Goal: Task Accomplishment & Management: Manage account settings

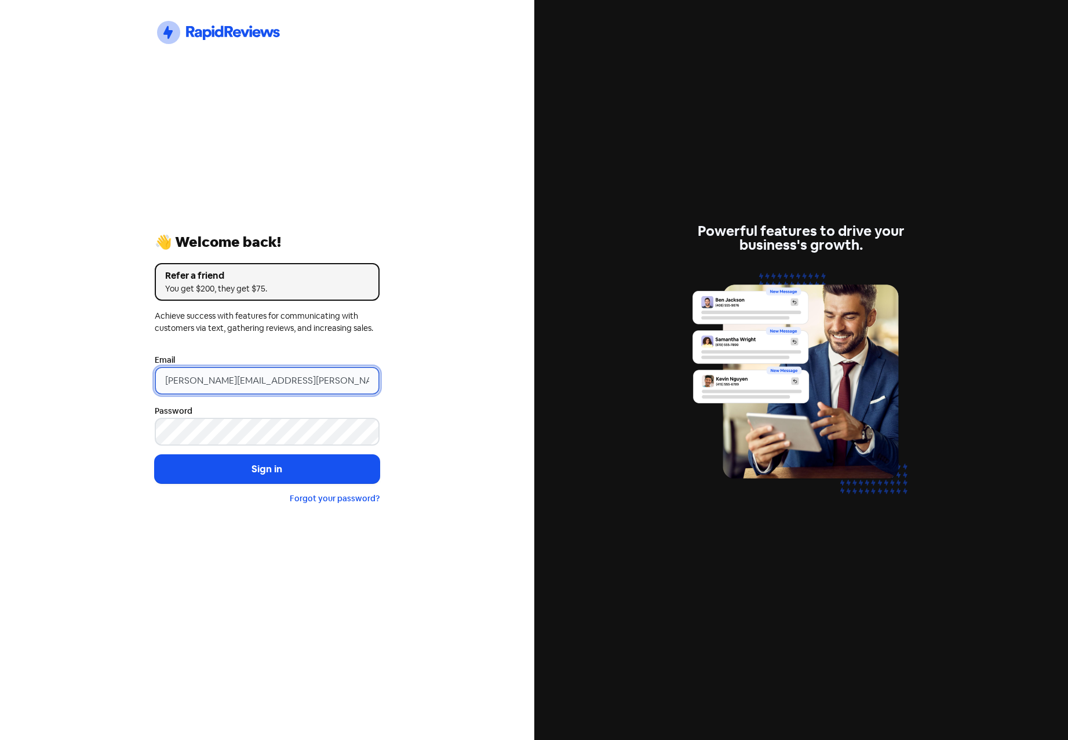
drag, startPoint x: 259, startPoint y: 378, endPoint x: 42, endPoint y: 387, distance: 217.0
click at [45, 387] on div "Icon For Thunder-circle 👋 Welcome back! Refer a friend You get $200, they get $…" at bounding box center [267, 370] width 535 height 740
paste input "[EMAIL_ADDRESS][DOMAIN_NAME]"
type input "[EMAIL_ADDRESS][DOMAIN_NAME]"
click at [50, 404] on div "Icon For Thunder-circle 👋 Welcome back! Refer a friend You get $200, they get $…" at bounding box center [267, 370] width 535 height 740
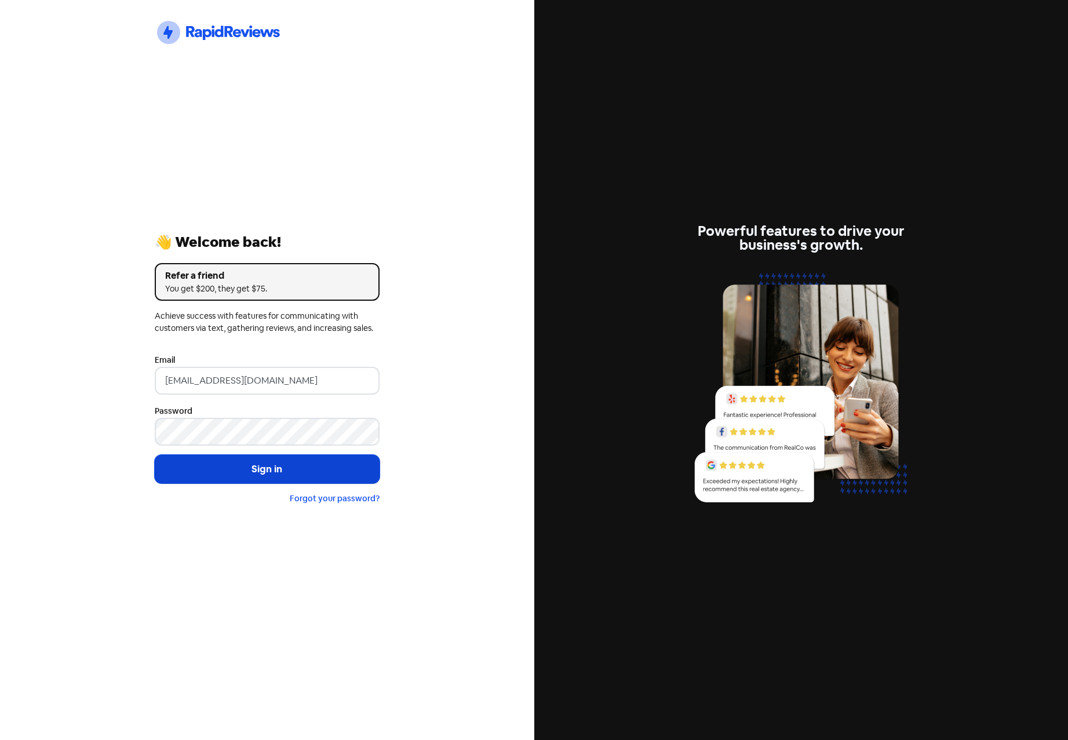
click at [253, 466] on button "Sign in" at bounding box center [267, 469] width 225 height 29
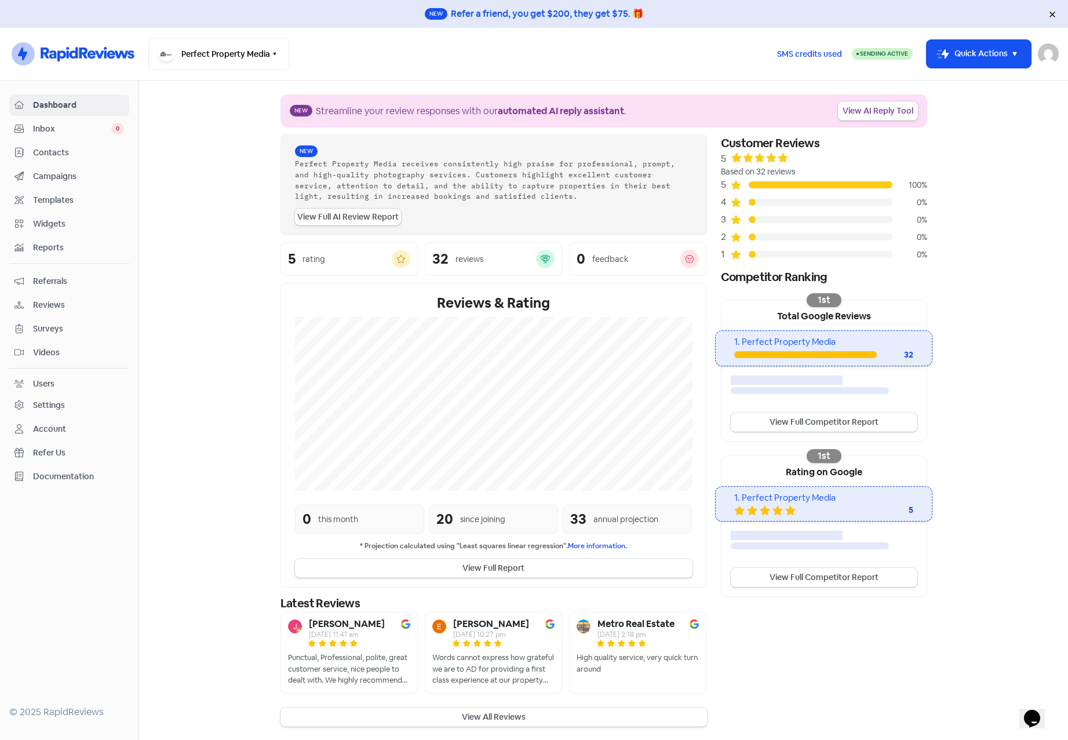
click at [47, 157] on span "Contacts" at bounding box center [78, 153] width 91 height 12
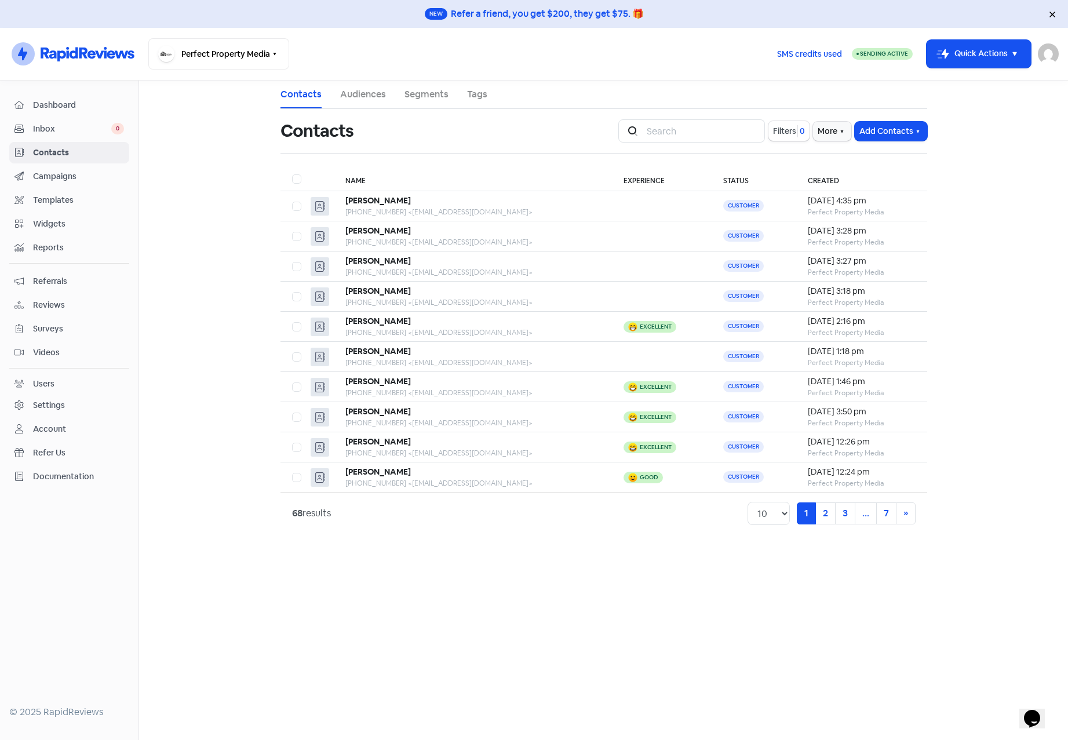
click at [69, 173] on span "Campaigns" at bounding box center [78, 176] width 91 height 12
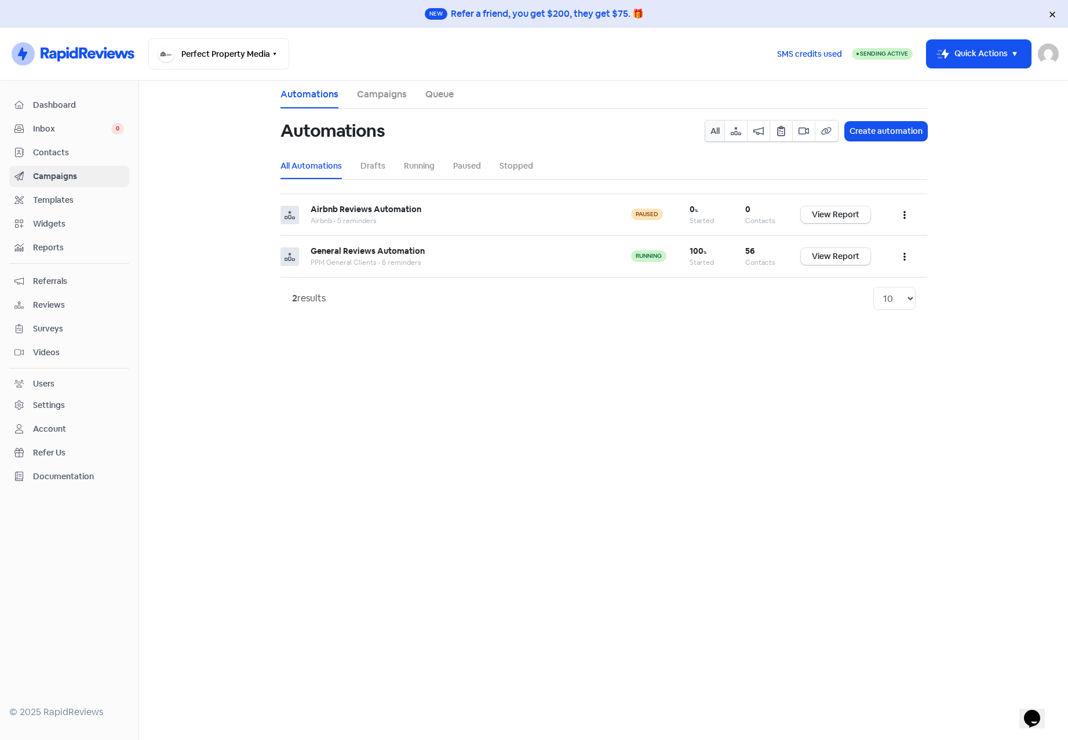
click at [50, 129] on span "Inbox" at bounding box center [72, 129] width 78 height 12
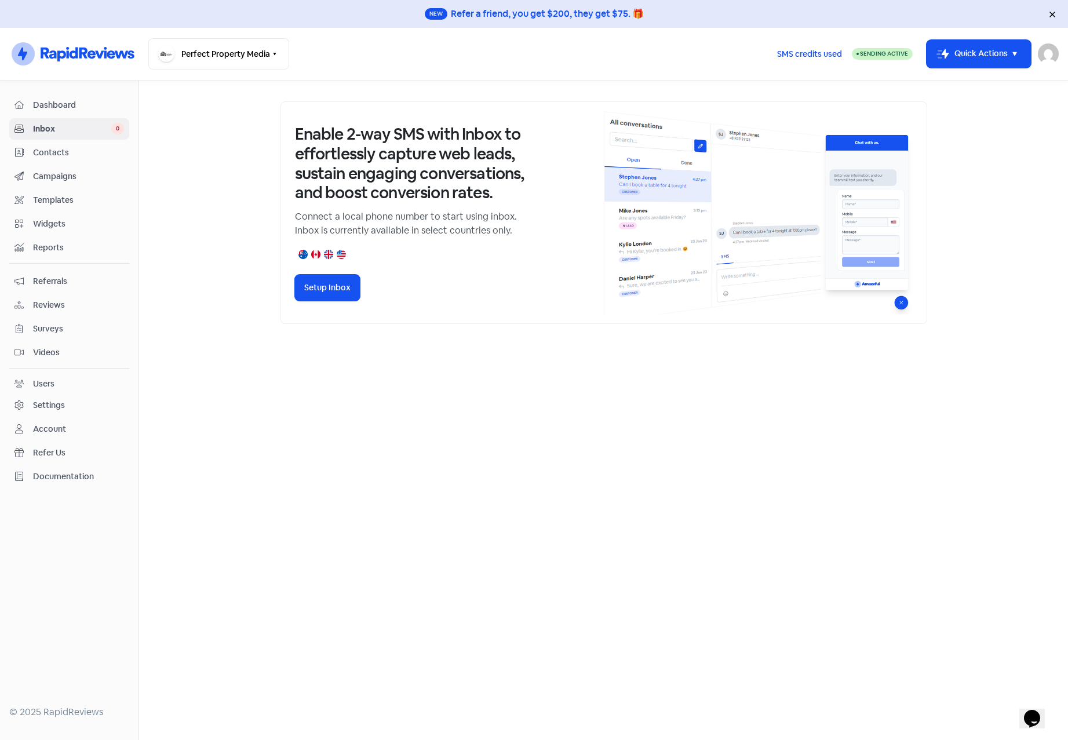
click at [46, 154] on span "Contacts" at bounding box center [78, 153] width 91 height 12
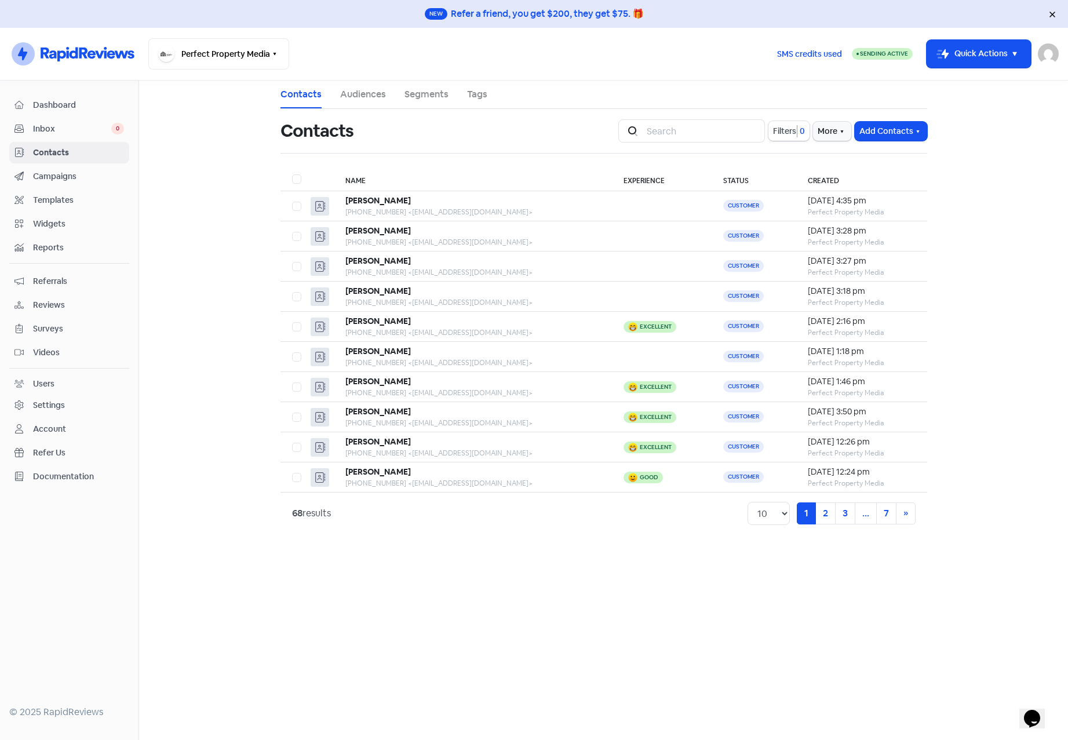
click at [47, 181] on span "Campaigns" at bounding box center [78, 176] width 91 height 12
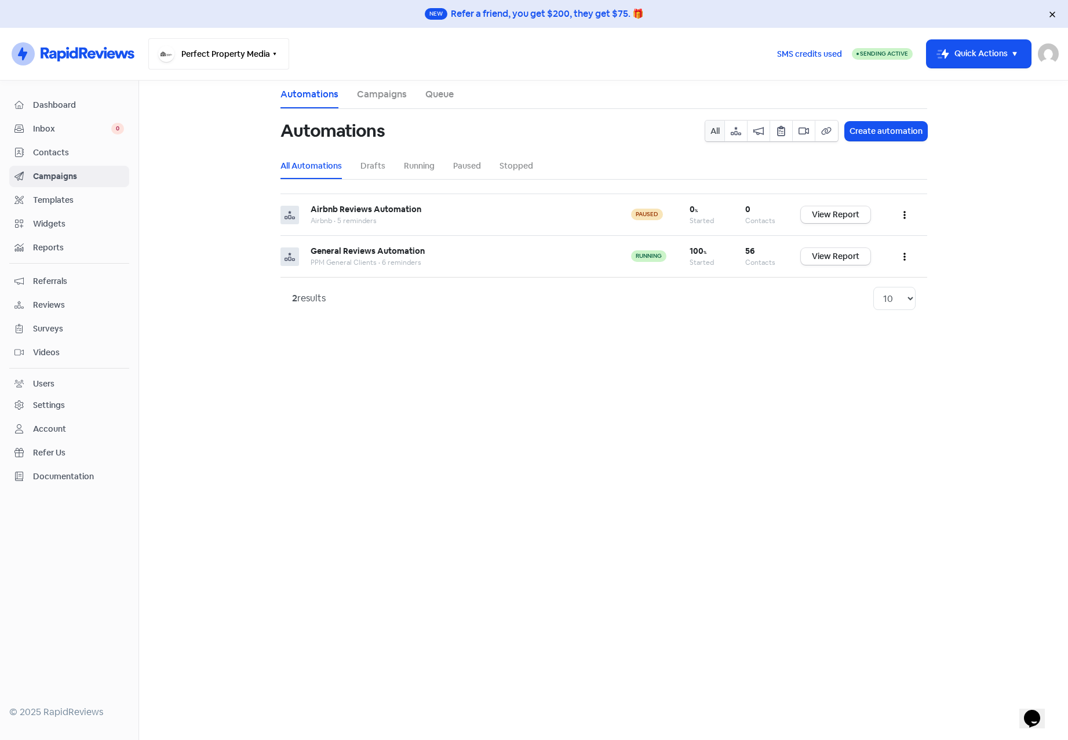
click at [227, 52] on button "Perfect Property Media" at bounding box center [218, 53] width 141 height 31
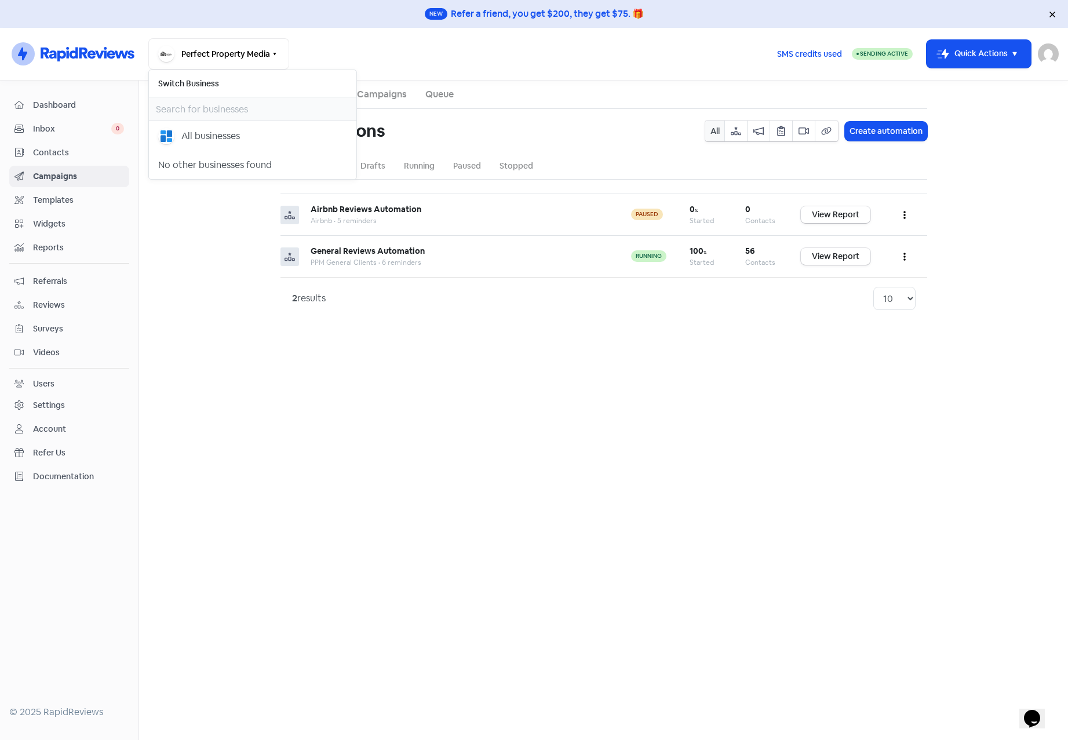
click at [220, 243] on main "Automations Campaigns Queue Automations All Create automation All Automations D…" at bounding box center [603, 411] width 929 height 660
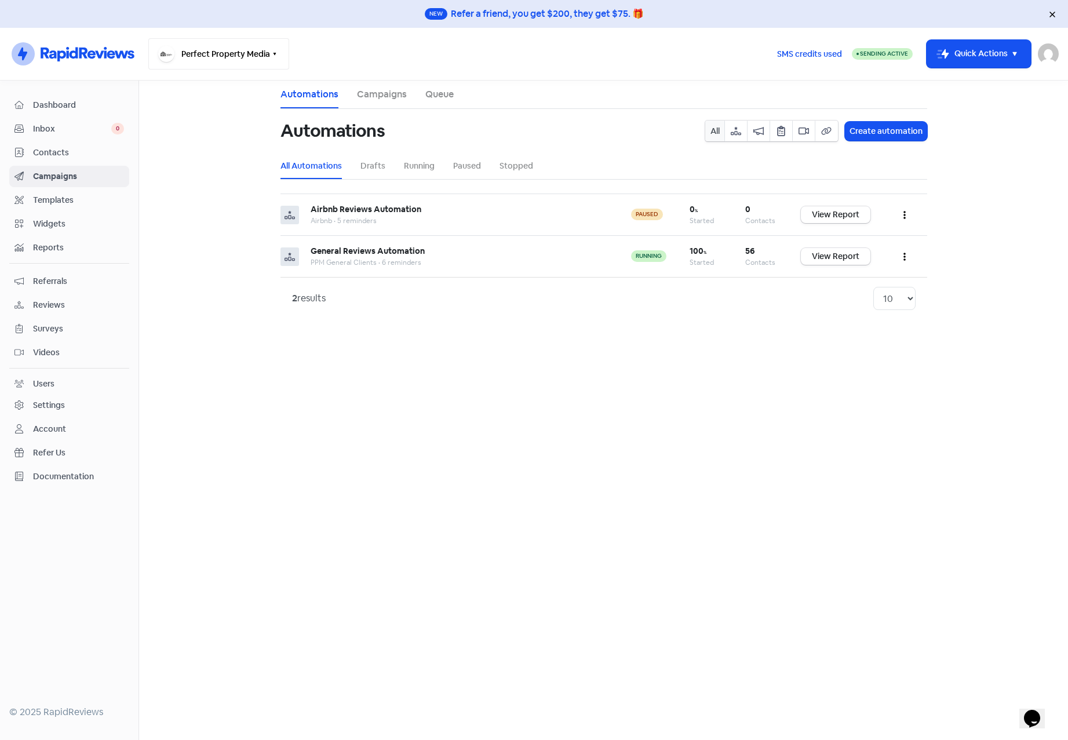
click at [202, 59] on button "Perfect Property Media" at bounding box center [218, 53] width 141 height 31
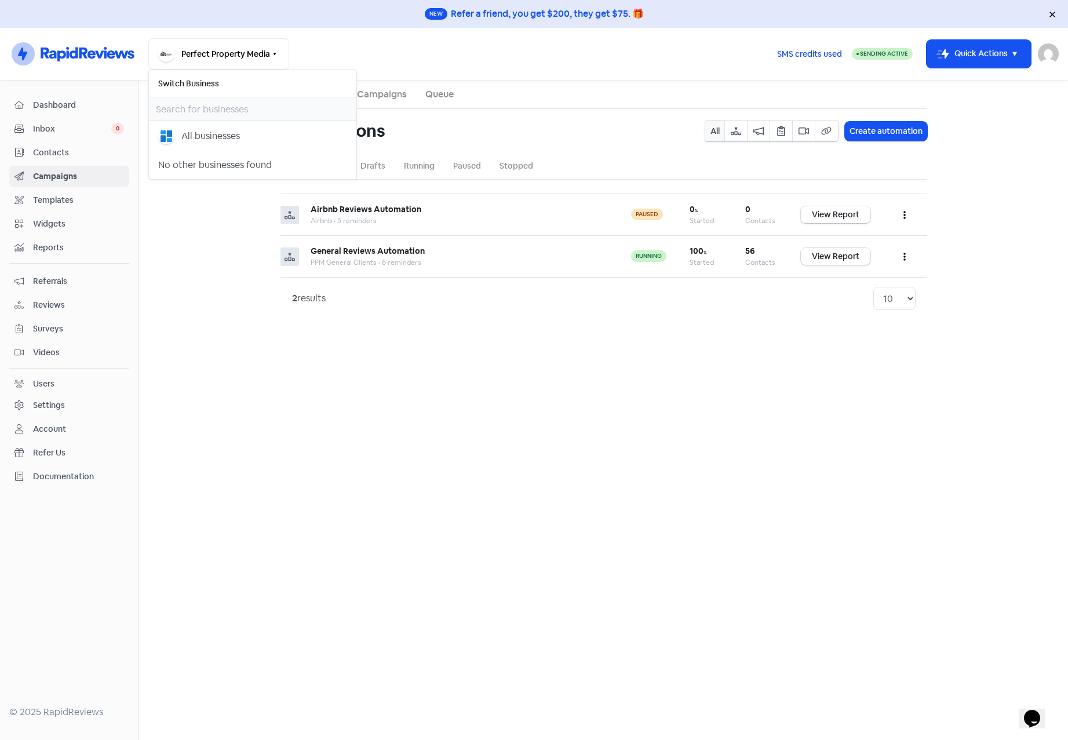
click at [398, 408] on main "Automations Campaigns Queue Automations All Create automation All Automations D…" at bounding box center [603, 411] width 929 height 660
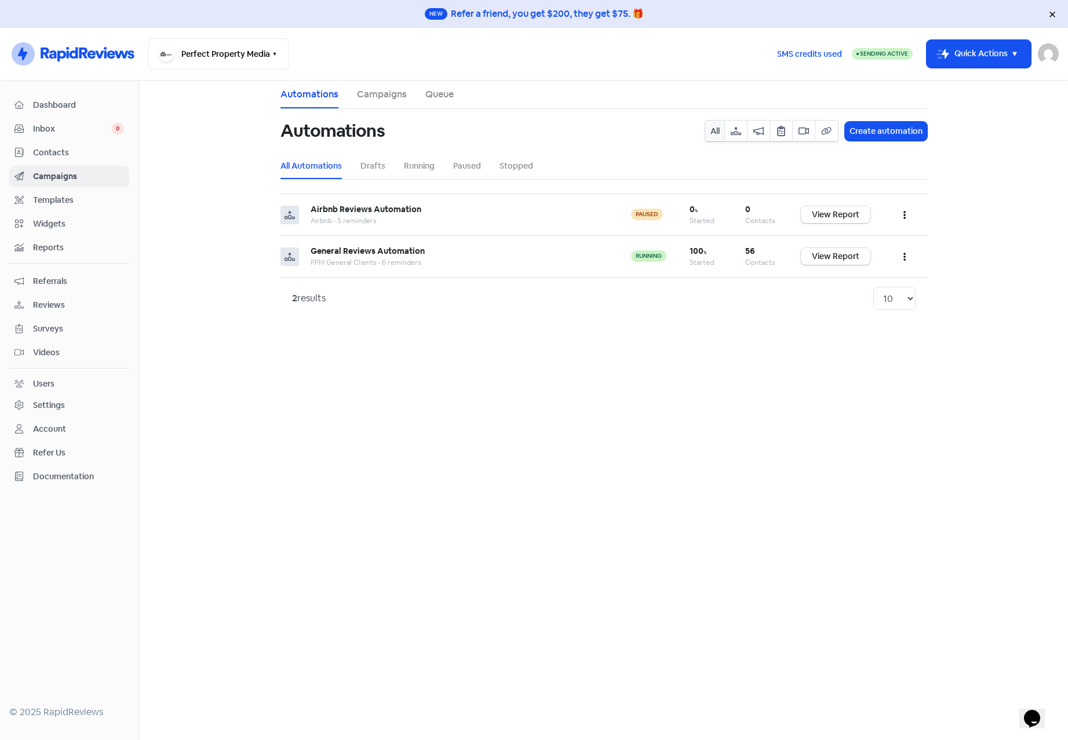
click at [49, 410] on div "Settings" at bounding box center [49, 405] width 32 height 12
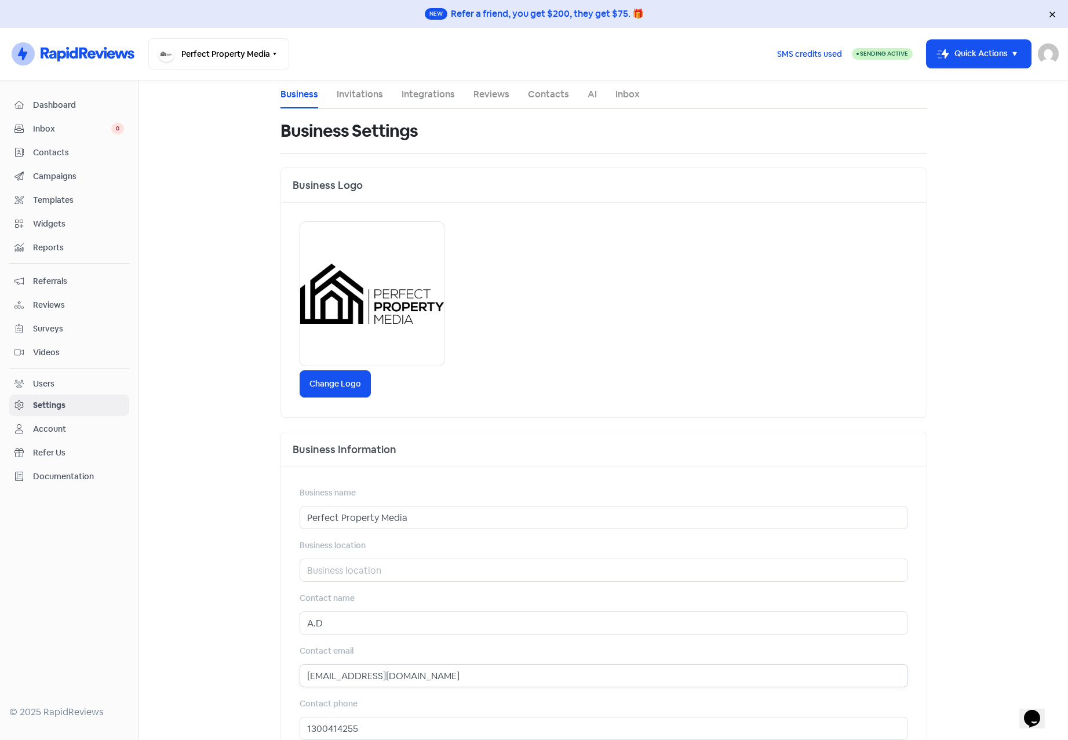
drag, startPoint x: 472, startPoint y: 676, endPoint x: 328, endPoint y: 677, distance: 143.8
click at [328, 677] on input "info@perfectproperty.com.au" at bounding box center [604, 675] width 609 height 23
click at [43, 151] on span "Contacts" at bounding box center [78, 153] width 91 height 12
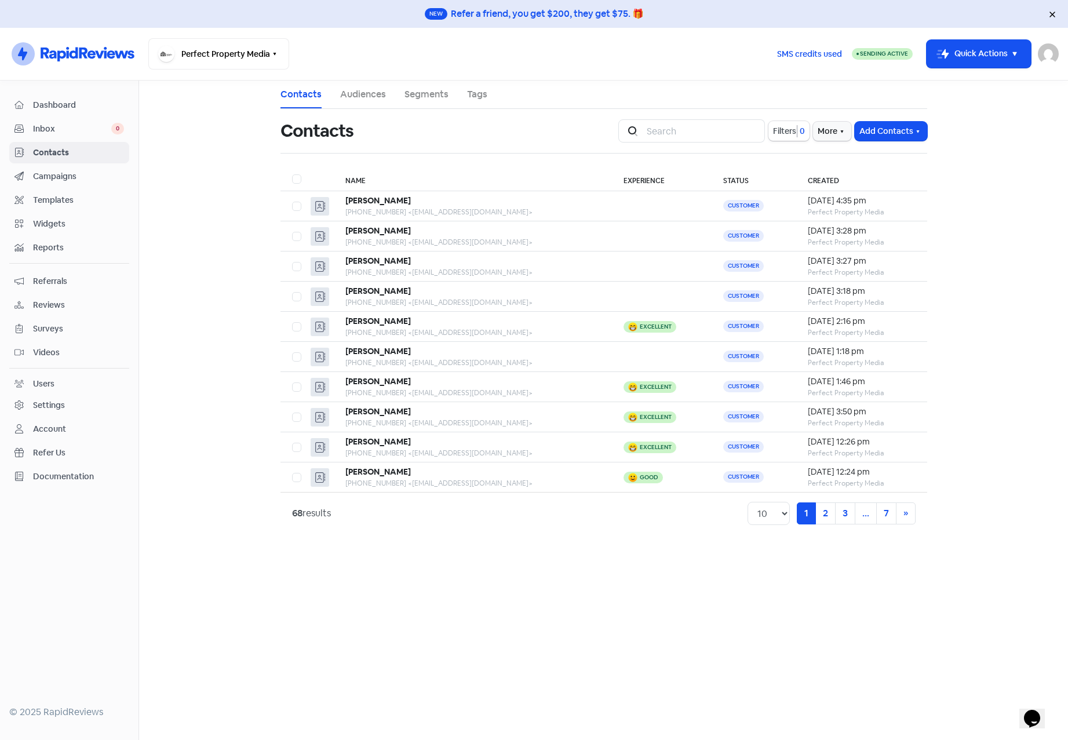
click at [44, 171] on span "Campaigns" at bounding box center [78, 176] width 91 height 12
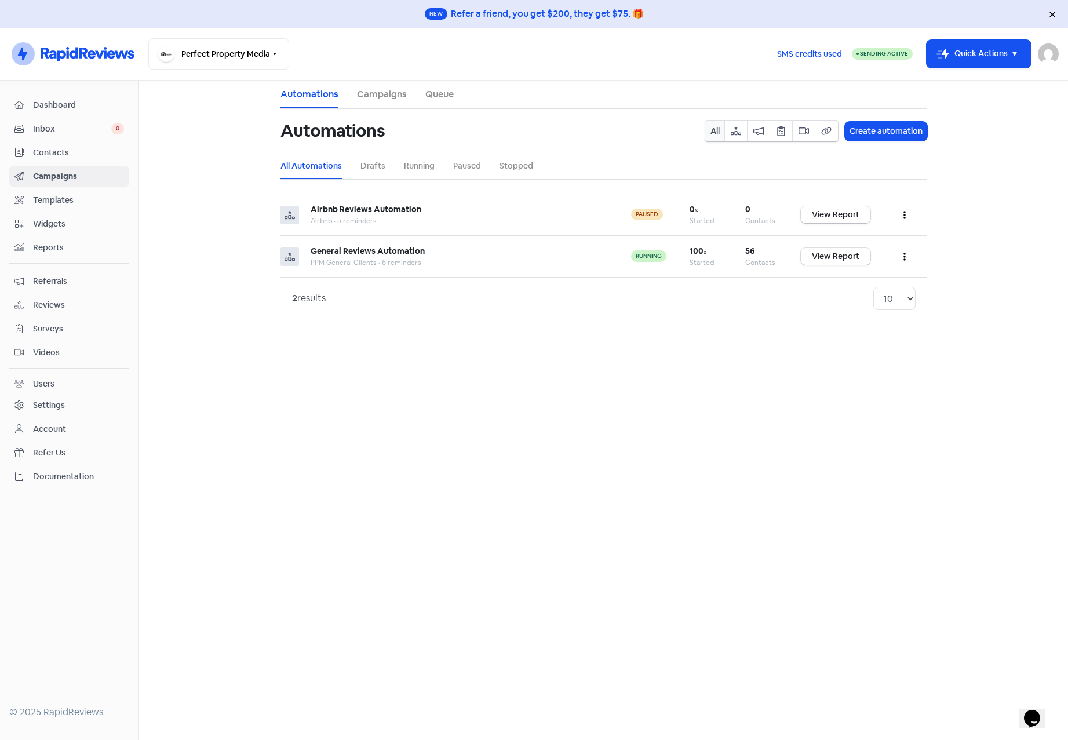
click at [378, 90] on link "Campaigns" at bounding box center [382, 95] width 50 height 14
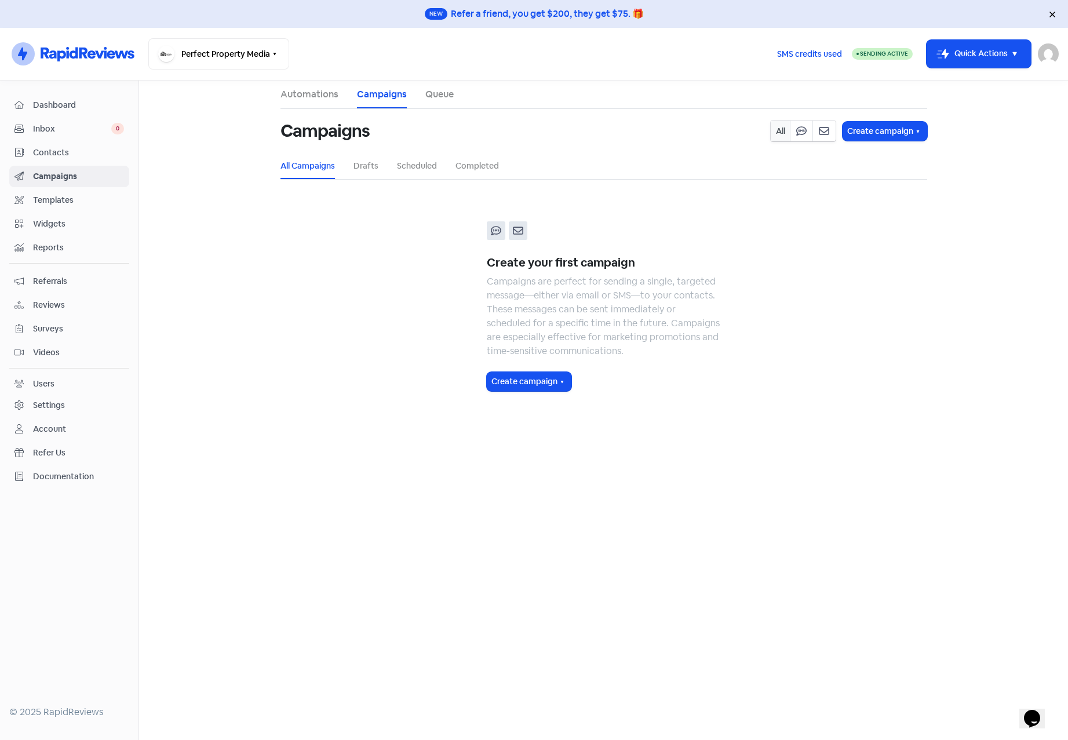
click at [323, 93] on link "Automations" at bounding box center [310, 95] width 58 height 14
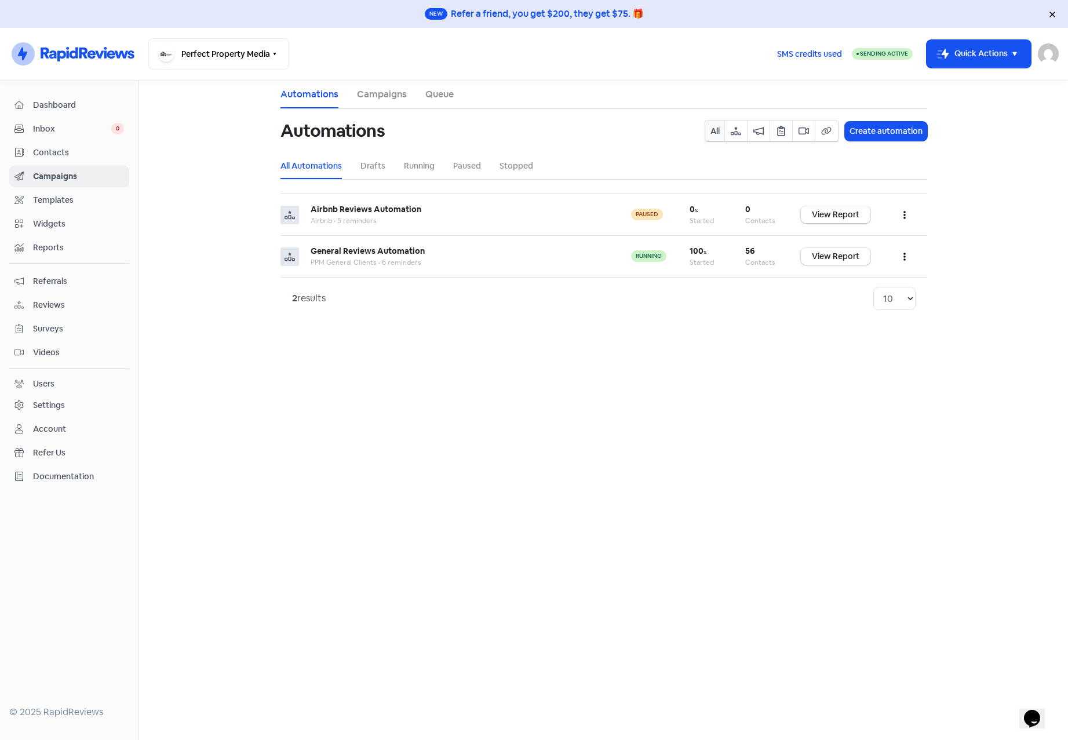
click at [45, 103] on span "Dashboard" at bounding box center [78, 105] width 91 height 12
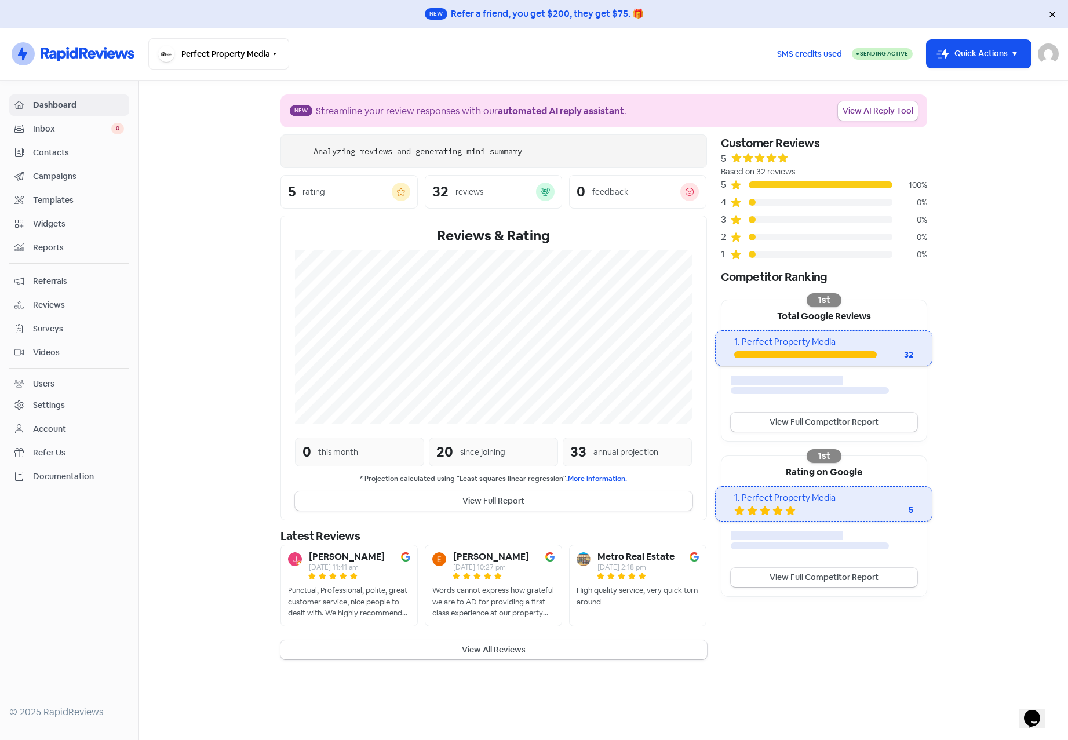
click at [41, 133] on span "Inbox" at bounding box center [72, 129] width 78 height 12
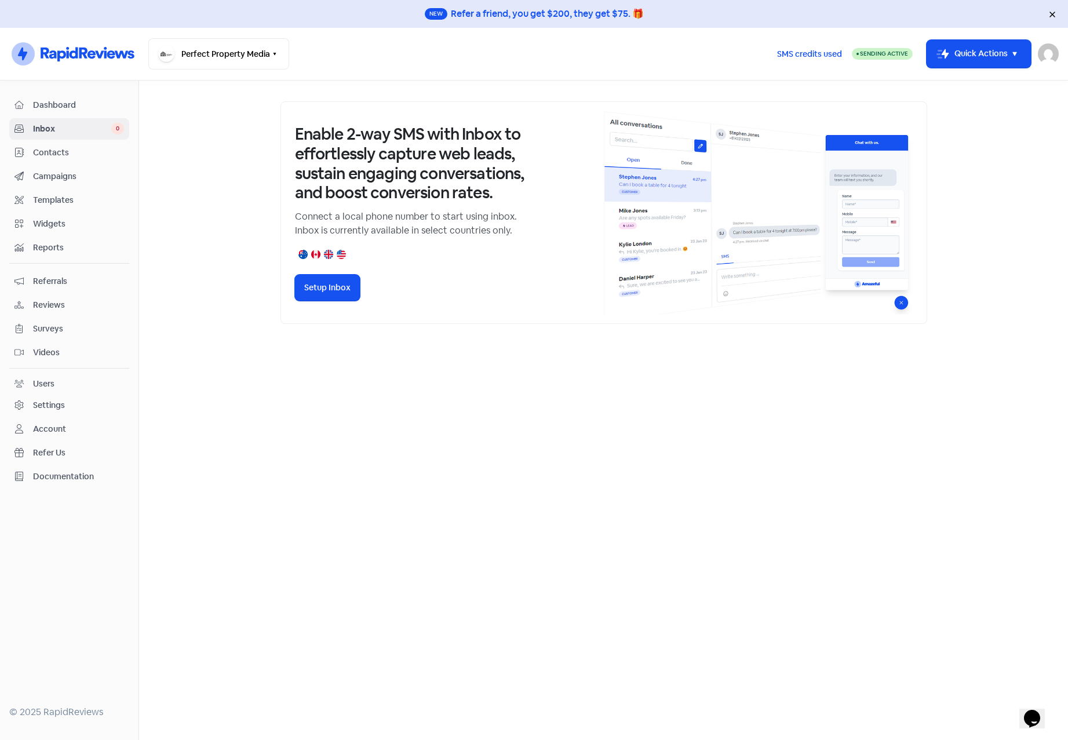
click at [48, 192] on link "Templates" at bounding box center [69, 200] width 120 height 21
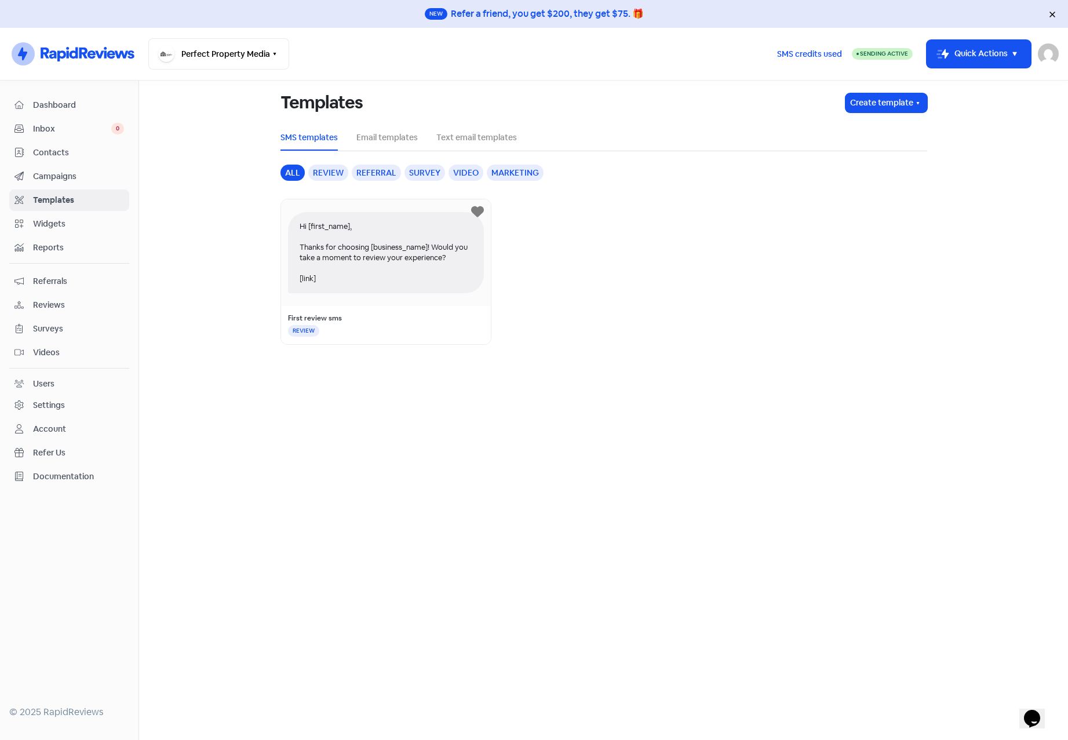
click at [50, 231] on link "Widgets" at bounding box center [69, 223] width 120 height 21
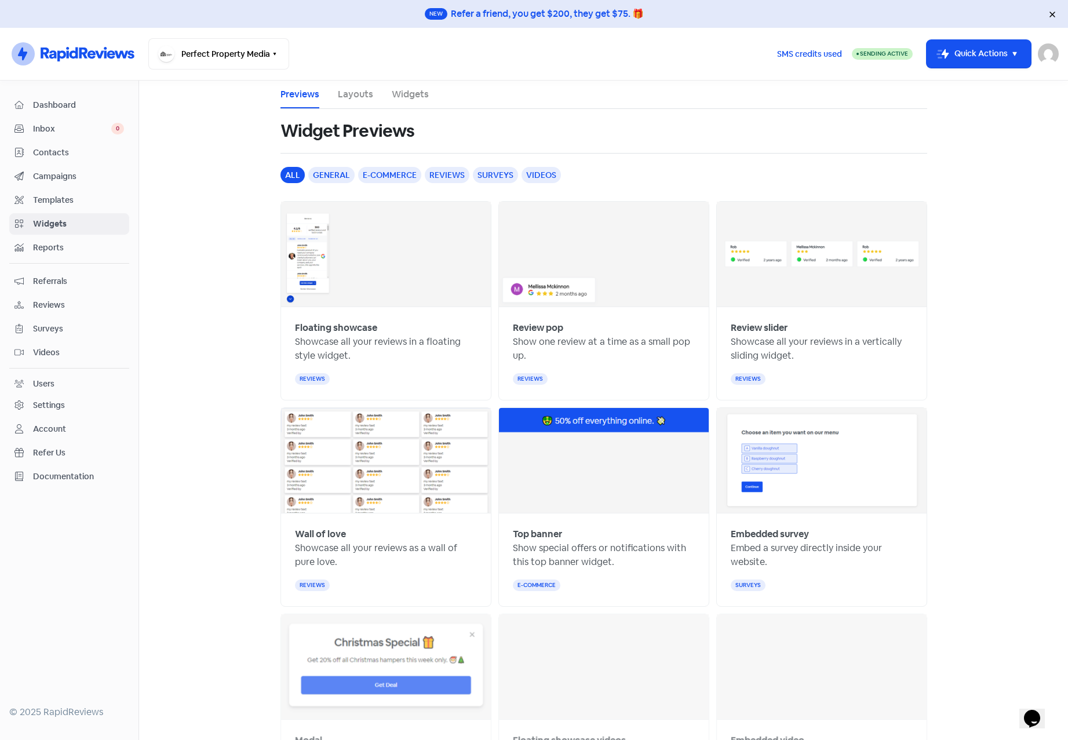
click at [50, 151] on span "Contacts" at bounding box center [78, 153] width 91 height 12
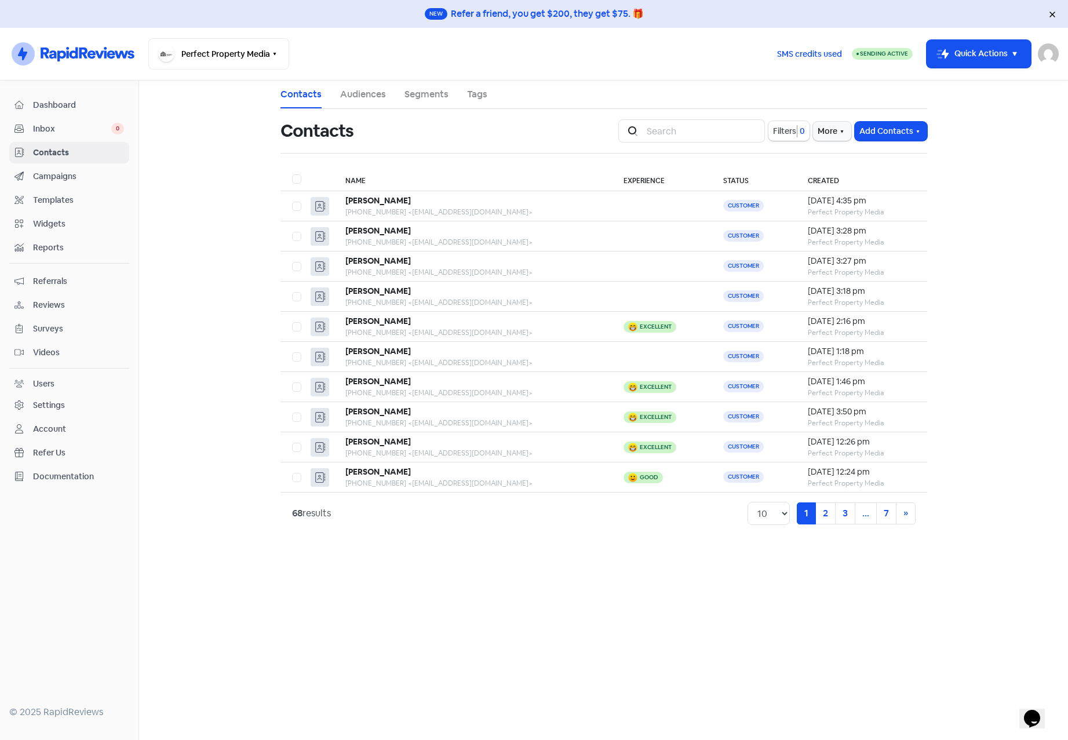
click at [359, 96] on link "Audiences" at bounding box center [363, 95] width 46 height 14
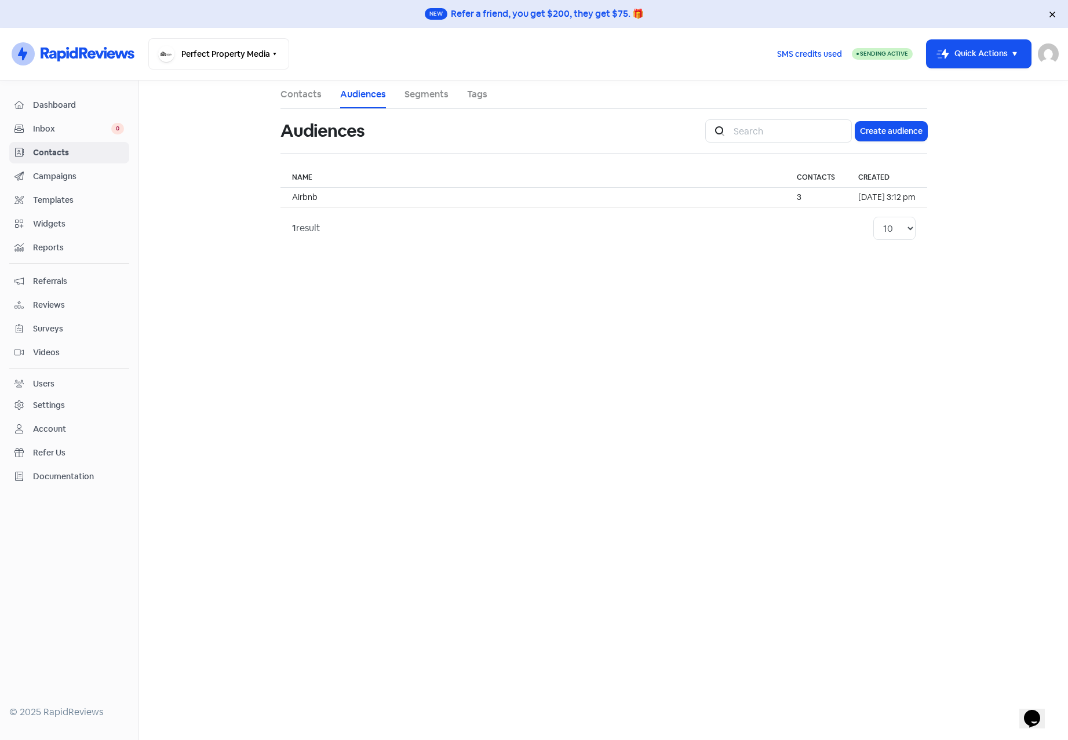
click at [421, 92] on link "Segments" at bounding box center [427, 95] width 44 height 14
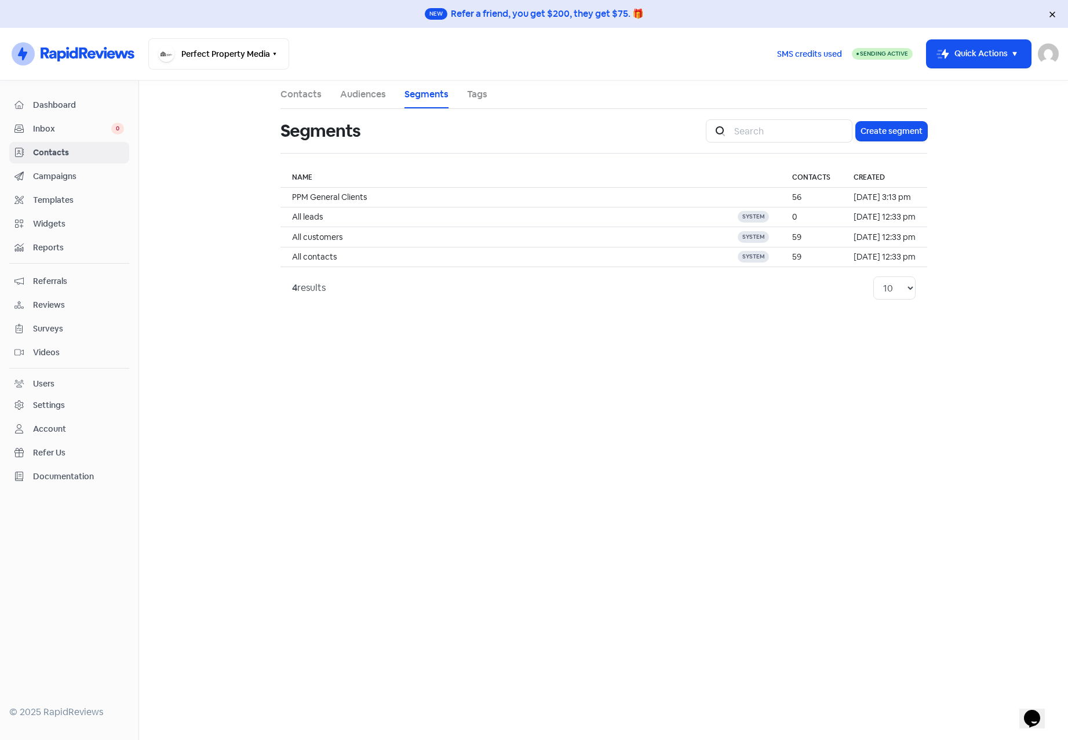
click at [46, 176] on span "Campaigns" at bounding box center [78, 176] width 91 height 12
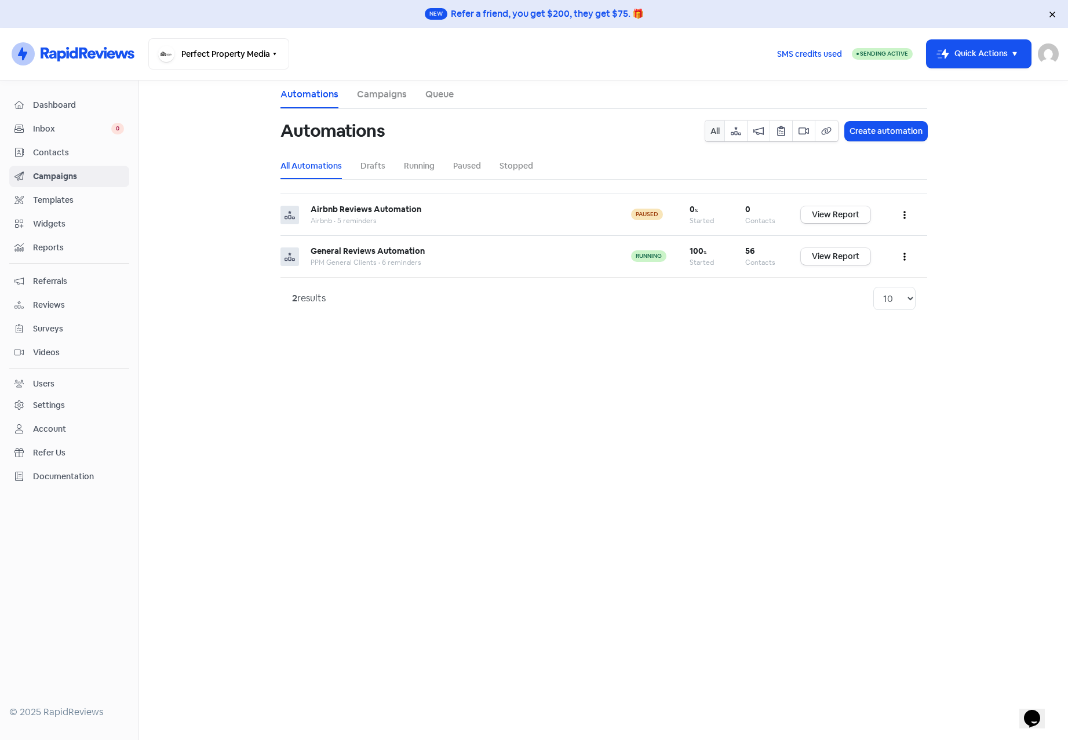
click at [382, 86] on li "Campaigns" at bounding box center [382, 95] width 50 height 28
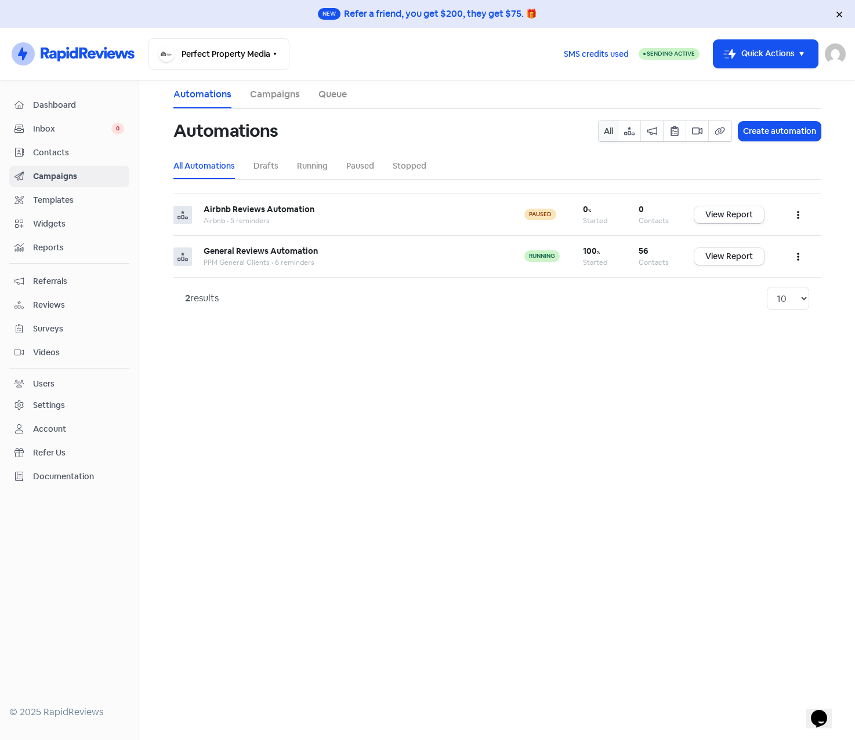
click at [52, 101] on span "Dashboard" at bounding box center [78, 105] width 91 height 12
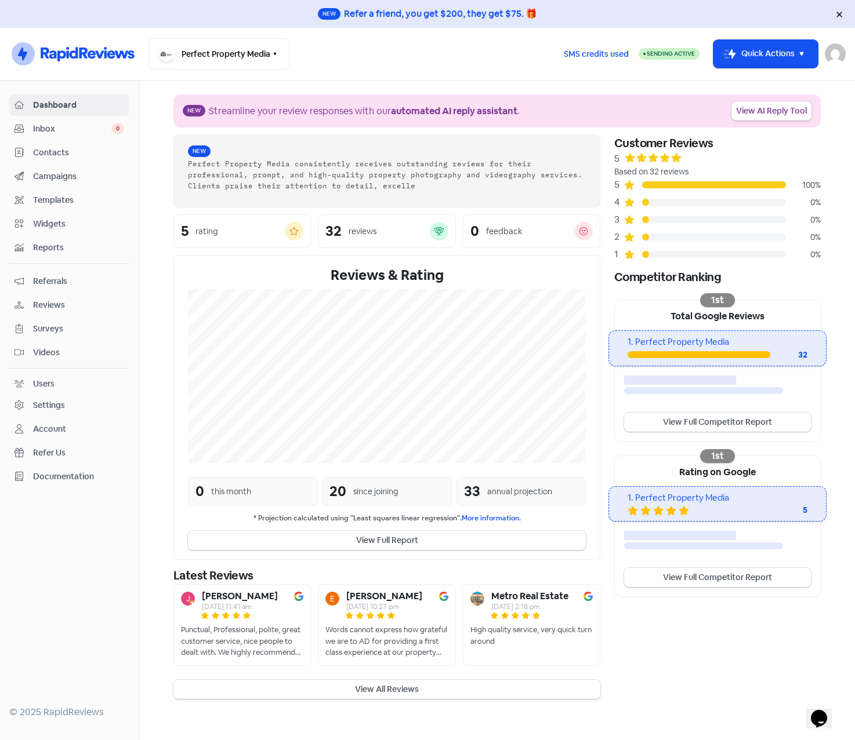
click at [47, 148] on span "Contacts" at bounding box center [78, 153] width 91 height 12
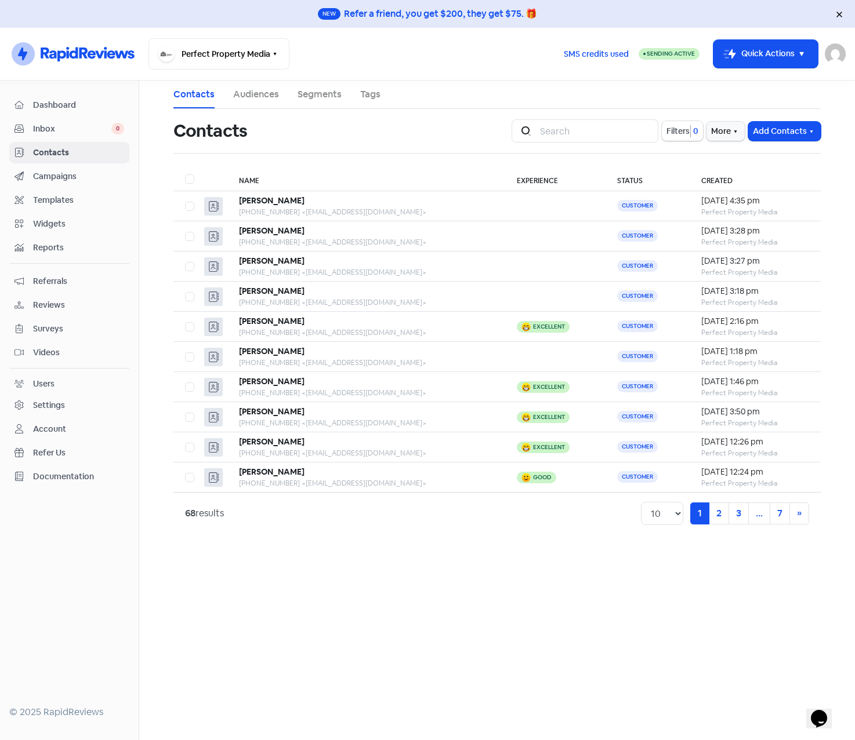
click at [41, 175] on span "Campaigns" at bounding box center [78, 176] width 91 height 12
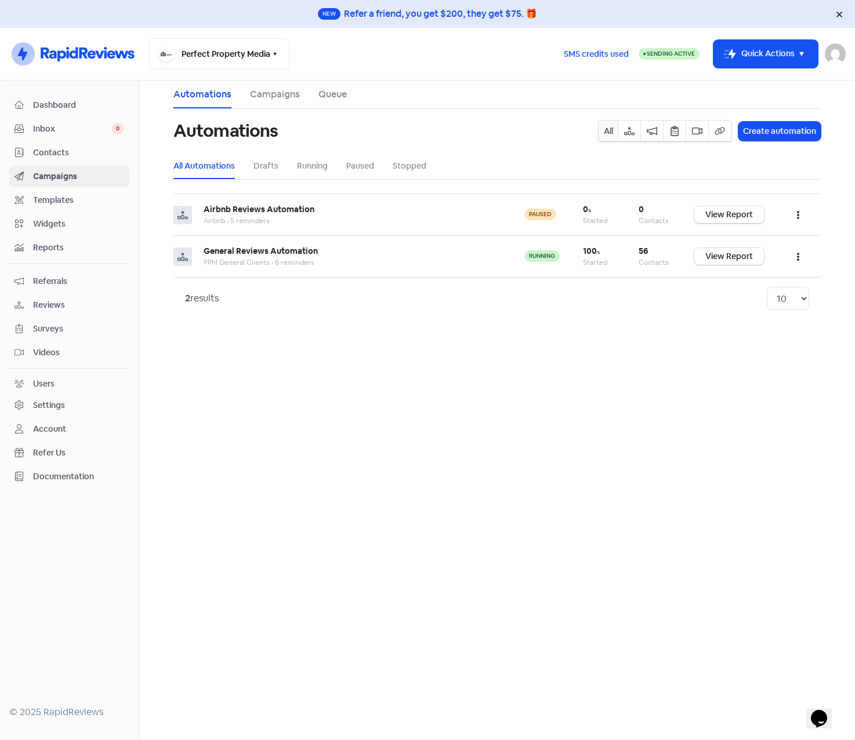
click at [42, 153] on span "Contacts" at bounding box center [78, 153] width 91 height 12
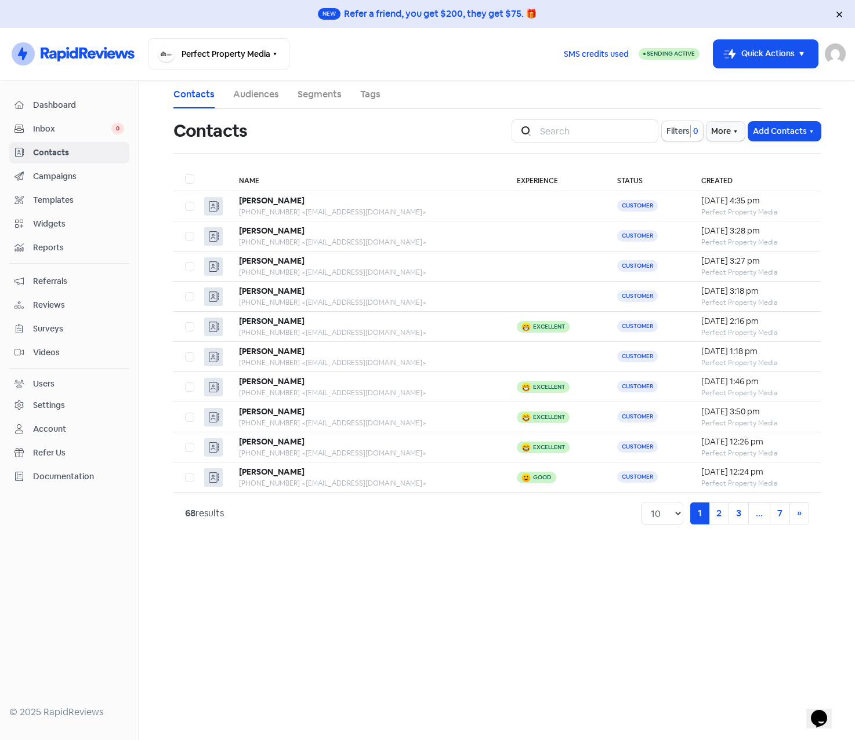
click at [307, 149] on div "Contacts" at bounding box center [335, 130] width 324 height 37
click at [800, 52] on icon "button" at bounding box center [801, 54] width 4 height 4
click at [497, 69] on div "Perfect Property Media Switch Business All businesses No other businesses found" at bounding box center [350, 53] width 405 height 31
click at [714, 128] on button "More" at bounding box center [725, 131] width 38 height 19
click at [675, 156] on link "External Contact Forms" at bounding box center [689, 156] width 117 height 23
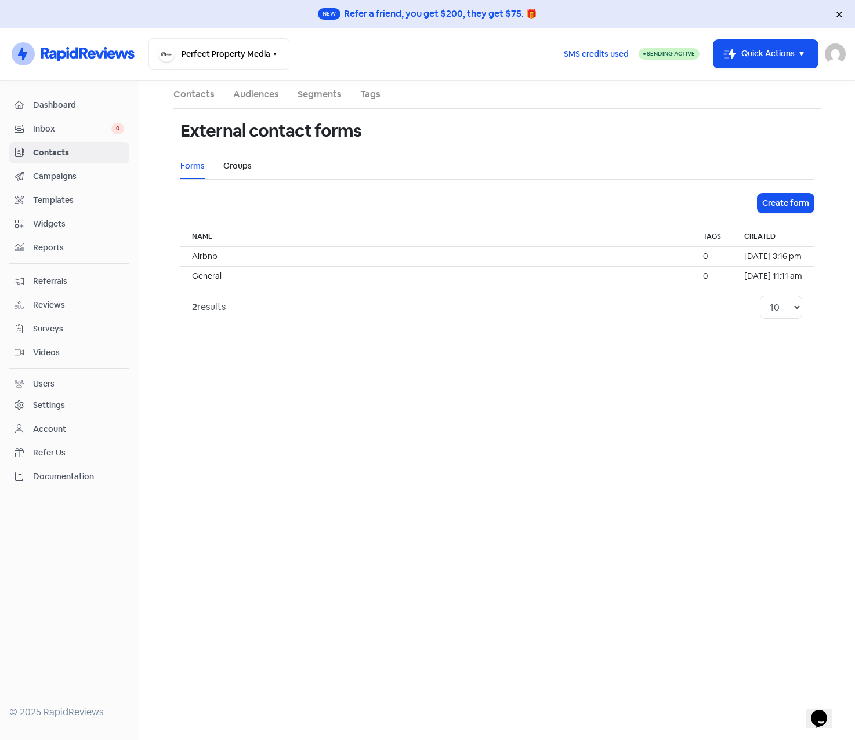
click at [247, 166] on link "Groups" at bounding box center [237, 166] width 28 height 12
click at [239, 259] on td "Group" at bounding box center [433, 257] width 506 height 20
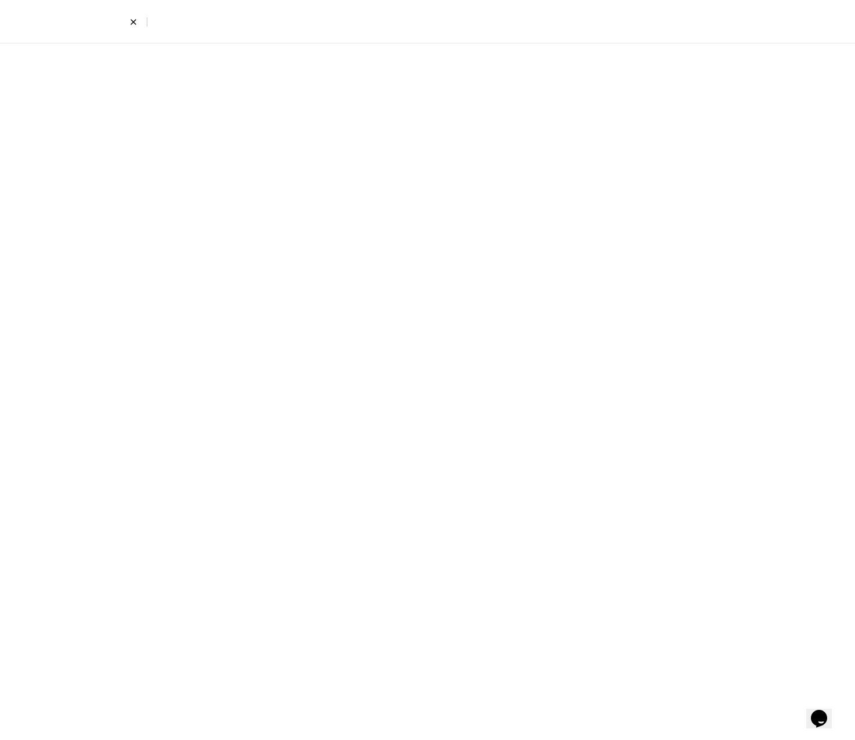
select select "530"
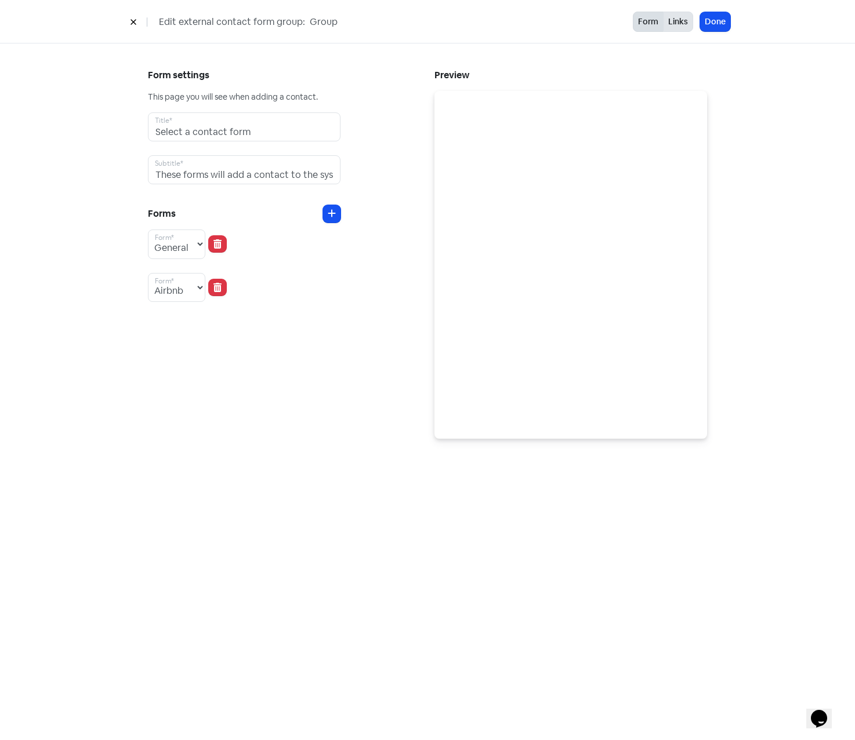
click at [680, 24] on button "Links" at bounding box center [678, 22] width 30 height 20
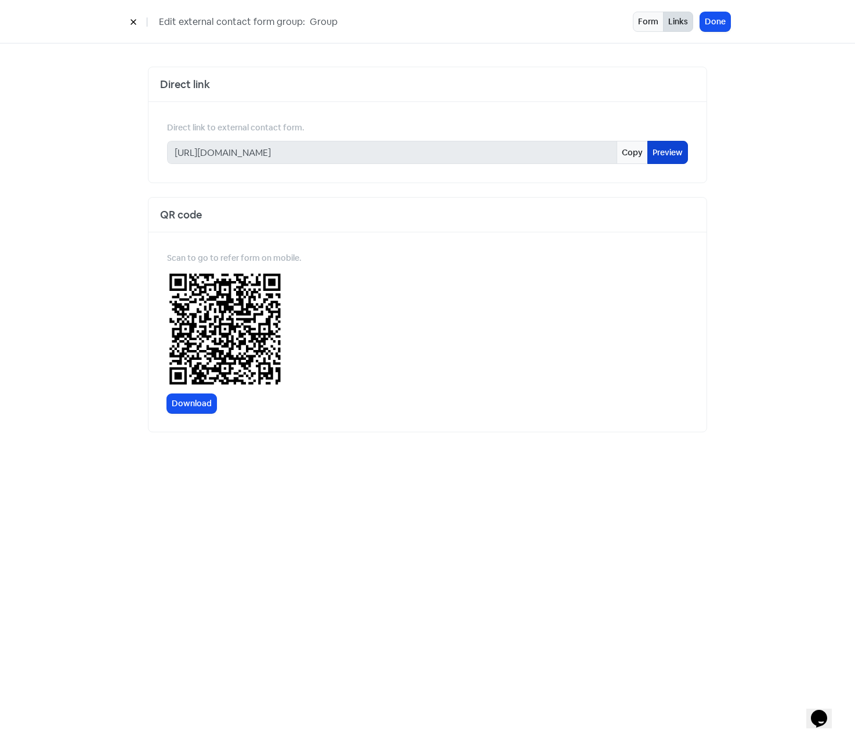
click at [659, 153] on link "Preview" at bounding box center [667, 152] width 41 height 23
click at [130, 21] on icon at bounding box center [133, 22] width 7 height 7
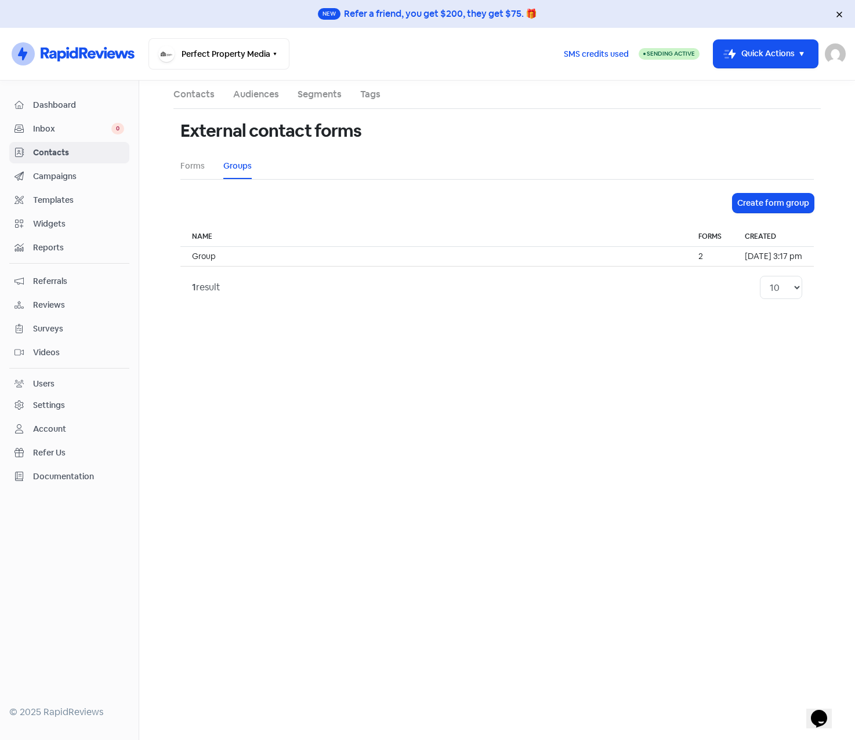
click at [59, 147] on span "Contacts" at bounding box center [78, 153] width 91 height 12
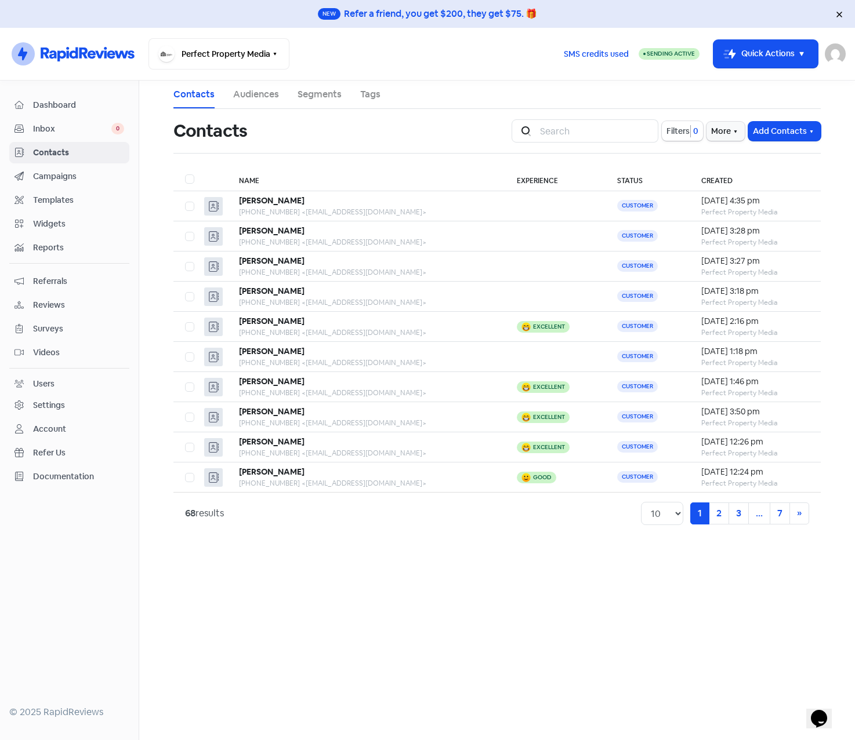
click at [74, 172] on span "Campaigns" at bounding box center [78, 176] width 91 height 12
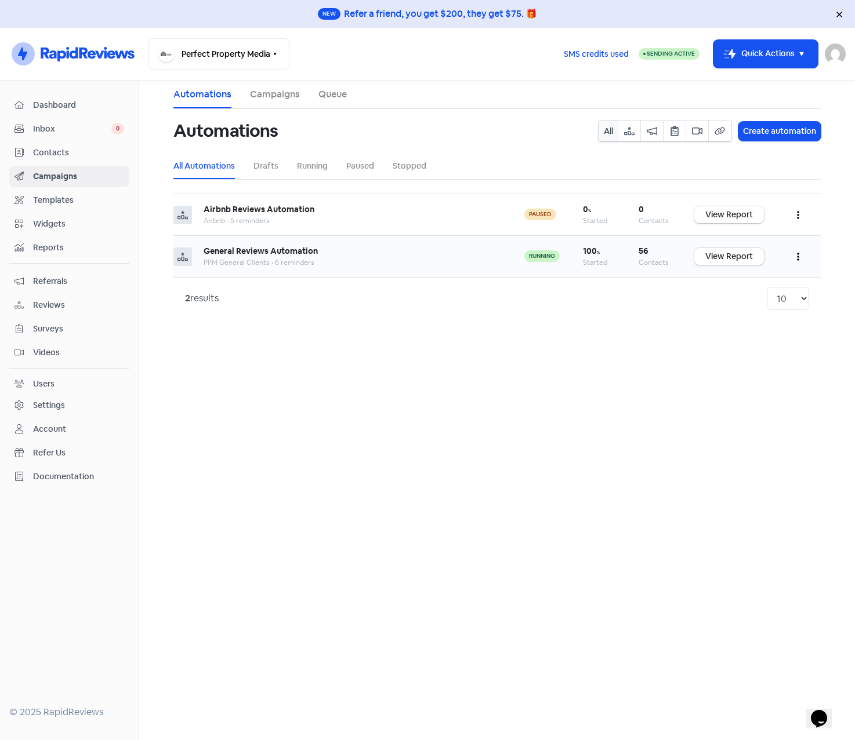
click at [791, 258] on button "button" at bounding box center [798, 256] width 22 height 27
click at [739, 282] on button "Edit" at bounding box center [763, 285] width 92 height 23
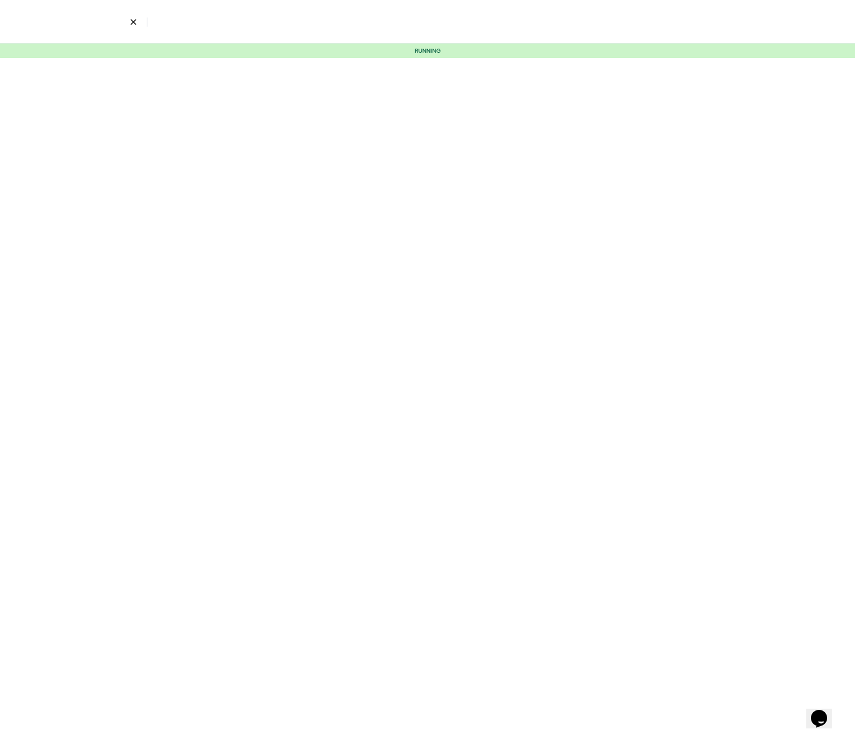
select select "3"
select select "7"
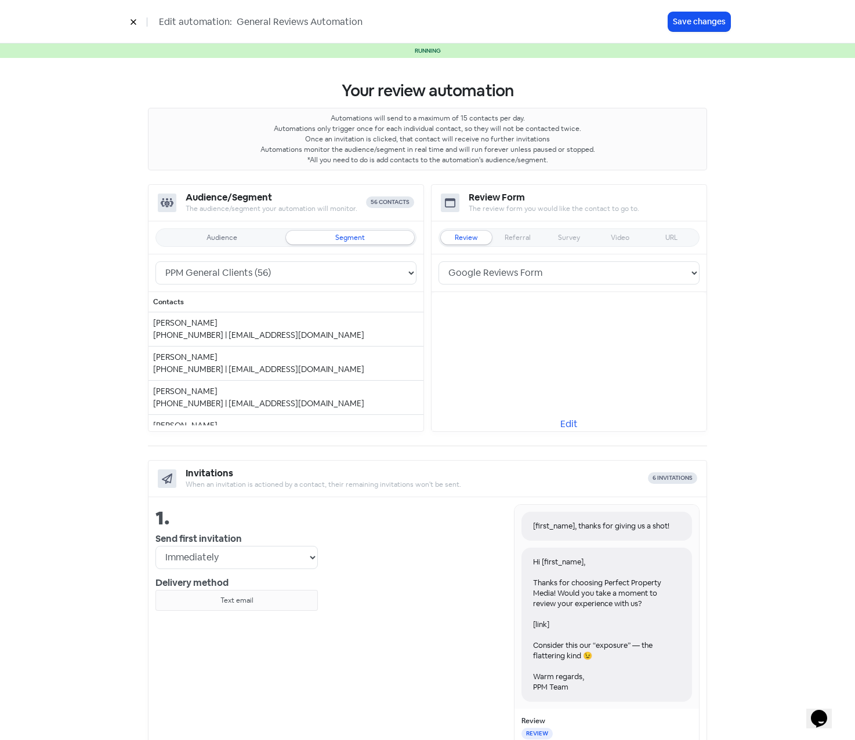
click at [420, 271] on div "Audience/Segment The audience/segment your automation will monitor. 56 contacts…" at bounding box center [427, 308] width 559 height 248
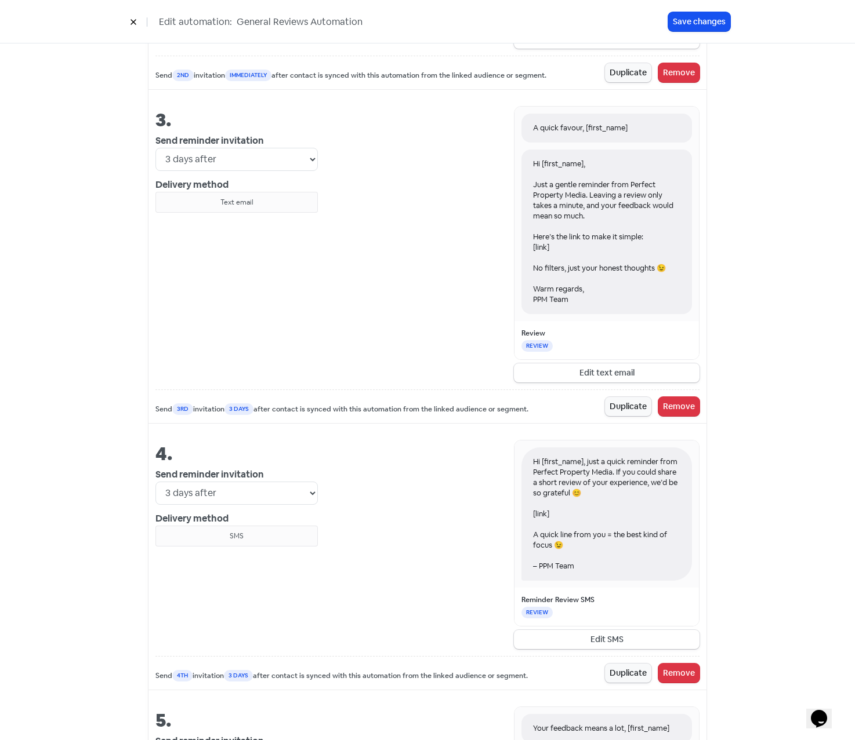
scroll to position [1044, 0]
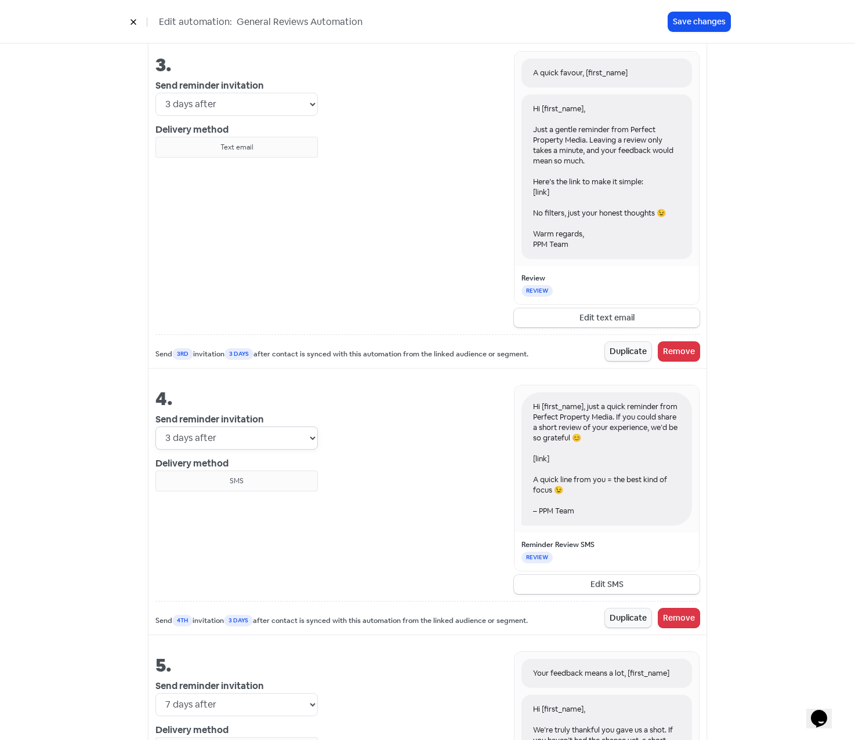
click at [306, 438] on select "Immediately 1 day after 2 days after 3 days after 4 days after 5 days after 6 d…" at bounding box center [236, 438] width 162 height 23
select select "4"
click at [155, 427] on select "Immediately 1 day after 2 days after 3 days after 4 days after 5 days after 6 d…" at bounding box center [236, 438] width 162 height 23
click at [387, 456] on div "Hi [first_name], just a quick reminder from Perfect Property Media. If you coul…" at bounding box center [508, 489] width 381 height 209
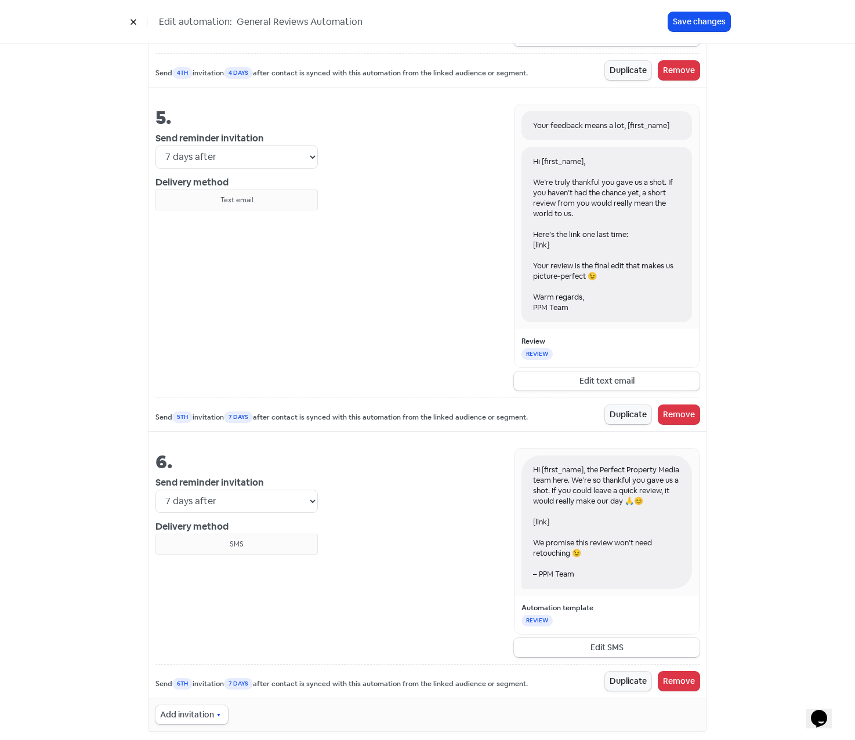
scroll to position [1607, 0]
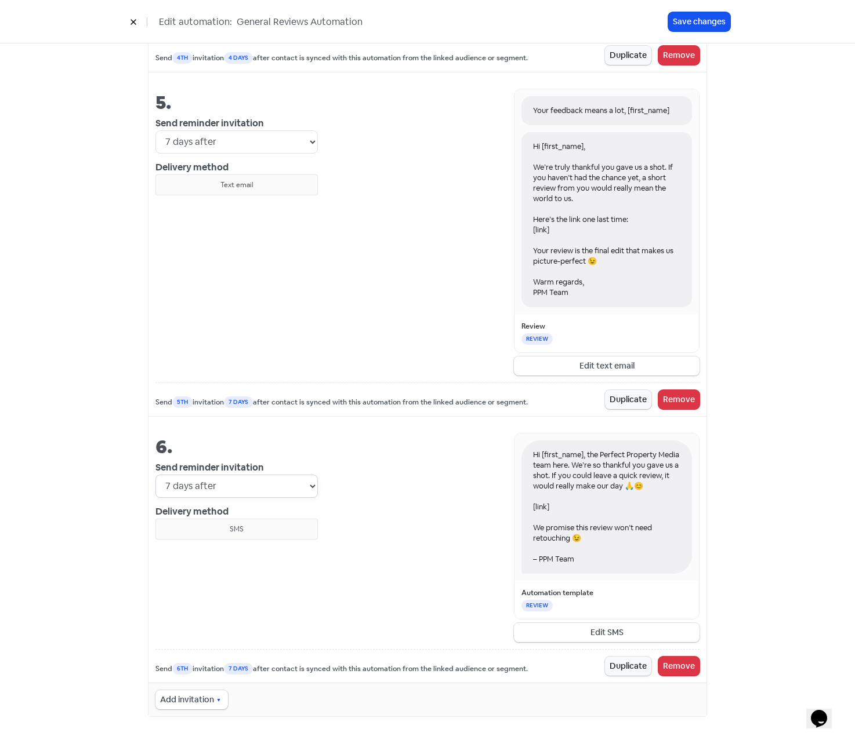
click at [311, 483] on select "Immediately 1 day after 2 days after 3 days after 4 days after 5 days after 6 d…" at bounding box center [236, 486] width 162 height 23
select select "8"
click at [155, 475] on select "Immediately 1 day after 2 days after 3 days after 4 days after 5 days after 6 d…" at bounding box center [236, 486] width 162 height 23
click at [395, 530] on div "Hi [first_name], the Perfect Property Media team here. We’re so thankful you ga…" at bounding box center [508, 537] width 381 height 209
click at [677, 14] on button "Save changes" at bounding box center [699, 21] width 62 height 19
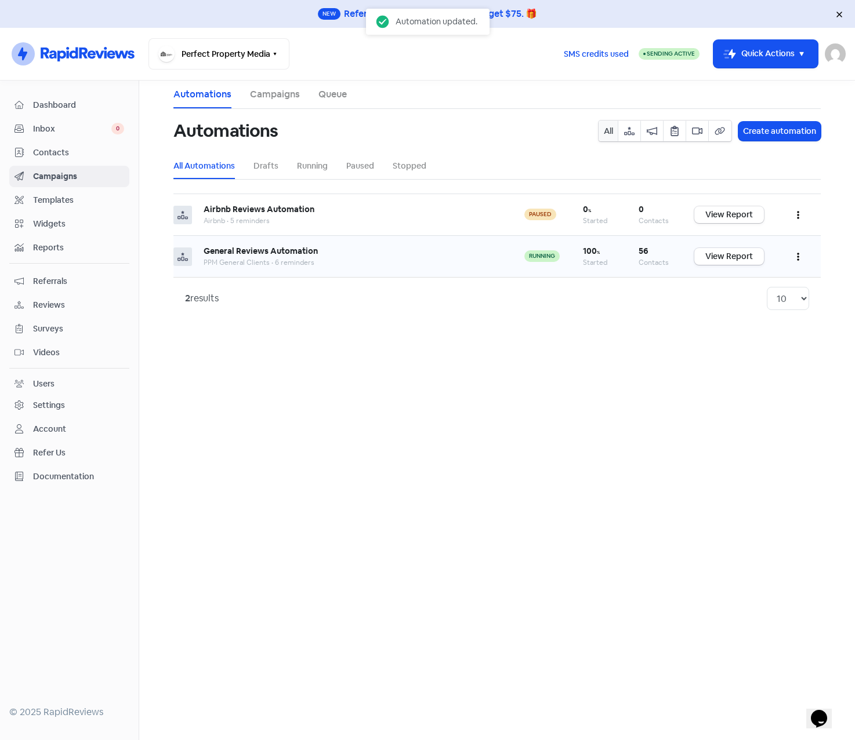
click at [794, 259] on button "button" at bounding box center [798, 256] width 22 height 27
click at [743, 280] on button "Edit" at bounding box center [763, 285] width 92 height 23
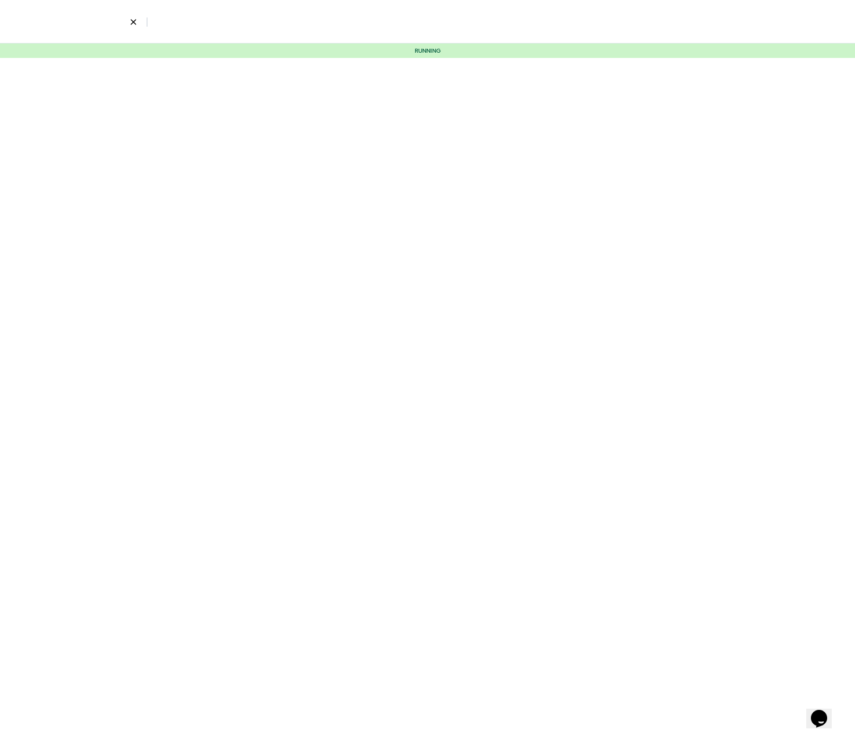
select select "3"
select select "4"
select select "7"
select select "8"
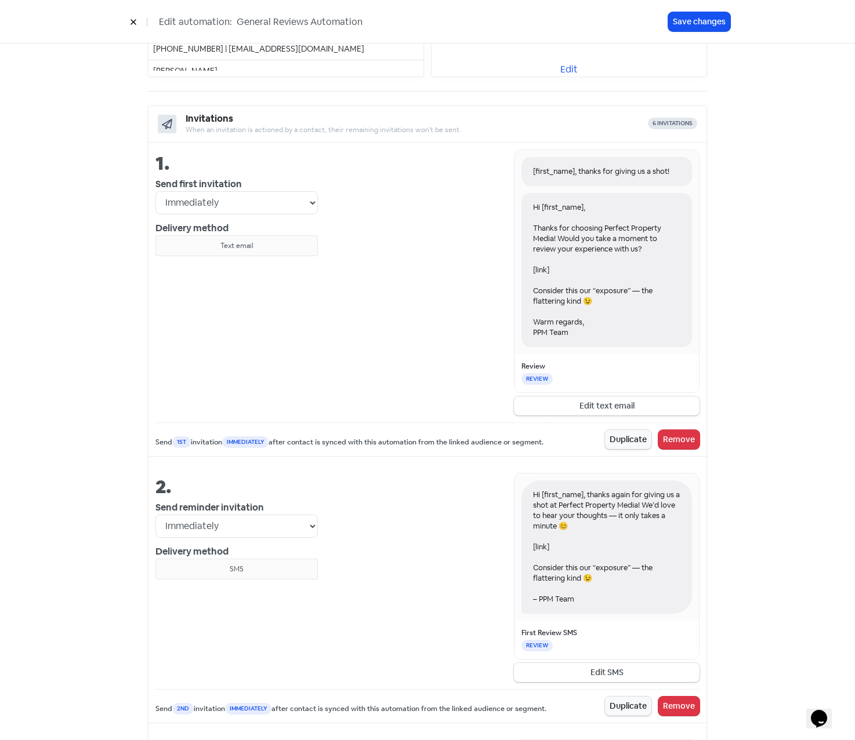
scroll to position [406, 0]
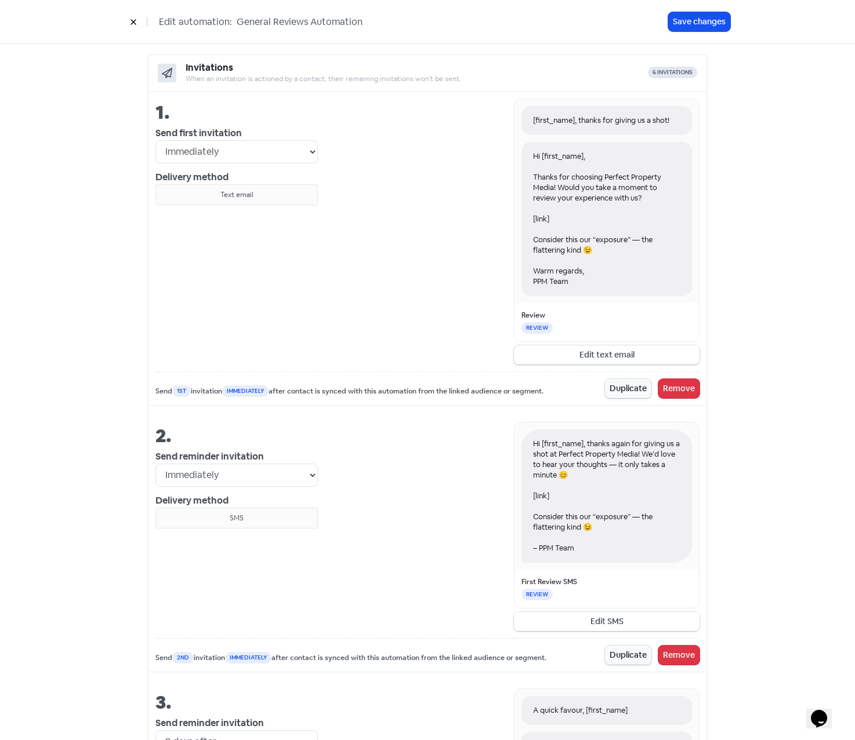
click at [633, 625] on button "Edit SMS" at bounding box center [607, 621] width 186 height 19
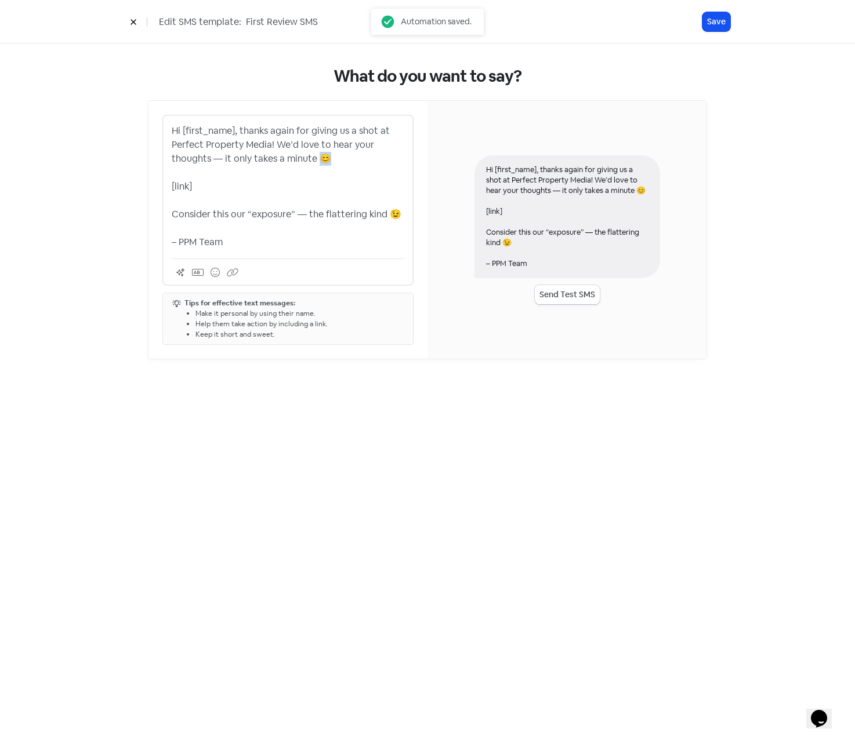
click at [324, 157] on p "Hi [first_name], thanks again for giving us a shot at Perfect Property Media! W…" at bounding box center [288, 186] width 232 height 125
click at [391, 216] on p "Hi [first_name], thanks again for giving us a shot at Perfect Property Media! W…" at bounding box center [288, 186] width 232 height 125
click at [268, 166] on p "Hi [first_name], thanks again for giving us a shot at Perfect Property Media! W…" at bounding box center [288, 186] width 232 height 125
click at [130, 24] on icon at bounding box center [133, 22] width 7 height 7
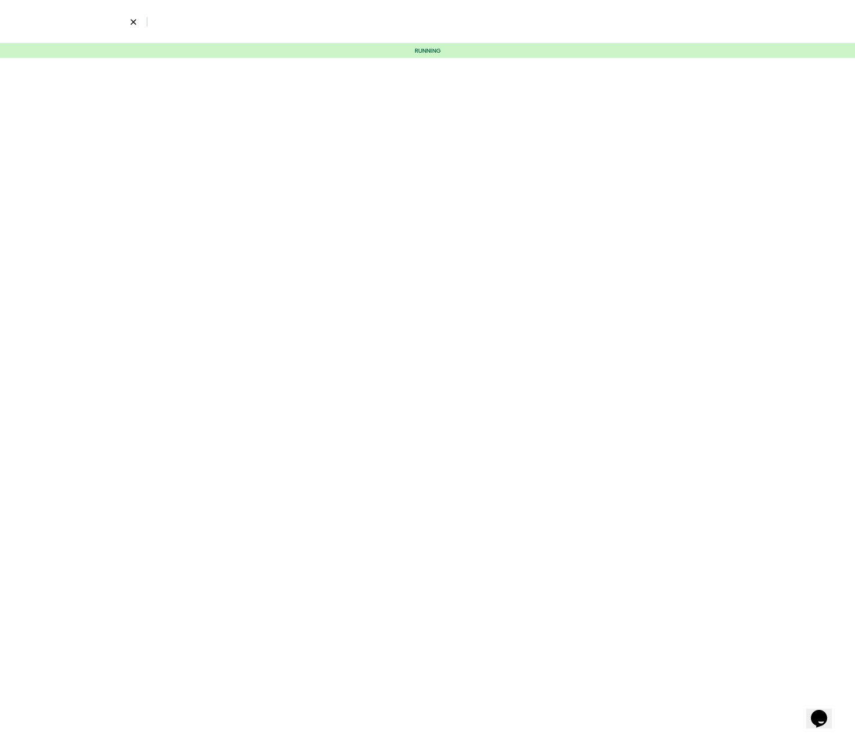
select select "3"
select select "4"
select select "7"
select select "8"
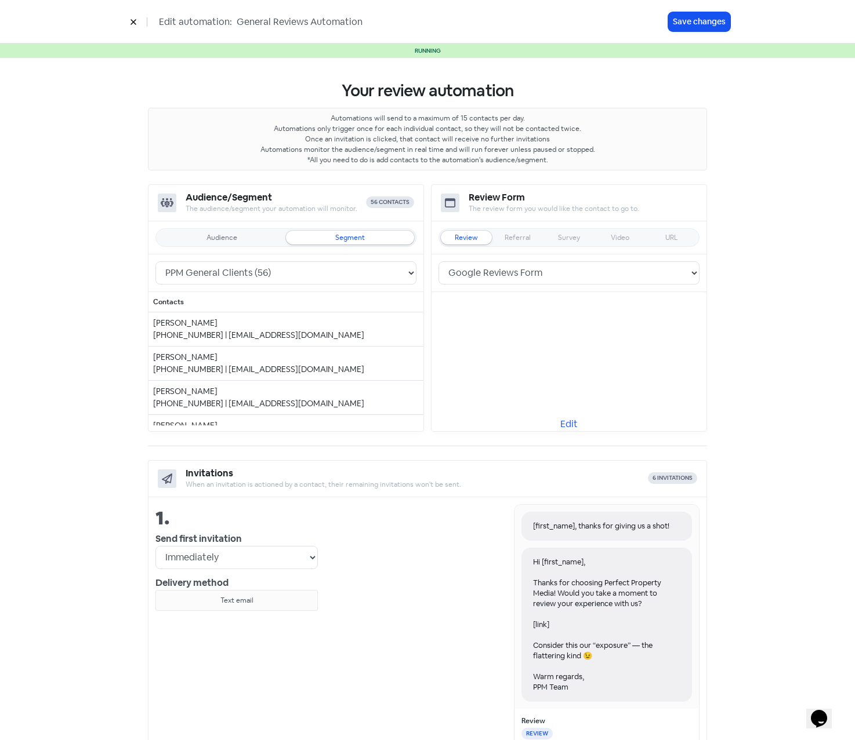
click at [132, 28] on button at bounding box center [133, 22] width 17 height 20
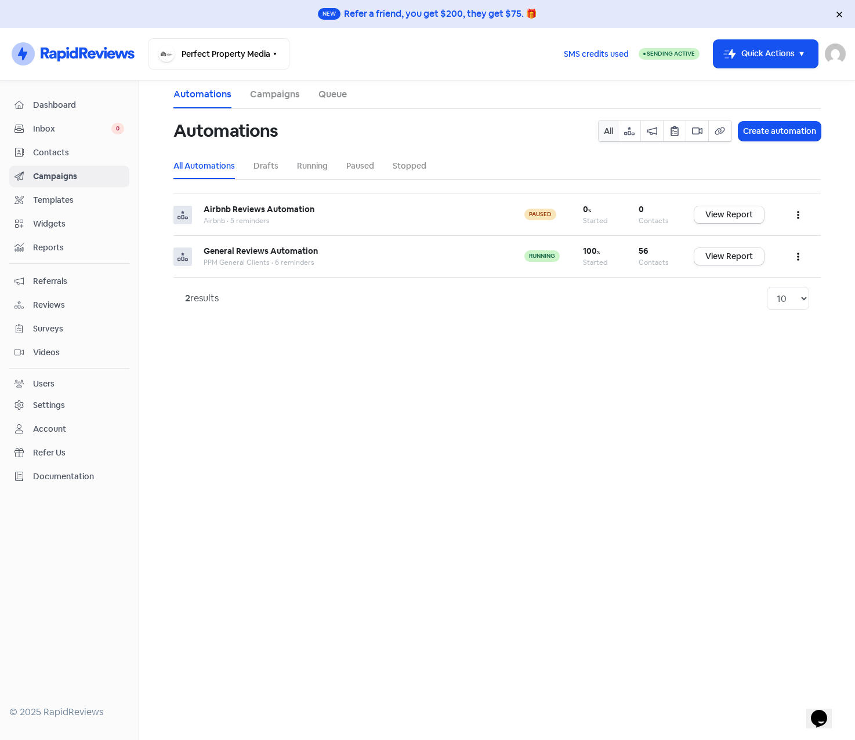
click at [49, 240] on link "Reports" at bounding box center [69, 247] width 120 height 21
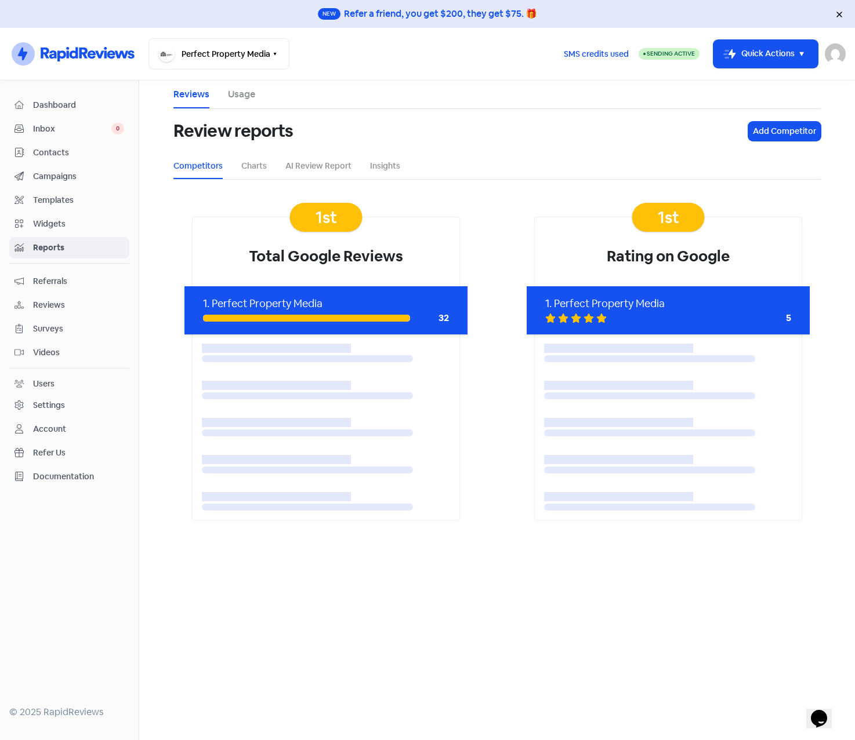
click at [234, 94] on link "Usage" at bounding box center [241, 95] width 27 height 14
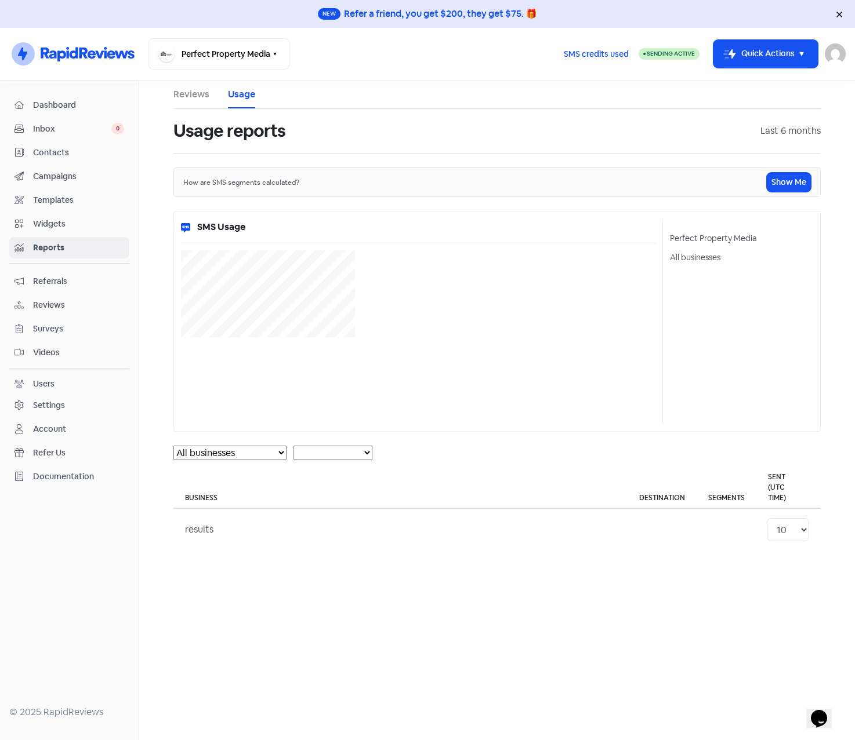
select select "[object Object]"
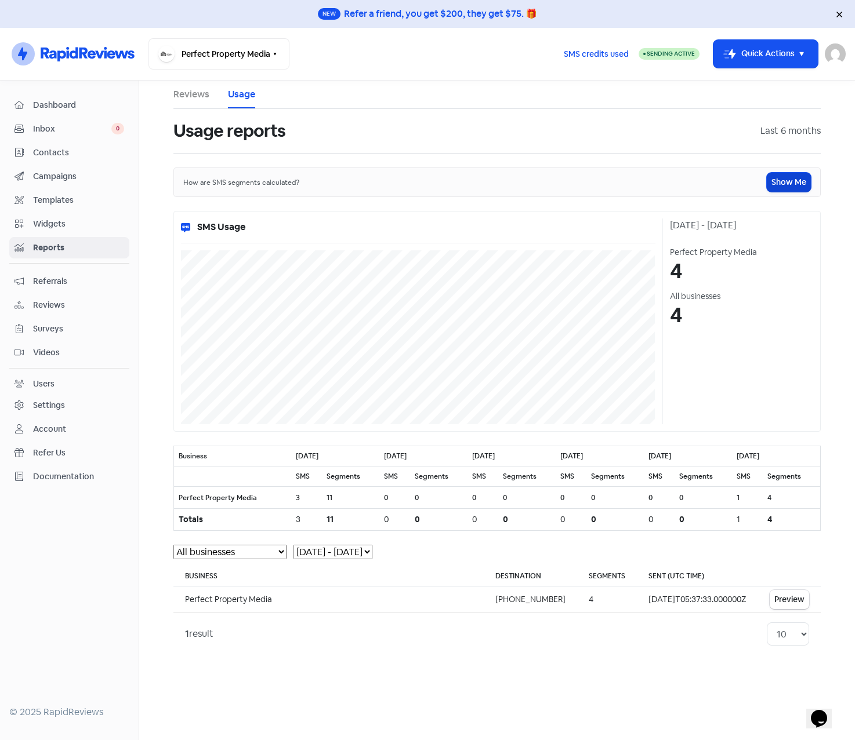
click at [776, 178] on button "Show Me" at bounding box center [788, 182] width 44 height 19
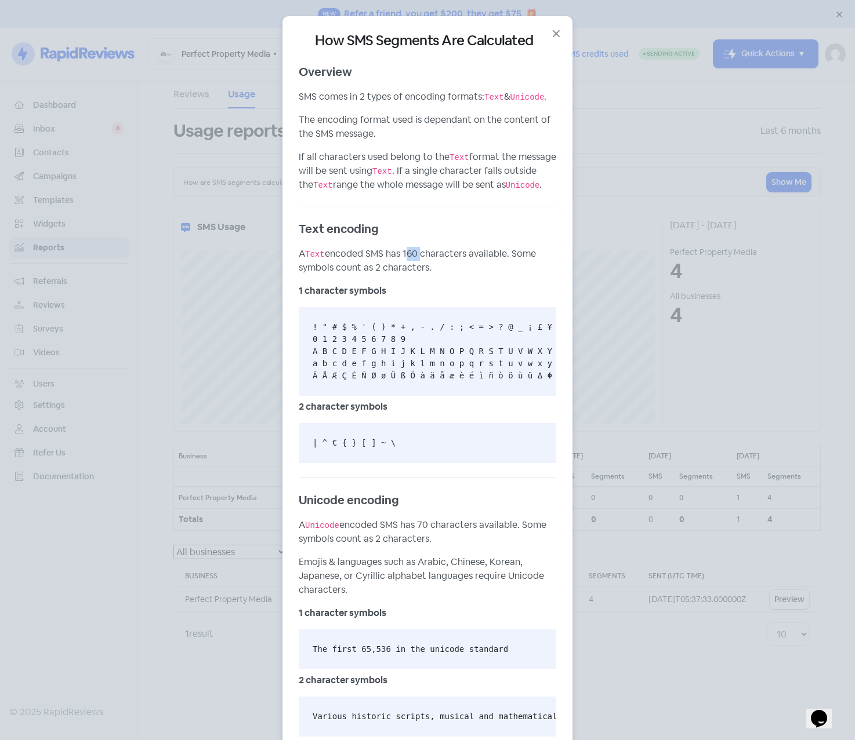
drag, startPoint x: 401, startPoint y: 253, endPoint x: 413, endPoint y: 253, distance: 12.2
click at [413, 253] on p "A Text encoded SMS has 160 characters available. Some symbols count as 2 charac…" at bounding box center [427, 261] width 257 height 28
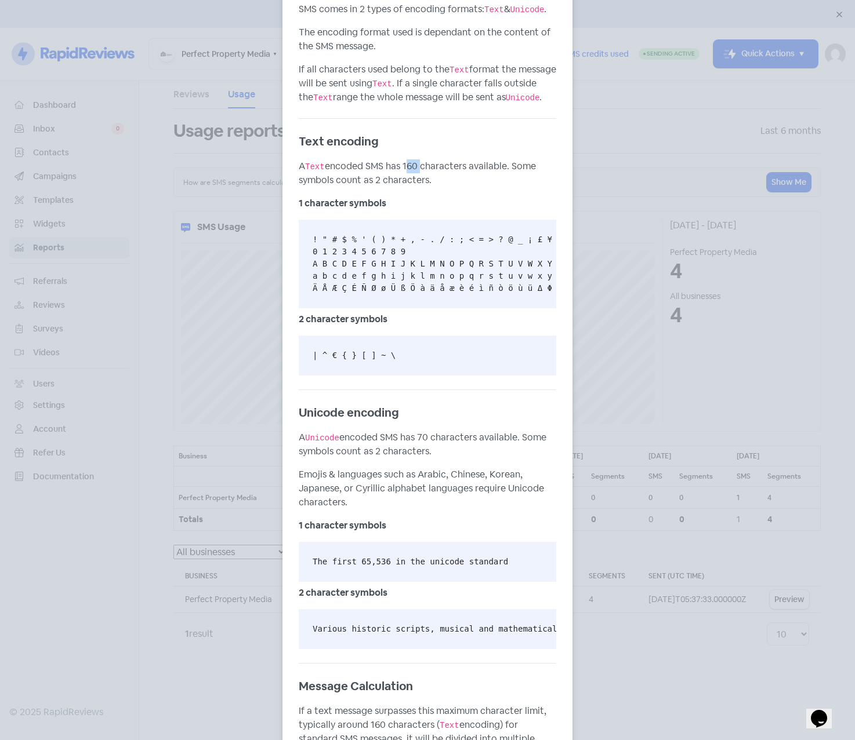
scroll to position [116, 0]
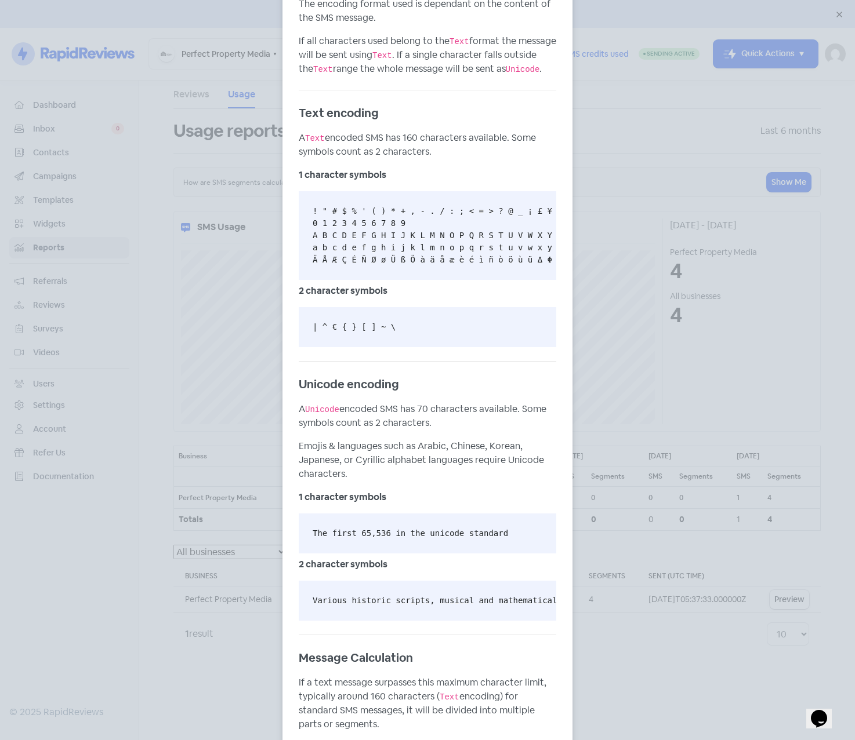
click at [397, 139] on p "A Text encoded SMS has 160 characters available. Some symbols count as 2 charac…" at bounding box center [427, 145] width 257 height 28
drag, startPoint x: 400, startPoint y: 137, endPoint x: 413, endPoint y: 137, distance: 12.8
click at [413, 137] on p "A Text encoded SMS has 160 characters available. Some symbols count as 2 charac…" at bounding box center [427, 145] width 257 height 28
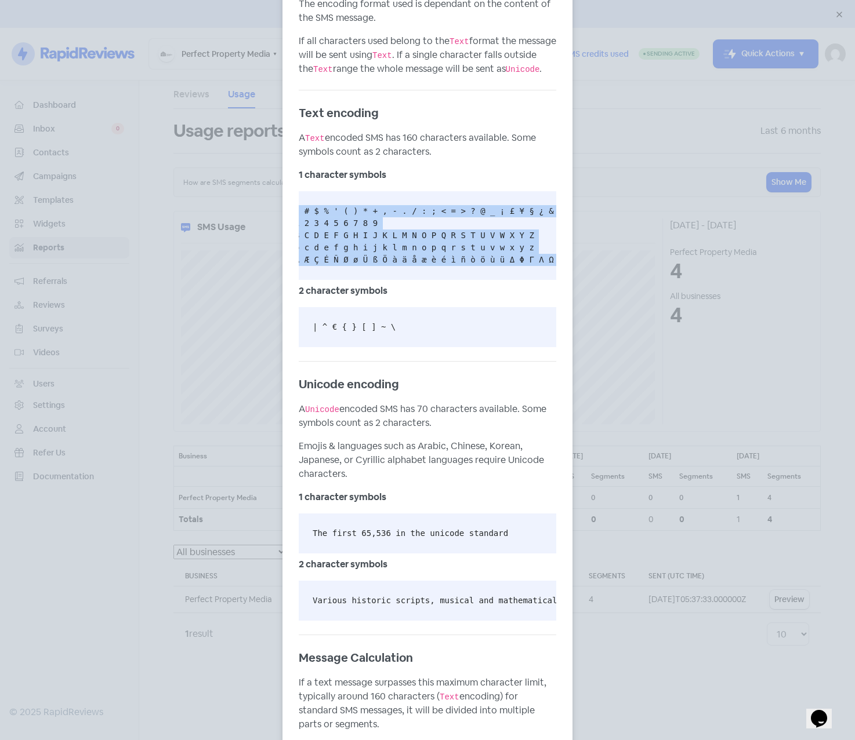
scroll to position [0, 60]
drag, startPoint x: 305, startPoint y: 209, endPoint x: 551, endPoint y: 268, distance: 252.8
click at [551, 268] on pre "! " # $ % ' ( ) * + , - . / : ; < = > ? @ _ ¡ £ ¥ § ¿ & ¤ 0 1 2 3 4 5 6 7 8 9 A…" at bounding box center [427, 235] width 257 height 89
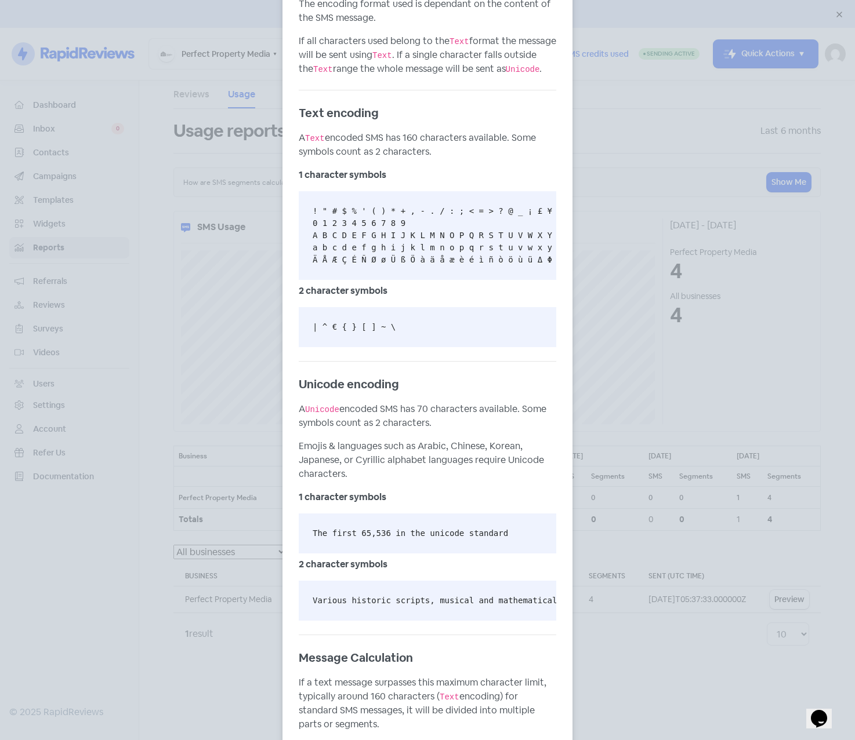
click at [430, 528] on pre "The first 65,536 in the unicode standard" at bounding box center [427, 534] width 257 height 40
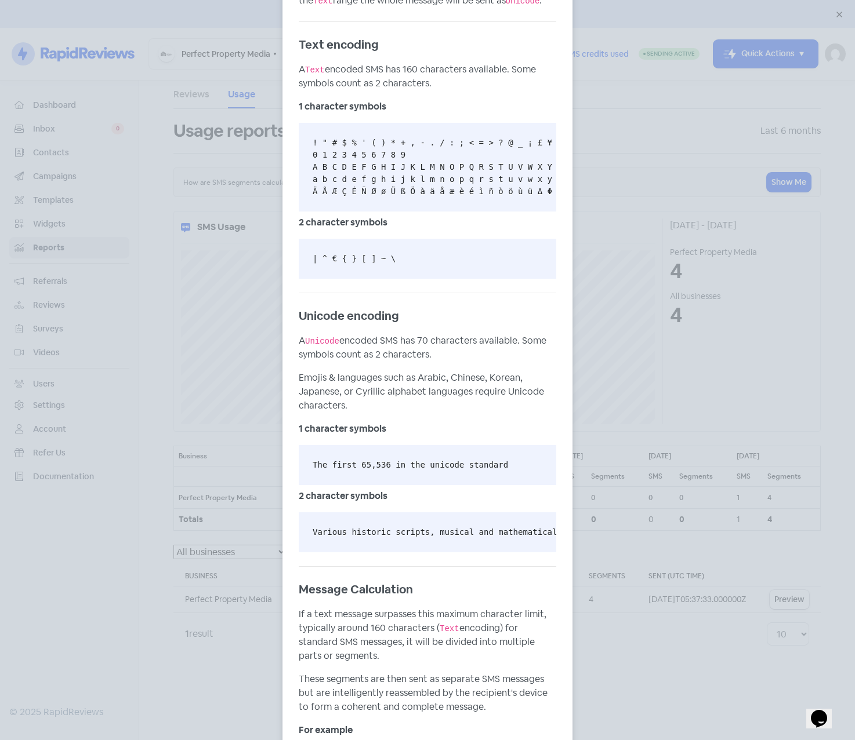
scroll to position [232, 0]
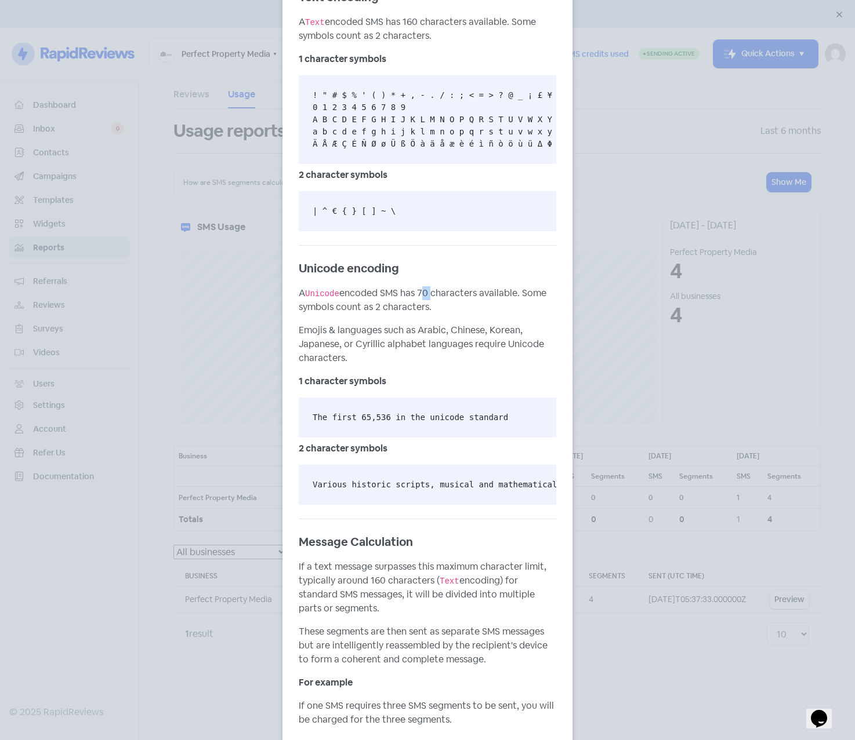
drag, startPoint x: 414, startPoint y: 304, endPoint x: 422, endPoint y: 304, distance: 8.1
click at [422, 304] on p "A Unicode encoded SMS has 70 characters available. Some symbols count as 2 char…" at bounding box center [427, 300] width 257 height 28
click at [732, 556] on div "How SMS Segments Are Calculated Overview SMS comes in 2 types of encoding forma…" at bounding box center [427, 370] width 855 height 740
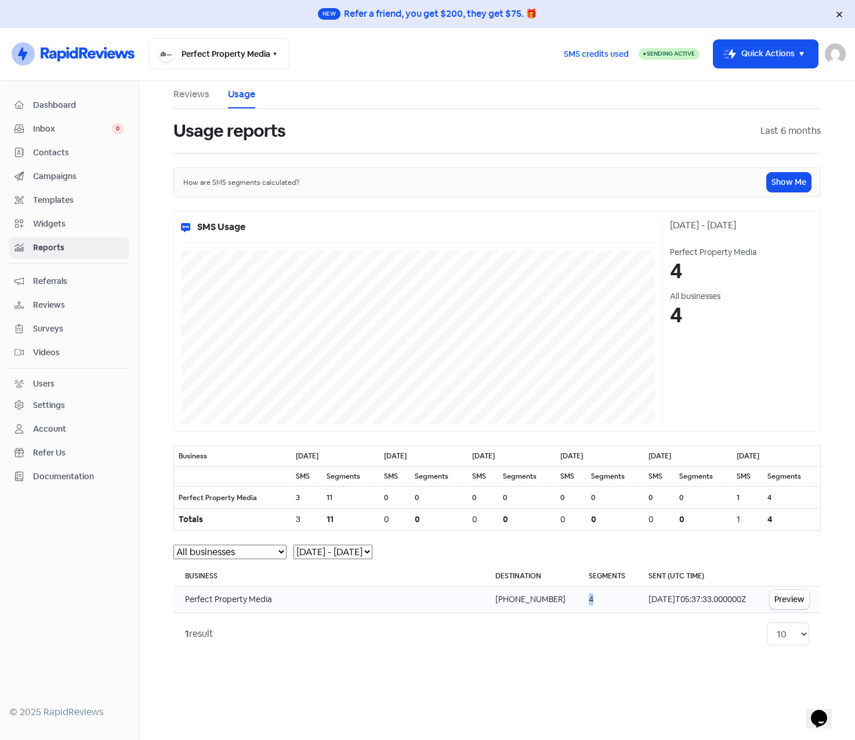
drag, startPoint x: 574, startPoint y: 597, endPoint x: 582, endPoint y: 601, distance: 8.8
click at [582, 601] on td "4" at bounding box center [607, 600] width 60 height 27
drag, startPoint x: 582, startPoint y: 601, endPoint x: 574, endPoint y: 600, distance: 8.1
click at [577, 600] on td "4" at bounding box center [607, 600] width 60 height 27
click at [578, 602] on td "4" at bounding box center [607, 600] width 60 height 27
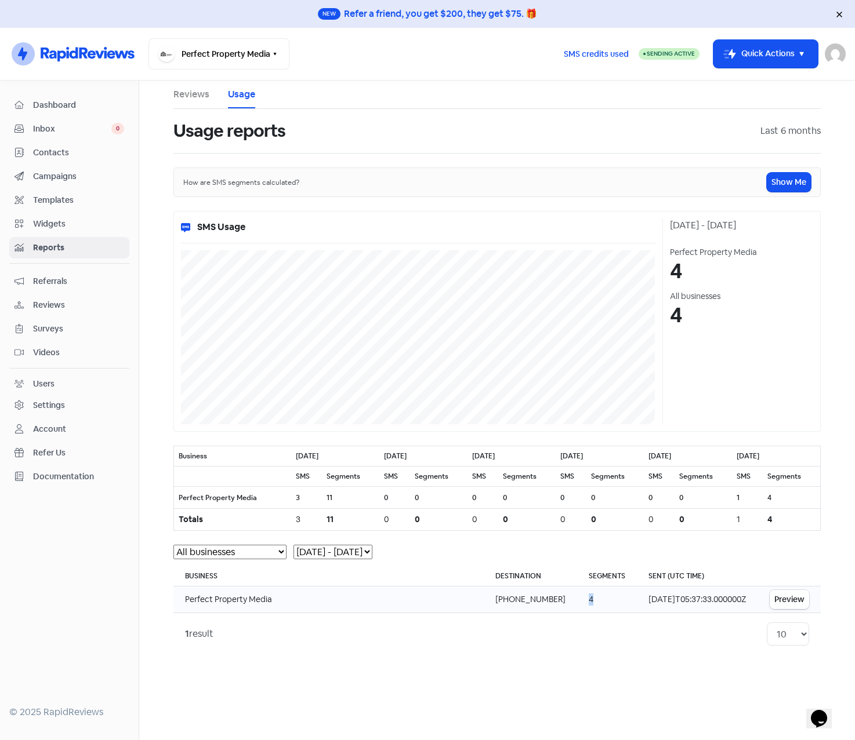
click at [786, 594] on button "Preview" at bounding box center [788, 599] width 39 height 19
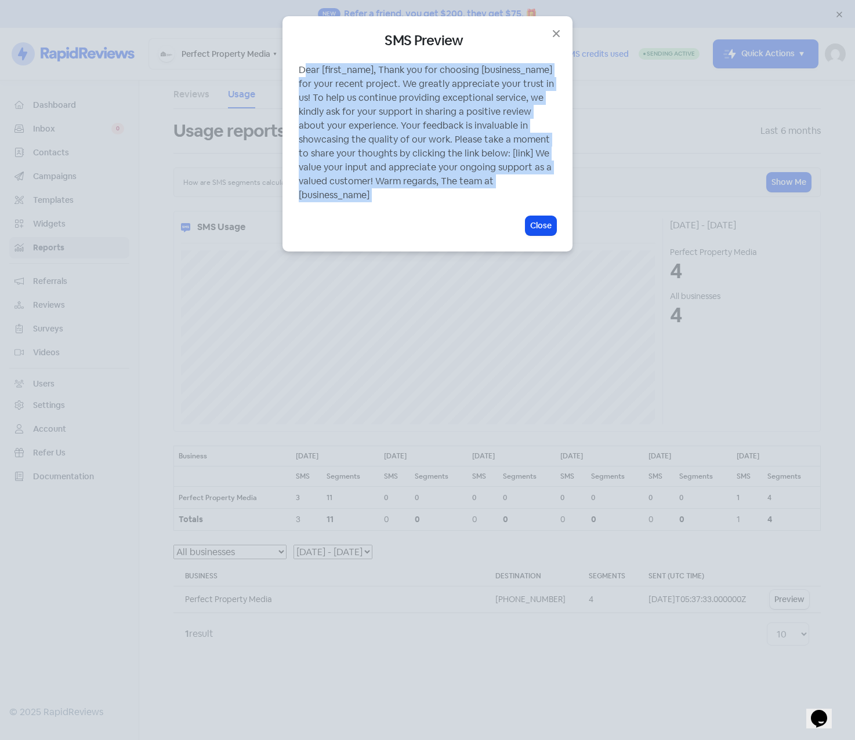
drag, startPoint x: 299, startPoint y: 68, endPoint x: 537, endPoint y: 188, distance: 267.1
click at [537, 188] on div "SMS Preview Dear [first_name], Thank you for choosing [business_name] for your …" at bounding box center [427, 133] width 257 height 203
drag, startPoint x: 537, startPoint y: 188, endPoint x: 442, endPoint y: 154, distance: 100.5
click at [442, 154] on div "Dear [first_name], Thank you for choosing [business_name] for your recent proje…" at bounding box center [427, 132] width 257 height 139
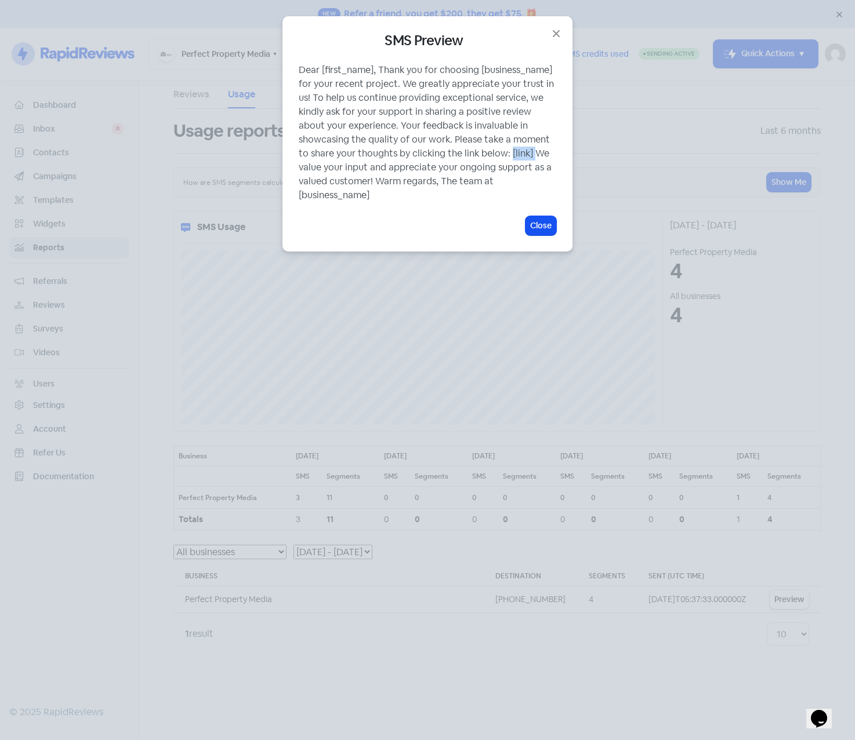
drag, startPoint x: 448, startPoint y: 151, endPoint x: 471, endPoint y: 154, distance: 23.9
click at [471, 154] on div "Dear [first_name], Thank you for choosing [business_name] for your recent proje…" at bounding box center [427, 132] width 257 height 139
drag, startPoint x: 471, startPoint y: 154, endPoint x: 414, endPoint y: 180, distance: 63.3
click at [414, 180] on div "Dear [first_name], Thank you for choosing [business_name] for your recent proje…" at bounding box center [427, 132] width 257 height 139
drag, startPoint x: 416, startPoint y: 178, endPoint x: 489, endPoint y: 184, distance: 73.3
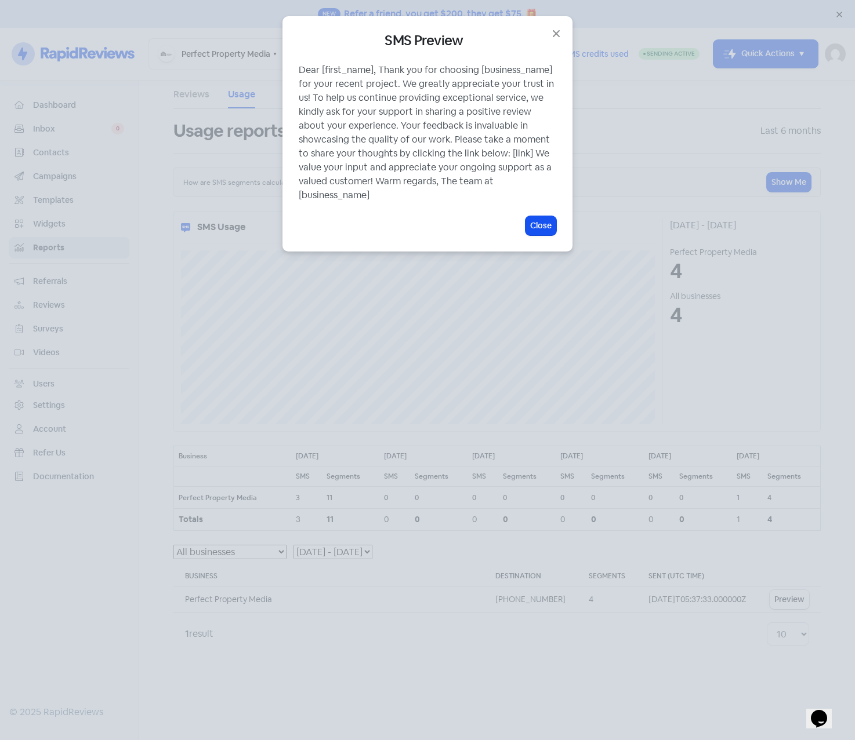
click at [489, 184] on div "Dear [first_name], Thank you for choosing [business_name] for your recent proje…" at bounding box center [427, 132] width 257 height 139
drag, startPoint x: 489, startPoint y: 184, endPoint x: 555, endPoint y: 31, distance: 166.7
click at [555, 31] on icon "button" at bounding box center [556, 34] width 14 height 14
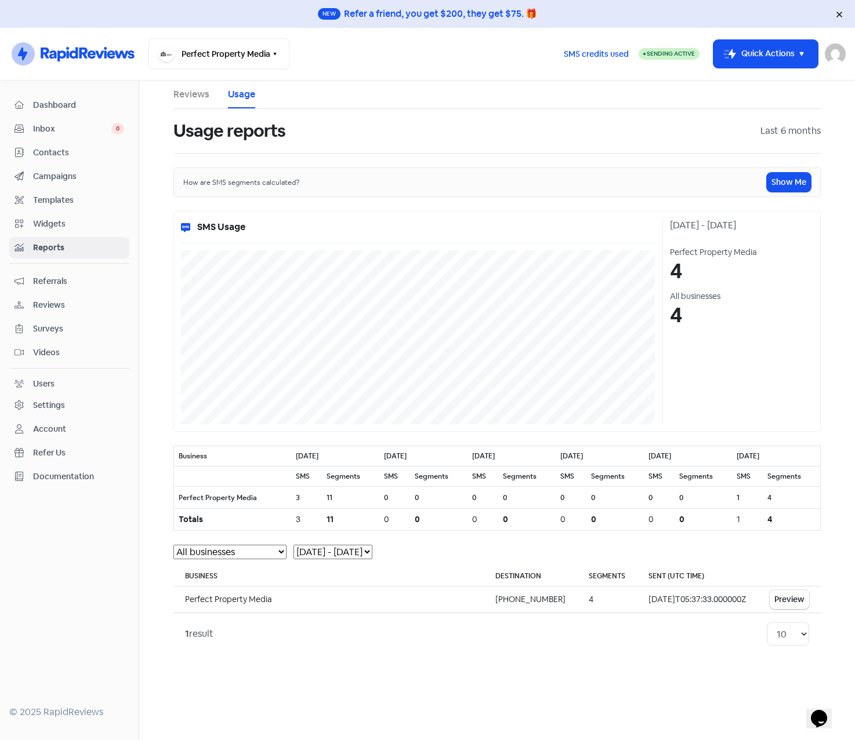
click at [52, 149] on span "Contacts" at bounding box center [78, 153] width 91 height 12
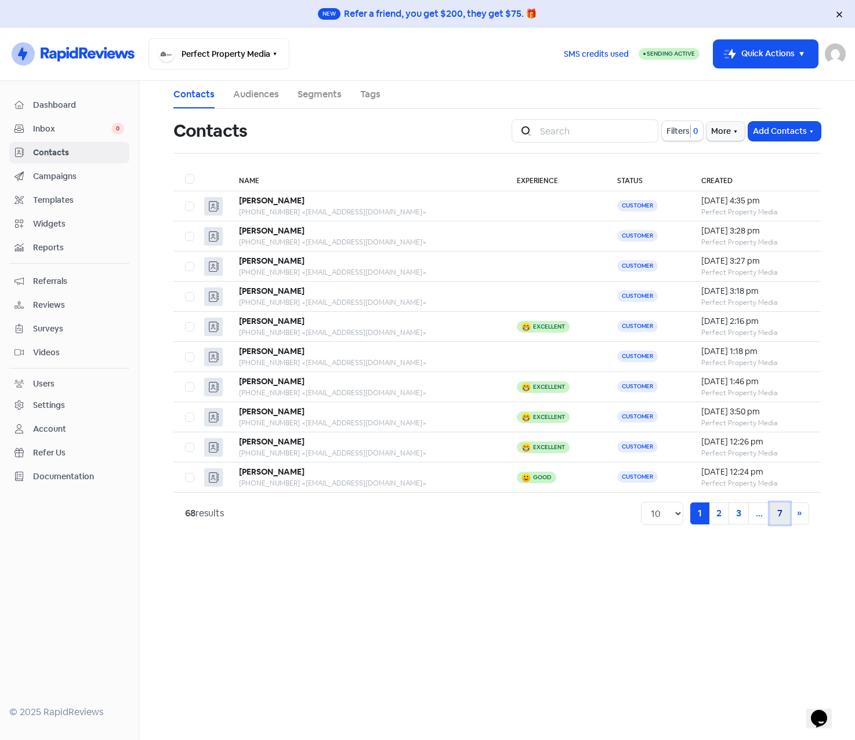
click at [774, 516] on link "7" at bounding box center [779, 514] width 20 height 22
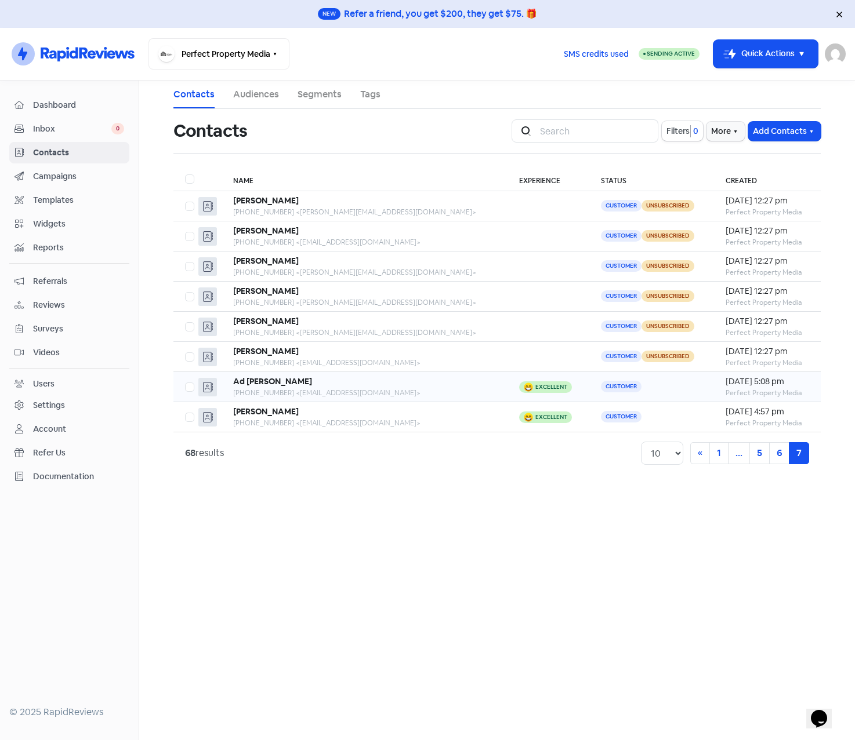
click at [359, 384] on div "Ad Sethi" at bounding box center [364, 382] width 263 height 12
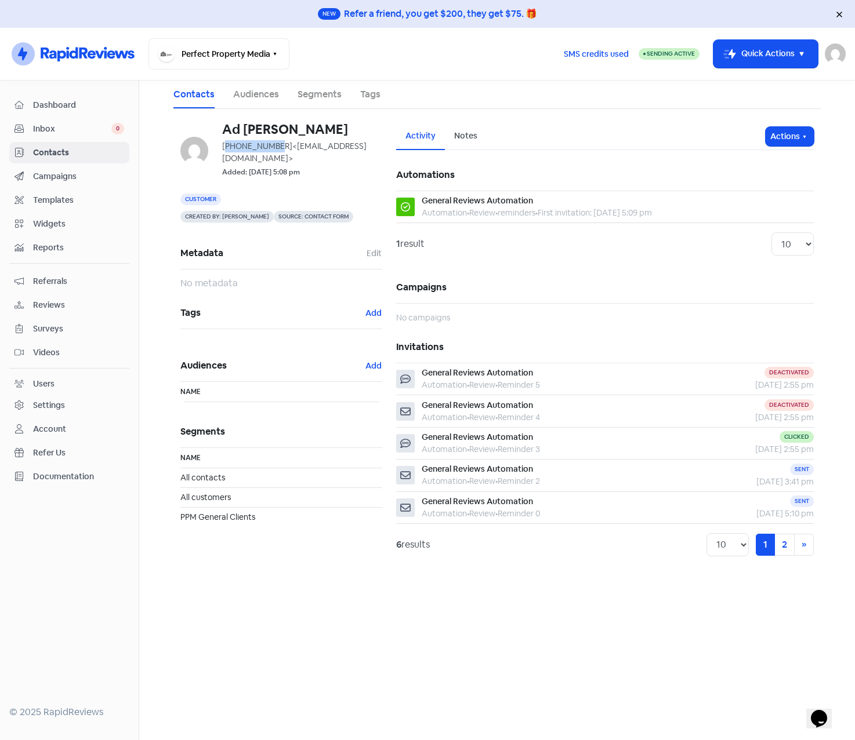
drag, startPoint x: 227, startPoint y: 148, endPoint x: 274, endPoint y: 147, distance: 46.4
click at [274, 147] on div "+61411102544 <amandeepsethi@hotmail.com>" at bounding box center [302, 152] width 160 height 24
drag, startPoint x: 274, startPoint y: 147, endPoint x: 332, endPoint y: 143, distance: 58.7
click at [332, 143] on div "+61411102544 <amandeepsethi@hotmail.com>" at bounding box center [302, 152] width 160 height 24
drag, startPoint x: 227, startPoint y: 161, endPoint x: 339, endPoint y: 161, distance: 111.3
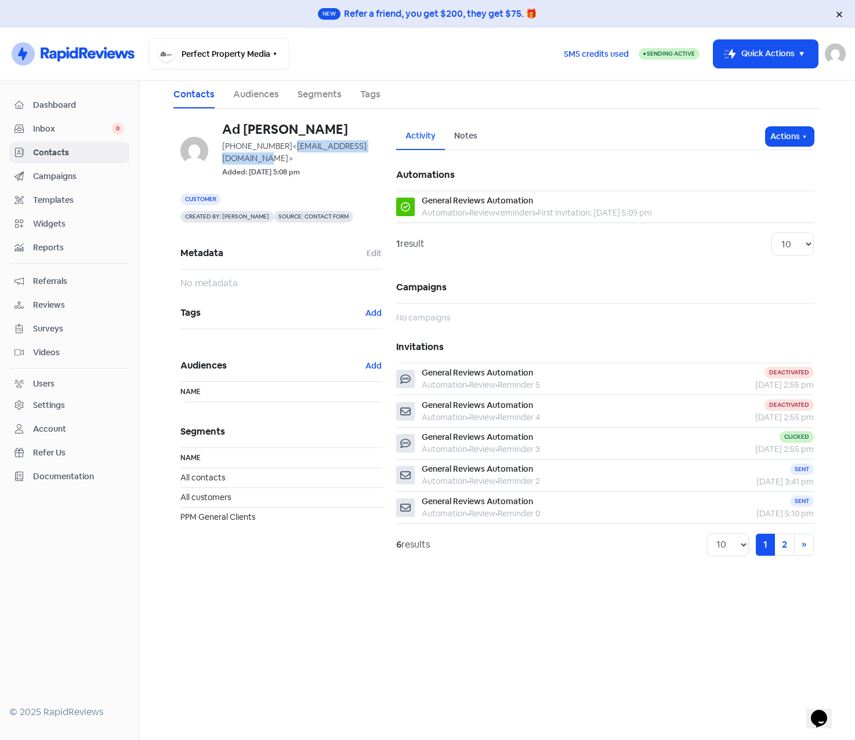
click at [339, 161] on span "<amandeepsethi@hotmail.com>" at bounding box center [294, 152] width 144 height 23
click at [57, 151] on span "Contacts" at bounding box center [78, 153] width 91 height 12
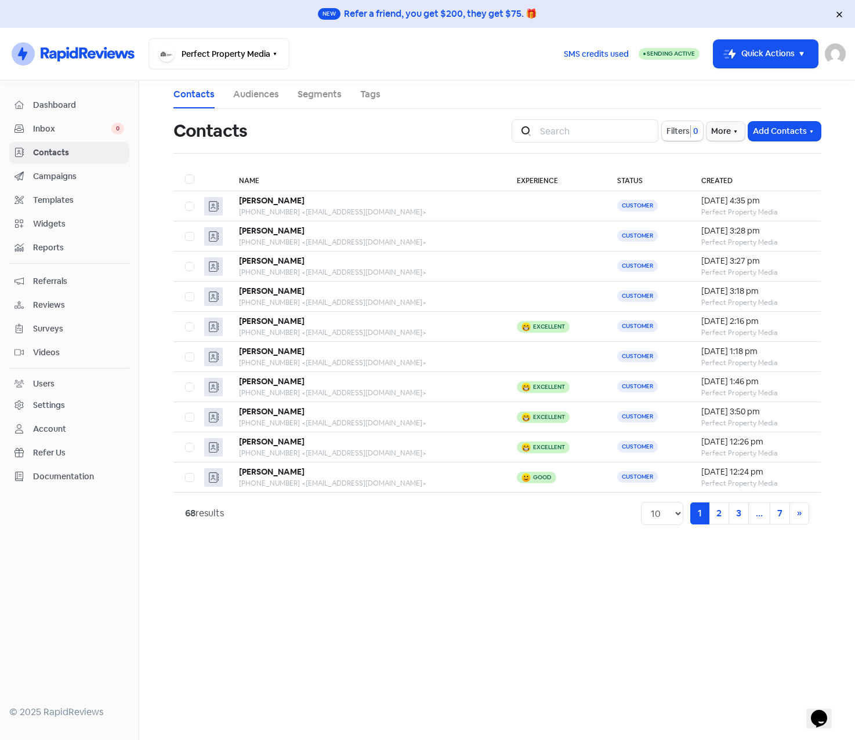
click at [47, 400] on div "Settings" at bounding box center [49, 405] width 32 height 12
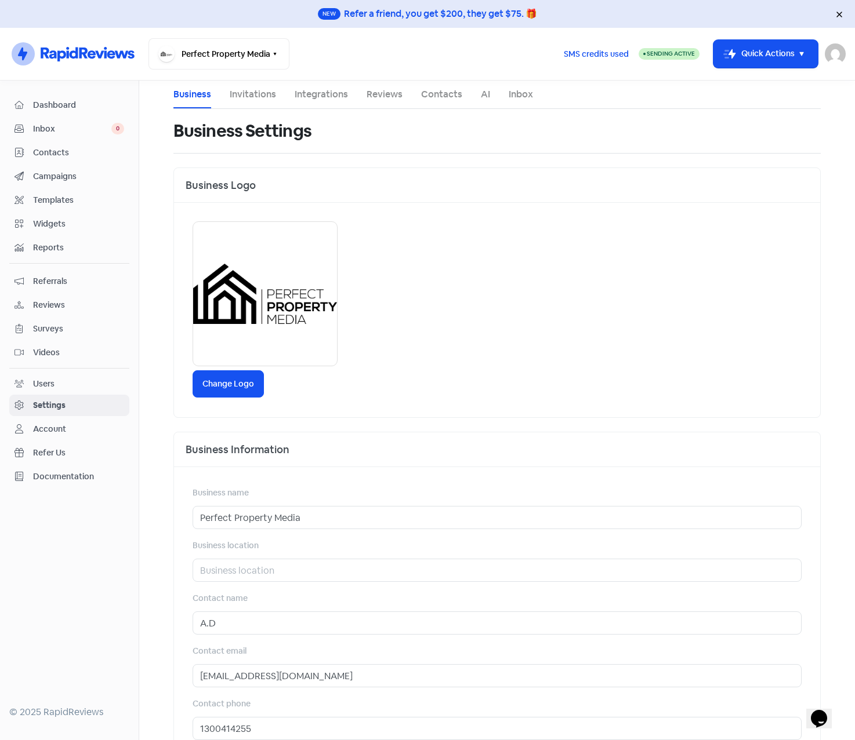
click at [238, 93] on link "Invitations" at bounding box center [253, 95] width 46 height 14
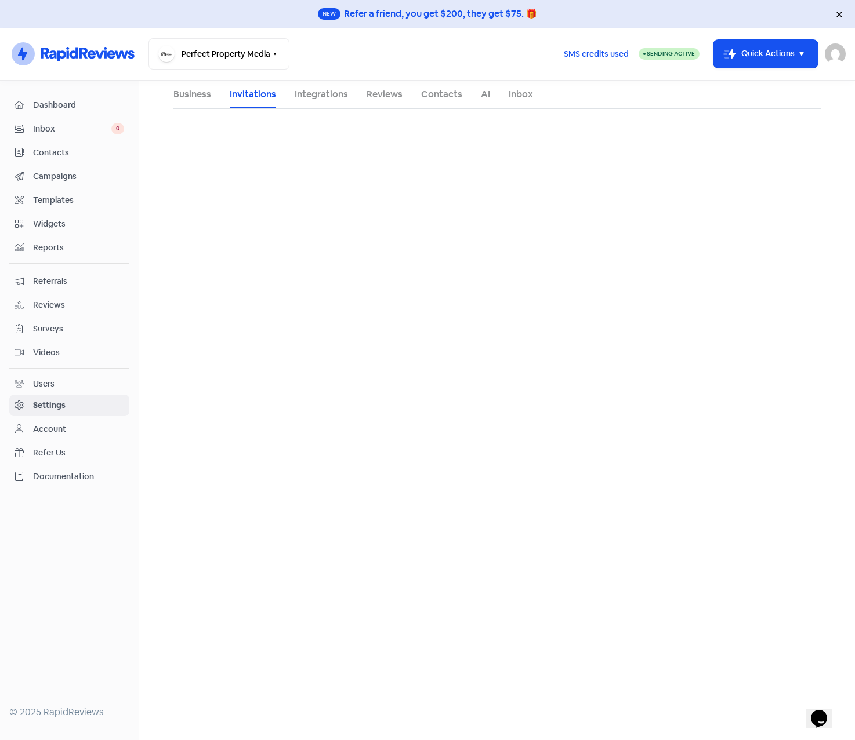
select select "Australia/Melbourne"
select select "09:30:00"
select select "17:30:00"
select select "09:30:00"
select select "17:30:00"
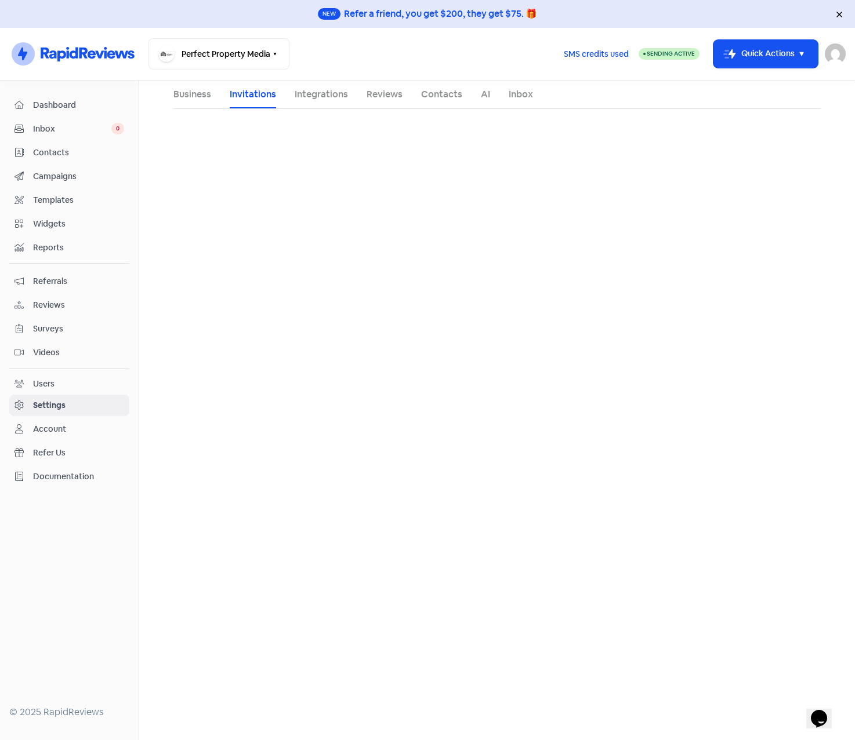
select select "09:30:00"
select select "17:30:00"
select select "09:30:00"
select select "17:30:00"
select select "09:30:00"
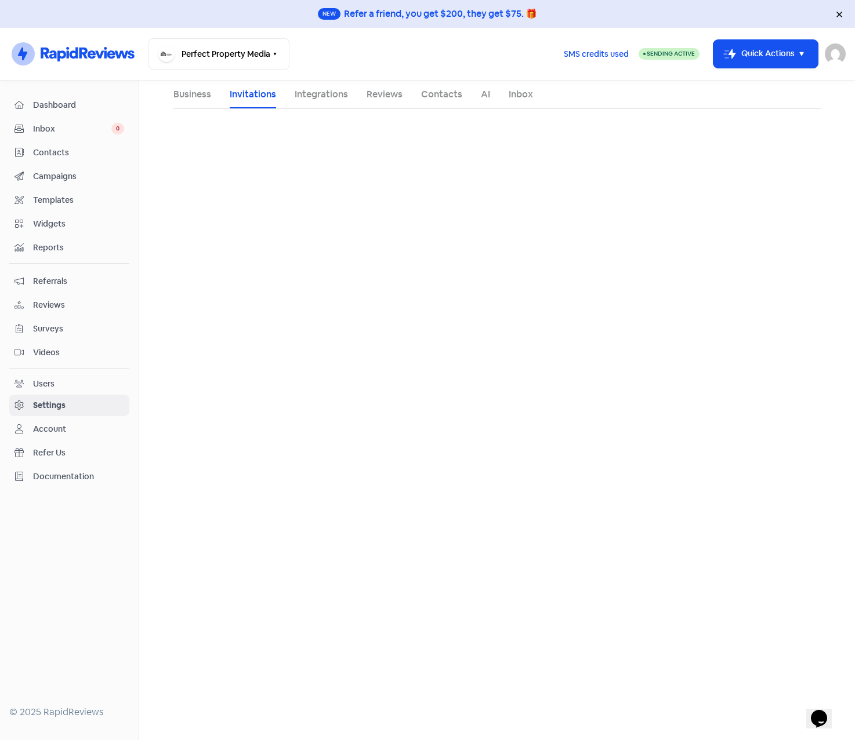
select select "17:30:00"
select select "AU"
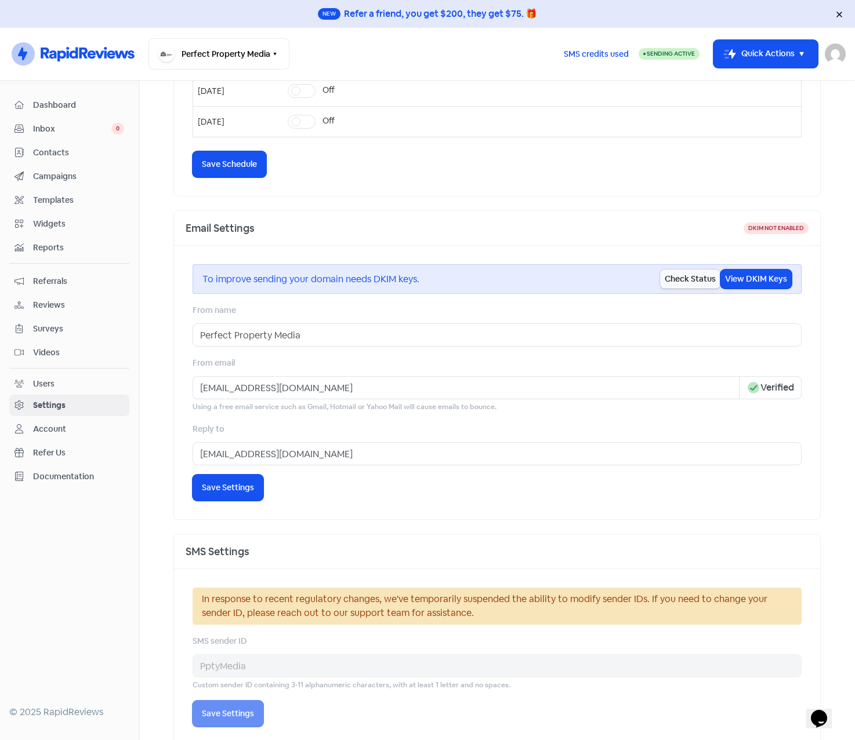
scroll to position [530, 0]
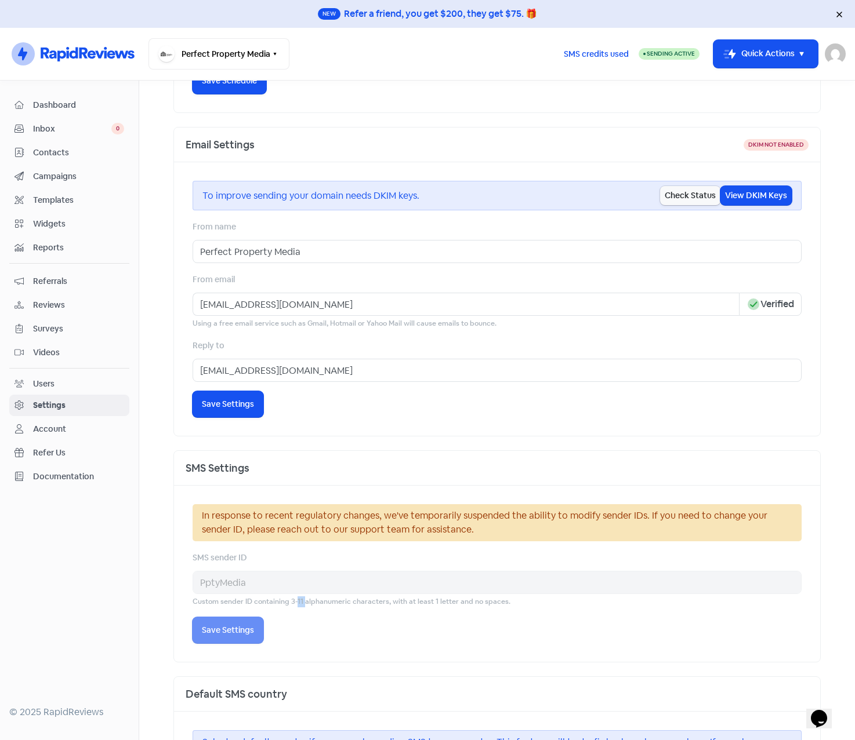
drag, startPoint x: 289, startPoint y: 602, endPoint x: 296, endPoint y: 601, distance: 6.4
click at [296, 601] on small "Custom sender ID containing 3-11 alphanumeric characters, with at least 1 lette…" at bounding box center [351, 602] width 318 height 11
drag, startPoint x: 291, startPoint y: 601, endPoint x: 297, endPoint y: 601, distance: 6.4
click at [297, 601] on small "Custom sender ID containing 3-11 alphanumeric characters, with at least 1 lette…" at bounding box center [351, 602] width 318 height 11
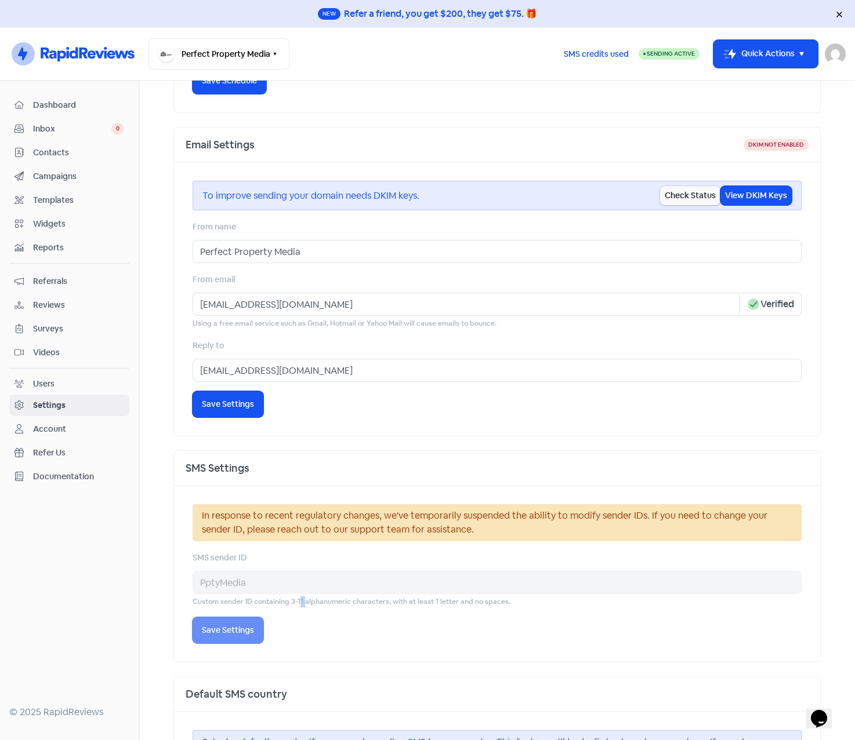
click at [290, 605] on small "Custom sender ID containing 3-11 alphanumeric characters, with at least 1 lette…" at bounding box center [351, 602] width 318 height 11
drag, startPoint x: 290, startPoint y: 603, endPoint x: 379, endPoint y: 605, distance: 88.1
click at [379, 605] on small "Custom sender ID containing 3-11 alphanumeric characters, with at least 1 lette…" at bounding box center [351, 602] width 318 height 11
drag, startPoint x: 379, startPoint y: 605, endPoint x: 512, endPoint y: 611, distance: 133.5
click at [512, 611] on div "In response to recent regulatory changes, we've temporarily suspended the abili…" at bounding box center [496, 573] width 609 height 139
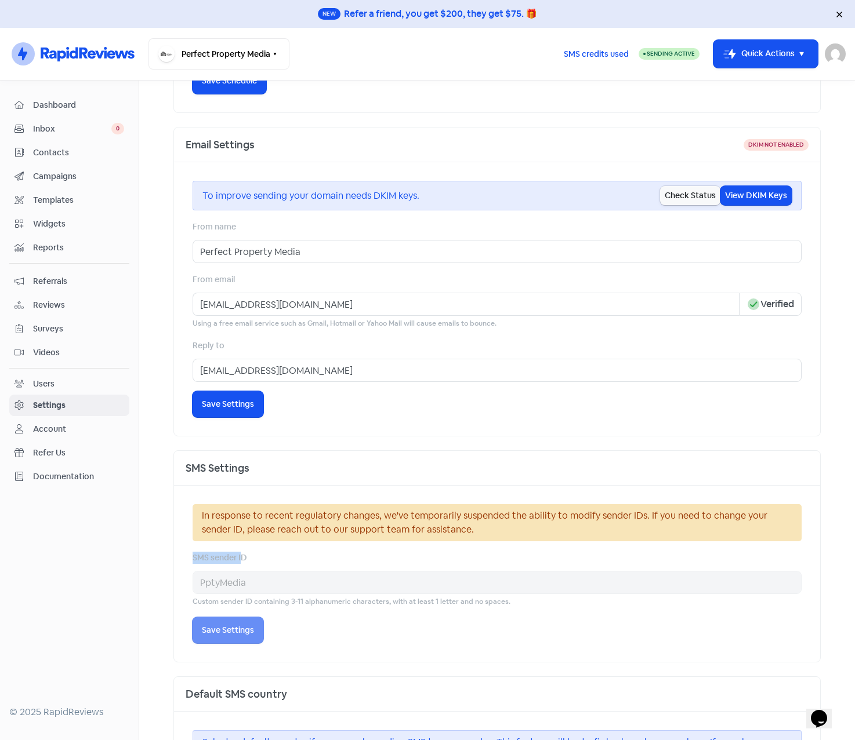
drag, startPoint x: 190, startPoint y: 558, endPoint x: 238, endPoint y: 559, distance: 48.2
click at [238, 559] on label "SMS sender ID" at bounding box center [219, 558] width 54 height 12
drag, startPoint x: 197, startPoint y: 249, endPoint x: 327, endPoint y: 249, distance: 130.4
click at [327, 249] on input "Perfect Property Media" at bounding box center [496, 251] width 609 height 23
click at [336, 250] on input "Perfect Property Media" at bounding box center [496, 251] width 609 height 23
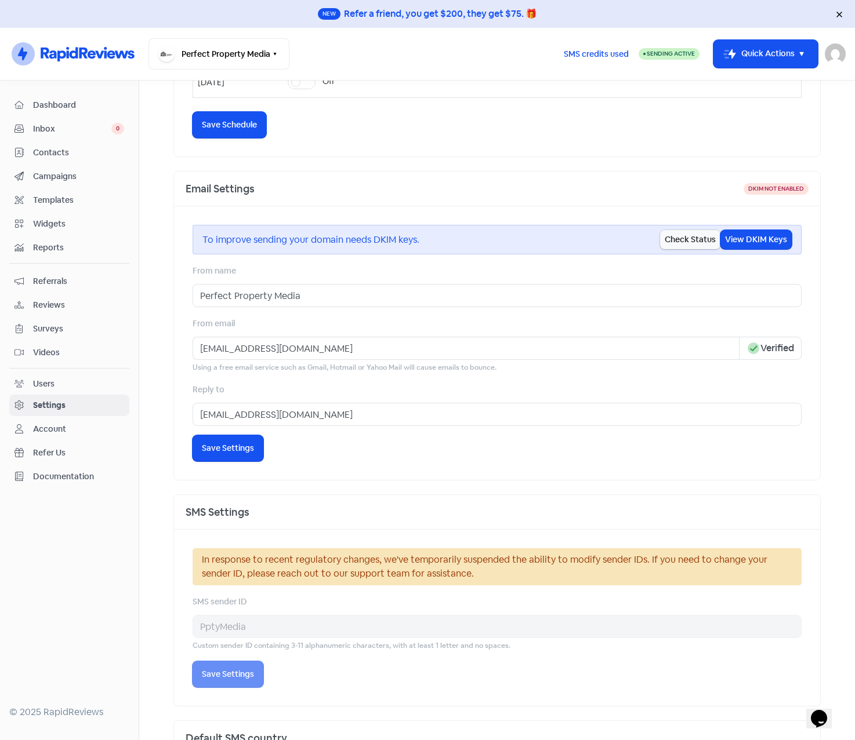
scroll to position [390, 0]
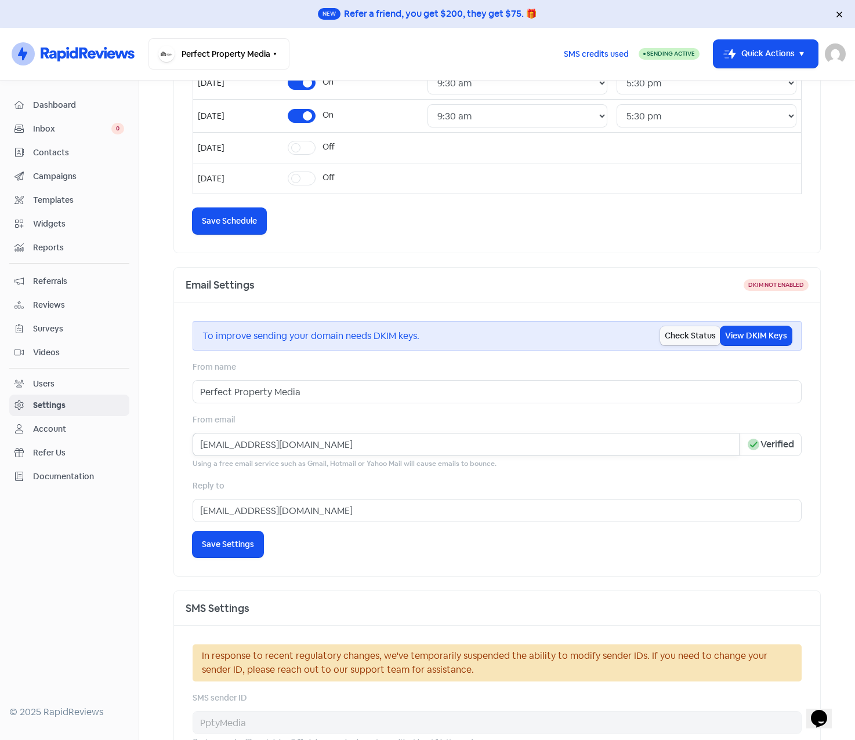
drag, startPoint x: 336, startPoint y: 445, endPoint x: 183, endPoint y: 445, distance: 153.6
click at [183, 445] on div "To improve sending your domain needs DKIM keys. Check Status View DKIM Keys Fro…" at bounding box center [497, 440] width 646 height 274
click at [638, 444] on input "[EMAIL_ADDRESS][DOMAIN_NAME]" at bounding box center [465, 444] width 546 height 23
drag, startPoint x: 192, startPoint y: 444, endPoint x: 348, endPoint y: 434, distance: 156.3
click at [348, 434] on input "[EMAIL_ADDRESS][DOMAIN_NAME]" at bounding box center [465, 444] width 546 height 23
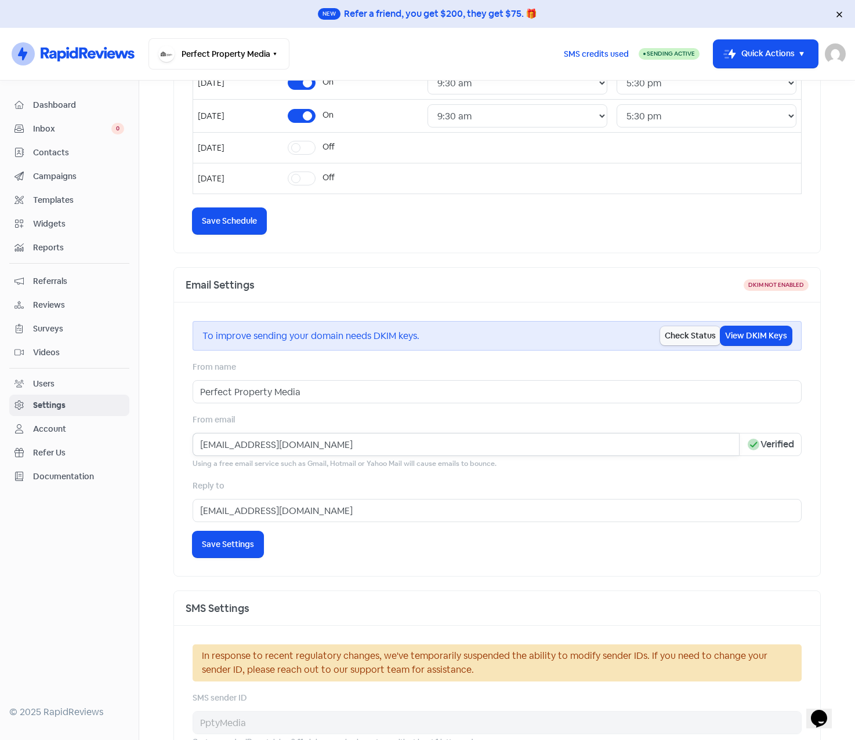
click at [359, 441] on input "[EMAIL_ADDRESS][DOMAIN_NAME]" at bounding box center [465, 444] width 546 height 23
drag, startPoint x: 332, startPoint y: 445, endPoint x: 193, endPoint y: 442, distance: 138.6
click at [193, 442] on input "[EMAIL_ADDRESS][DOMAIN_NAME]" at bounding box center [465, 444] width 546 height 23
click at [359, 519] on input "[EMAIL_ADDRESS][DOMAIN_NAME]" at bounding box center [496, 510] width 609 height 23
drag, startPoint x: 213, startPoint y: 517, endPoint x: 102, endPoint y: 518, distance: 111.3
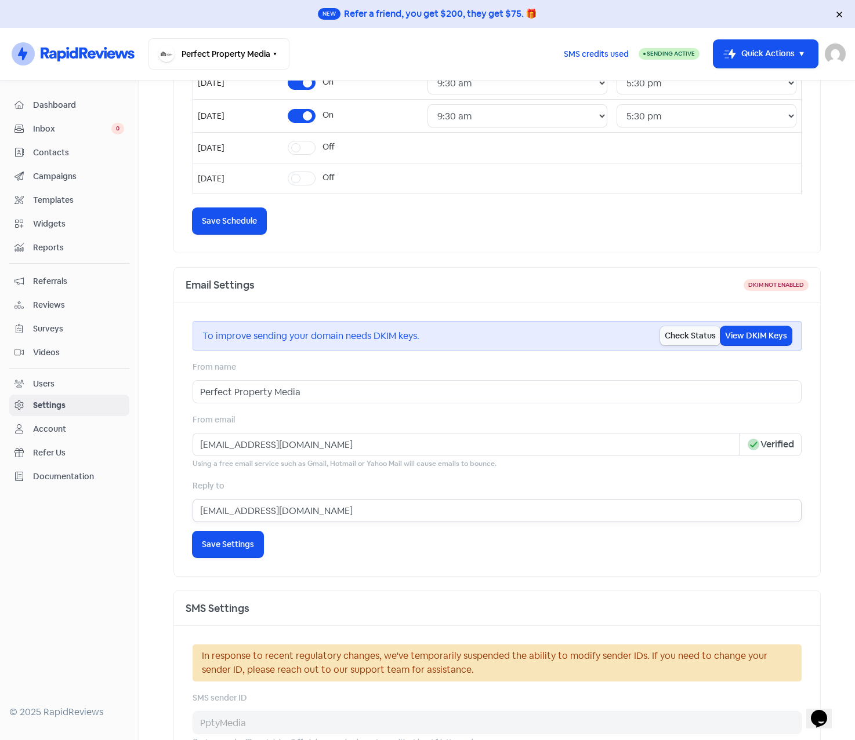
click at [102, 518] on div "Dashboard Inbox 0 Contacts Campaigns Templates Widgets Reports Referrals Review…" at bounding box center [427, 411] width 855 height 660
click at [213, 517] on input "[EMAIL_ADDRESS][DOMAIN_NAME]" at bounding box center [496, 510] width 609 height 23
click at [300, 506] on input "[EMAIL_ADDRESS][DOMAIN_NAME]" at bounding box center [496, 510] width 609 height 23
drag, startPoint x: 344, startPoint y: 508, endPoint x: 206, endPoint y: 508, distance: 138.0
click at [206, 508] on input "[EMAIL_ADDRESS][DOMAIN_NAME]" at bounding box center [496, 510] width 609 height 23
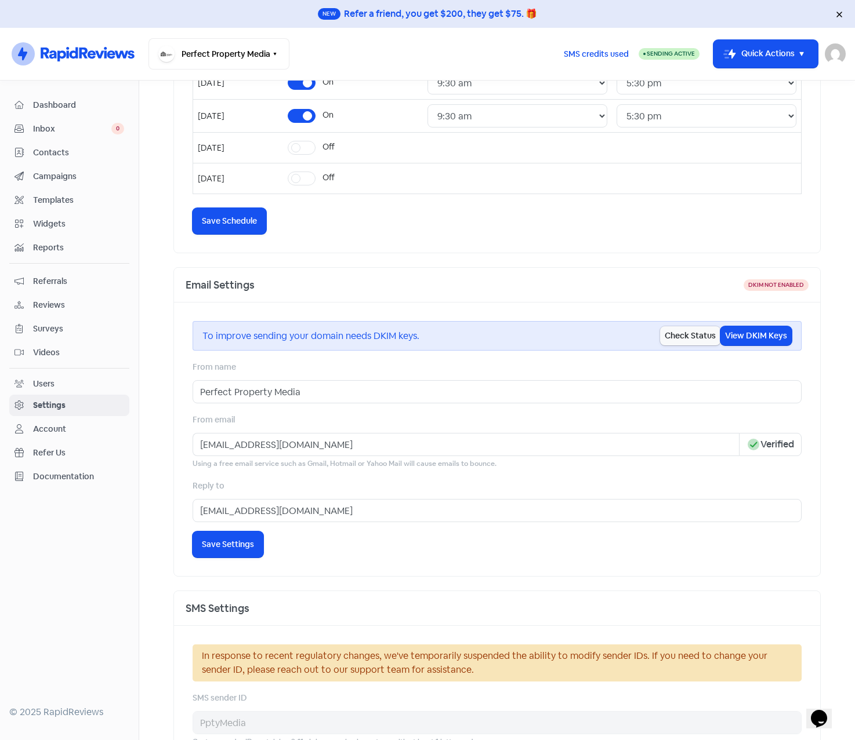
drag, startPoint x: 757, startPoint y: 445, endPoint x: 790, endPoint y: 444, distance: 32.5
click at [790, 444] on span "Icon For Done-circle Verified" at bounding box center [770, 444] width 63 height 23
drag, startPoint x: 790, startPoint y: 444, endPoint x: 727, endPoint y: 416, distance: 68.5
click at [727, 416] on div "From email info@perfectproperty.com.au Icon For Done-circle Verified Using a fr…" at bounding box center [496, 441] width 609 height 57
drag, startPoint x: 222, startPoint y: 446, endPoint x: 324, endPoint y: 446, distance: 102.0
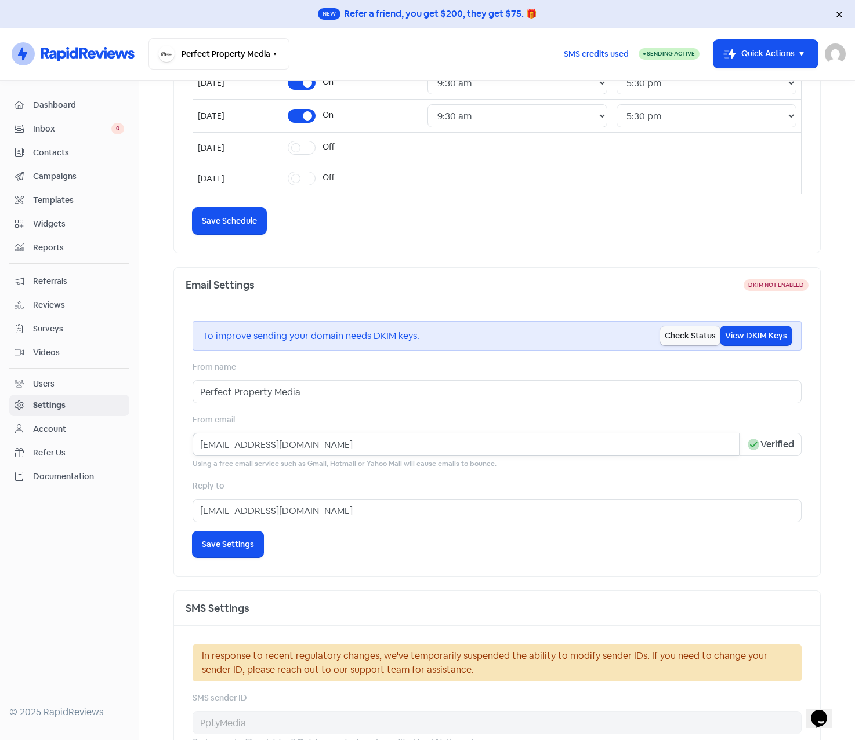
click at [324, 446] on input "[EMAIL_ADDRESS][DOMAIN_NAME]" at bounding box center [465, 444] width 546 height 23
click at [253, 439] on input "[EMAIL_ADDRESS][DOMAIN_NAME]" at bounding box center [465, 444] width 546 height 23
drag, startPoint x: 222, startPoint y: 444, endPoint x: 348, endPoint y: 442, distance: 125.8
click at [348, 442] on input "[EMAIL_ADDRESS][DOMAIN_NAME]" at bounding box center [465, 444] width 546 height 23
click at [399, 447] on input "[EMAIL_ADDRESS][DOMAIN_NAME]" at bounding box center [465, 444] width 546 height 23
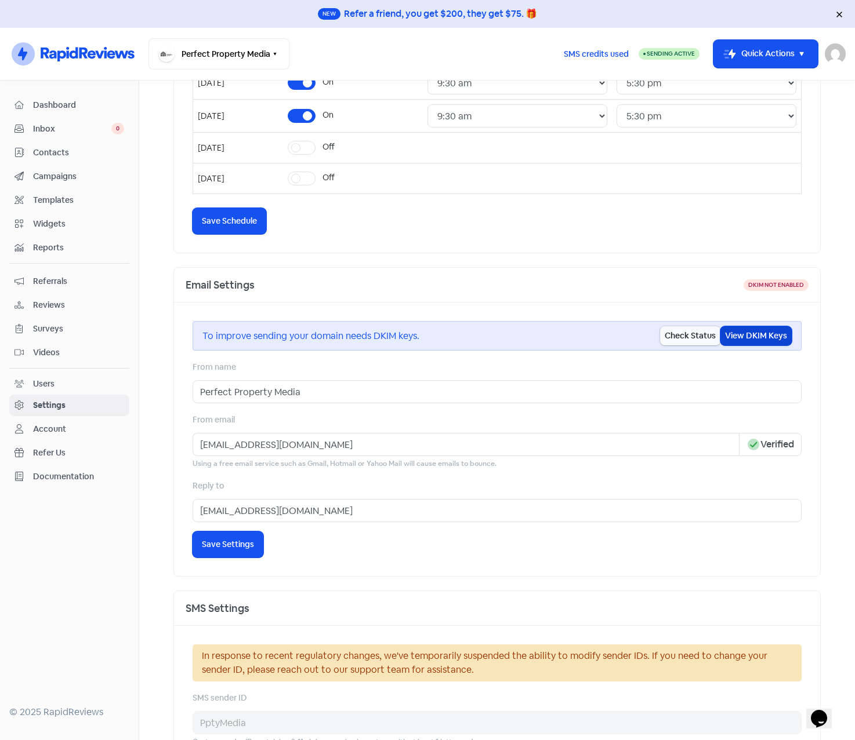
click at [747, 336] on button "View DKIM Keys" at bounding box center [755, 335] width 71 height 19
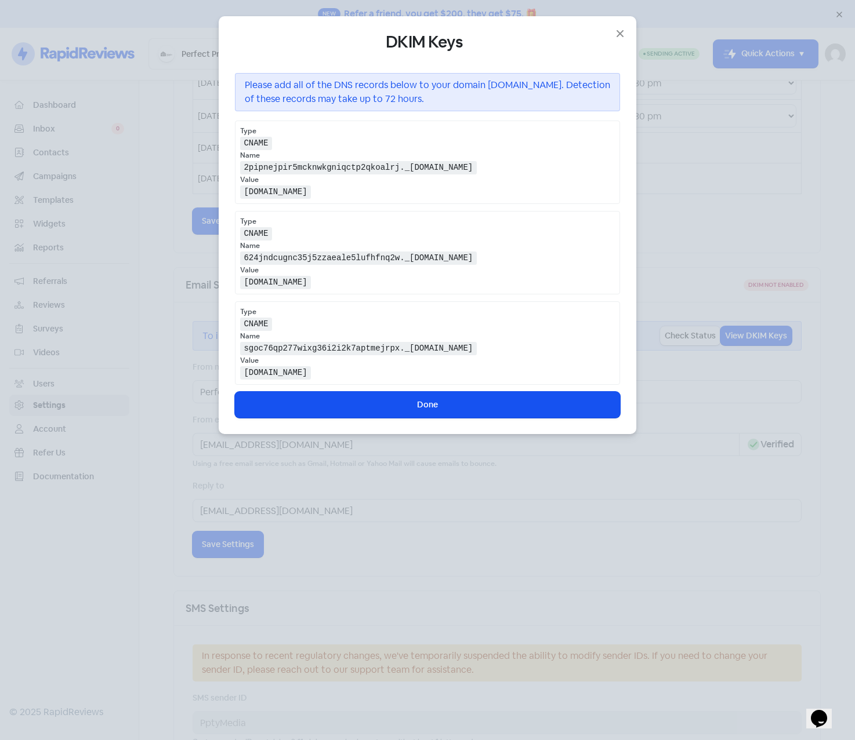
click at [293, 159] on div "Name" at bounding box center [427, 155] width 375 height 10
drag, startPoint x: 387, startPoint y: 39, endPoint x: 461, endPoint y: 39, distance: 73.6
click at [461, 39] on h4 "DKIM Keys" at bounding box center [427, 42] width 385 height 20
click at [313, 266] on div "Type CNAME Name 624jndcugnc35j5zzaeale5lufhfnq2w._domainkey.perfectproperty.com…" at bounding box center [427, 252] width 385 height 83
drag, startPoint x: 313, startPoint y: 266, endPoint x: 288, endPoint y: 204, distance: 66.9
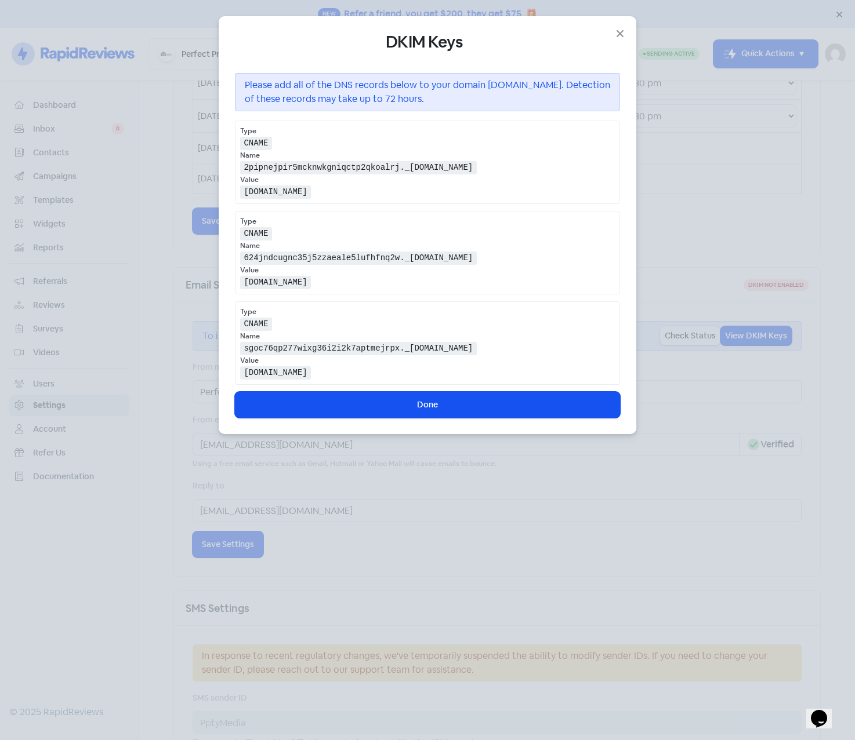
click at [288, 204] on div "Type CNAME Name 2pipnejpir5mcknwkgniqctp2qkoalrj._domainkey.perfectproperty.com…" at bounding box center [427, 253] width 385 height 264
click at [617, 32] on icon "button" at bounding box center [620, 34] width 14 height 14
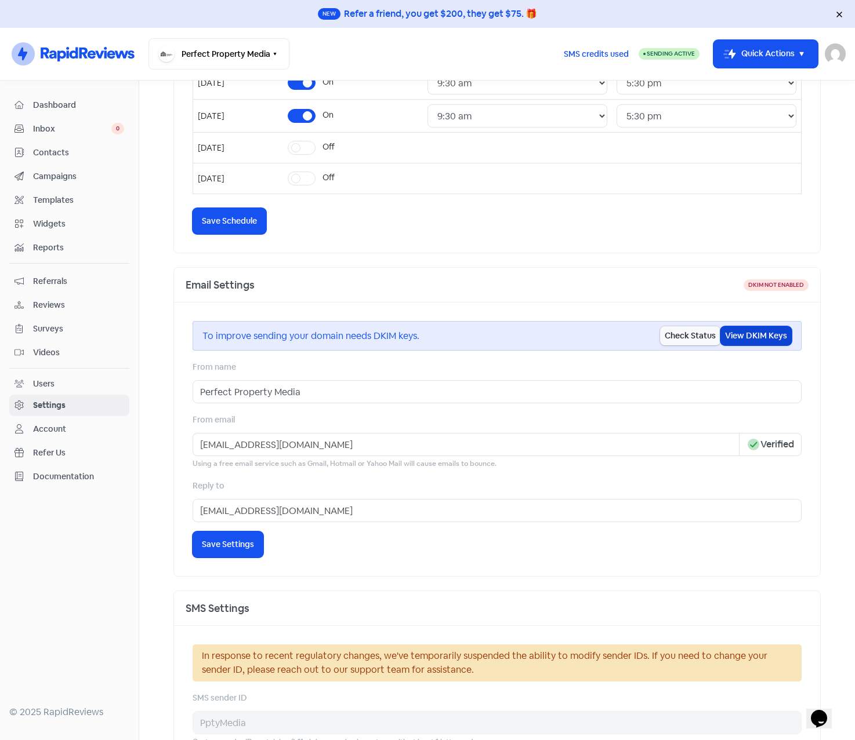
click at [755, 336] on button "View DKIM Keys" at bounding box center [755, 335] width 71 height 19
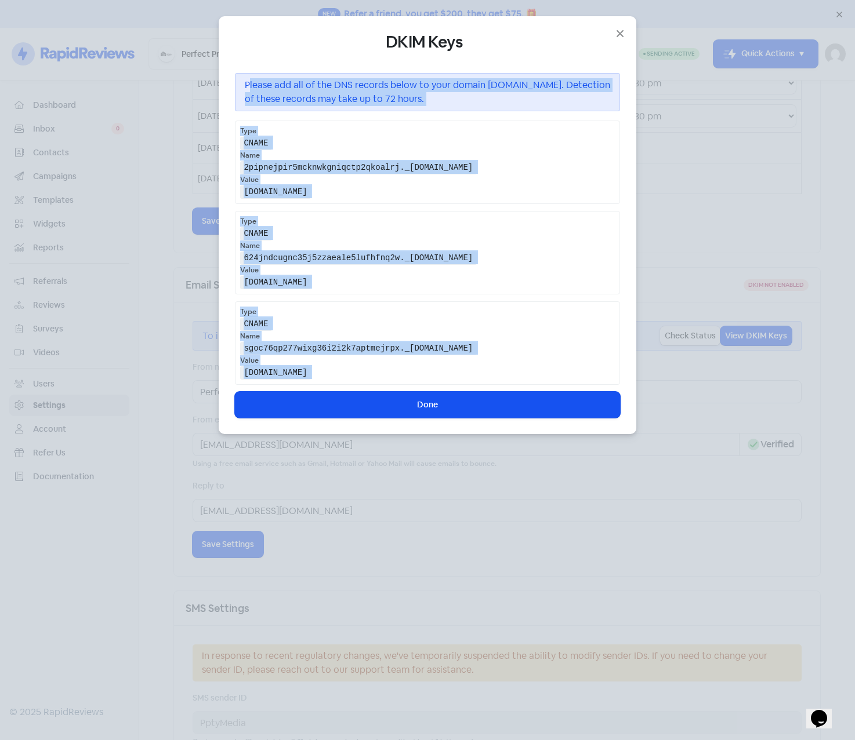
drag, startPoint x: 248, startPoint y: 79, endPoint x: 587, endPoint y: 389, distance: 459.6
click at [587, 389] on div "DKIM Keys Please add all of the DNS records below to your domain perfectpropert…" at bounding box center [427, 225] width 385 height 386
click at [252, 141] on kbd "CNAME" at bounding box center [256, 143] width 32 height 13
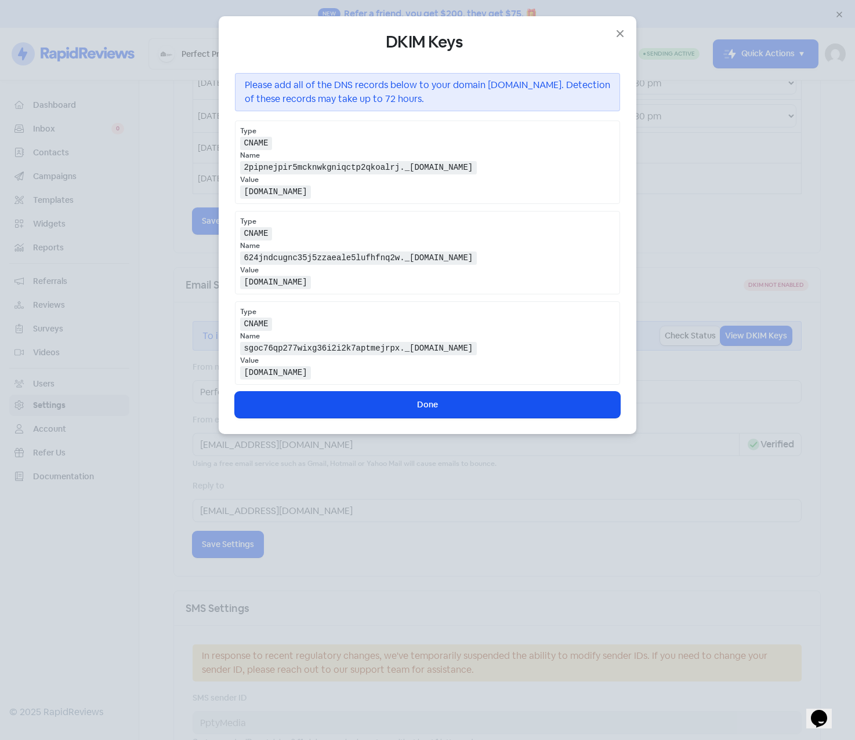
drag, startPoint x: 246, startPoint y: 82, endPoint x: 468, endPoint y: 348, distance: 346.7
click at [468, 348] on div "DKIM Keys Please add all of the DNS records below to your domain perfectpropert…" at bounding box center [427, 225] width 385 height 386
drag, startPoint x: 468, startPoint y: 348, endPoint x: 392, endPoint y: 284, distance: 99.5
click at [311, 284] on kbd "624jndcugnc35j5zzaeale5lufhfnq2w.dkim.amazonses.com" at bounding box center [275, 282] width 71 height 13
drag, startPoint x: 241, startPoint y: 130, endPoint x: 500, endPoint y: 375, distance: 356.8
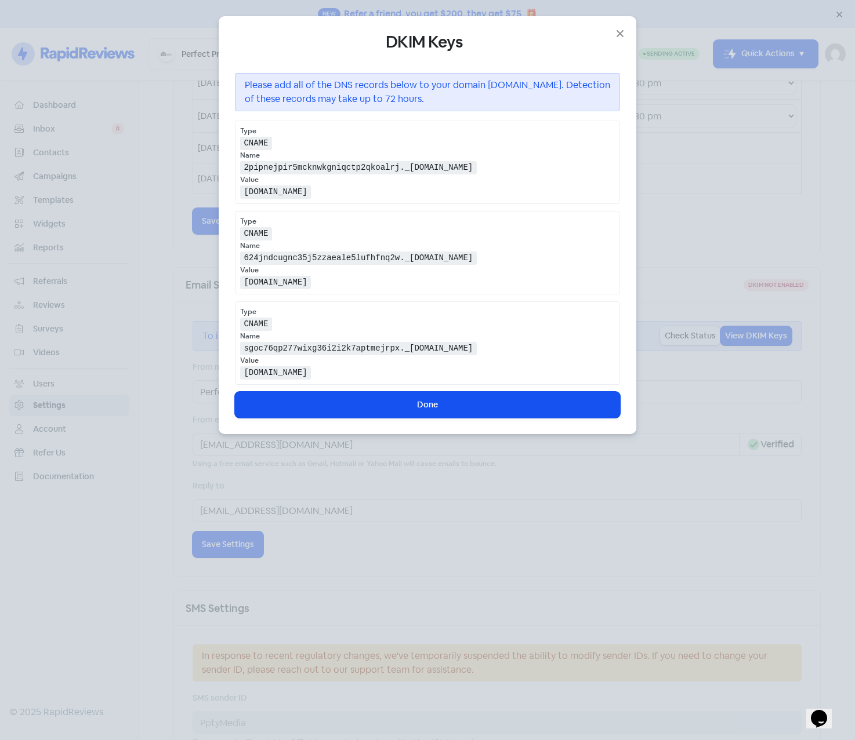
click at [500, 375] on div "Type CNAME Name 2pipnejpir5mcknwkgniqctp2qkoalrj._domainkey.perfectproperty.com…" at bounding box center [427, 253] width 385 height 264
click at [338, 344] on kbd "sgoc76qp277wixg36i2i2k7aptmejrpx._domainkey.perfectproperty.com.au" at bounding box center [358, 348] width 237 height 13
click at [620, 31] on icon "button" at bounding box center [620, 34] width 14 height 14
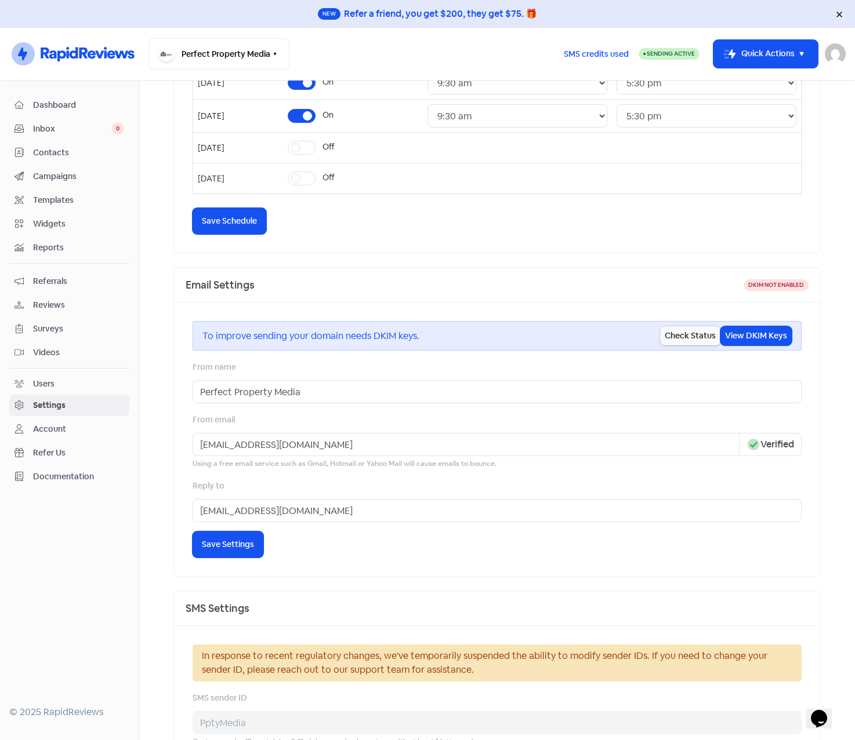
click at [46, 406] on div "Settings" at bounding box center [49, 405] width 32 height 12
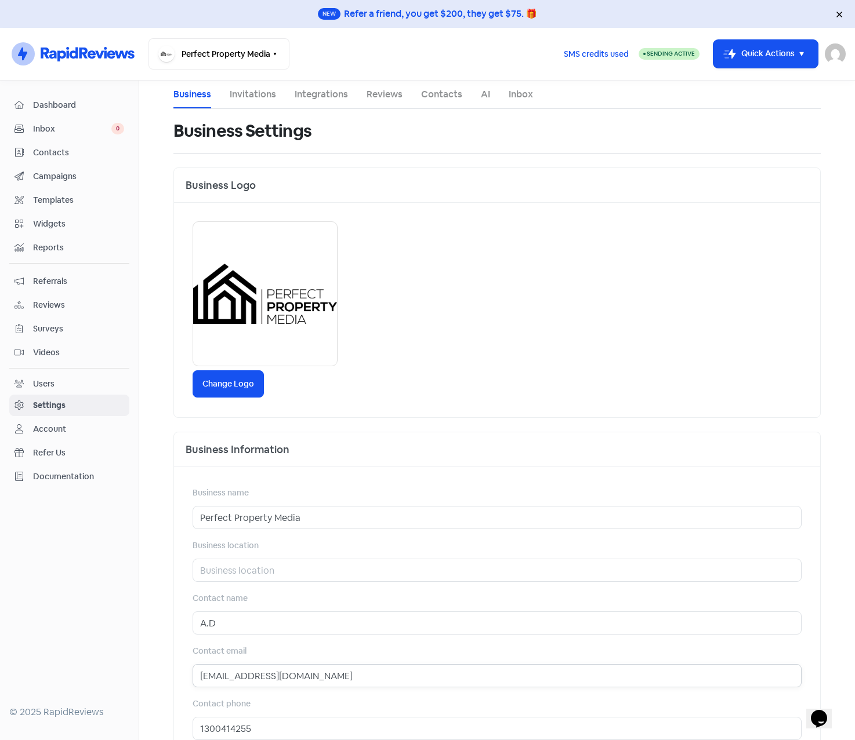
drag, startPoint x: 336, startPoint y: 677, endPoint x: 223, endPoint y: 675, distance: 112.5
click at [223, 675] on input "[EMAIL_ADDRESS][DOMAIN_NAME]" at bounding box center [496, 675] width 609 height 23
click at [295, 90] on link "Integrations" at bounding box center [321, 95] width 53 height 14
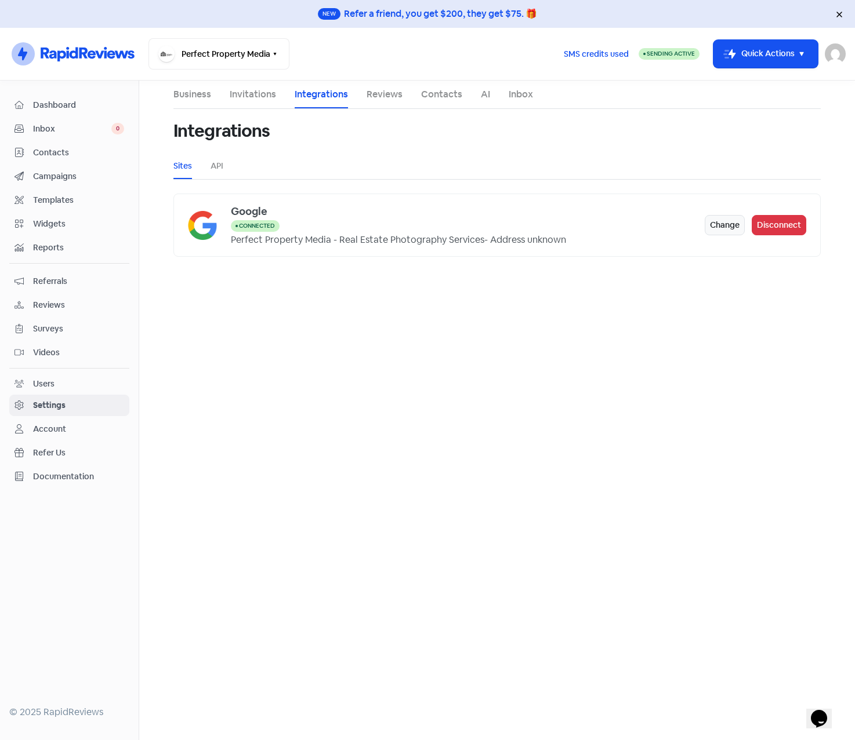
click at [55, 406] on div "Settings" at bounding box center [49, 405] width 32 height 12
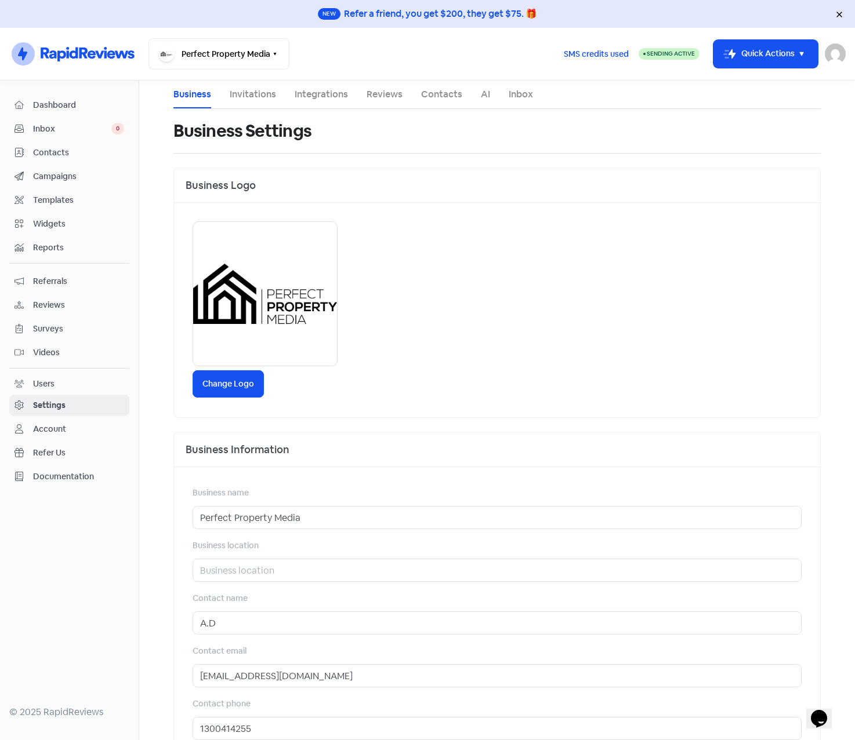
click at [260, 90] on link "Invitations" at bounding box center [253, 95] width 46 height 14
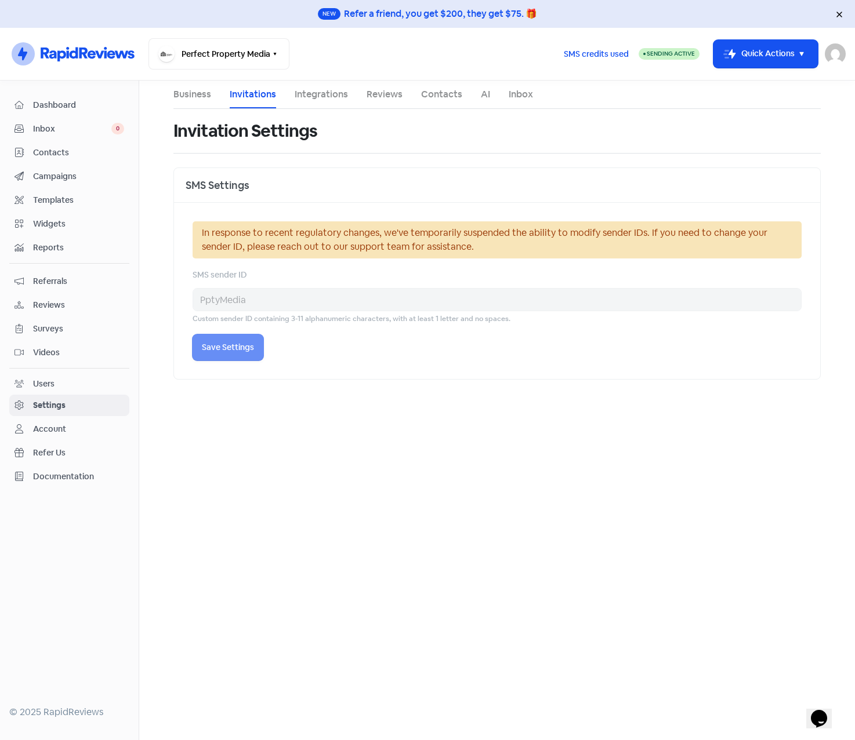
select select "Australia/Melbourne"
select select "09:30:00"
select select "17:30:00"
select select "09:30:00"
select select "17:30:00"
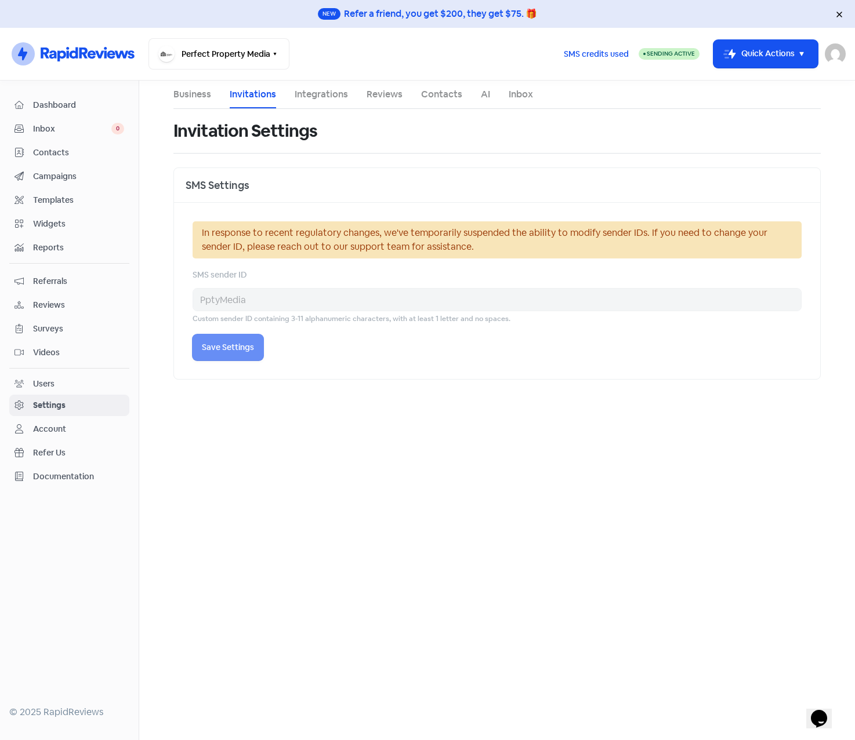
select select "09:30:00"
select select "17:30:00"
select select "09:30:00"
select select "17:30:00"
select select "09:30:00"
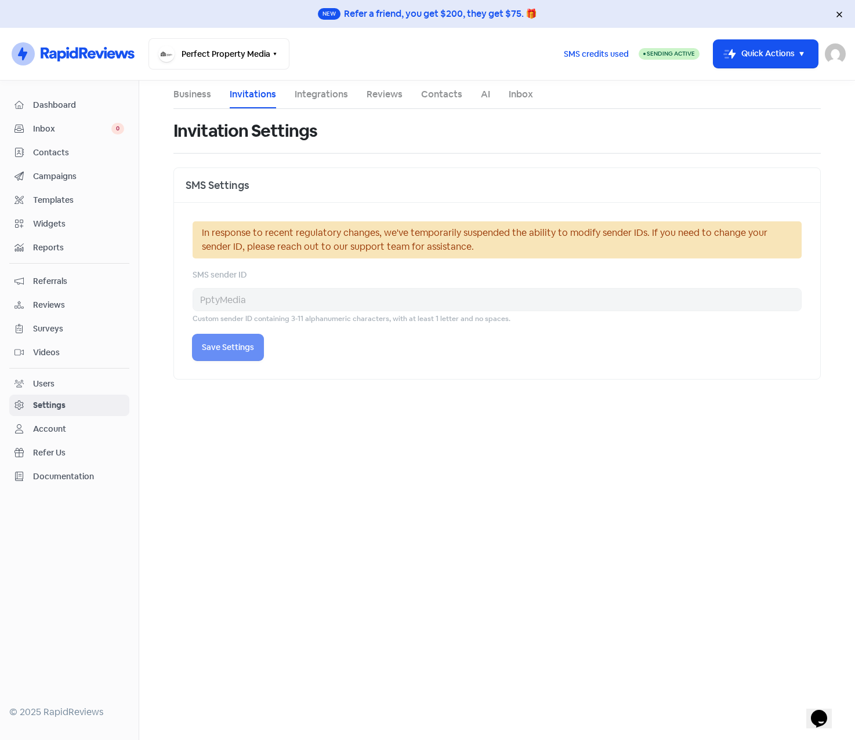
select select "17:30:00"
select select "AU"
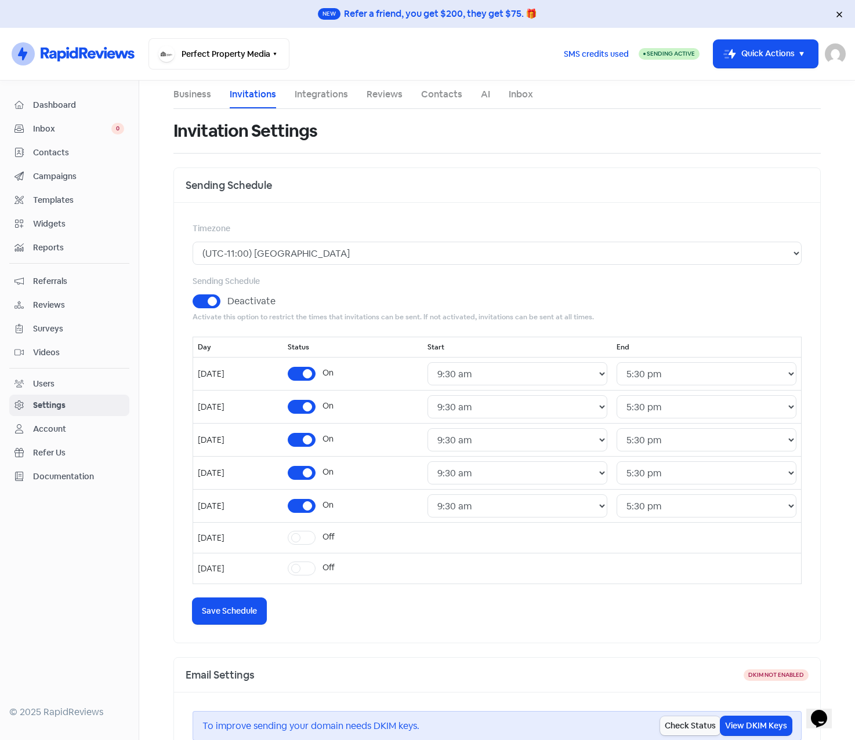
click at [319, 94] on link "Integrations" at bounding box center [321, 95] width 53 height 14
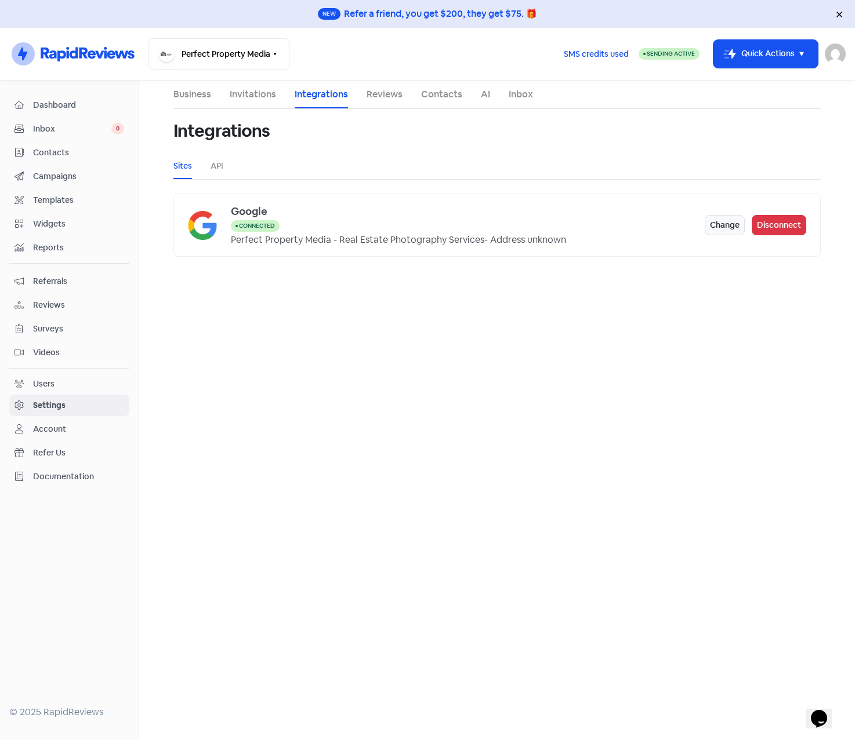
click at [50, 301] on span "Reviews" at bounding box center [78, 305] width 91 height 12
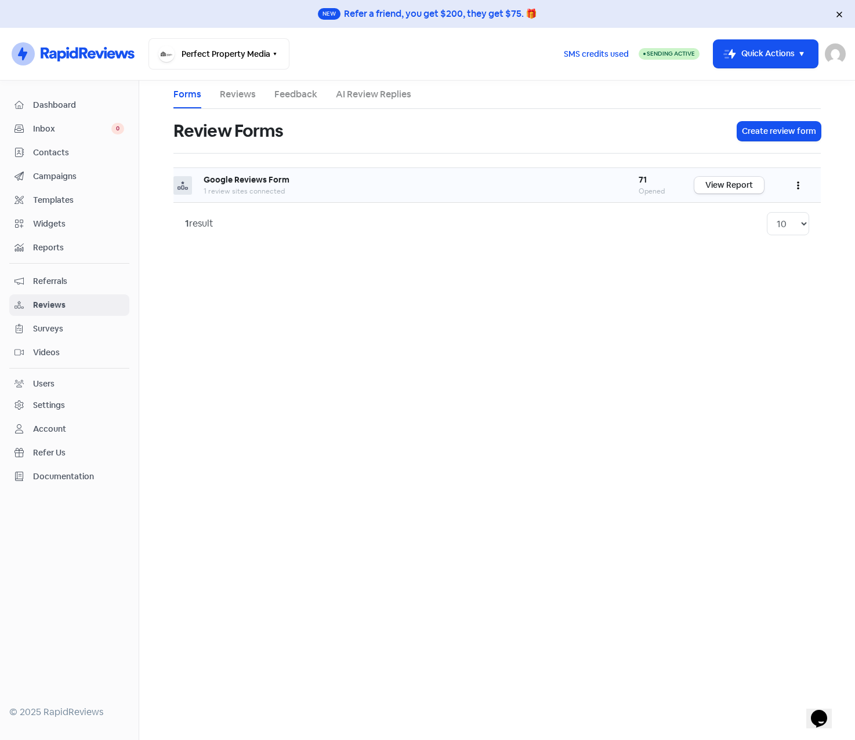
click at [794, 183] on button "button" at bounding box center [798, 185] width 22 height 27
click at [740, 235] on link "Edit" at bounding box center [759, 237] width 97 height 23
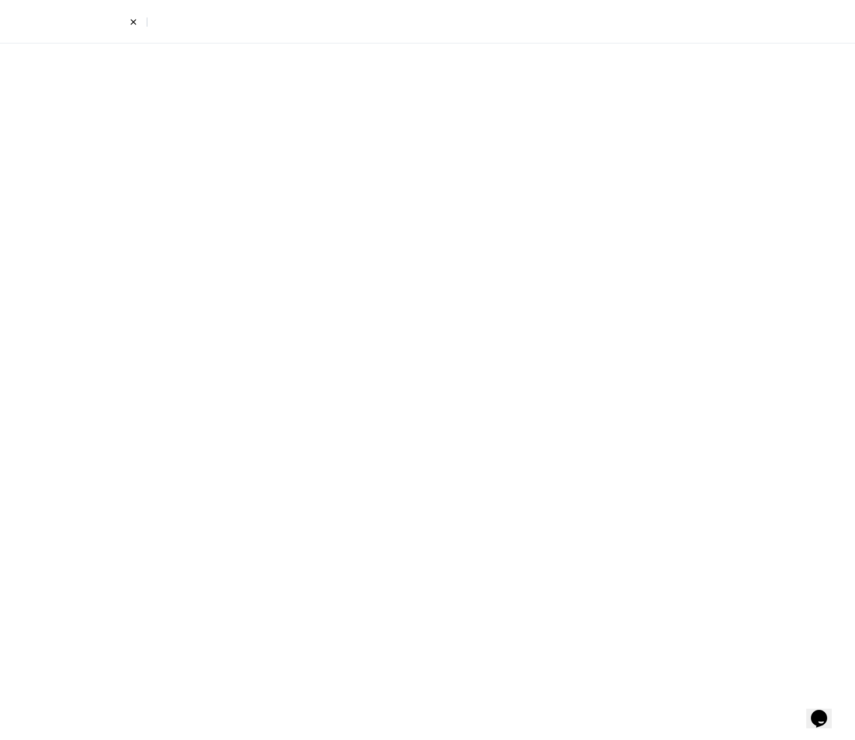
select select "6"
select select "5"
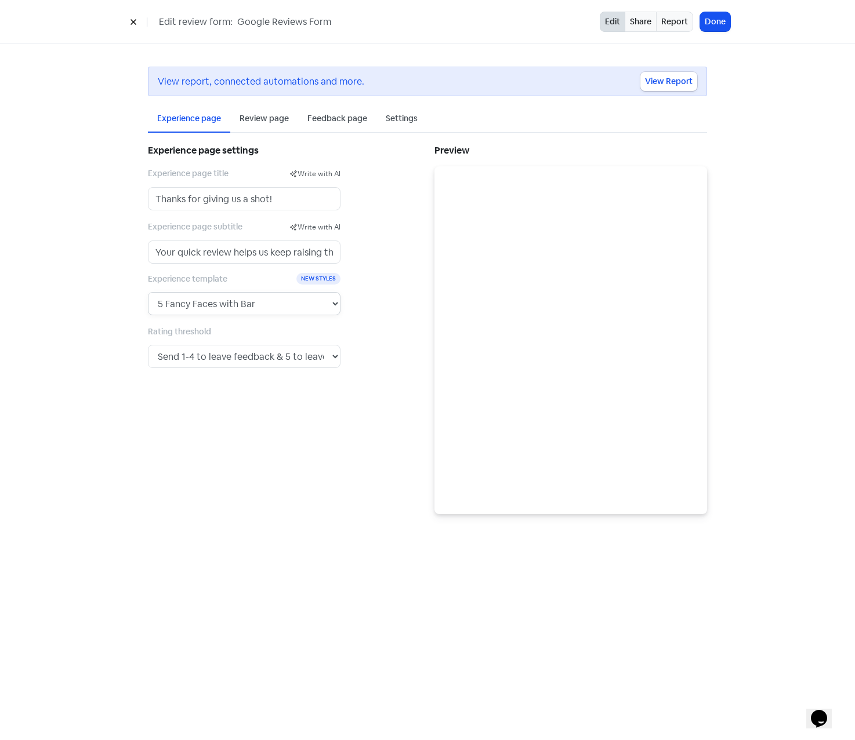
click at [291, 303] on select "5 Stars 5 Faces Like / Dislike 5 Numbers 5 Fancy Stars 5 Fancy Faces with Bar 5…" at bounding box center [244, 303] width 192 height 23
click at [390, 311] on div "Experience page settings Experience page title Write with AI Thanks for giving …" at bounding box center [284, 328] width 286 height 372
click at [291, 360] on select "Send any rating to leave a review. Send 1 to leave feedback & 2-5 to leave a re…" at bounding box center [244, 356] width 192 height 23
click at [148, 345] on select "Send any rating to leave a review. Send 1 to leave feedback & 2-5 to leave a re…" at bounding box center [244, 356] width 192 height 23
click at [264, 121] on div "Review page" at bounding box center [263, 118] width 49 height 12
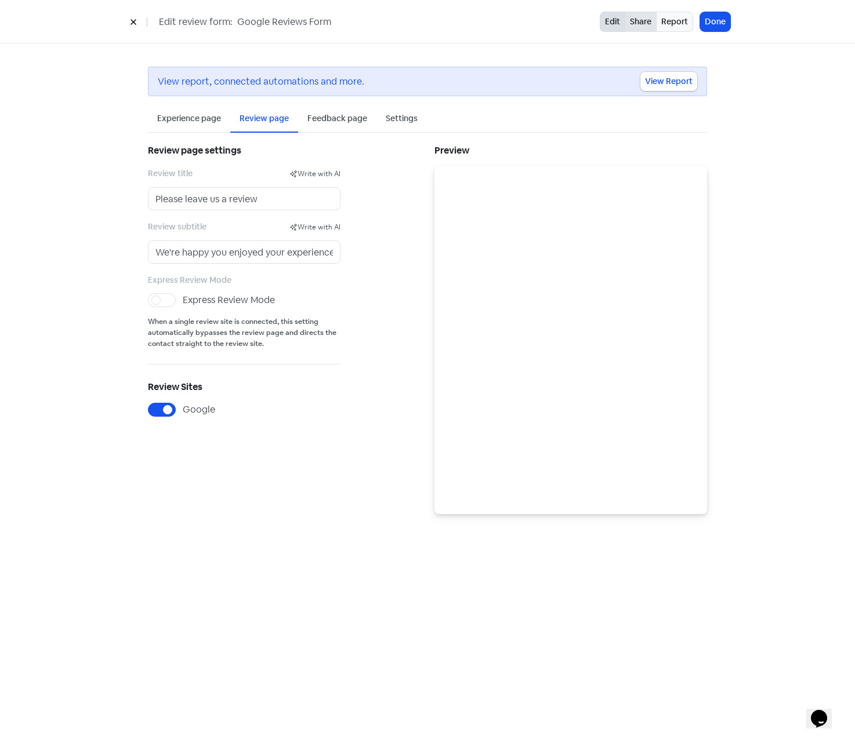
click at [638, 26] on link "Share" at bounding box center [640, 22] width 32 height 20
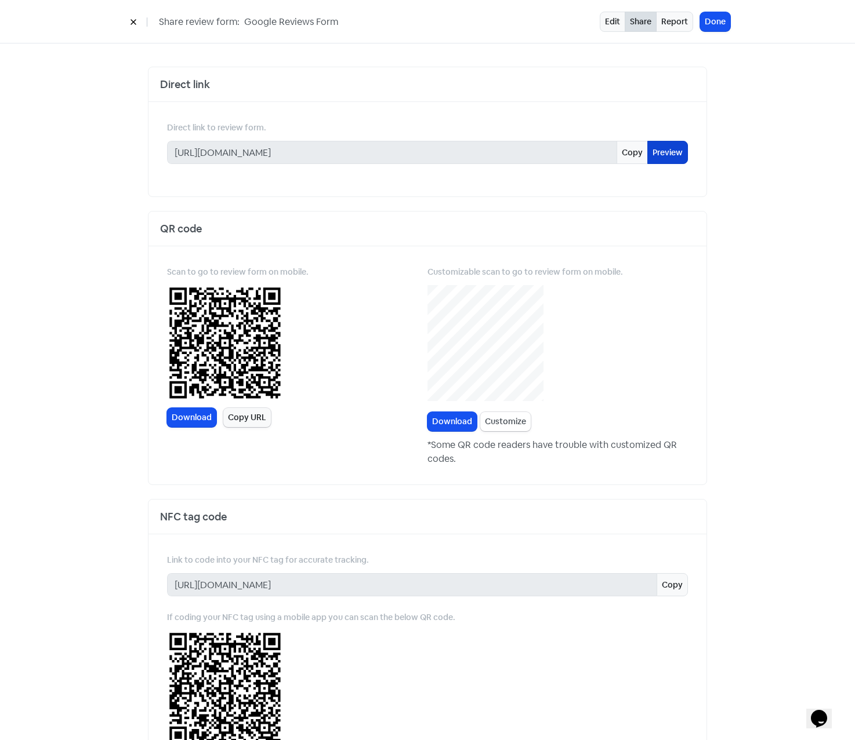
click at [655, 159] on link "Preview" at bounding box center [667, 152] width 41 height 23
click at [612, 24] on link "Edit" at bounding box center [612, 22] width 26 height 20
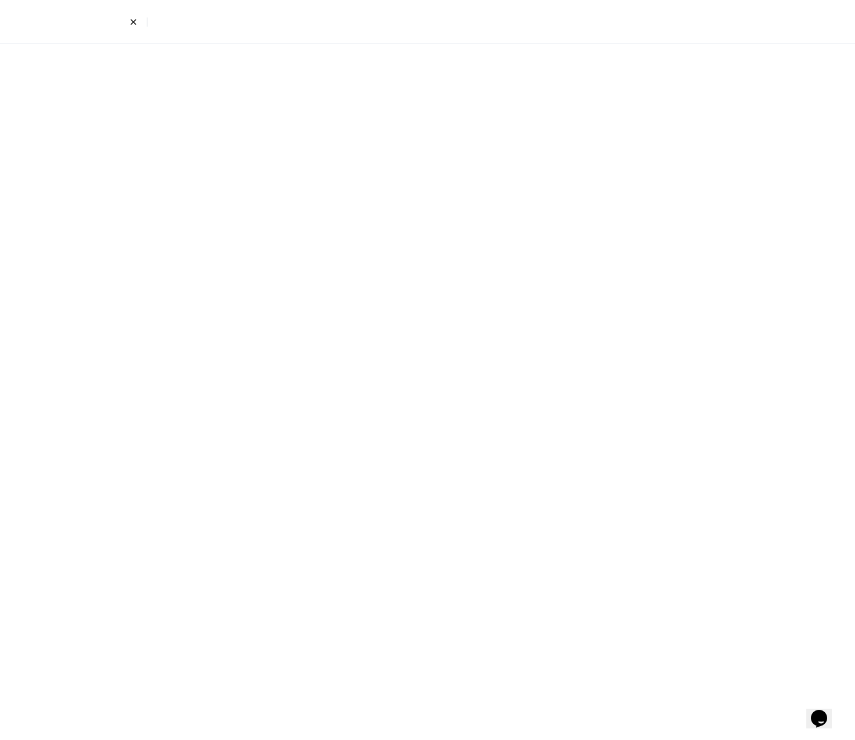
select select "6"
select select "5"
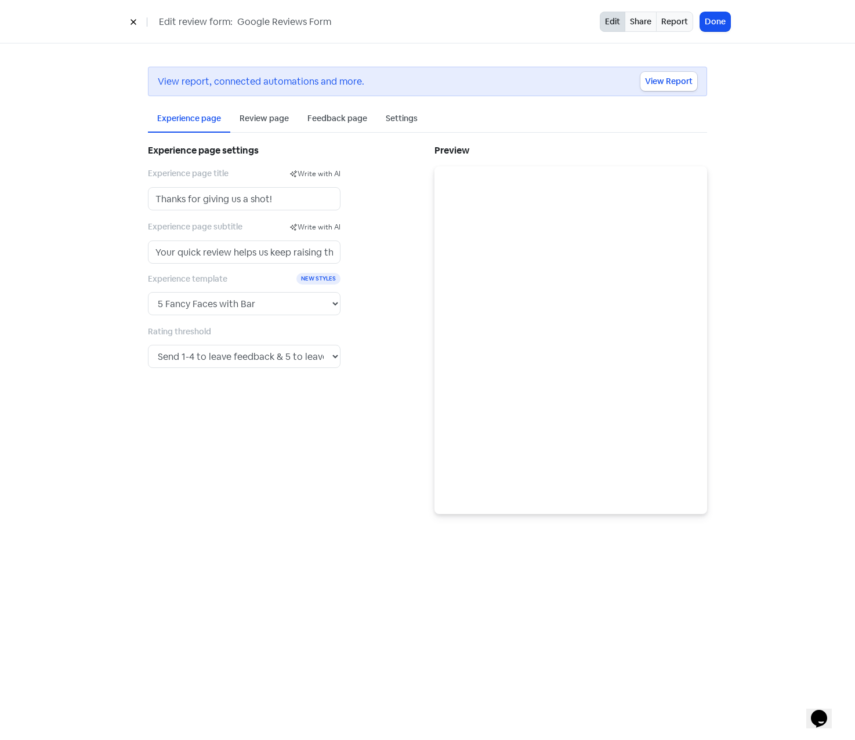
click at [264, 120] on div "Review page" at bounding box center [263, 118] width 49 height 12
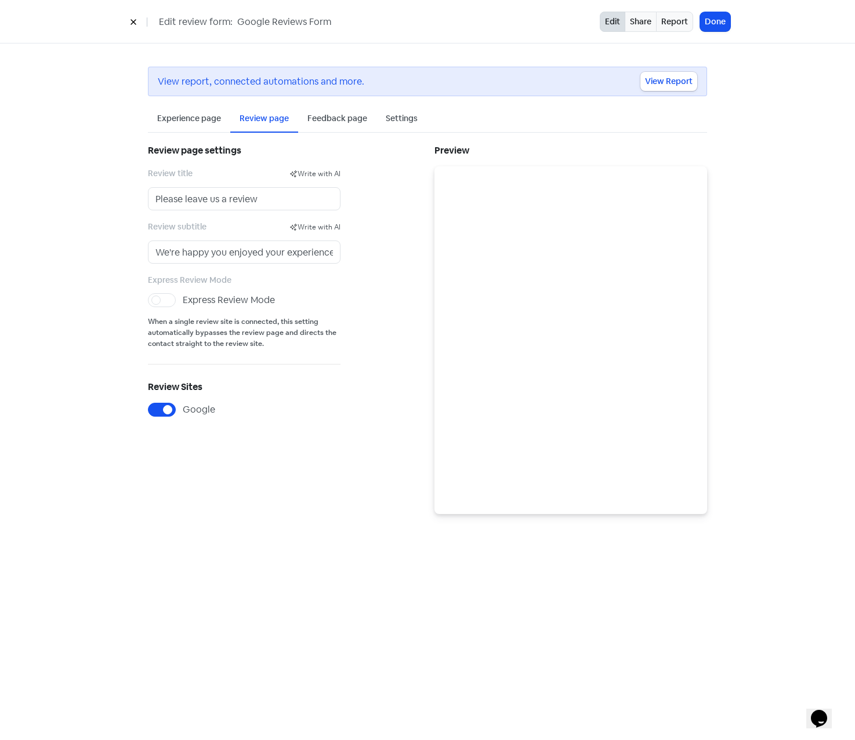
click at [183, 298] on label "Express Review Mode" at bounding box center [229, 300] width 92 height 14
click at [183, 298] on input "Express Review Mode" at bounding box center [187, 297] width 8 height 8
checkbox input "true"
click at [333, 119] on div "Feedback page" at bounding box center [337, 118] width 60 height 12
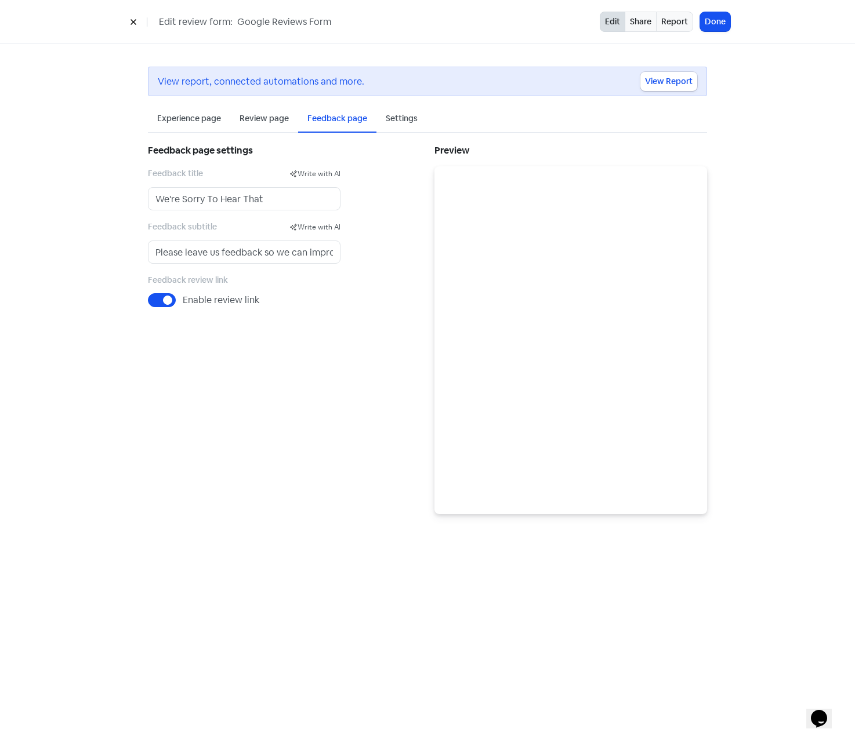
click at [413, 114] on div "Settings" at bounding box center [402, 118] width 32 height 12
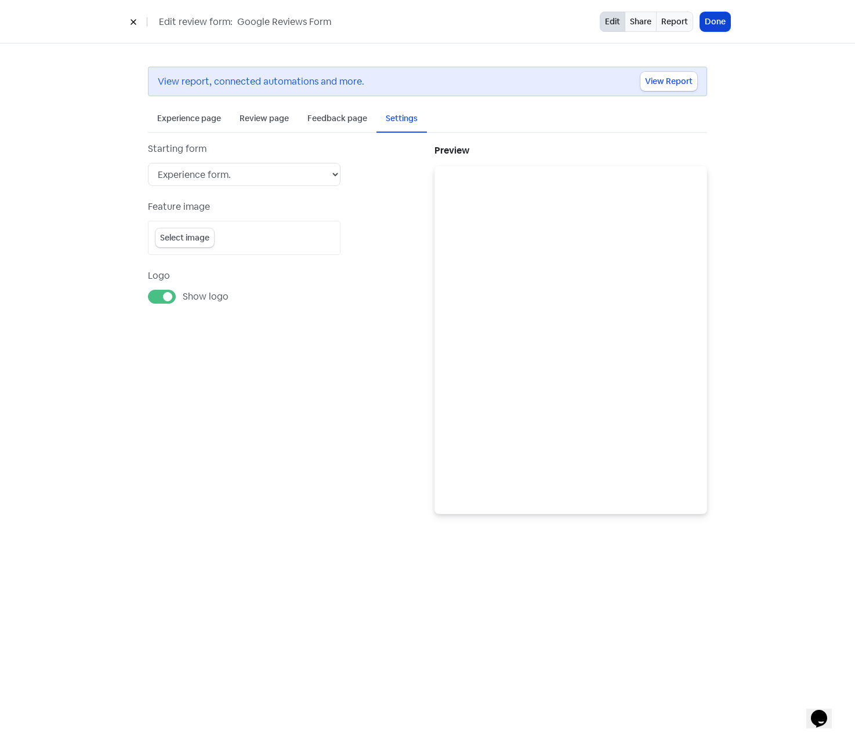
click at [708, 25] on button "Done" at bounding box center [715, 21] width 30 height 19
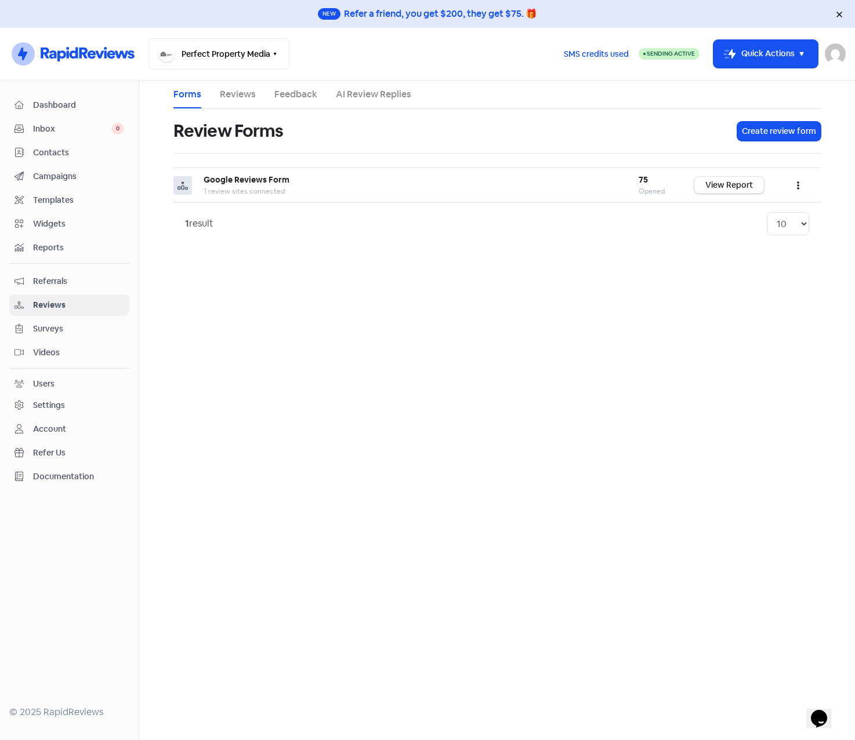
click at [49, 179] on span "Campaigns" at bounding box center [78, 176] width 91 height 12
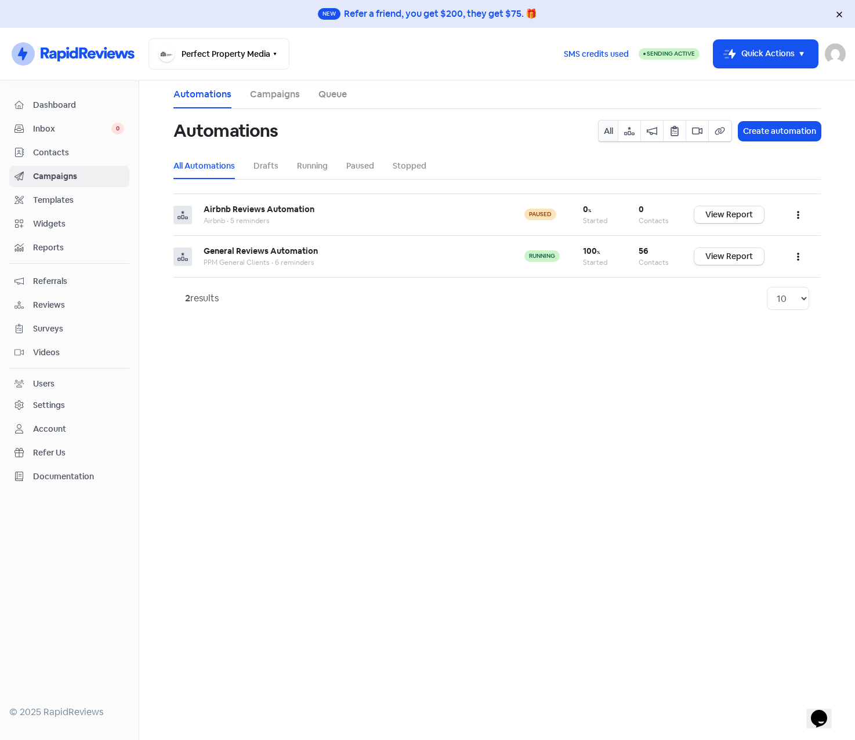
click at [64, 150] on span "Contacts" at bounding box center [78, 153] width 91 height 12
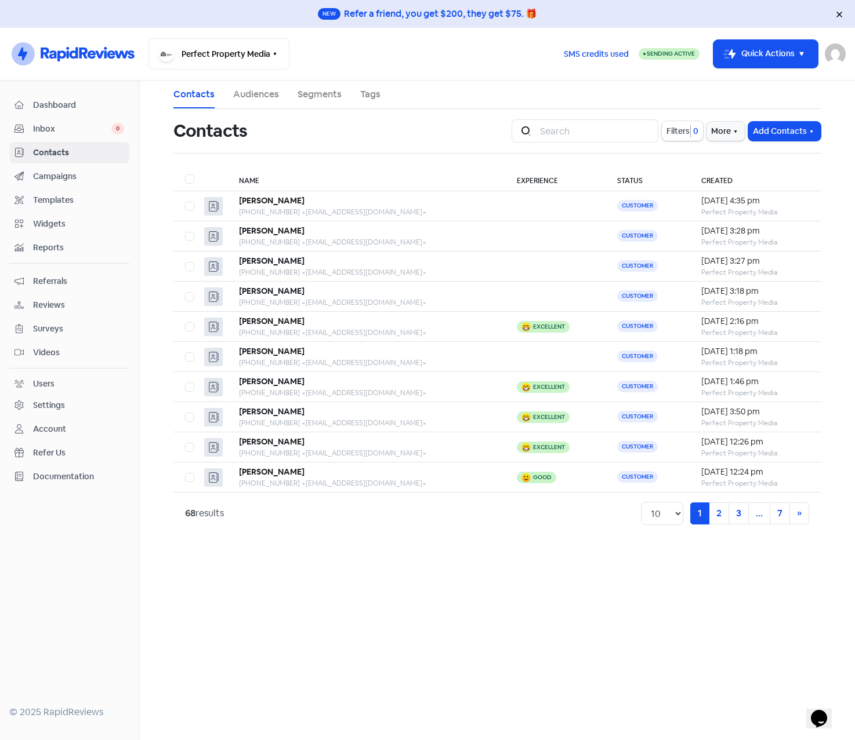
click at [309, 91] on link "Segments" at bounding box center [319, 95] width 44 height 14
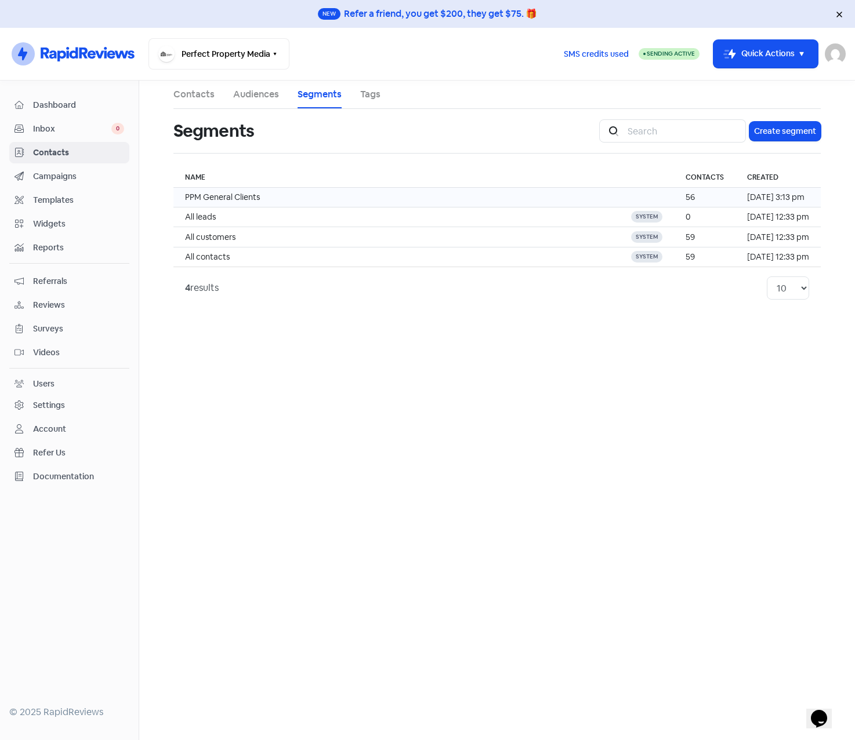
click at [284, 195] on td "PPM General Clients" at bounding box center [396, 198] width 446 height 20
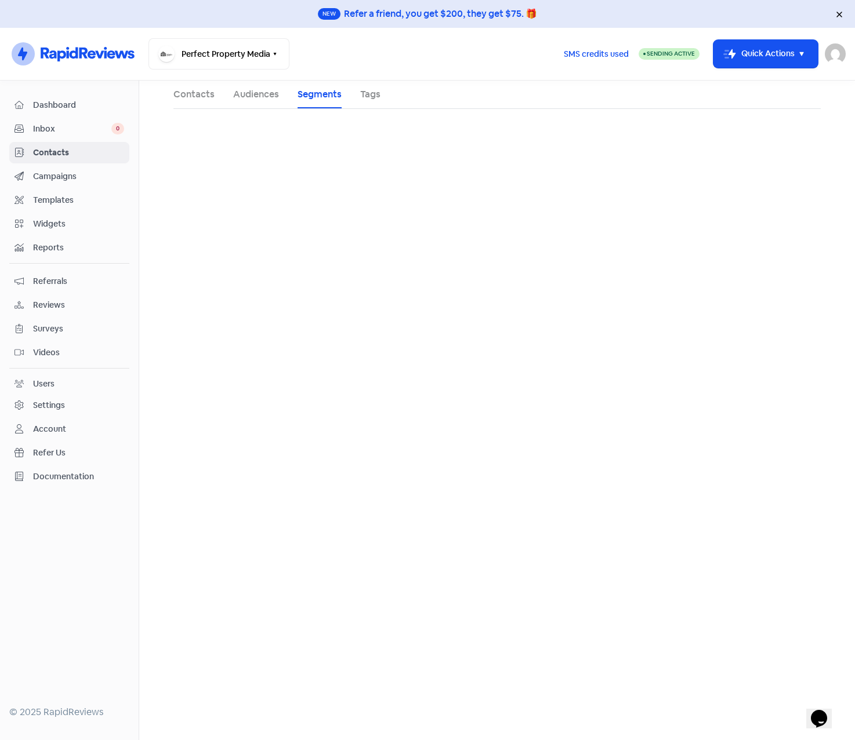
select select "audience"
select select "not"
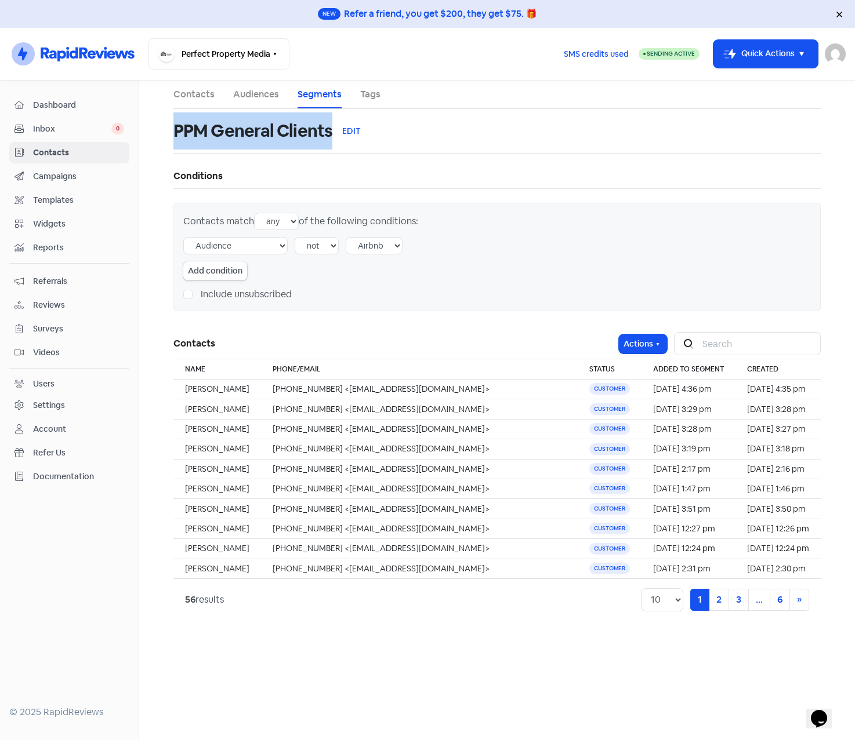
drag, startPoint x: 175, startPoint y: 131, endPoint x: 328, endPoint y: 139, distance: 153.3
click at [328, 139] on h1 "PPM General Clients" at bounding box center [252, 130] width 159 height 37
click at [798, 55] on icon "button" at bounding box center [801, 54] width 14 height 14
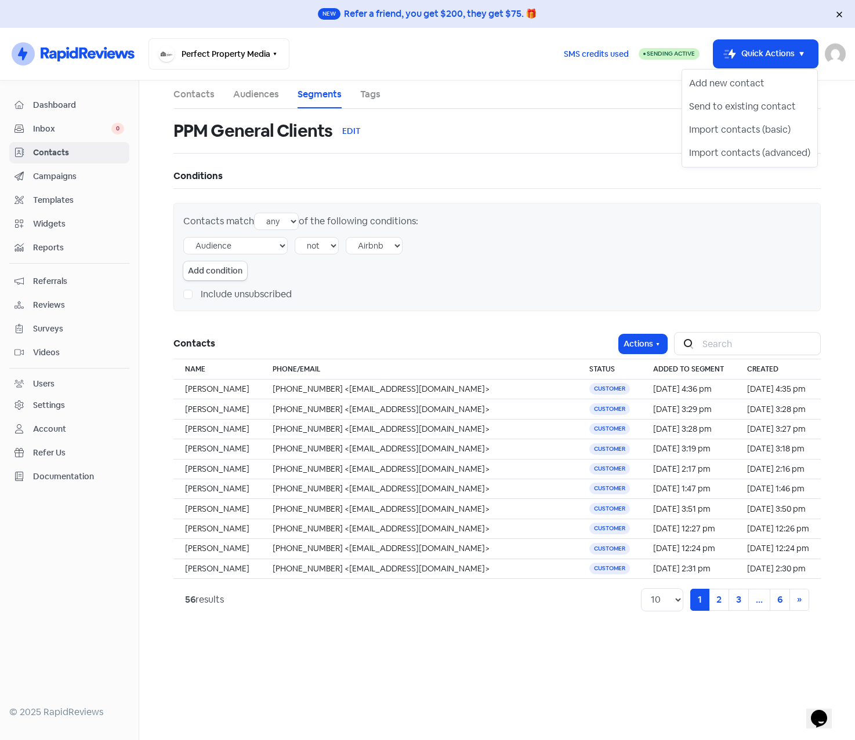
click at [597, 152] on div "PPM General Clients EDIT" at bounding box center [496, 131] width 647 height 44
click at [49, 308] on span "Reviews" at bounding box center [78, 305] width 91 height 12
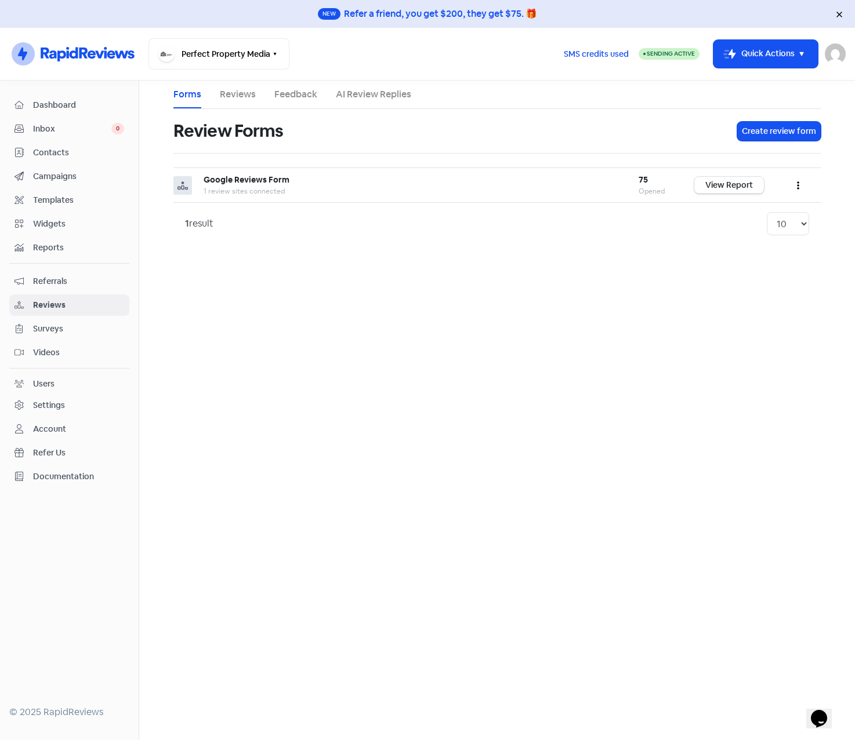
click at [234, 75] on nav "Icon For Thunder-circle Perfect Property Media Switch Business All businesses N…" at bounding box center [427, 54] width 855 height 53
click at [235, 96] on link "Reviews" at bounding box center [238, 95] width 36 height 14
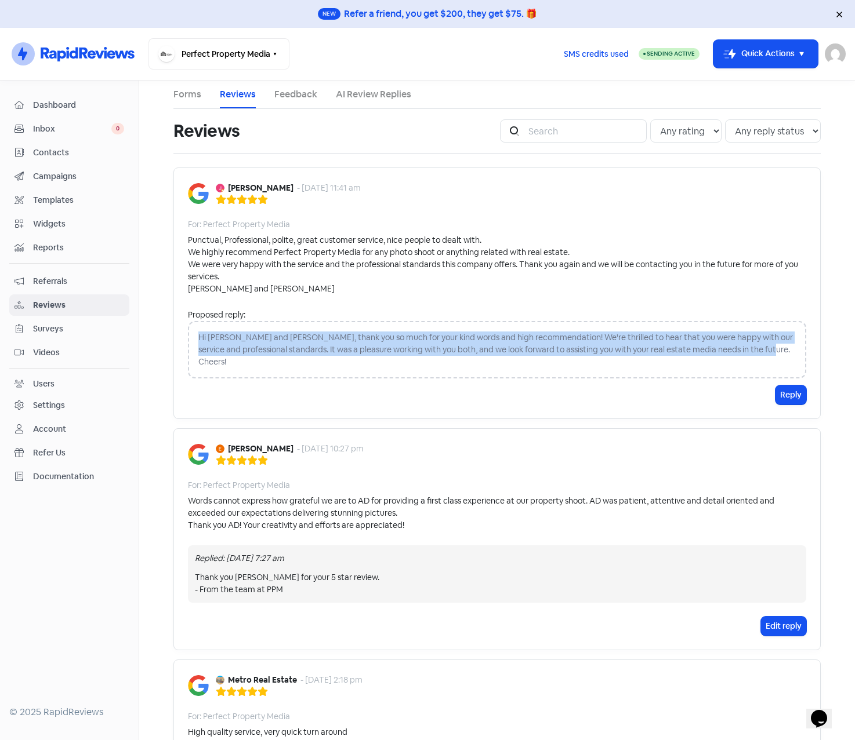
drag, startPoint x: 195, startPoint y: 333, endPoint x: 790, endPoint y: 347, distance: 595.0
click at [790, 347] on div "Hi Javier and Samantha, thank you so much for your kind words and high recommen…" at bounding box center [497, 349] width 618 height 57
click at [259, 344] on div "Hi Javier and Samantha, thank you so much for your kind words and high recommen…" at bounding box center [497, 349] width 618 height 57
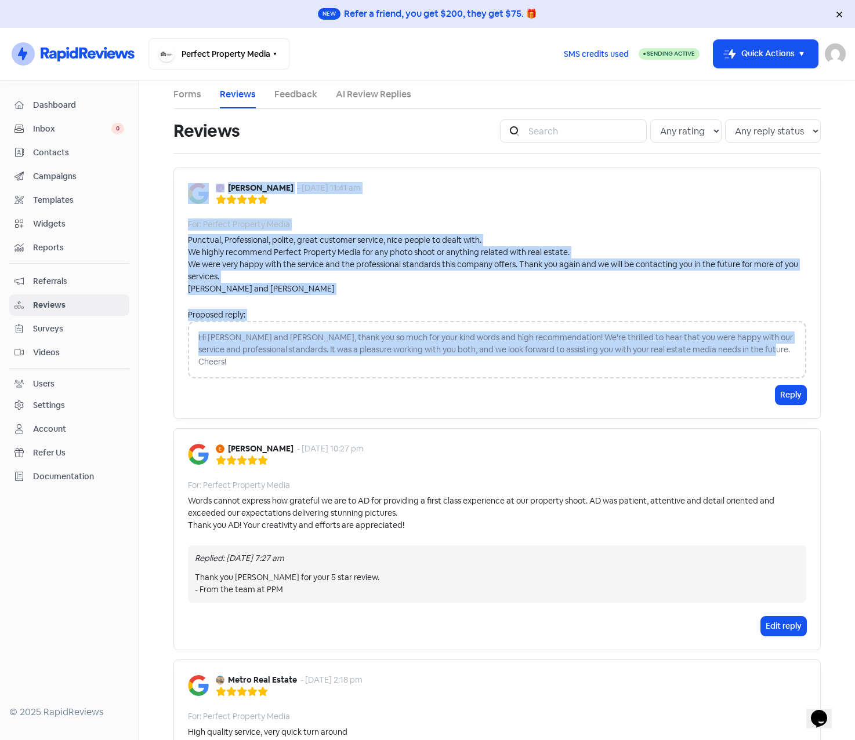
drag, startPoint x: 780, startPoint y: 351, endPoint x: 165, endPoint y: 324, distance: 616.3
drag, startPoint x: 165, startPoint y: 324, endPoint x: 260, endPoint y: 335, distance: 95.7
click at [260, 335] on div "Hi Javier and Samantha, thank you so much for your kind words and high recommen…" at bounding box center [497, 349] width 618 height 57
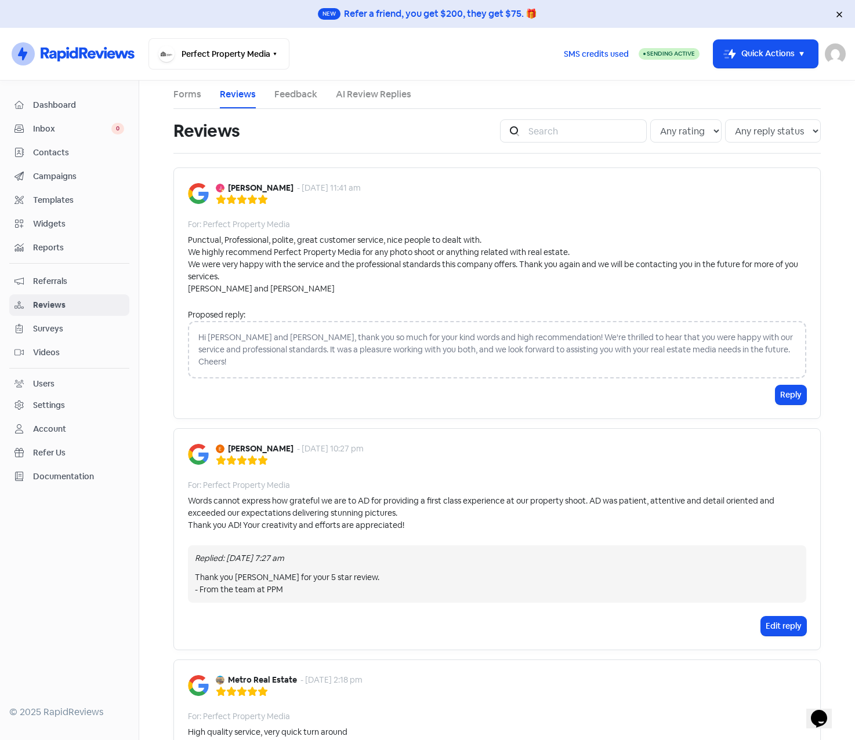
click at [343, 99] on link "AI Review Replies" at bounding box center [373, 95] width 75 height 14
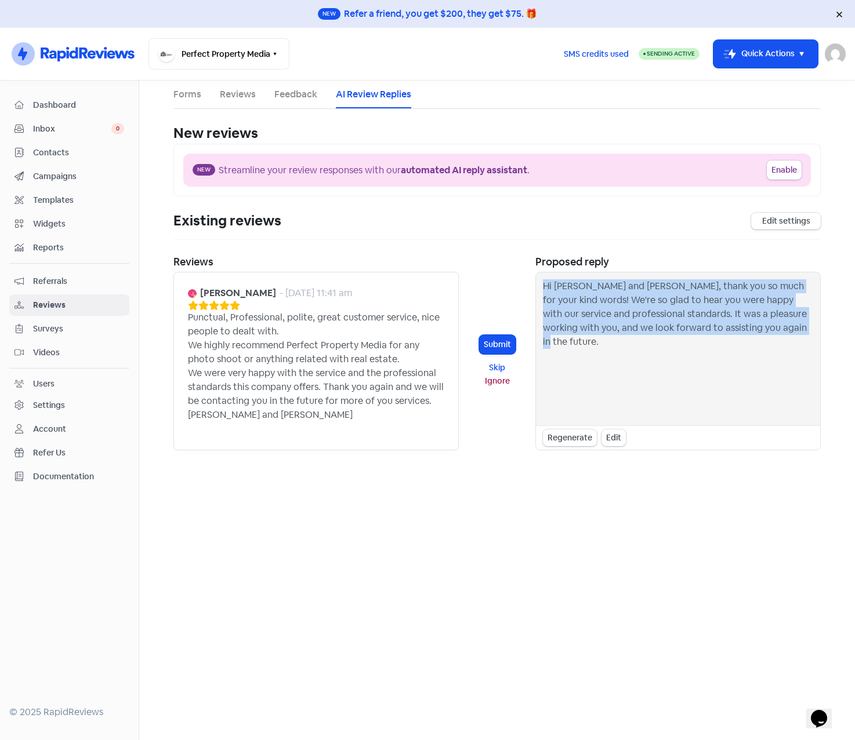
drag, startPoint x: 544, startPoint y: 284, endPoint x: 772, endPoint y: 322, distance: 231.0
click at [772, 322] on div "Hi Javier and Samantha, thank you so much for your kind words! We're so glad to…" at bounding box center [678, 348] width 270 height 139
click at [560, 299] on div "Hi Javier and Samantha, thank you so much for your kind words! We're so glad to…" at bounding box center [678, 348] width 270 height 139
drag, startPoint x: 543, startPoint y: 285, endPoint x: 809, endPoint y: 326, distance: 269.4
click at [809, 326] on div "Hi Javier and Samantha, thank you so much for your kind words! We're so glad to…" at bounding box center [678, 348] width 270 height 139
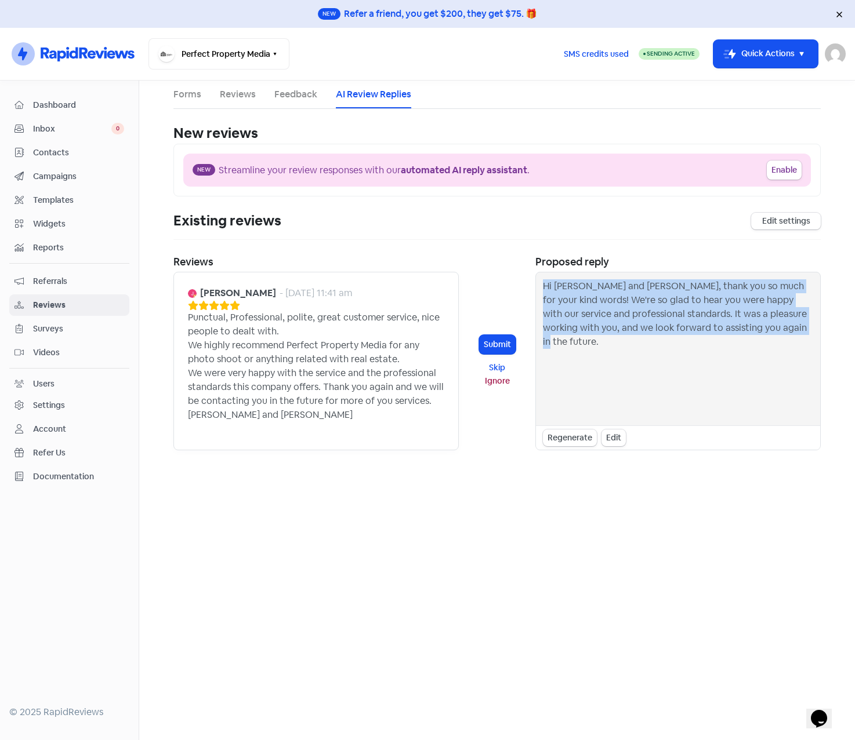
click at [283, 95] on link "Feedback" at bounding box center [295, 95] width 43 height 14
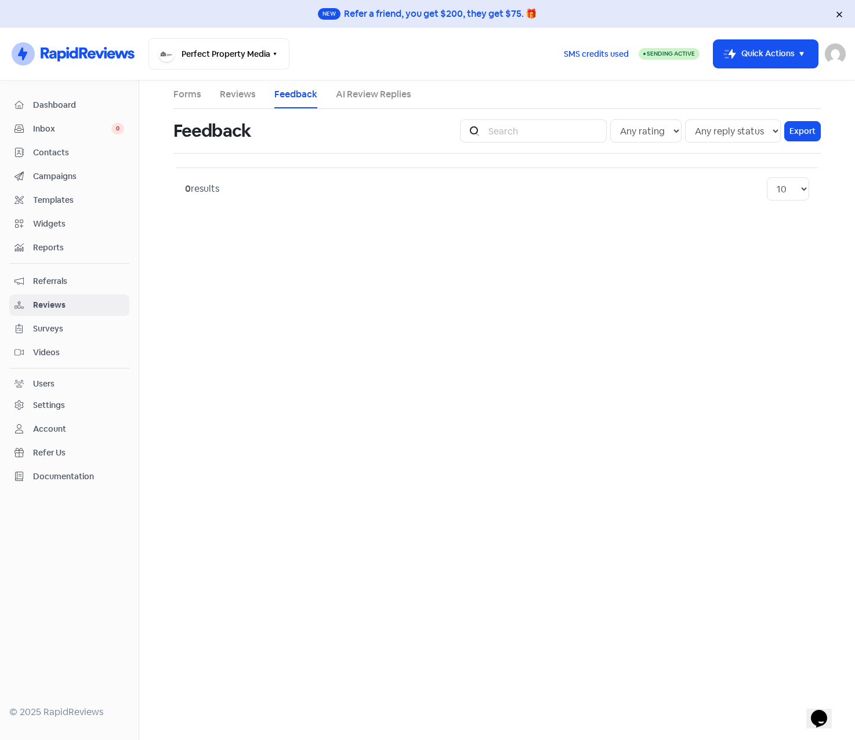
click at [223, 93] on link "Reviews" at bounding box center [238, 95] width 36 height 14
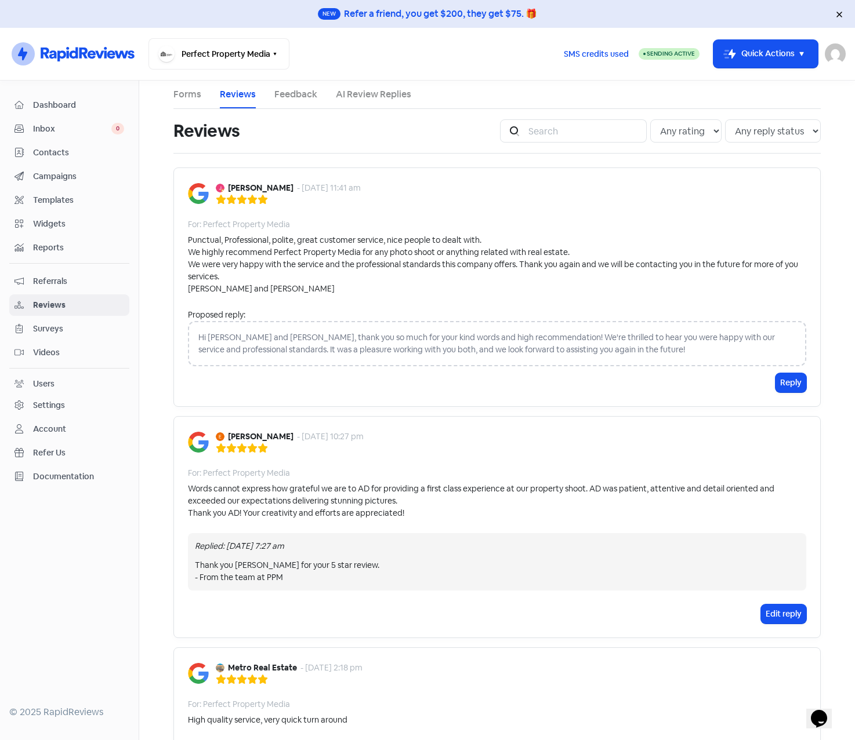
click at [54, 278] on span "Referrals" at bounding box center [78, 281] width 91 height 12
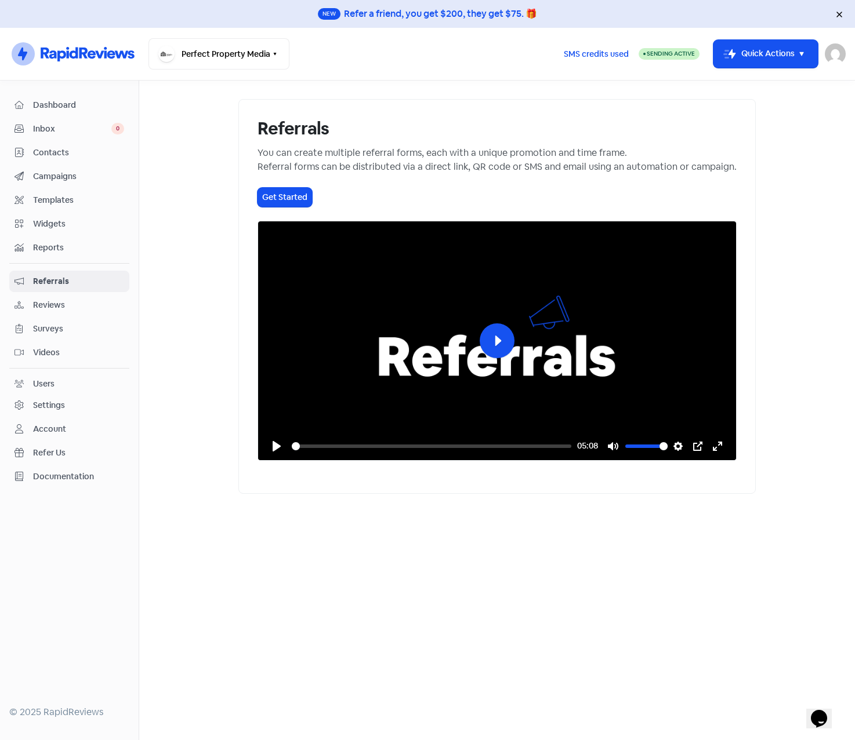
click at [42, 248] on span "Reports" at bounding box center [78, 248] width 91 height 12
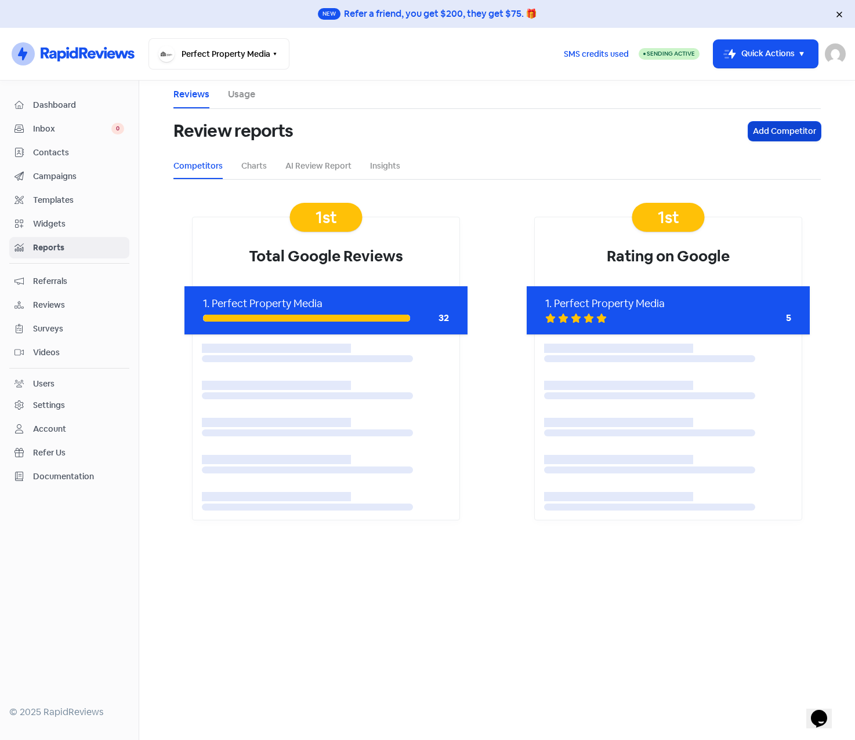
click at [775, 135] on button "Add Competitor" at bounding box center [784, 131] width 72 height 19
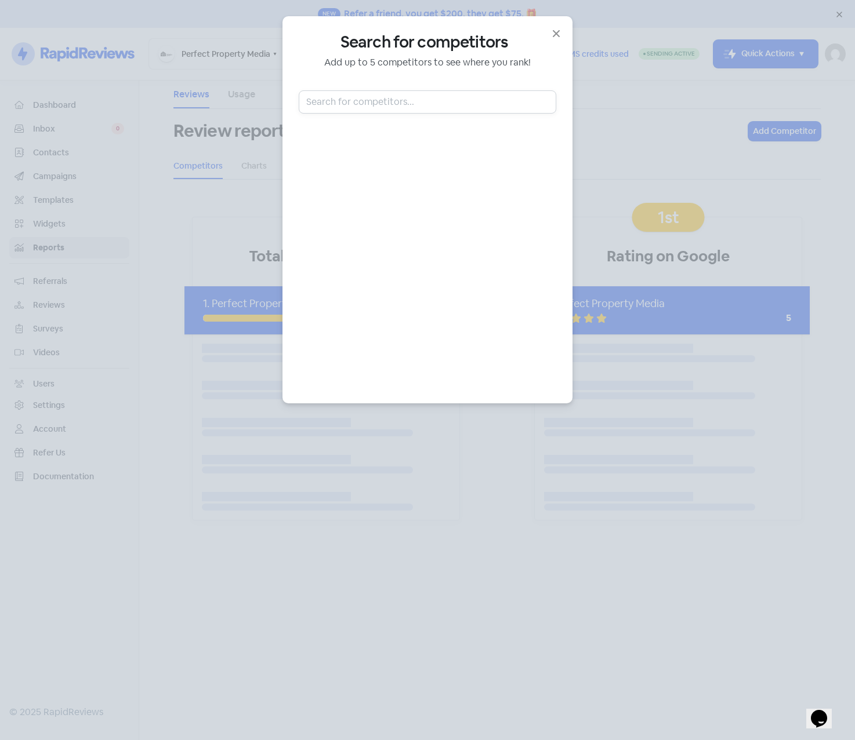
click at [399, 98] on input "text" at bounding box center [427, 101] width 257 height 23
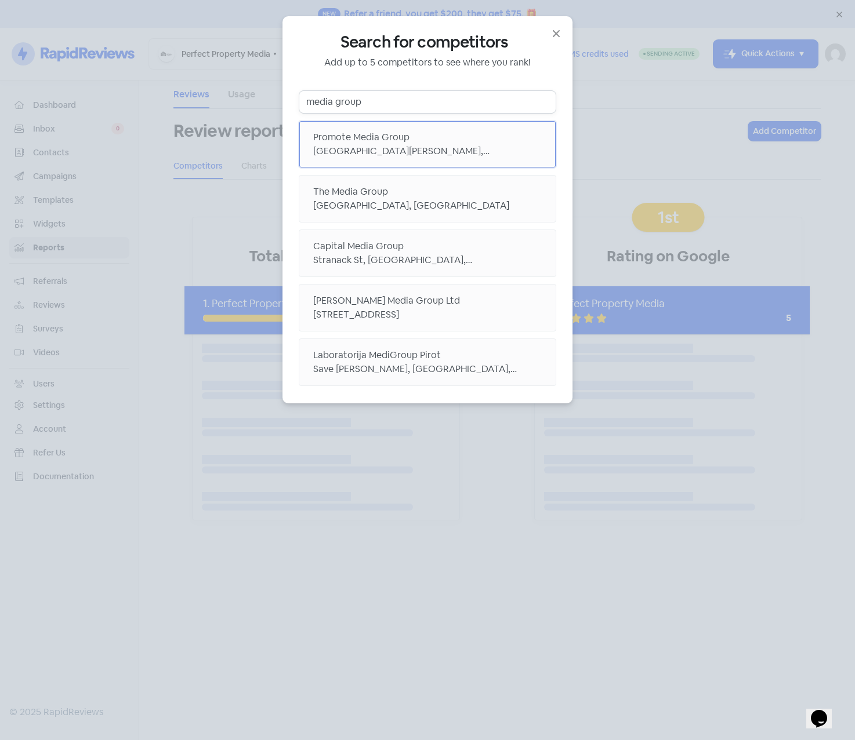
type input "media group"
click at [405, 135] on div "Promote Media Group" at bounding box center [427, 137] width 228 height 14
click at [482, 209] on div "Sandymount Road, Dublin, Ireland" at bounding box center [427, 206] width 228 height 14
click at [492, 306] on div "Riggs Media Group Ltd" at bounding box center [427, 301] width 228 height 14
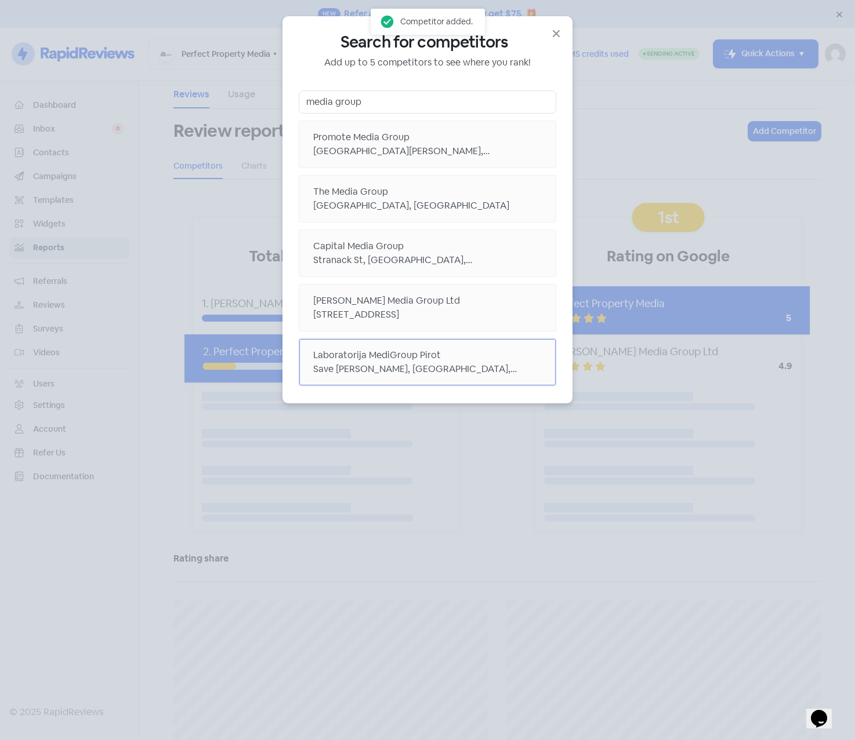
click at [496, 353] on div "Laboratorija MediGroup Pirot" at bounding box center [427, 355] width 228 height 14
click at [554, 39] on icon "button" at bounding box center [556, 34] width 14 height 14
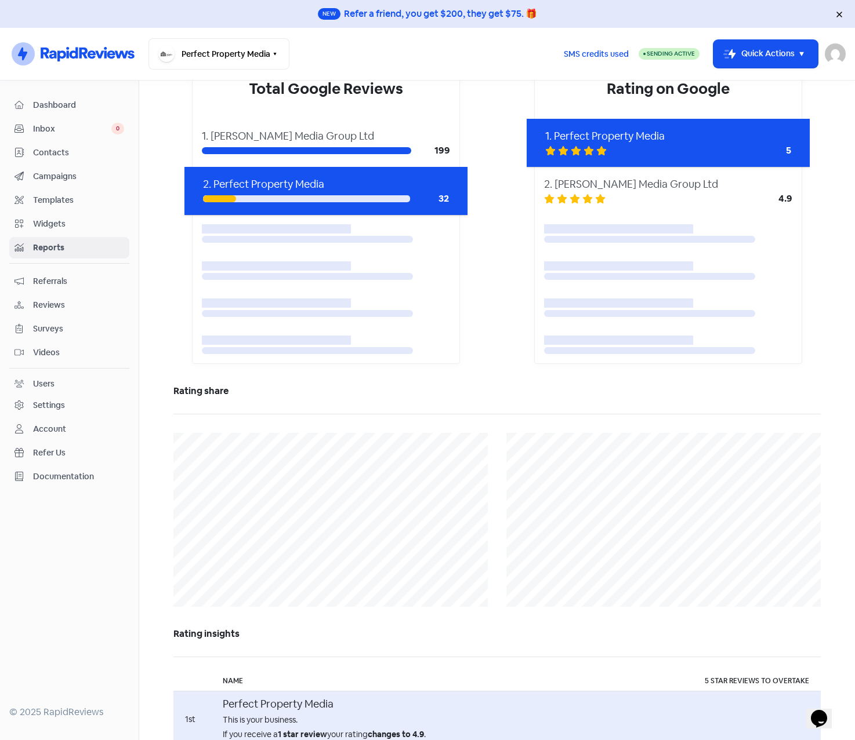
scroll to position [135, 0]
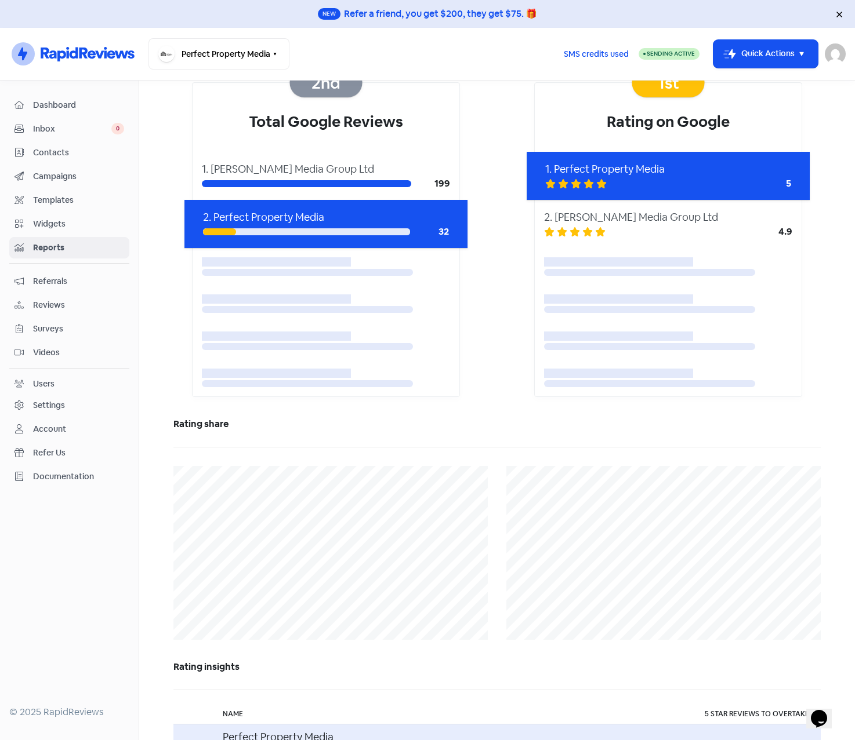
click at [484, 148] on div "2nd Total Google Reviews 1. Riggs Media Group Ltd 199 2. Perfect Property Media…" at bounding box center [496, 248] width 647 height 333
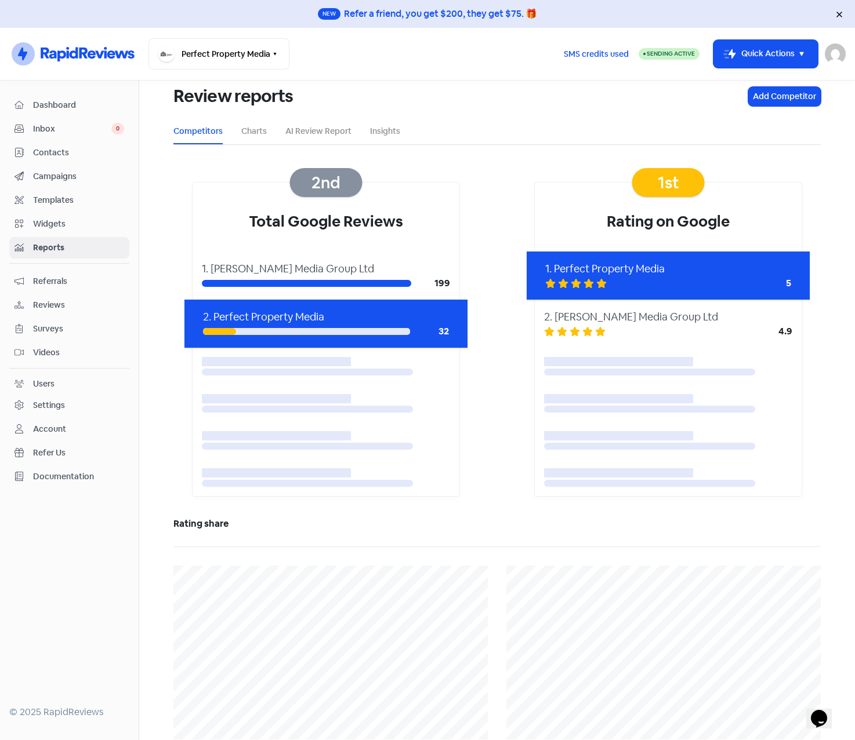
scroll to position [0, 0]
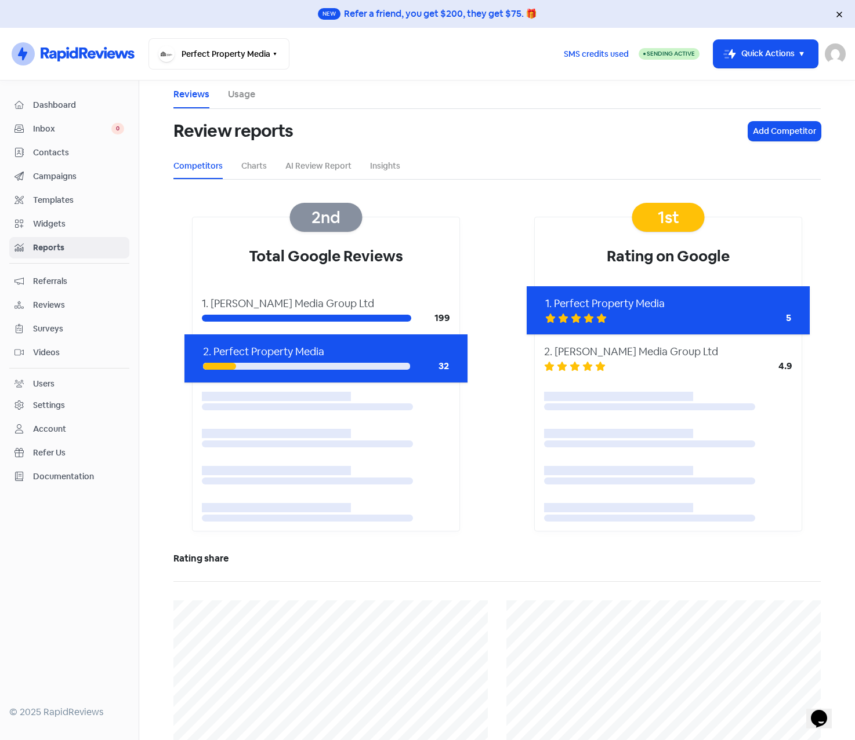
click at [765, 310] on div "1. Perfect Property Media" at bounding box center [668, 304] width 246 height 16
click at [785, 351] on icon at bounding box center [788, 352] width 7 height 16
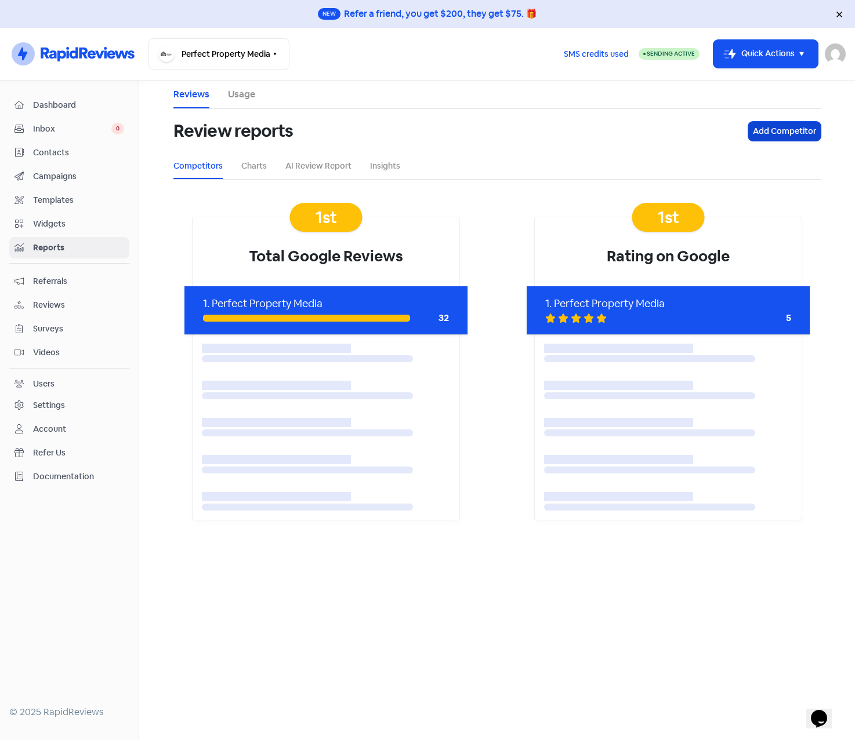
click at [780, 128] on button "Add Competitor" at bounding box center [784, 131] width 72 height 19
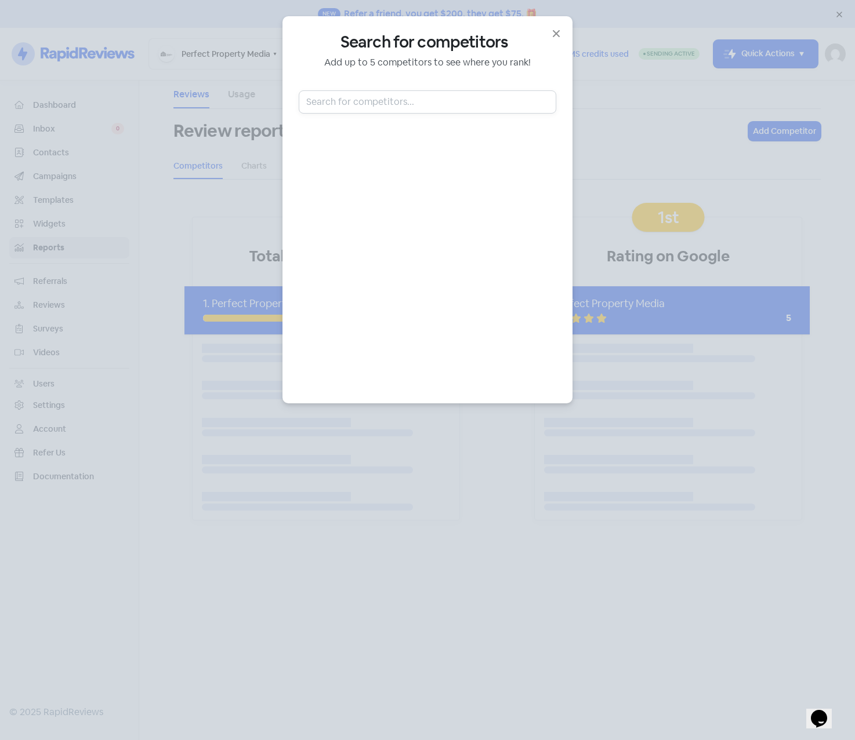
click at [391, 98] on input "text" at bounding box center [427, 101] width 257 height 23
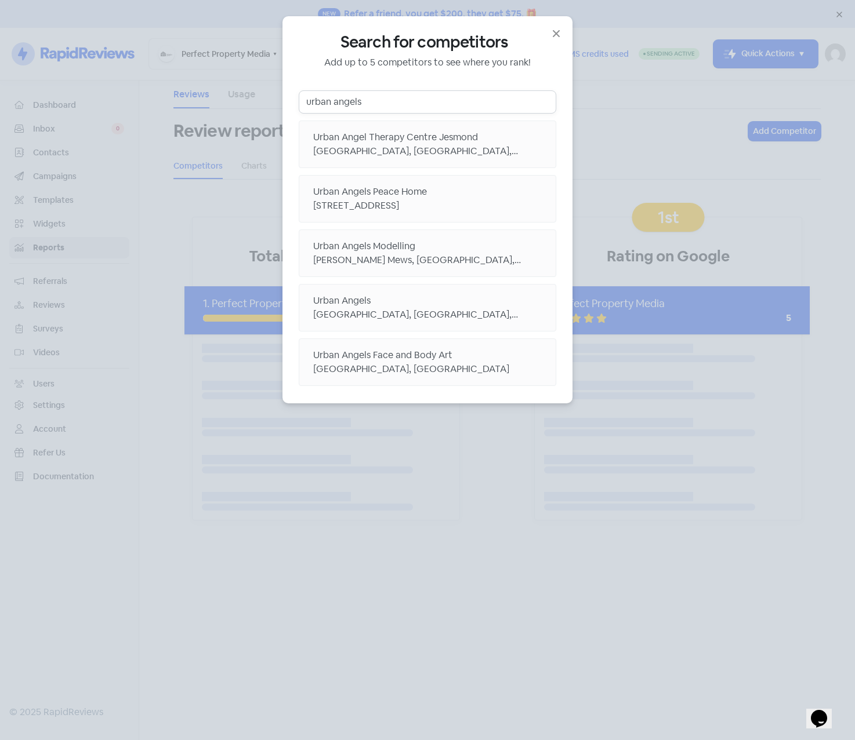
drag, startPoint x: 393, startPoint y: 98, endPoint x: 305, endPoint y: 97, distance: 88.1
click at [305, 97] on input "urban angels" at bounding box center [427, 101] width 257 height 23
type input "impress media"
drag, startPoint x: 398, startPoint y: 96, endPoint x: 263, endPoint y: 92, distance: 135.1
click at [263, 92] on div "Search for competitors Add up to 5 competitors to see where you rank! impress m…" at bounding box center [427, 370] width 855 height 740
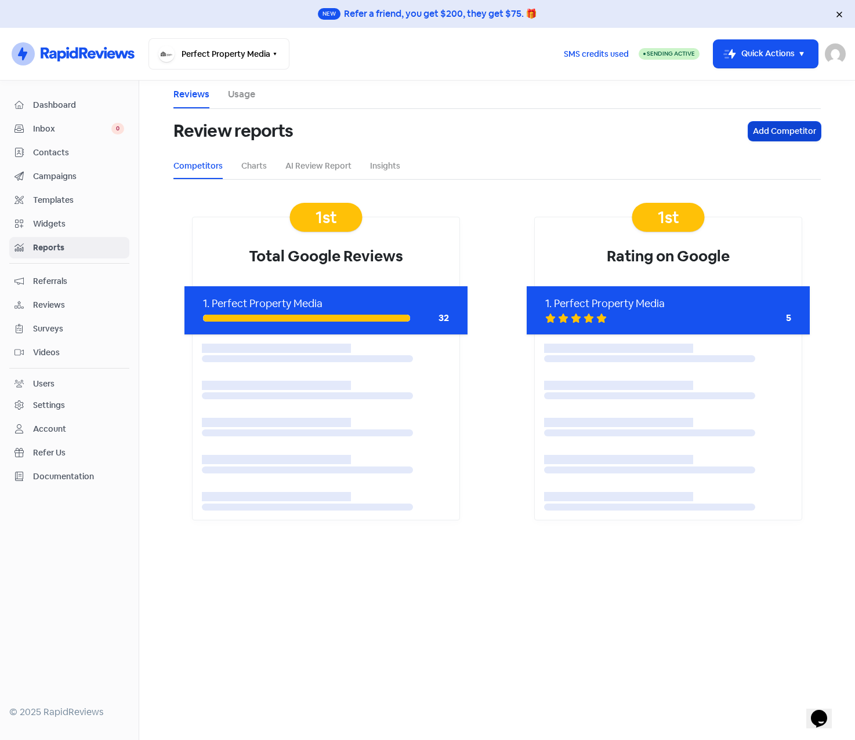
click at [790, 136] on button "Add Competitor" at bounding box center [784, 131] width 72 height 19
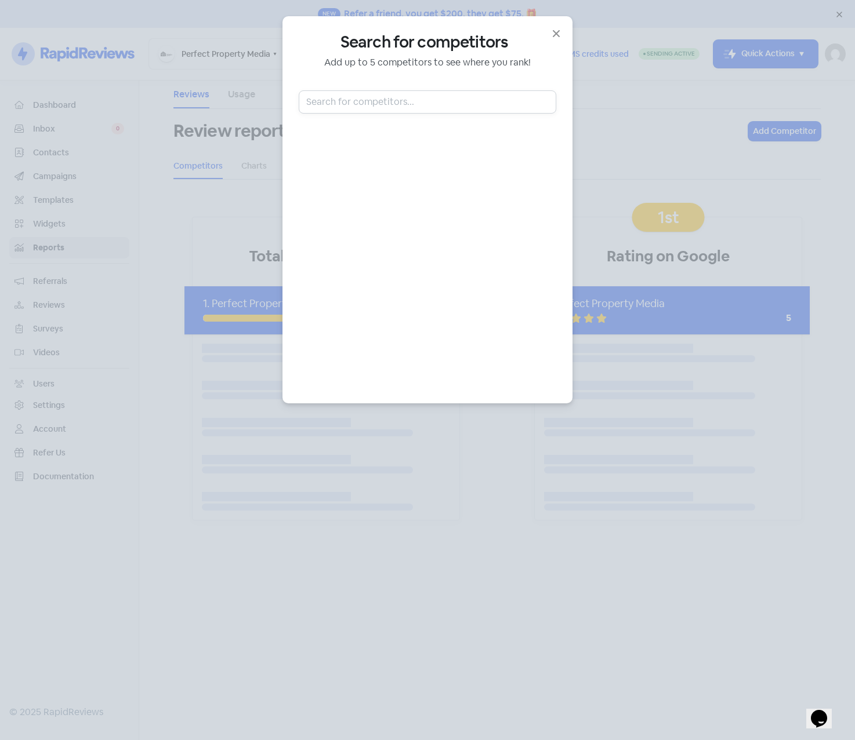
click at [406, 103] on input "text" at bounding box center [427, 101] width 257 height 23
paste input "impress photography"
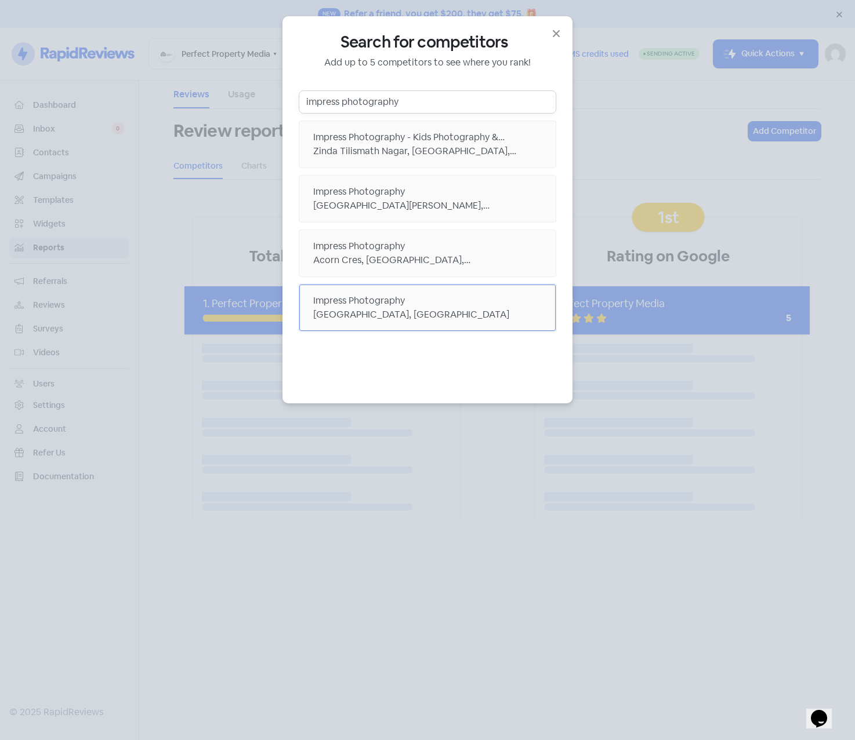
type input "impress photography"
click at [505, 309] on div "Glenferrie Road, Hawthorn VIC, Australia" at bounding box center [427, 315] width 228 height 14
click at [467, 469] on div "Search for competitors Add up to 5 competitors to see where you rank! impress p…" at bounding box center [427, 370] width 855 height 740
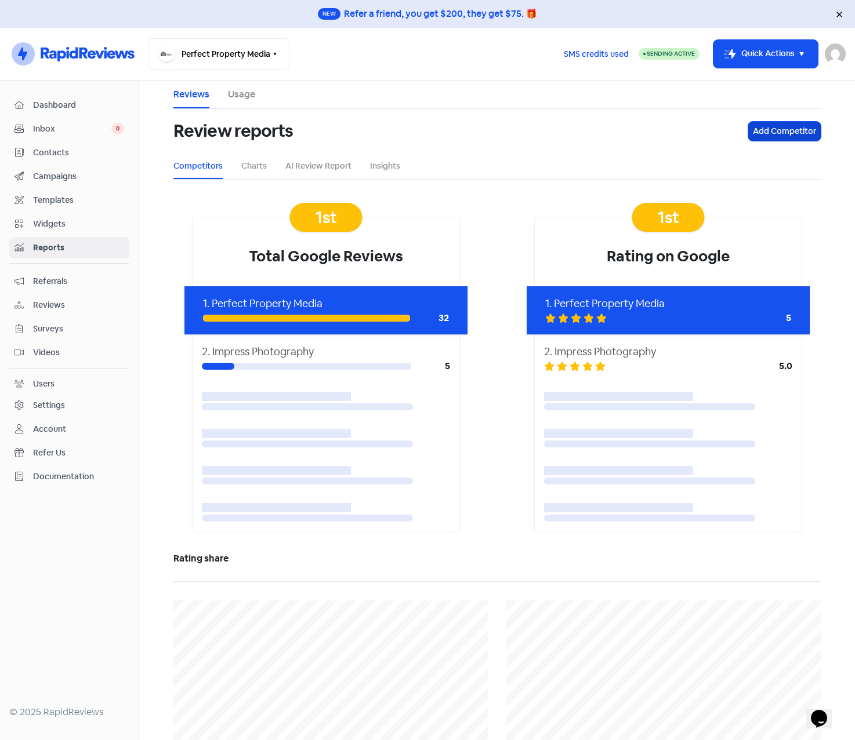
click at [768, 130] on button "Add Competitor" at bounding box center [784, 131] width 72 height 19
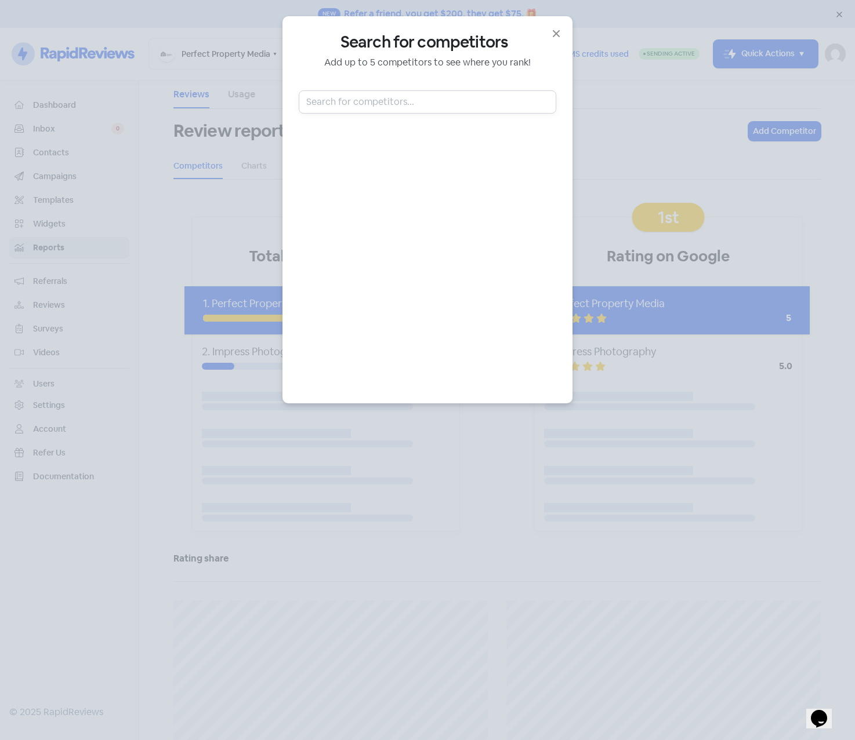
click at [391, 103] on input "text" at bounding box center [427, 101] width 257 height 23
paste input "Urban Angles"
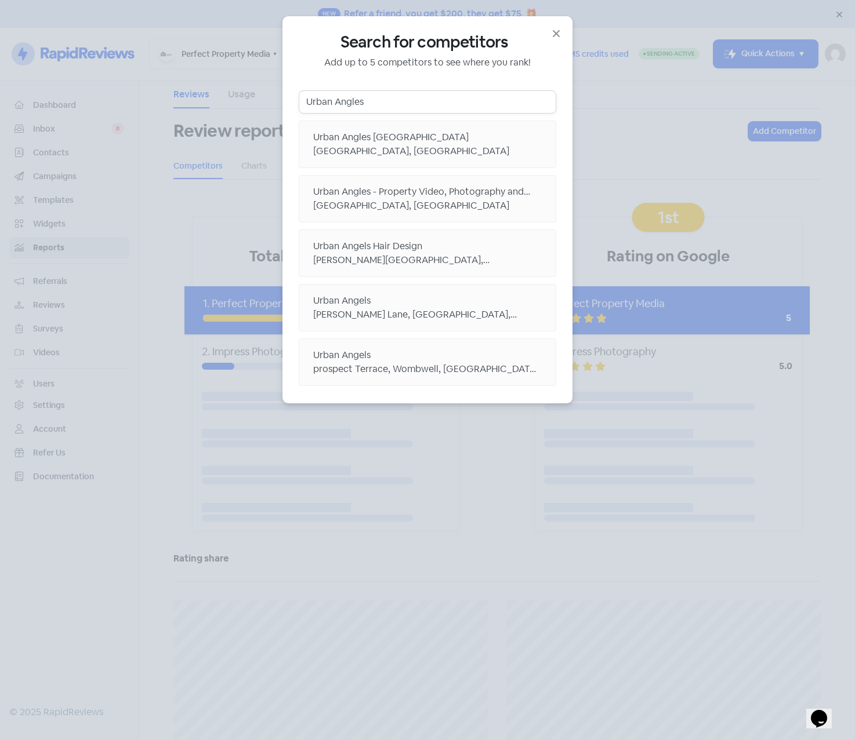
type input "Urban Angles"
click at [475, 205] on div "Church Street, Richmond VIC, Australia" at bounding box center [427, 206] width 228 height 14
click at [554, 38] on icon "button" at bounding box center [556, 34] width 14 height 14
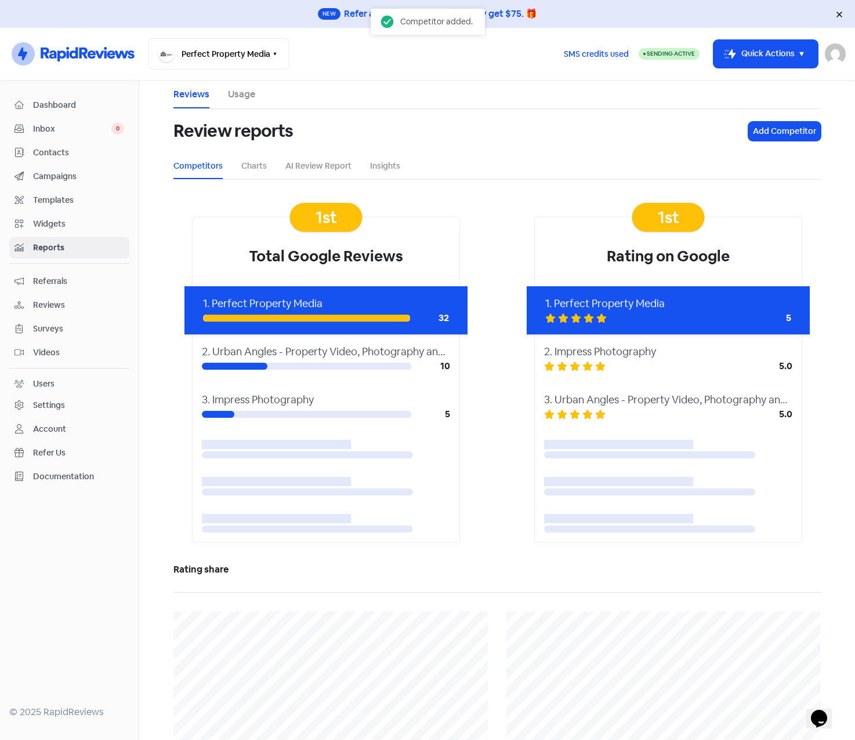
click at [482, 372] on div "1st Total Google Reviews 1. Perfect Property Media 32 2. Urban Angles - Propert…" at bounding box center [496, 389] width 647 height 344
click at [478, 405] on div "1st Total Google Reviews 1. Perfect Property Media 32 2. Urban Angles - Propert…" at bounding box center [496, 389] width 647 height 344
click at [296, 166] on link "AI Review Report" at bounding box center [318, 166] width 66 height 12
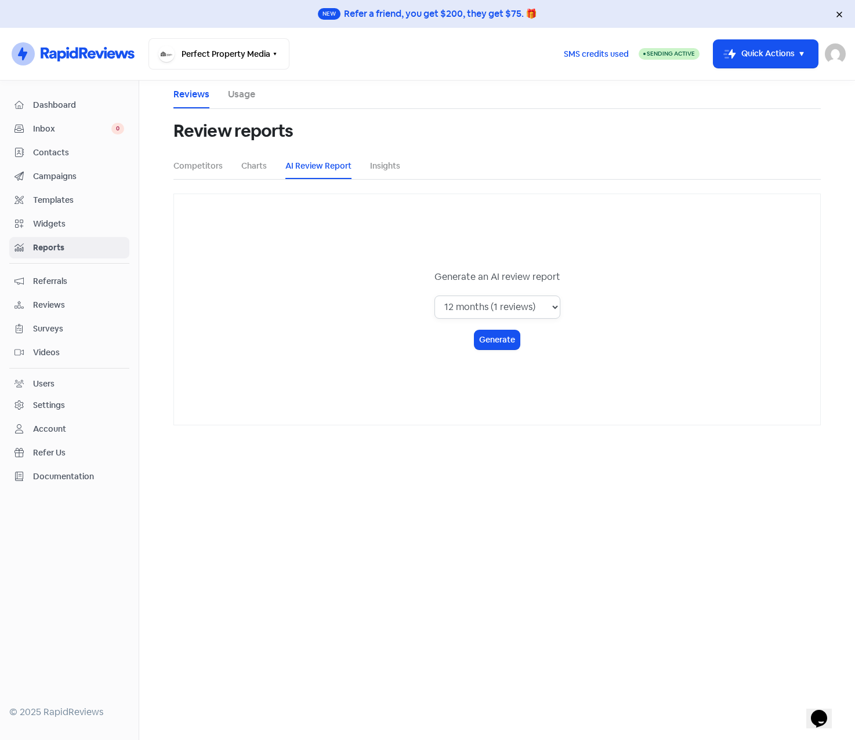
click at [549, 301] on select "1 month (0 reviews) 3 months (0 reviews) 6 months (0 reviews) 12 months (1 revi…" at bounding box center [497, 307] width 126 height 23
select select "all_time"
click at [435, 296] on select "1 month (0 reviews) 3 months (0 reviews) 6 months (0 reviews) 12 months (1 revi…" at bounding box center [497, 307] width 126 height 23
click at [503, 344] on button "Generate" at bounding box center [496, 339] width 45 height 19
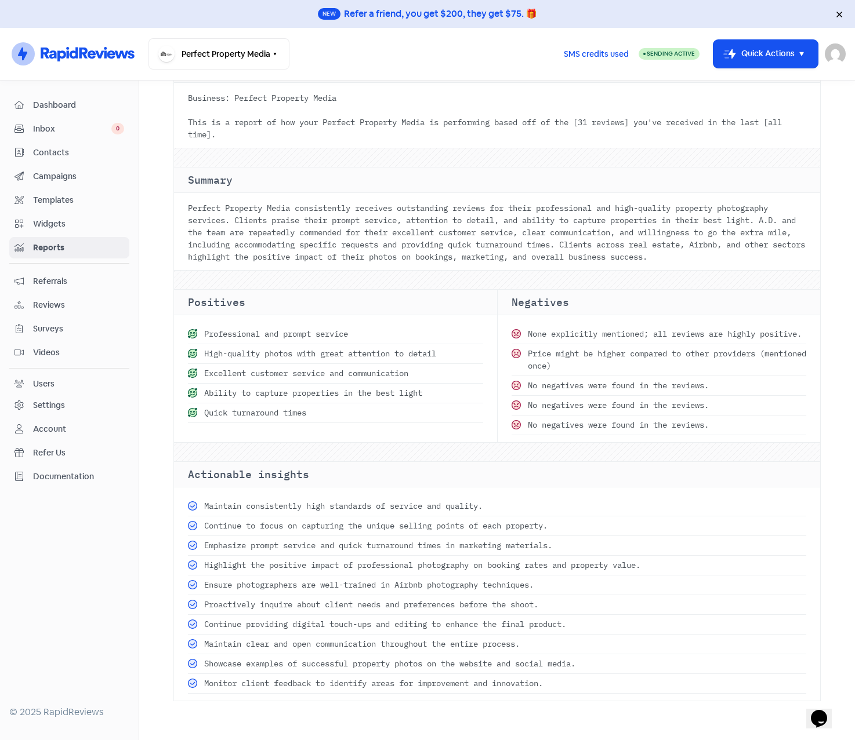
scroll to position [174, 0]
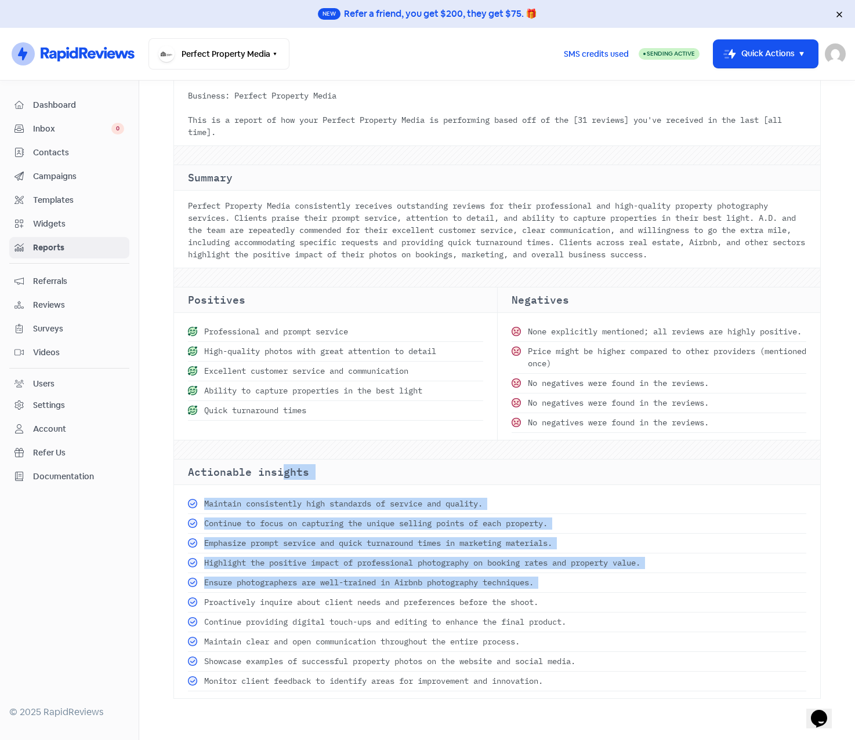
drag, startPoint x: 186, startPoint y: 484, endPoint x: 277, endPoint y: 484, distance: 91.0
click at [277, 484] on div "Actionable insights Maintain consistently high standards of service and quality…" at bounding box center [497, 579] width 646 height 239
click at [277, 484] on div "Actionable insights" at bounding box center [497, 473] width 646 height 26
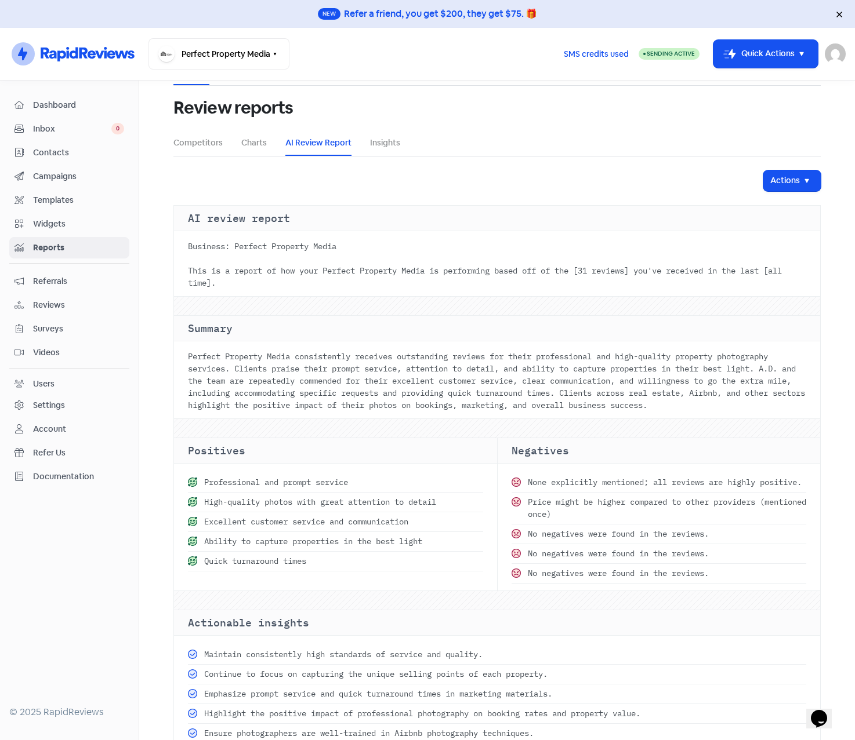
scroll to position [0, 0]
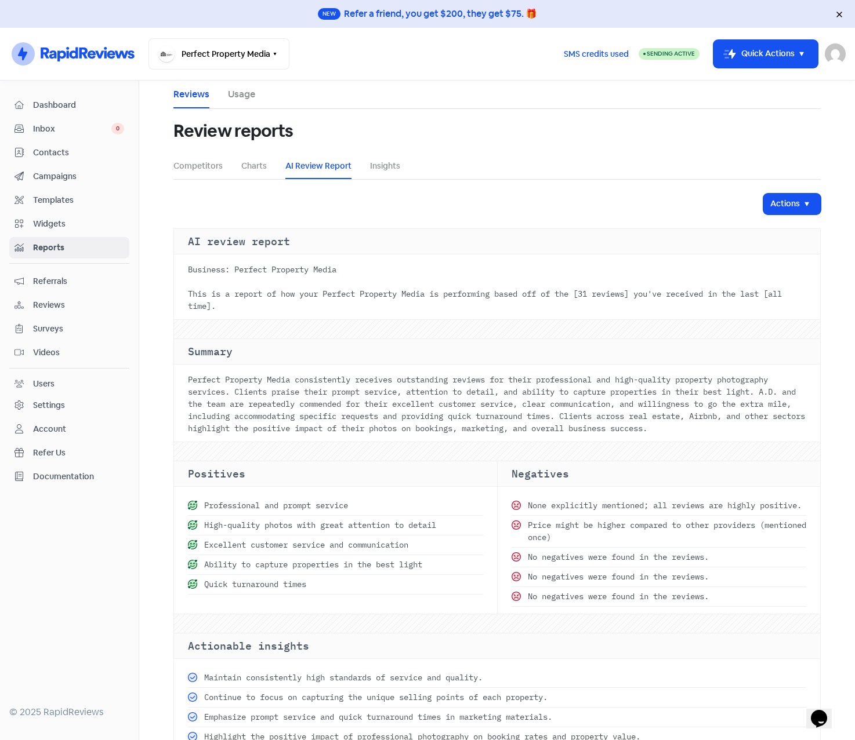
click at [43, 225] on span "Widgets" at bounding box center [78, 224] width 91 height 12
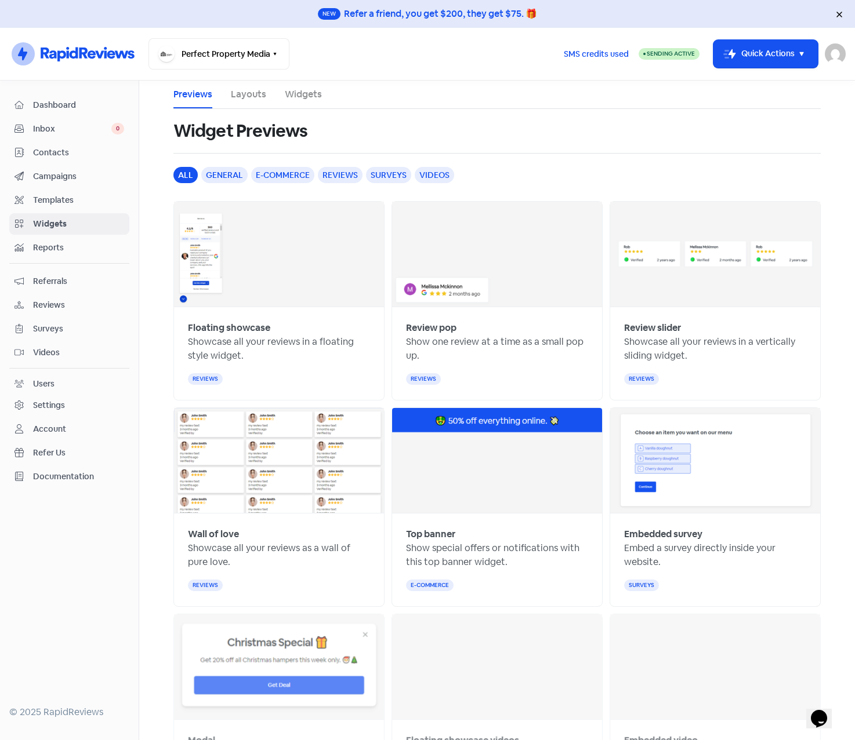
click at [247, 94] on link "Layouts" at bounding box center [248, 95] width 35 height 14
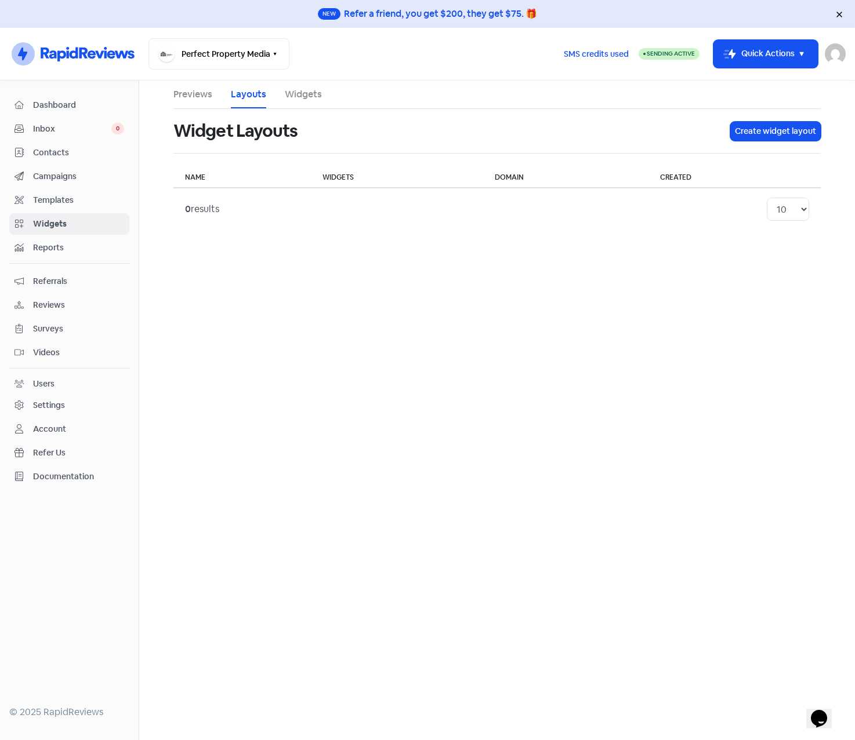
click at [195, 93] on link "Previews" at bounding box center [192, 95] width 39 height 14
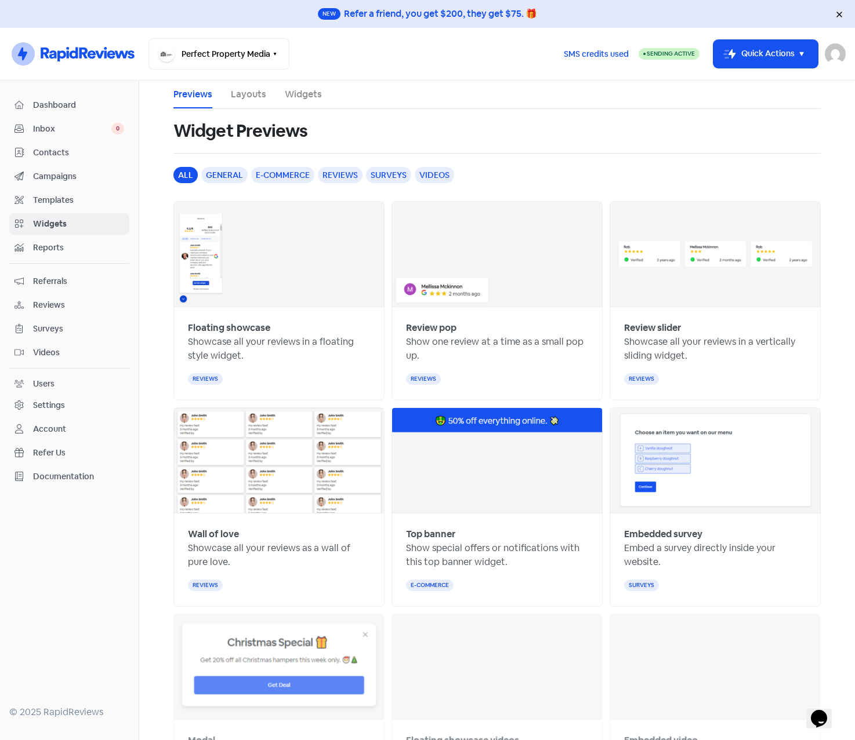
click at [224, 92] on ul "Previews Layouts Widgets" at bounding box center [496, 95] width 647 height 28
click at [249, 99] on link "Layouts" at bounding box center [248, 95] width 35 height 14
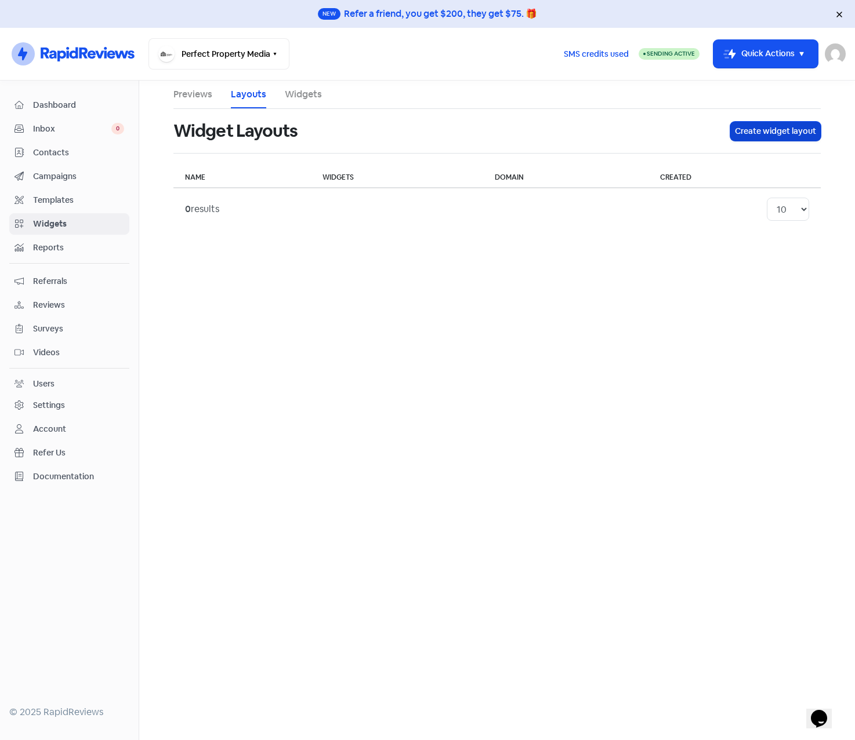
click at [786, 128] on button "Create widget layout" at bounding box center [775, 131] width 90 height 19
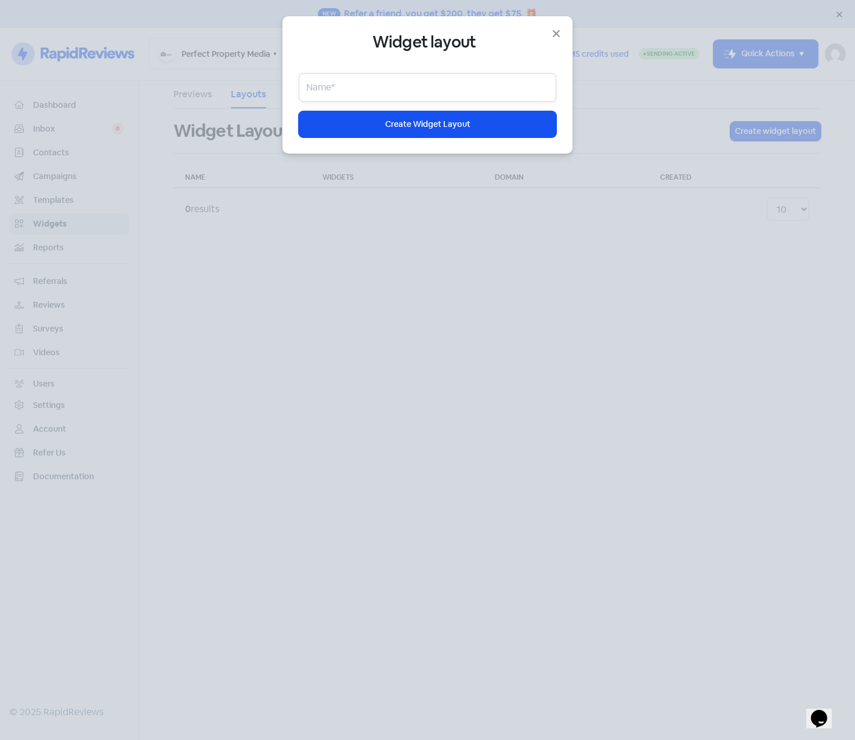
click at [355, 90] on input "text" at bounding box center [427, 87] width 257 height 29
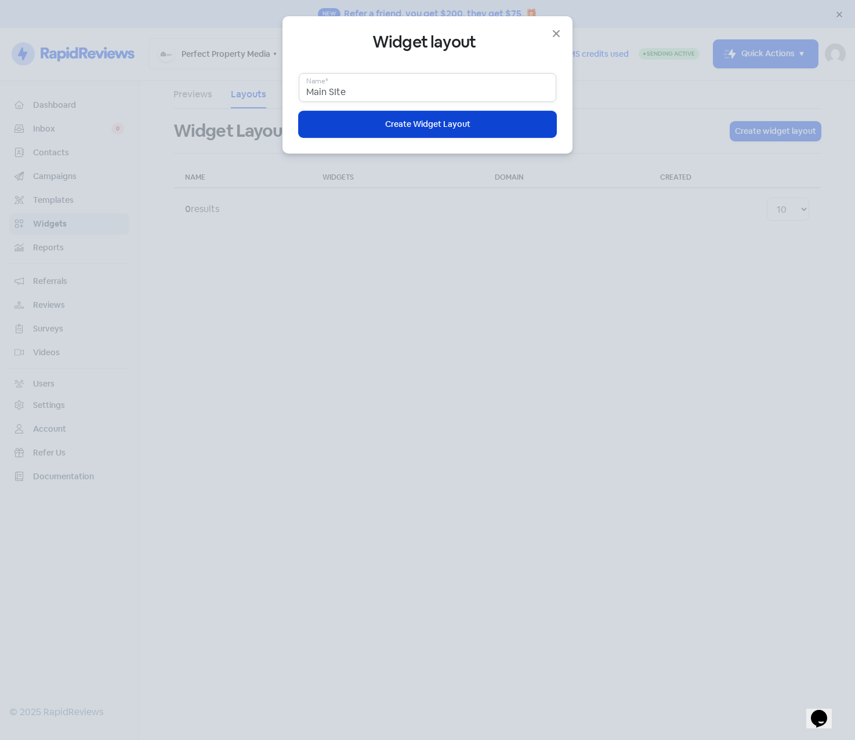
type input "Main SIte"
click at [370, 117] on button "Icon For Loading Create Widget Layout" at bounding box center [427, 124] width 257 height 26
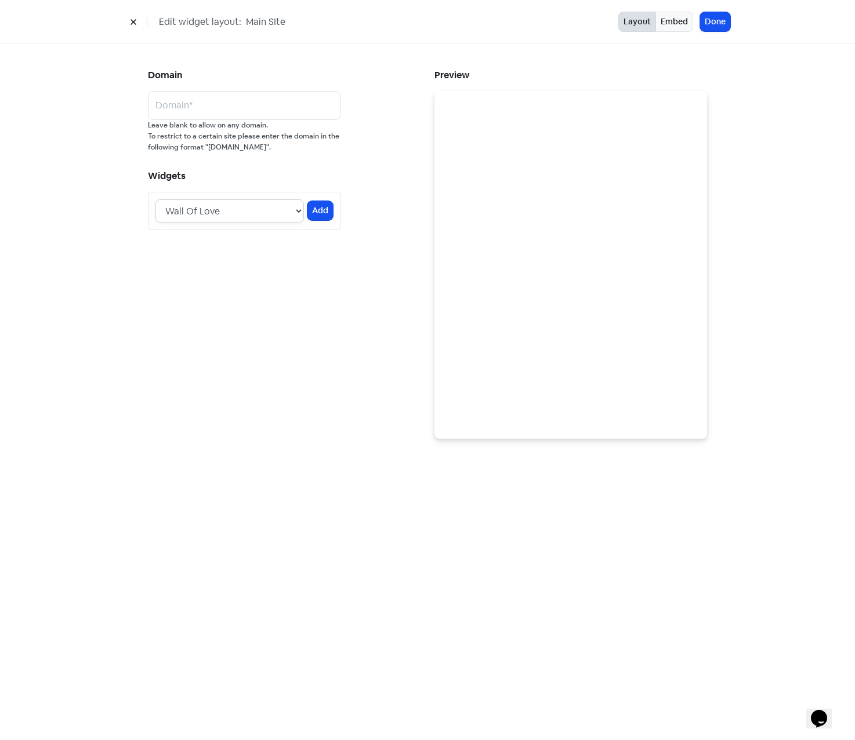
click at [298, 210] on select "Wall Of Love" at bounding box center [229, 210] width 148 height 23
click at [716, 20] on button "Done" at bounding box center [715, 21] width 30 height 19
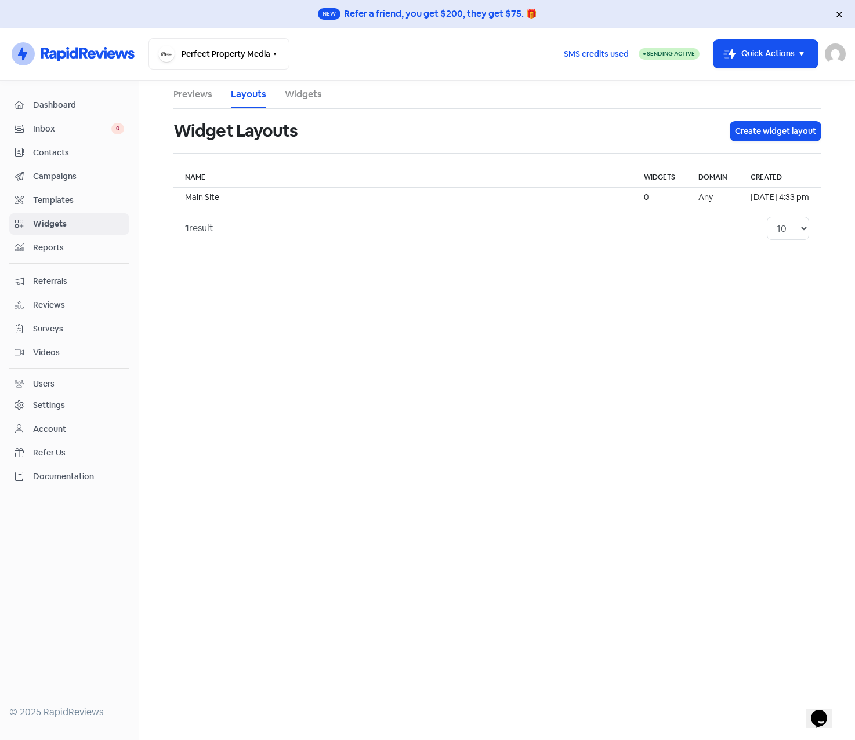
click at [293, 86] on li "Widgets" at bounding box center [303, 95] width 37 height 28
click at [295, 93] on link "Widgets" at bounding box center [303, 95] width 37 height 14
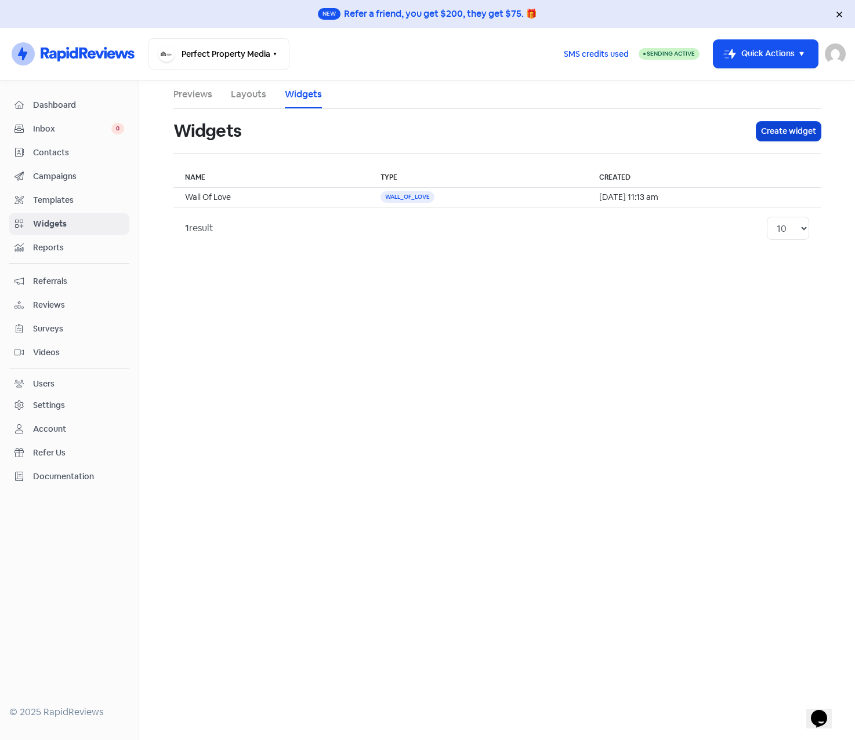
click at [786, 133] on button "Create widget" at bounding box center [788, 131] width 64 height 19
select select "review_pop"
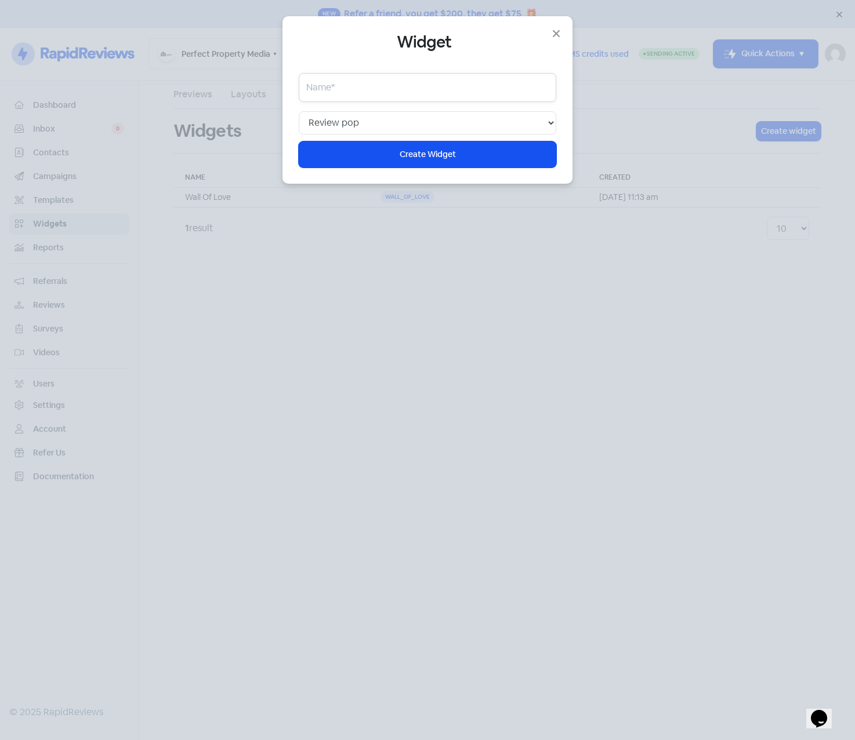
click at [376, 88] on input "text" at bounding box center [427, 87] width 257 height 29
type input "Review Pop"
click at [401, 152] on span "Create Widget" at bounding box center [427, 154] width 56 height 12
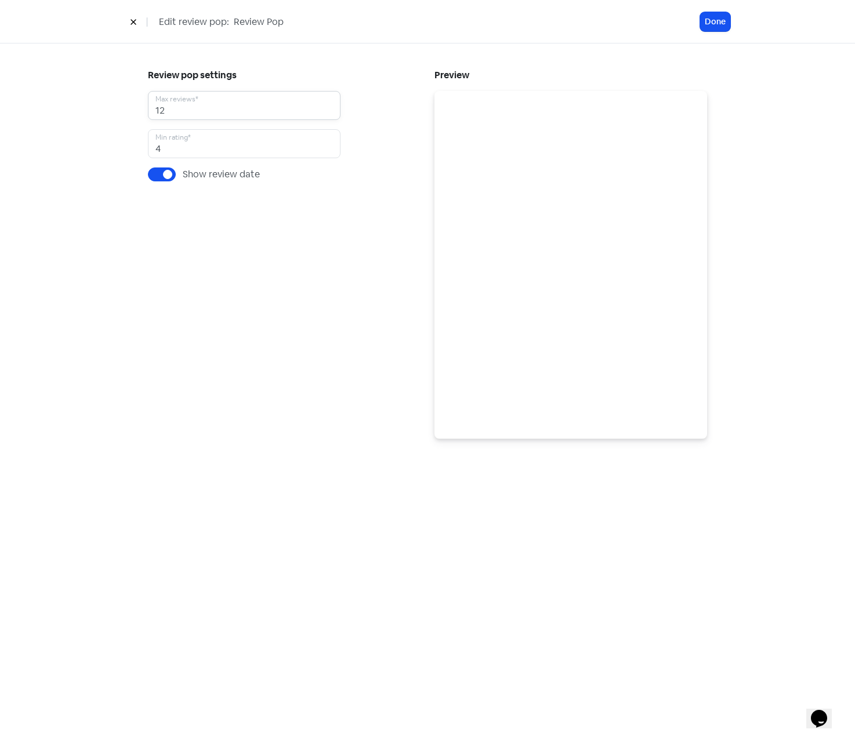
click at [179, 106] on input "12" at bounding box center [244, 105] width 192 height 29
drag, startPoint x: 179, startPoint y: 106, endPoint x: 145, endPoint y: 107, distance: 34.2
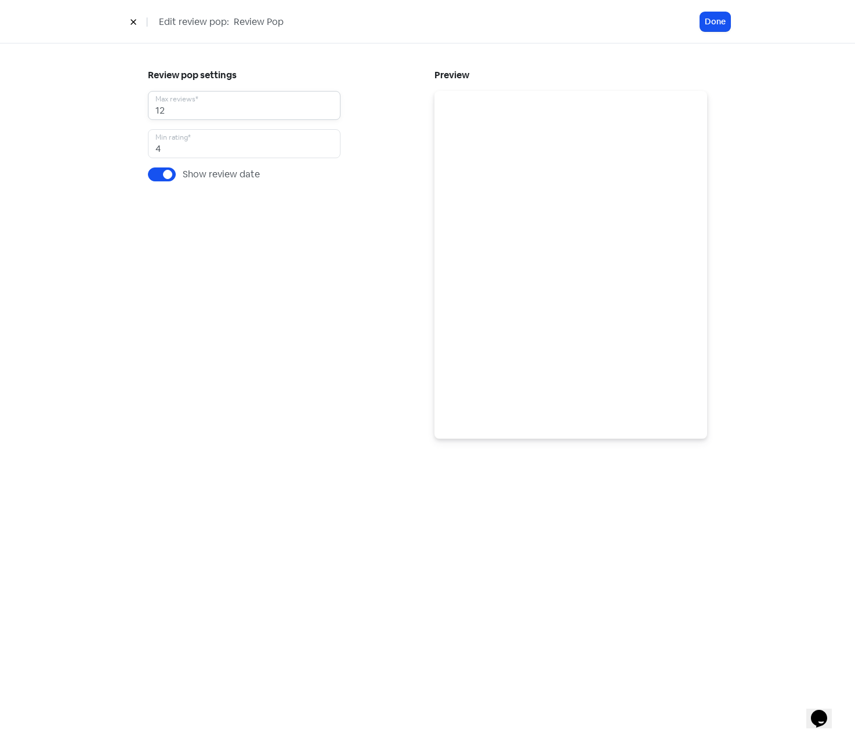
click at [145, 107] on div "Review pop settings 12 Max reviews* 4 Min rating* Show review date" at bounding box center [284, 253] width 286 height 372
type input "30"
click at [710, 19] on button "Done" at bounding box center [715, 21] width 30 height 19
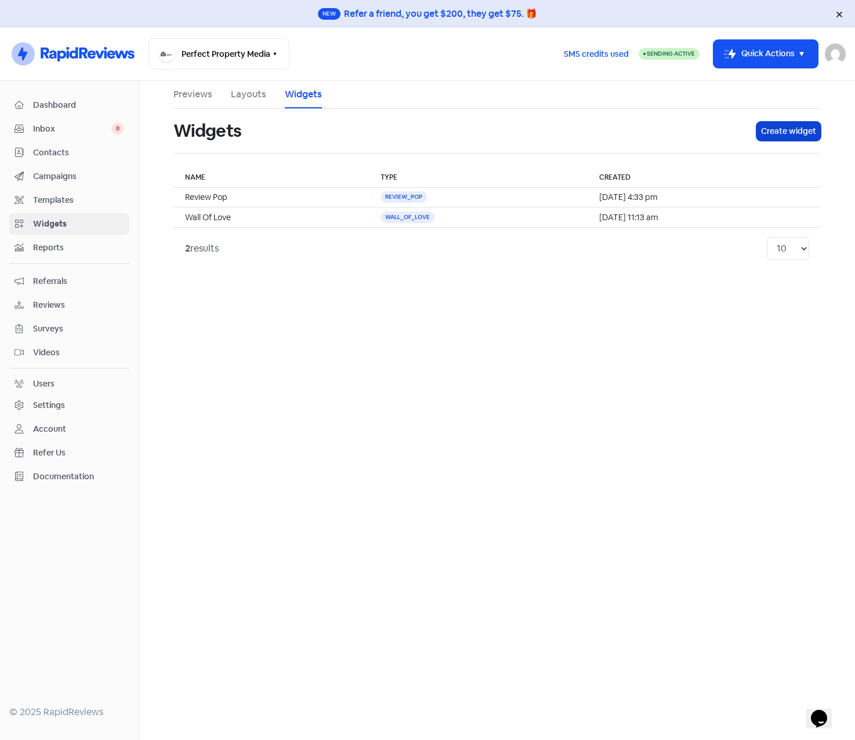
click at [773, 135] on button "Create widget" at bounding box center [788, 131] width 64 height 19
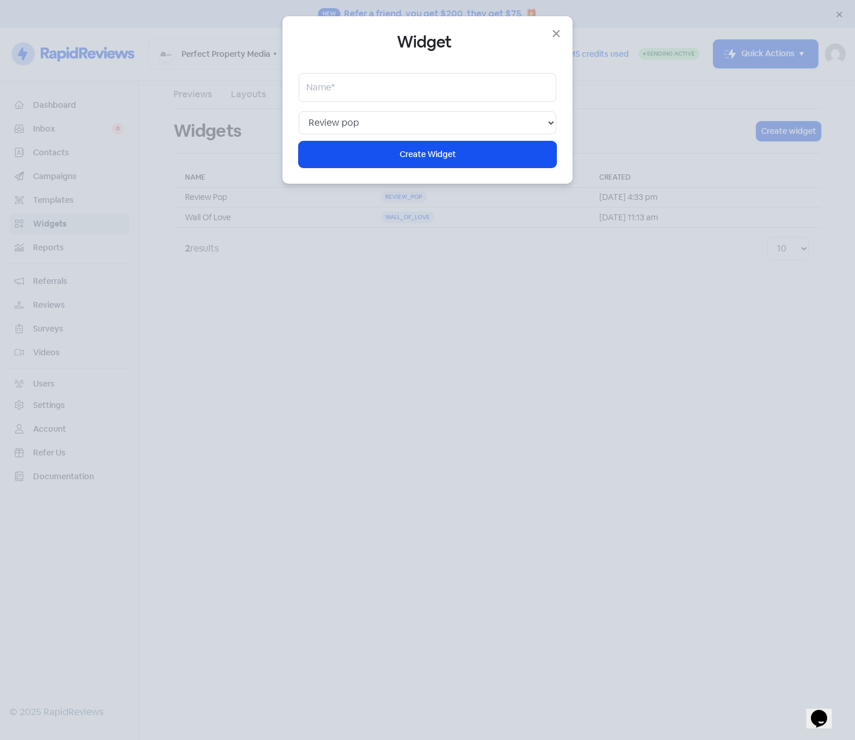
click at [368, 136] on div "Widget Name* Web chat Floating showcase Review pop Review slider Wall of love T…" at bounding box center [427, 99] width 257 height 135
click at [372, 129] on select "Web chat Floating showcase Review pop Review slider Wall of love Top banner Sur…" at bounding box center [427, 122] width 257 height 23
select select "review_slider"
click at [299, 111] on select "Web chat Floating showcase Review pop Review slider Wall of love Top banner Sur…" at bounding box center [427, 122] width 257 height 23
click at [365, 89] on input "text" at bounding box center [427, 87] width 257 height 29
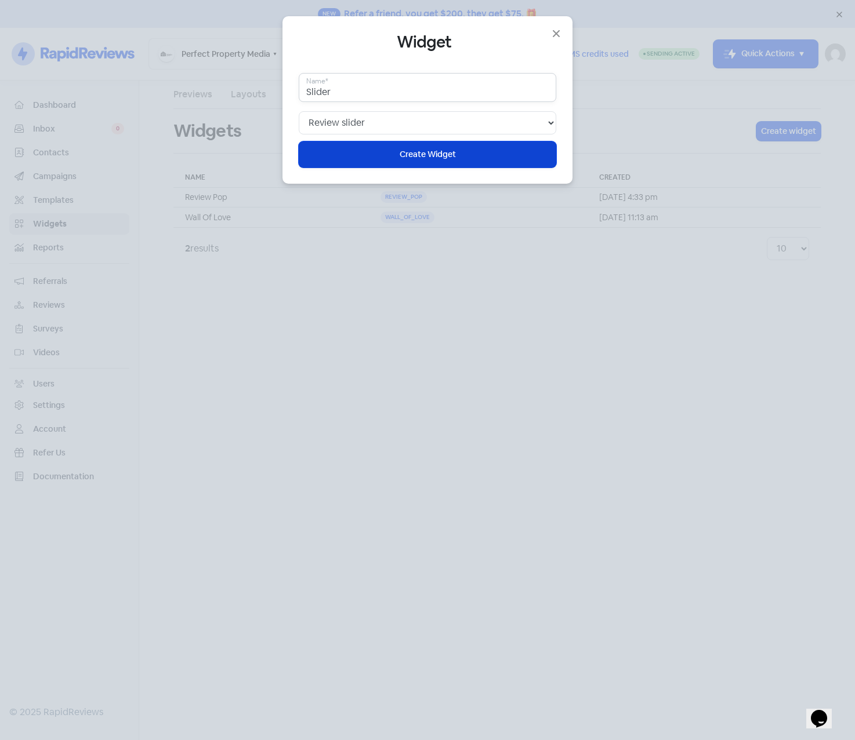
type input "Slider"
click at [398, 157] on button "Icon For Loading Create Widget" at bounding box center [427, 154] width 257 height 26
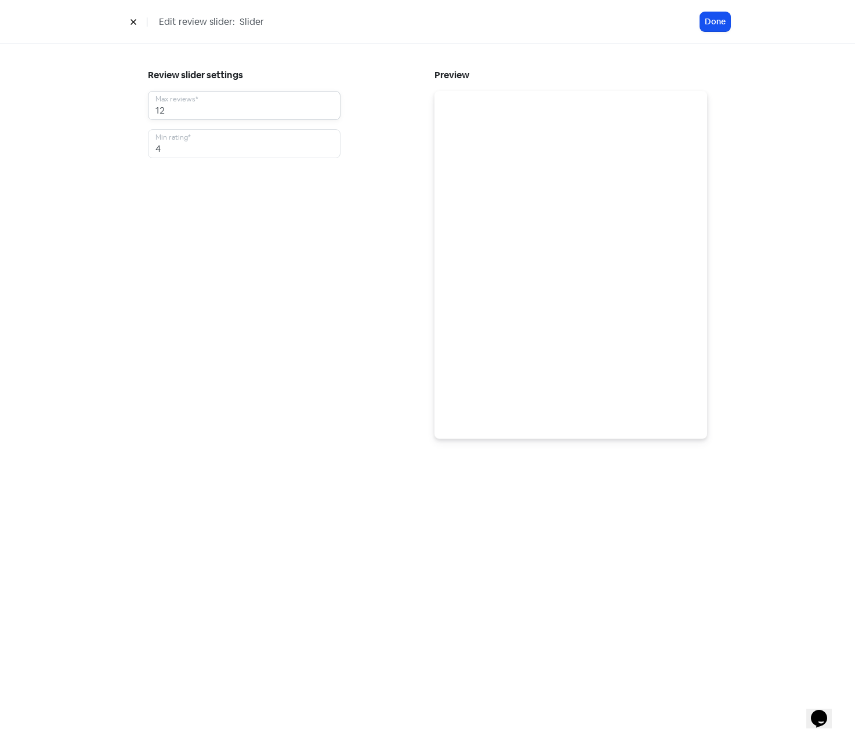
drag, startPoint x: 182, startPoint y: 112, endPoint x: 136, endPoint y: 112, distance: 45.8
click at [136, 112] on div "Review slider settings 12 Max reviews* 4 Min rating* Preview" at bounding box center [427, 252] width 605 height 419
type input "30"
click at [723, 20] on button "Done" at bounding box center [715, 21] width 30 height 19
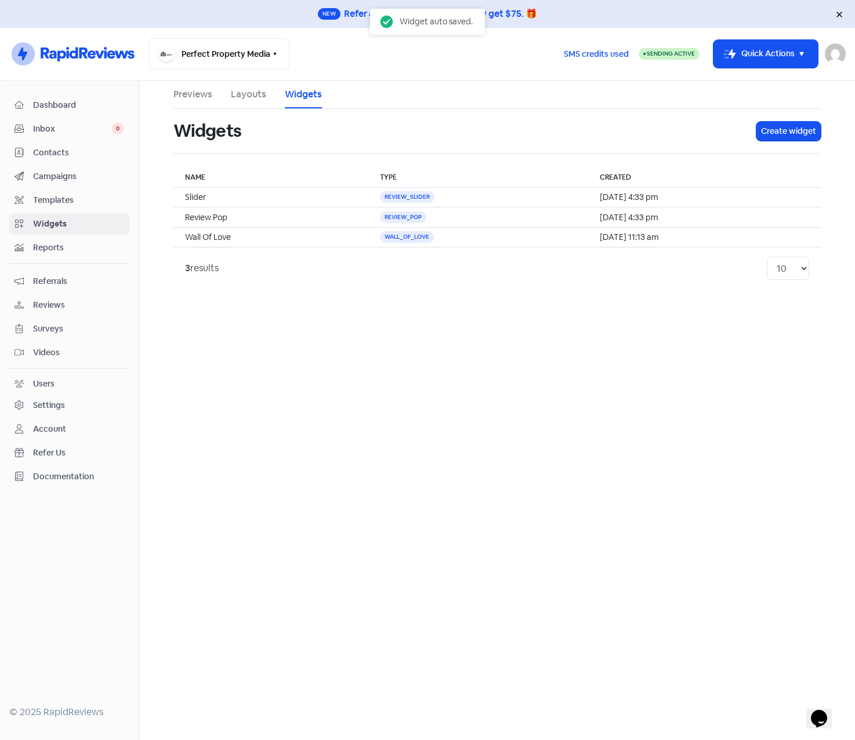
click at [250, 93] on link "Layouts" at bounding box center [248, 95] width 35 height 14
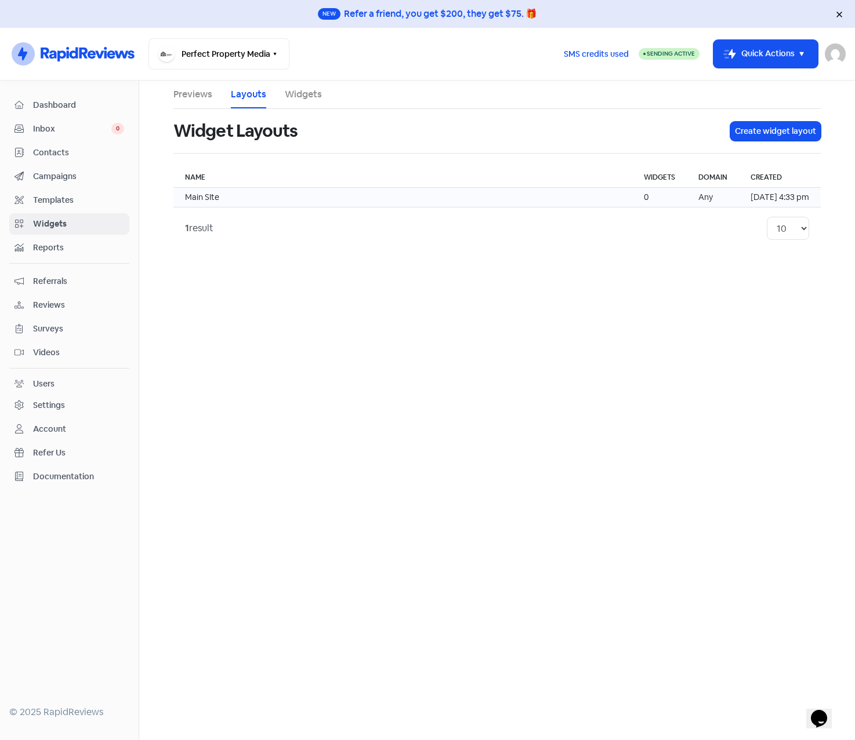
click at [220, 197] on td "Main SIte" at bounding box center [402, 198] width 459 height 20
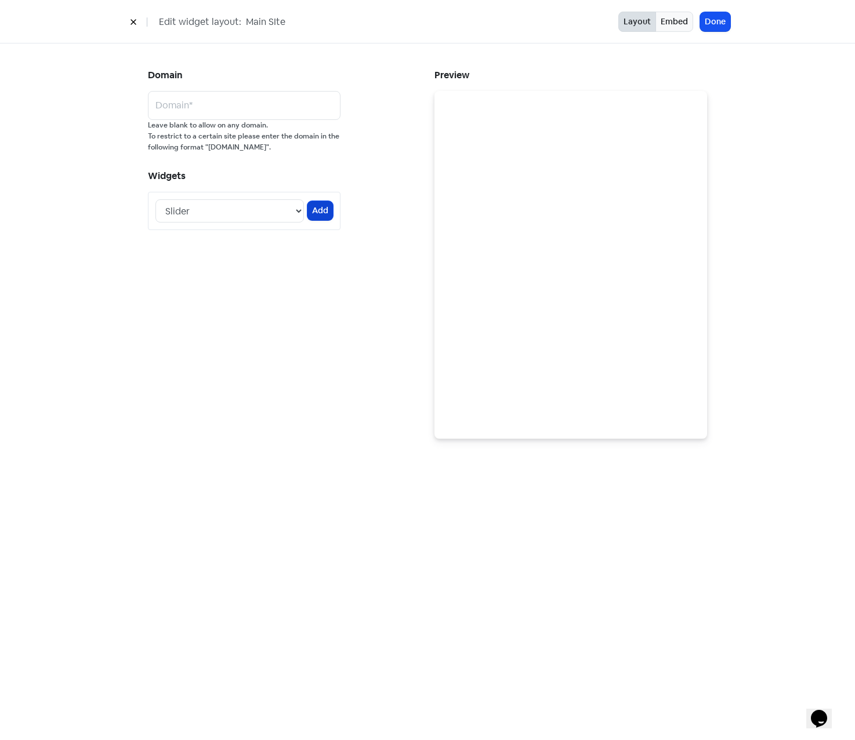
click at [317, 214] on button "Add" at bounding box center [320, 210] width 26 height 19
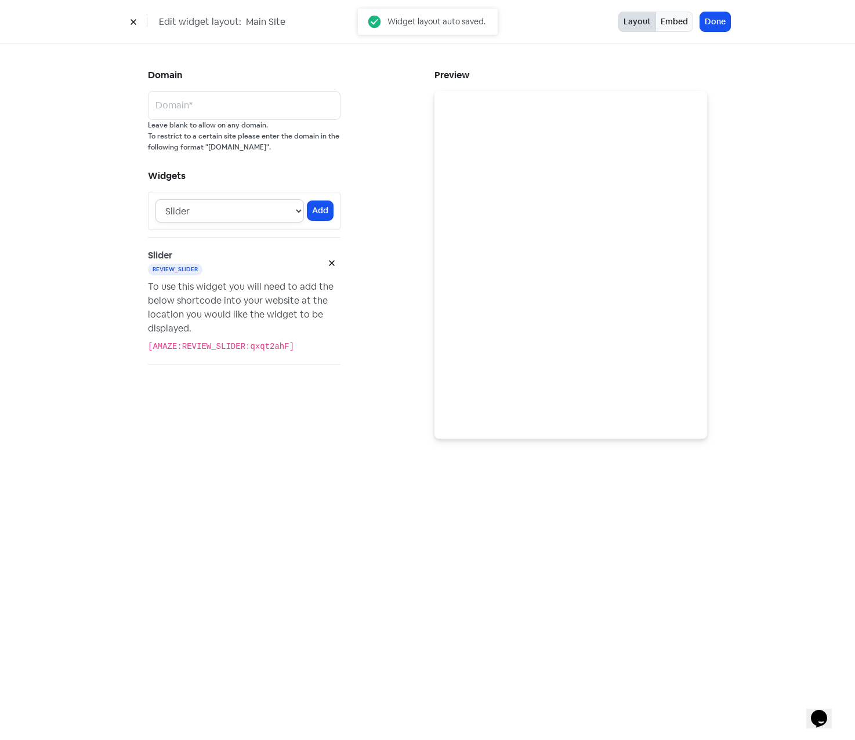
click at [300, 213] on select "Slider Review Pop Wall Of Love" at bounding box center [229, 210] width 148 height 23
click at [155, 199] on select "Slider Review Pop Wall Of Love" at bounding box center [229, 210] width 148 height 23
click at [321, 208] on button "Add" at bounding box center [320, 210] width 26 height 19
click at [296, 210] on select "Slider Review Pop Wall Of Love" at bounding box center [229, 210] width 148 height 23
click at [155, 199] on select "Slider Review Pop Wall Of Love" at bounding box center [229, 210] width 148 height 23
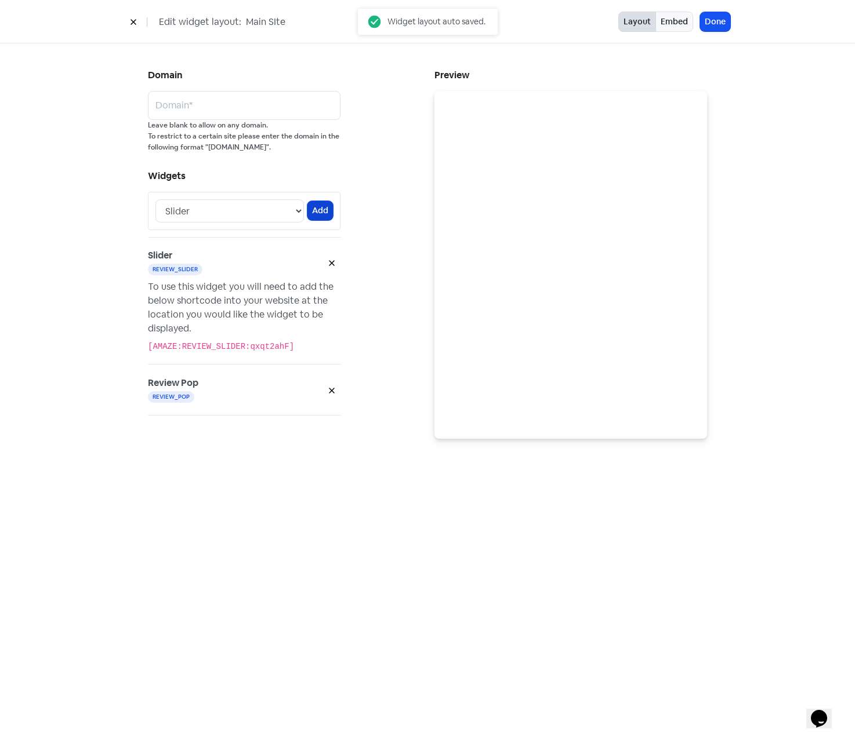
click at [324, 210] on button "Add" at bounding box center [320, 210] width 26 height 19
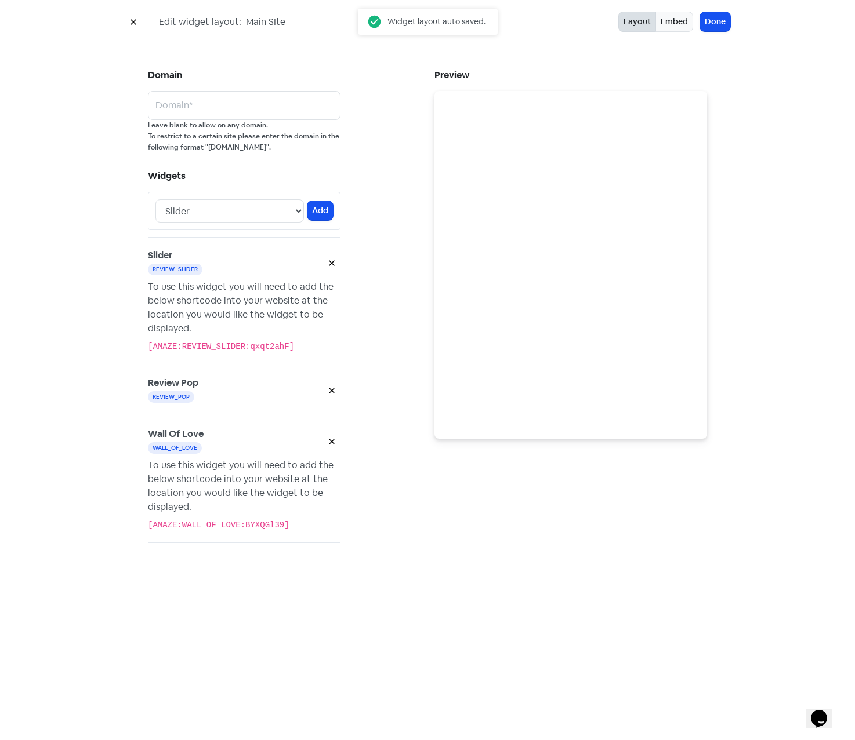
select select "[object Object]"
click at [711, 30] on button "Done" at bounding box center [715, 21] width 30 height 19
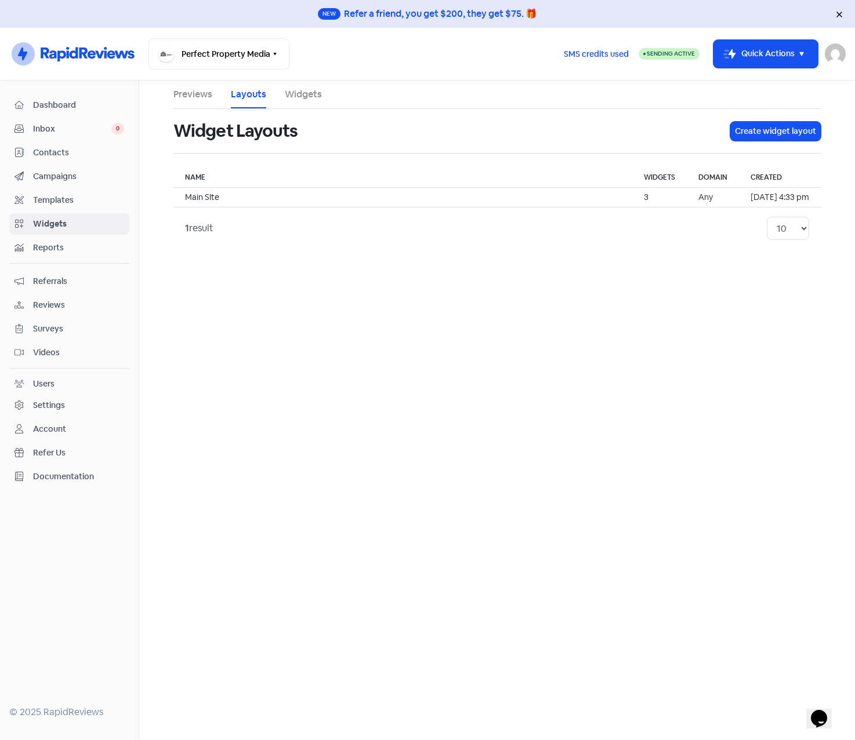
click at [50, 216] on link "Widgets" at bounding box center [69, 223] width 120 height 21
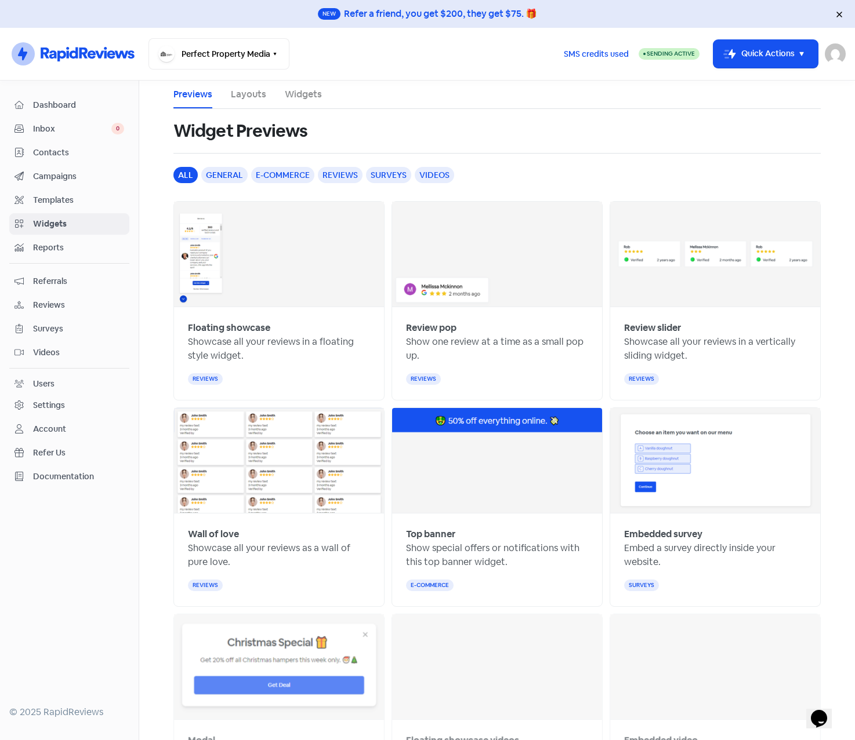
click at [238, 93] on link "Layouts" at bounding box center [248, 95] width 35 height 14
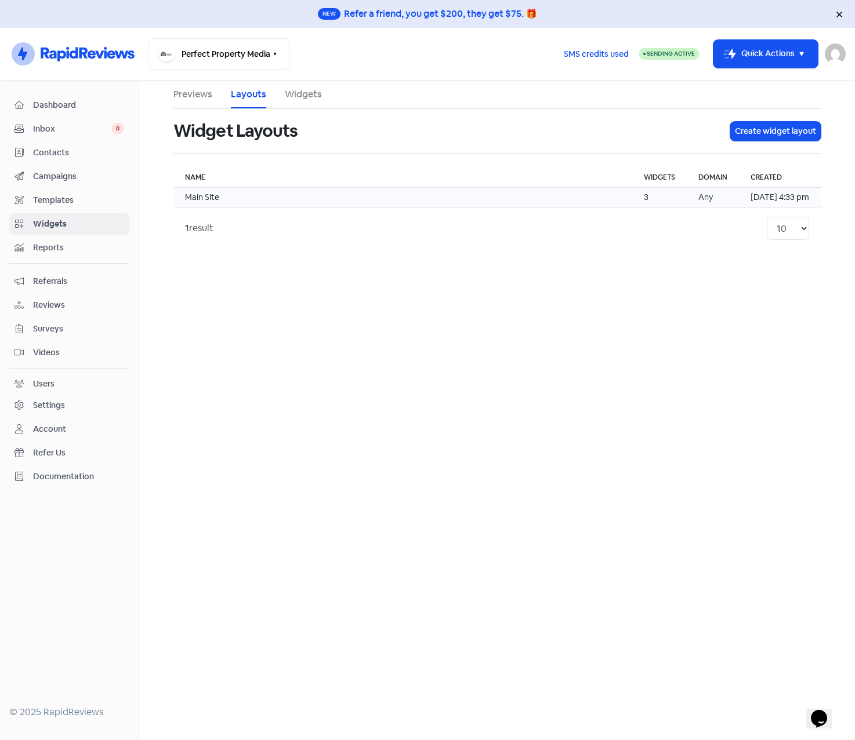
click at [200, 197] on td "Main SIte" at bounding box center [402, 198] width 459 height 20
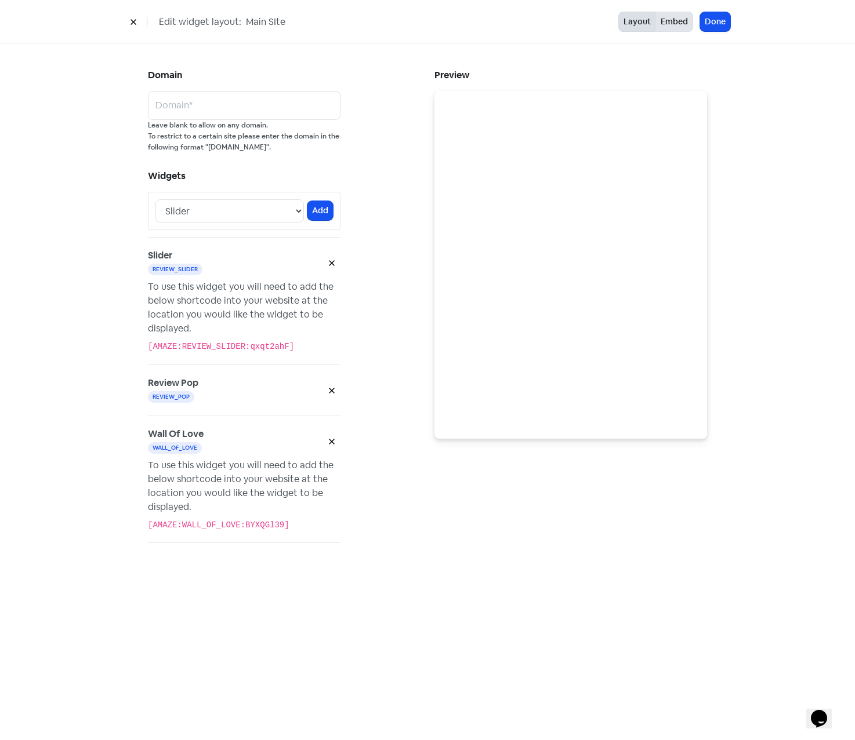
click at [678, 20] on button "Embed" at bounding box center [674, 22] width 38 height 20
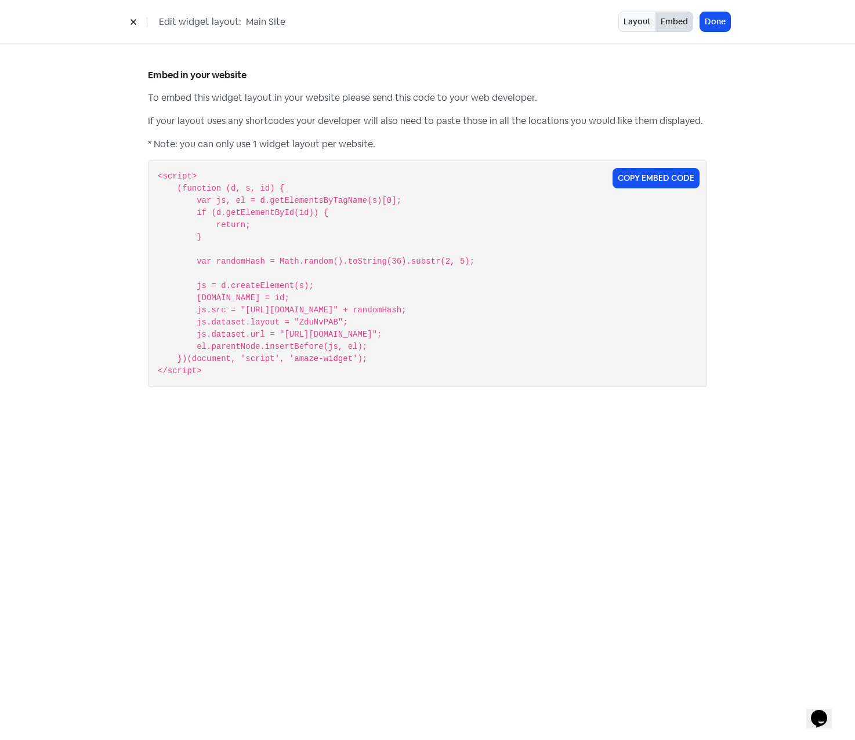
drag, startPoint x: 158, startPoint y: 174, endPoint x: 237, endPoint y: 368, distance: 209.6
click at [237, 368] on pre "<script> (function (d, s, id) { var js, el = d.getElementsByTagName(s)[0]; if (…" at bounding box center [427, 273] width 539 height 207
click at [637, 28] on button "Layout" at bounding box center [637, 22] width 38 height 20
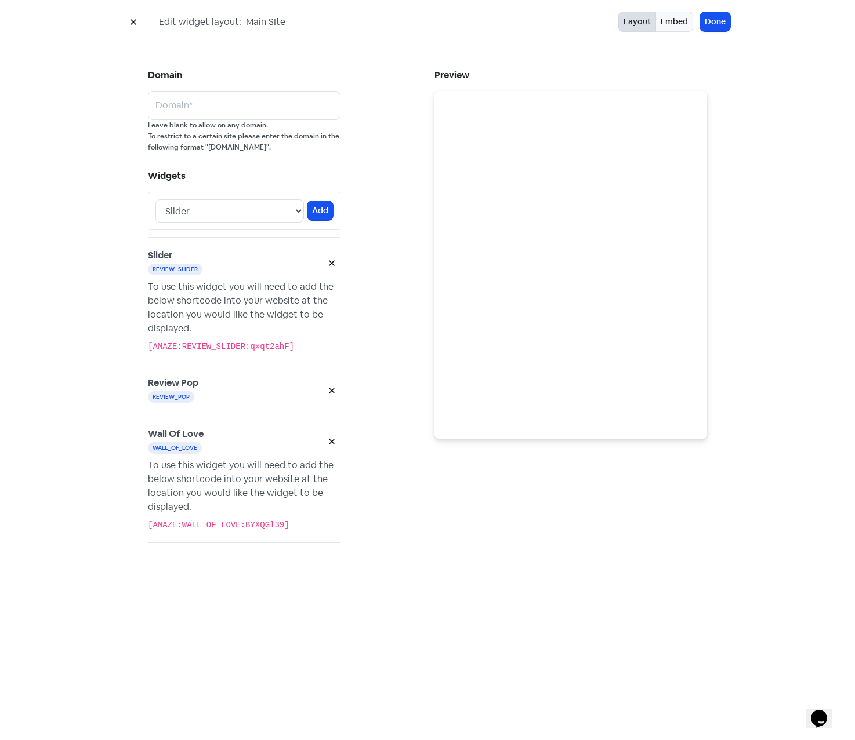
click at [143, 396] on div "Domain Domain* Leave blank to allow on any domain. To restrict to a certain sit…" at bounding box center [284, 321] width 286 height 509
click at [241, 392] on div "Review Pop review_pop" at bounding box center [235, 390] width 175 height 28
click at [149, 292] on div "To use this widget you will need to add the below shortcode into your website a…" at bounding box center [244, 308] width 192 height 56
click at [130, 19] on icon at bounding box center [133, 22] width 7 height 7
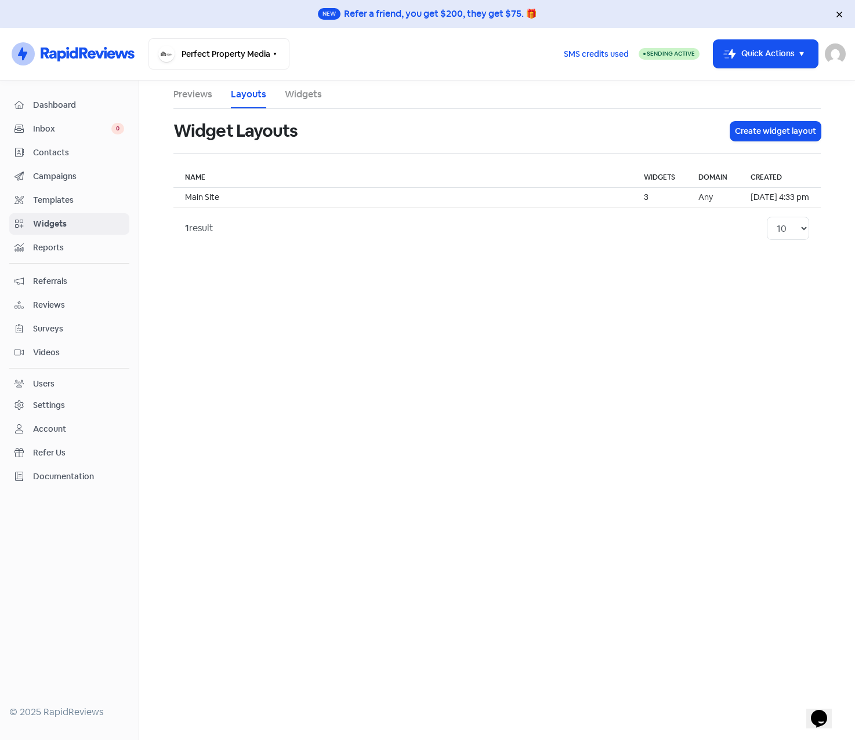
click at [179, 89] on link "Previews" at bounding box center [192, 95] width 39 height 14
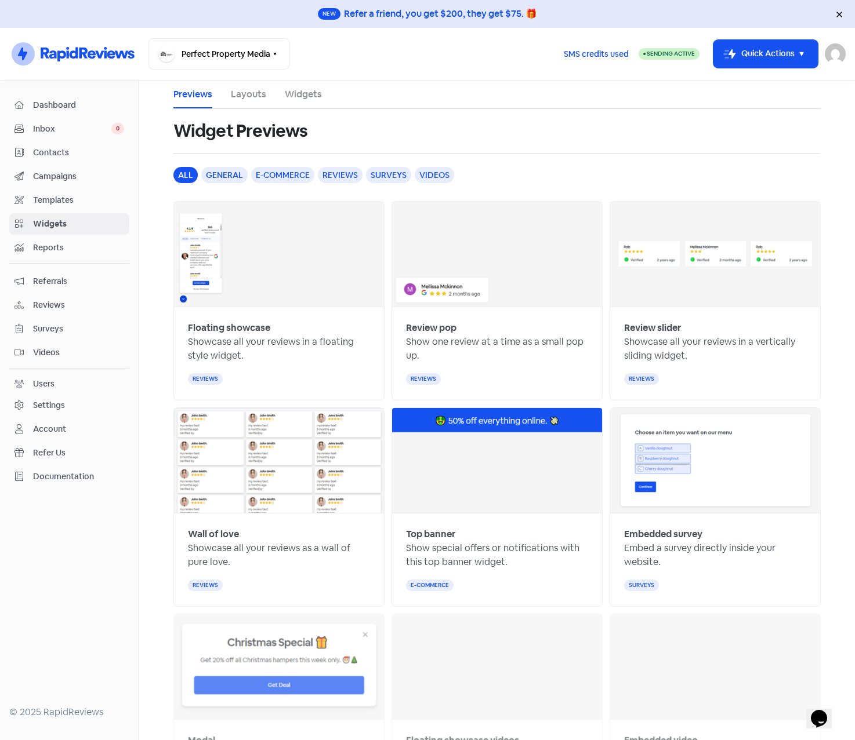
click at [256, 95] on link "Layouts" at bounding box center [248, 95] width 35 height 14
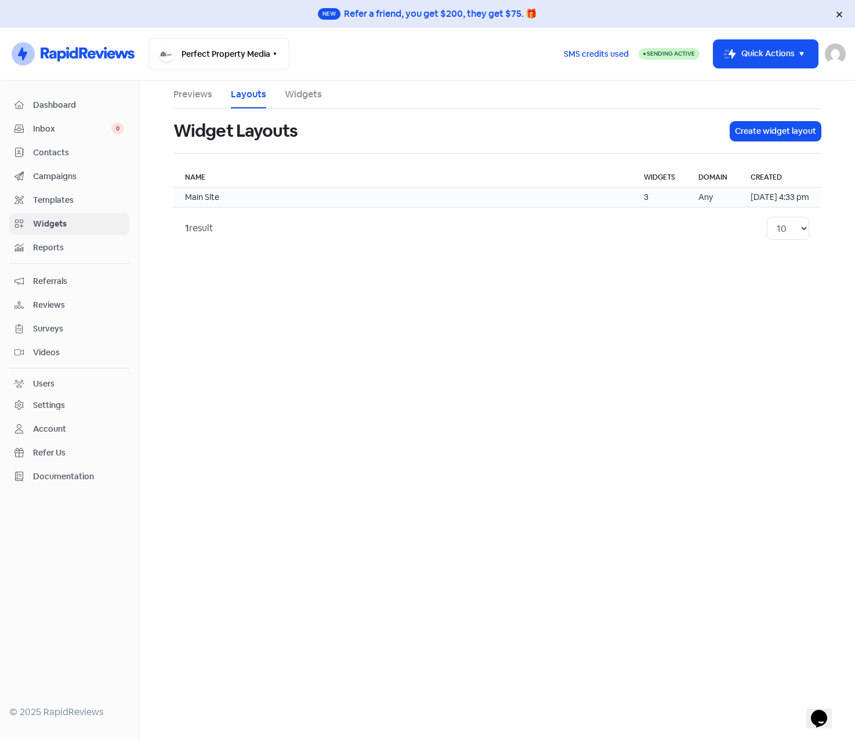
click at [203, 198] on td "Main SIte" at bounding box center [402, 198] width 459 height 20
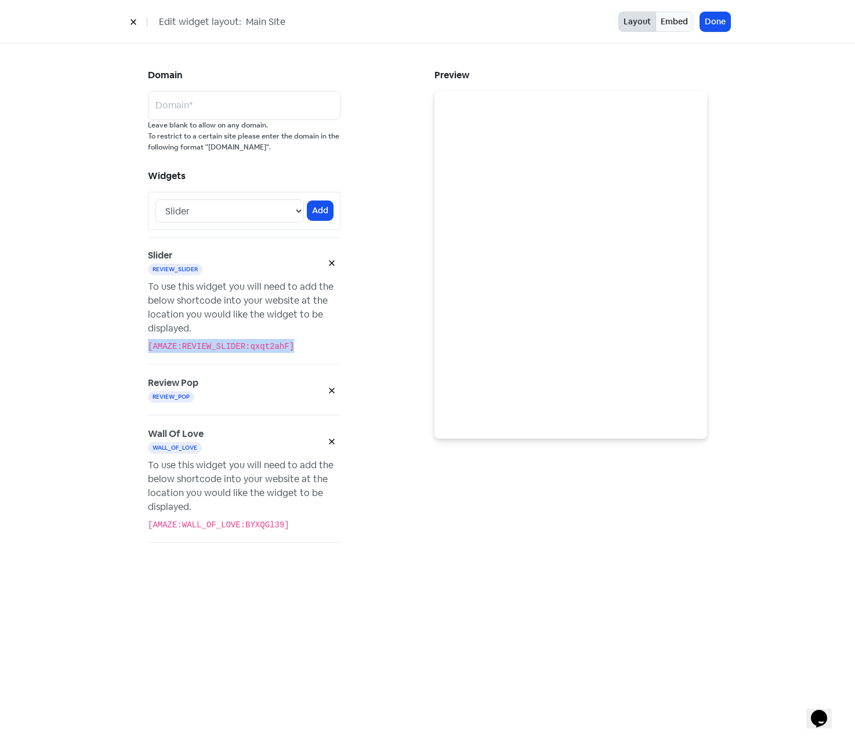
drag, startPoint x: 281, startPoint y: 343, endPoint x: 139, endPoint y: 346, distance: 142.6
click at [139, 346] on div "Domain Domain* Leave blank to allow on any domain. To restrict to a certain sit…" at bounding box center [427, 320] width 605 height 555
drag, startPoint x: 295, startPoint y: 526, endPoint x: 133, endPoint y: 524, distance: 161.8
click at [133, 524] on div "Domain Domain* Leave blank to allow on any domain. To restrict to a certain sit…" at bounding box center [427, 320] width 605 height 555
click at [301, 346] on div "[AMAZE:REVIEW_SLIDER:qxqt2ahF]" at bounding box center [244, 346] width 192 height 14
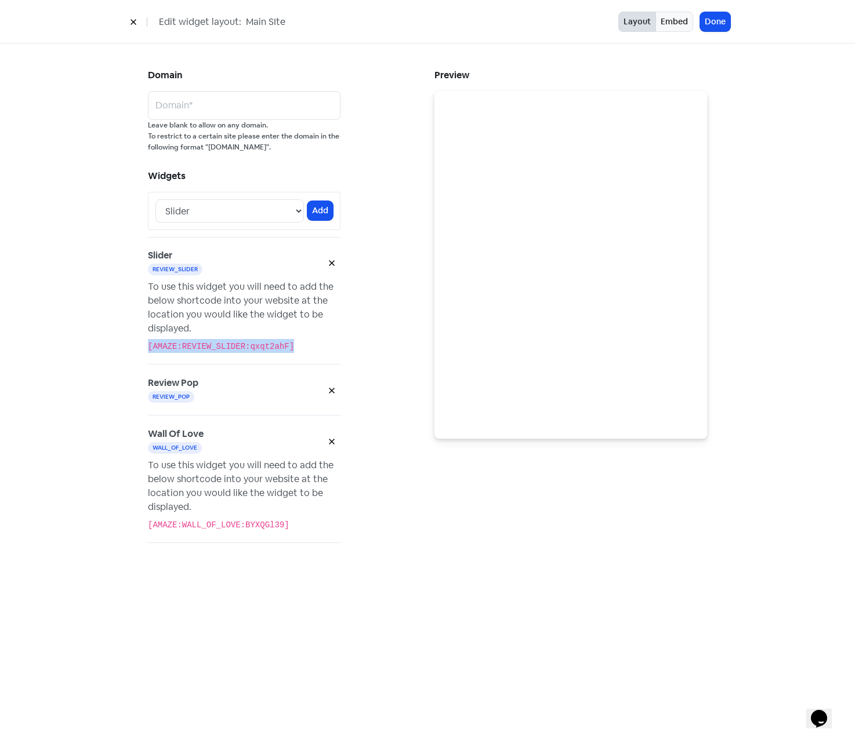
drag, startPoint x: 289, startPoint y: 343, endPoint x: 148, endPoint y: 344, distance: 140.9
click at [148, 344] on div "[AMAZE:REVIEW_SLIDER:qxqt2ahF]" at bounding box center [244, 346] width 192 height 14
drag, startPoint x: 148, startPoint y: 344, endPoint x: 295, endPoint y: 346, distance: 147.3
click at [295, 346] on div "[AMAZE:REVIEW_SLIDER:qxqt2ahF]" at bounding box center [244, 346] width 192 height 14
click at [670, 24] on button "Embed" at bounding box center [674, 22] width 38 height 20
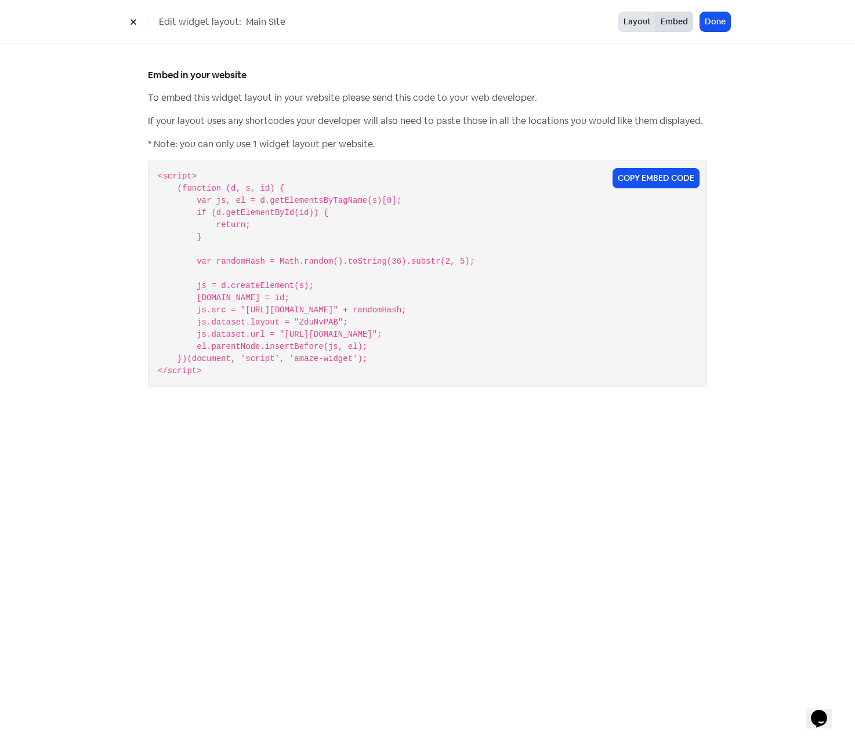
click at [645, 24] on button "Layout" at bounding box center [637, 22] width 38 height 20
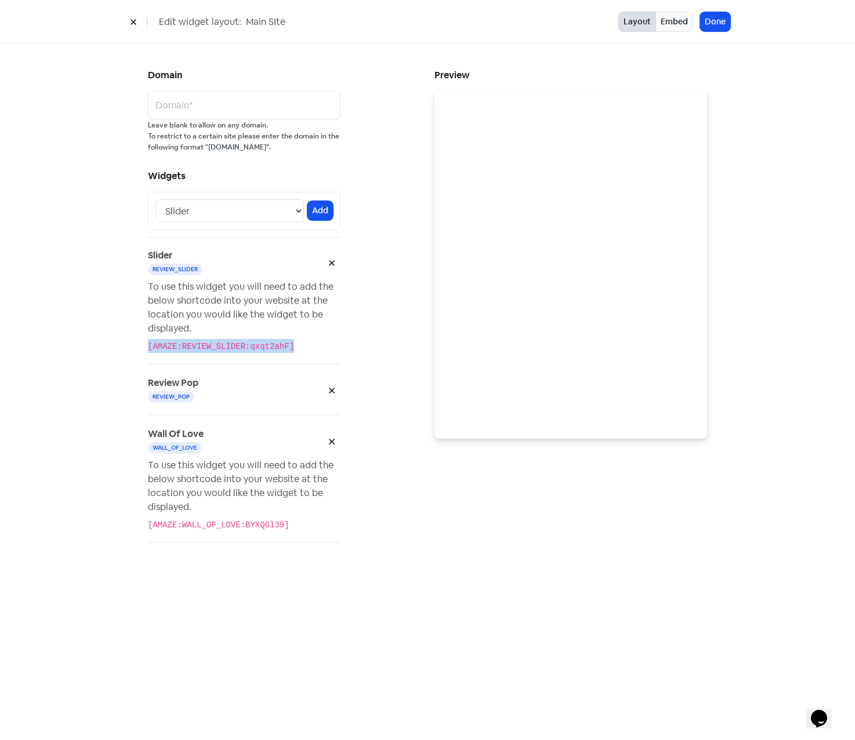
drag, startPoint x: 256, startPoint y: 348, endPoint x: 147, endPoint y: 349, distance: 109.6
click at [147, 349] on div "Domain Domain* Leave blank to allow on any domain. To restrict to a certain sit…" at bounding box center [284, 321] width 286 height 509
click at [222, 503] on div "To use this widget you will need to add the below shortcode into your website a…" at bounding box center [244, 487] width 192 height 56
click at [713, 23] on button "Done" at bounding box center [715, 21] width 30 height 19
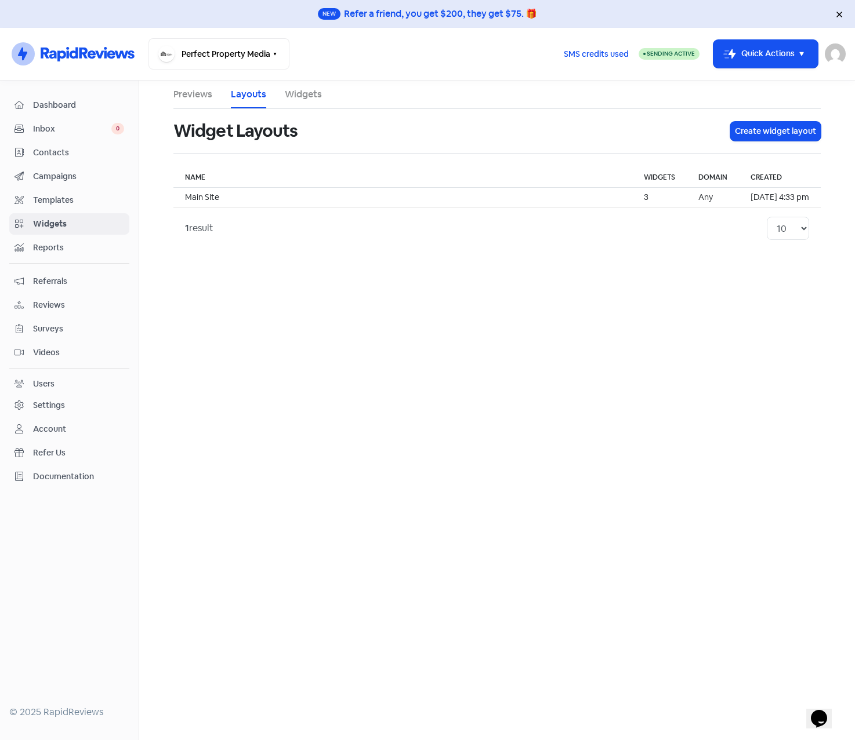
click at [46, 283] on span "Referrals" at bounding box center [78, 281] width 91 height 12
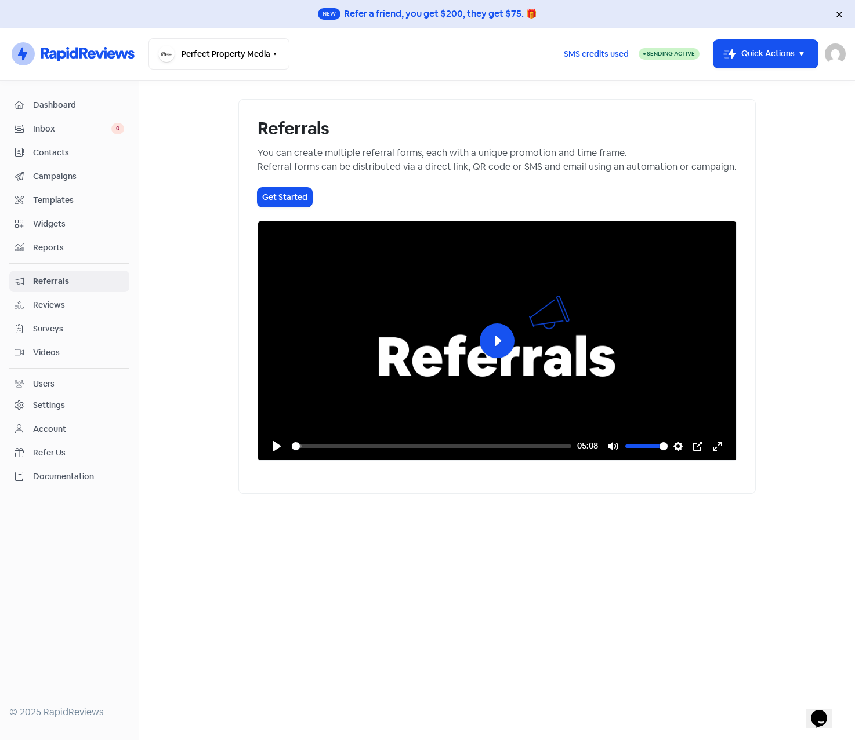
click at [48, 335] on span "Surveys" at bounding box center [78, 329] width 91 height 12
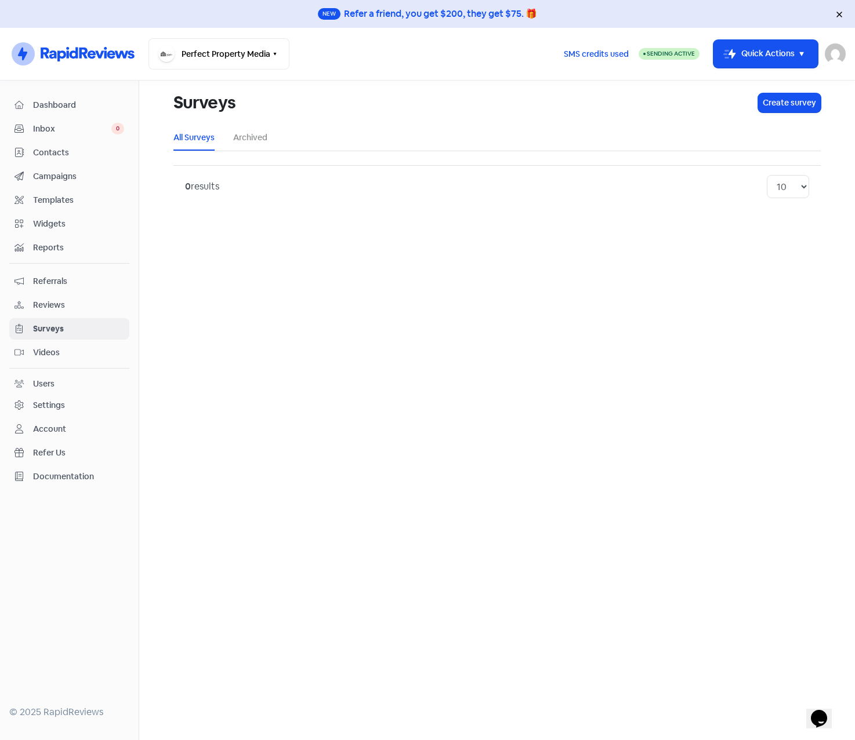
click at [43, 350] on span "Videos" at bounding box center [78, 353] width 91 height 12
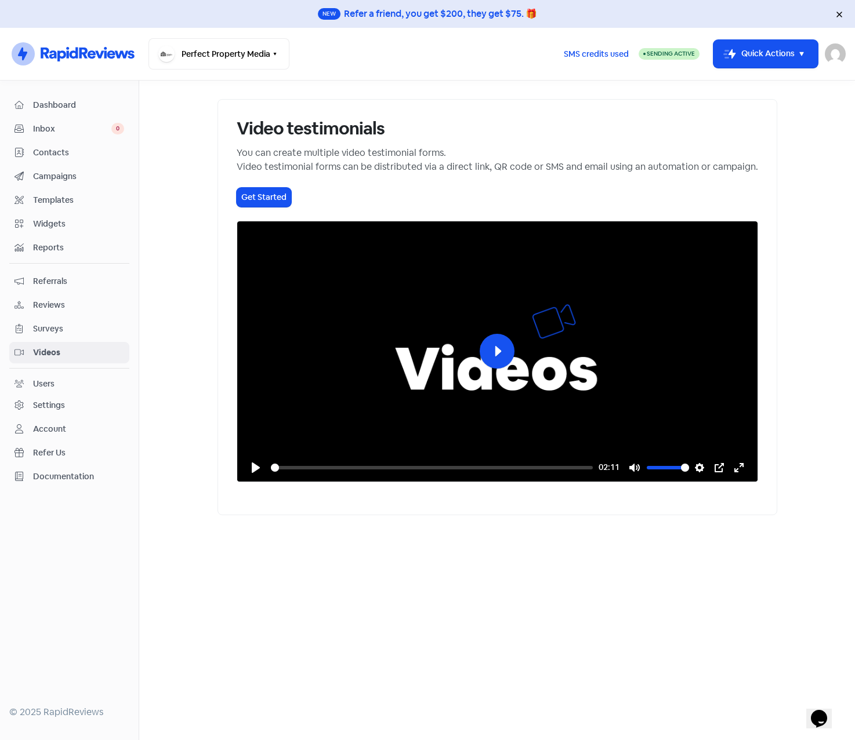
click at [52, 172] on span "Campaigns" at bounding box center [78, 176] width 91 height 12
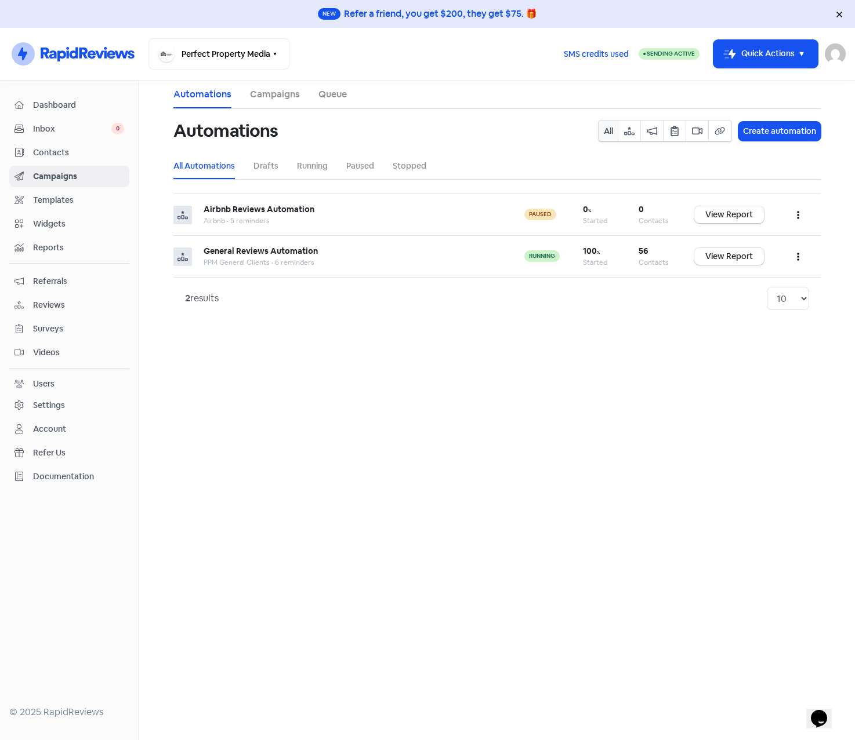
click at [256, 95] on link "Campaigns" at bounding box center [275, 95] width 50 height 14
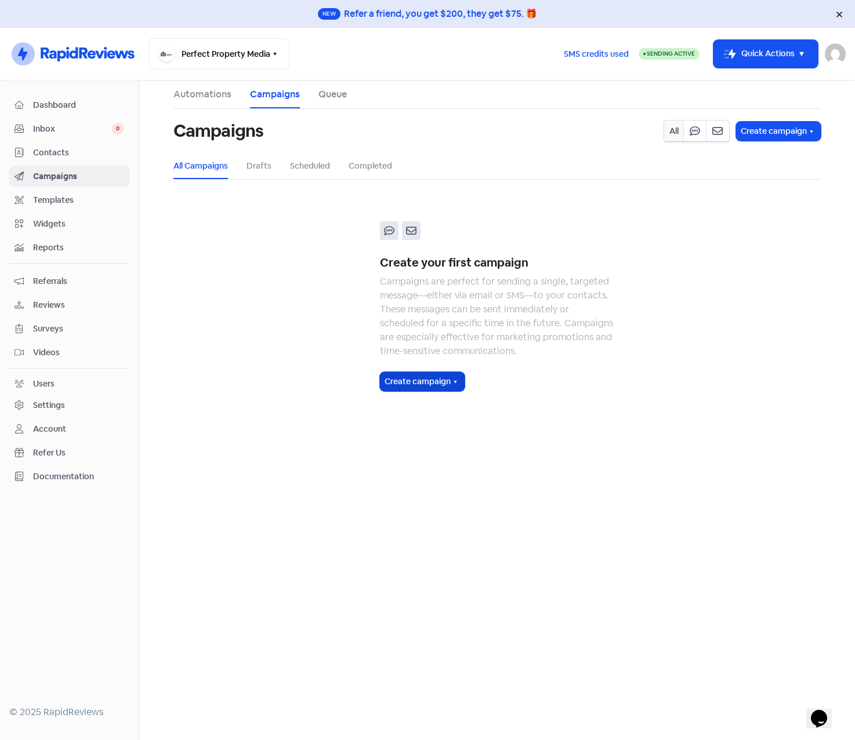
click at [460, 382] on icon "button" at bounding box center [454, 381] width 9 height 9
click at [446, 434] on span "Email campaign" at bounding box center [447, 437] width 68 height 14
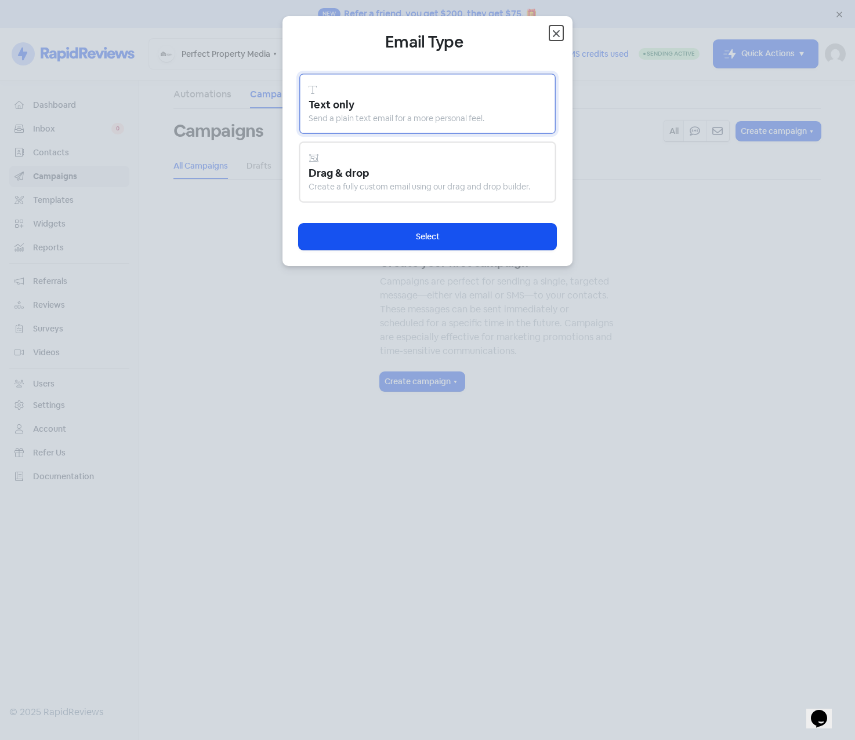
click at [553, 32] on icon "button" at bounding box center [556, 34] width 14 height 14
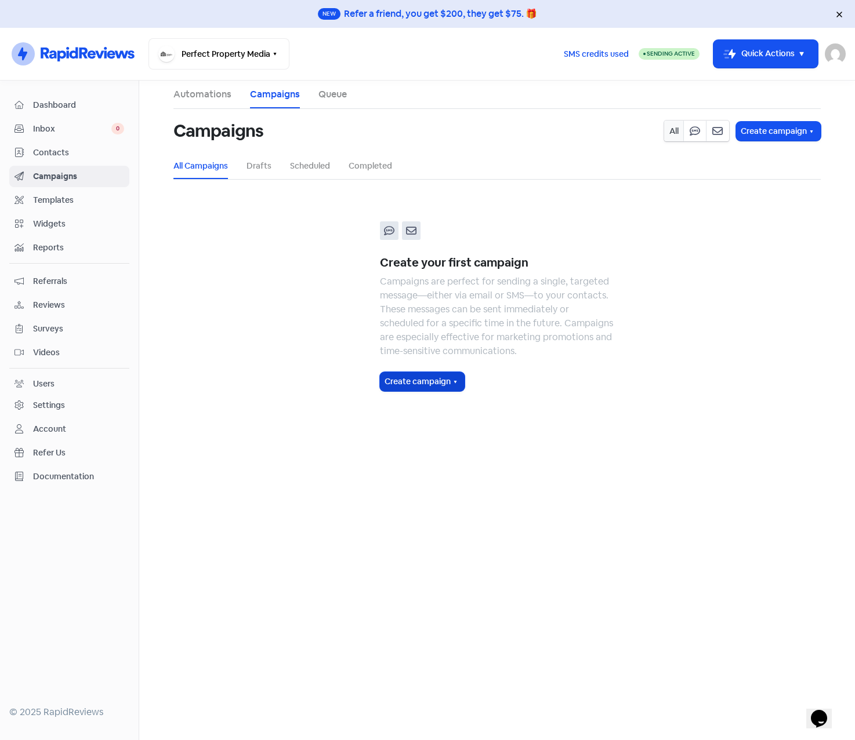
click at [456, 383] on icon "button" at bounding box center [454, 381] width 9 height 9
click at [445, 410] on span "SMS campaign" at bounding box center [444, 409] width 63 height 14
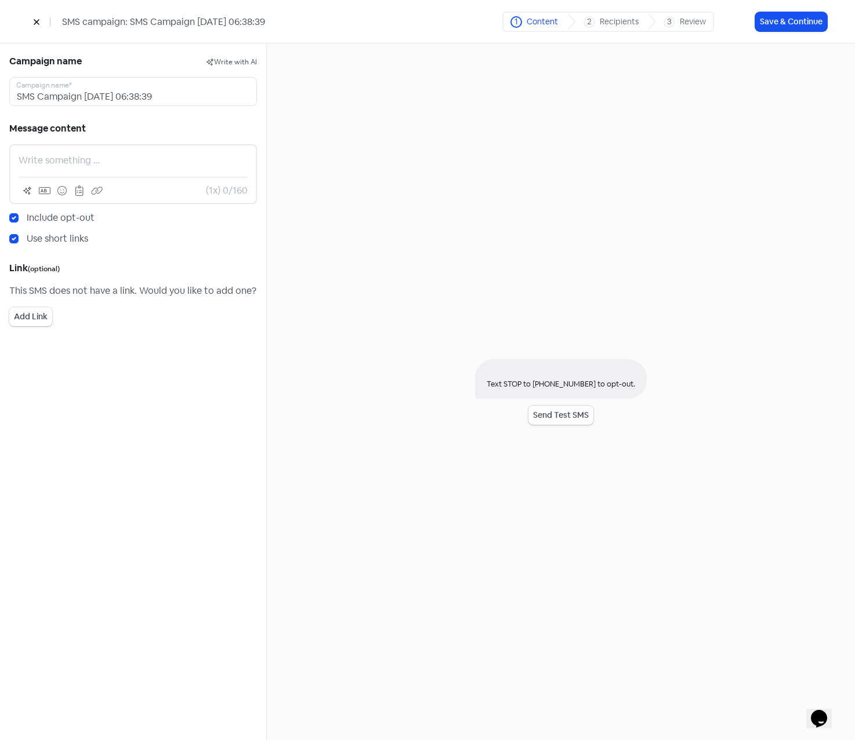
click at [146, 154] on p at bounding box center [133, 161] width 229 height 14
click at [30, 315] on button "Add Link" at bounding box center [30, 316] width 43 height 19
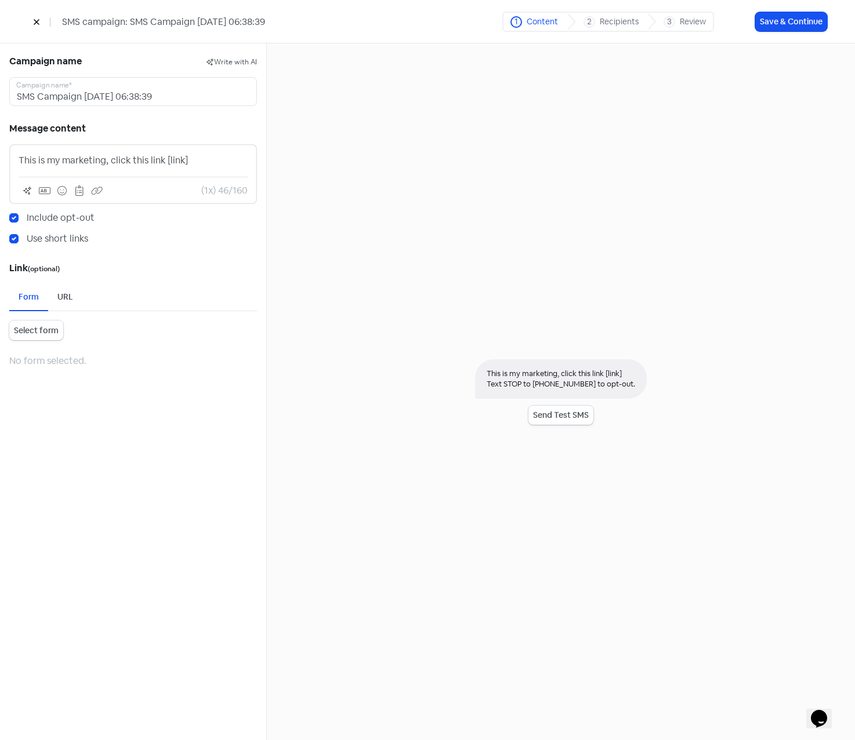
click at [60, 297] on div "URL" at bounding box center [65, 297] width 16 height 12
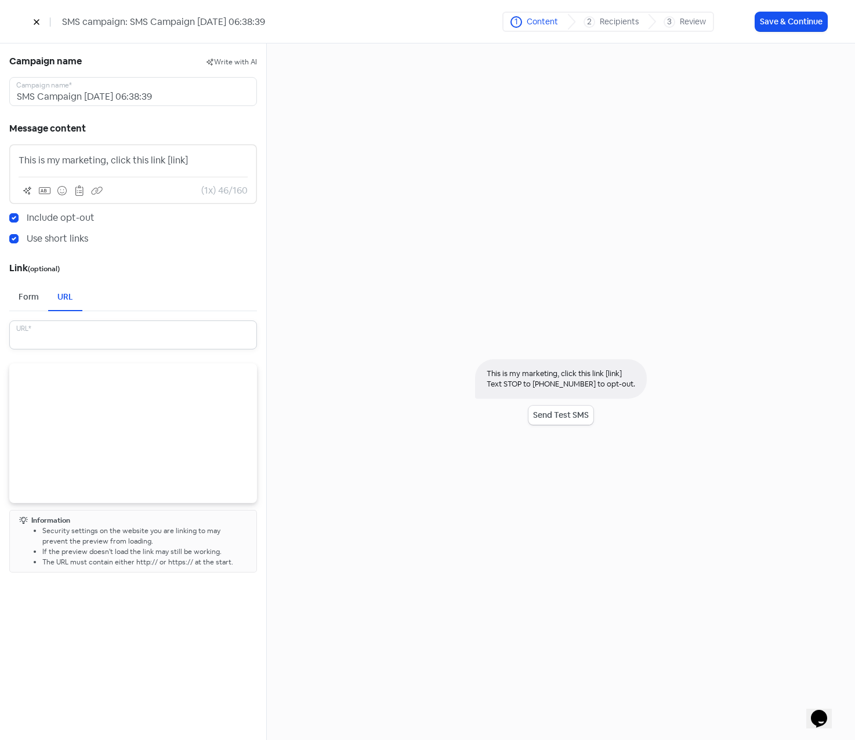
click at [62, 336] on input "text" at bounding box center [133, 335] width 248 height 29
paste input "https://mysoulcounseling.com/reviews-soul-counseling/"
type input "https://mysoulcounseling.com/reviews-soul-counseling/"
click at [128, 615] on div "Campaign name Write with AI SMS Campaign 2025-10-02 06:38:39 Campaign name* Mes…" at bounding box center [133, 391] width 267 height 697
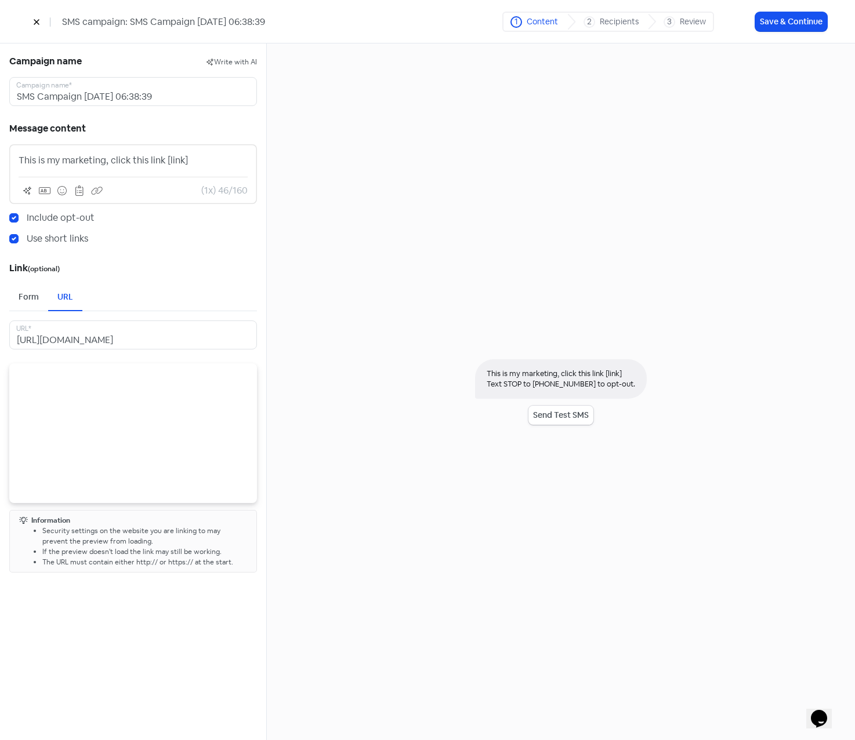
scroll to position [0, 0]
click at [800, 24] on button "Save & Continue" at bounding box center [791, 21] width 72 height 19
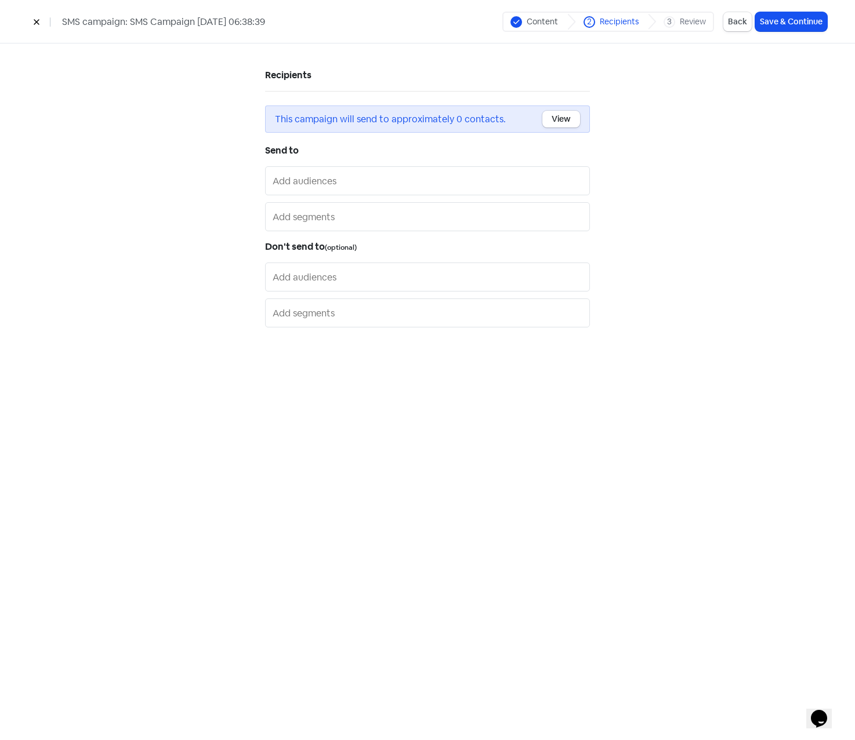
click at [328, 176] on input "text" at bounding box center [428, 181] width 312 height 19
click at [336, 180] on input "text" at bounding box center [428, 181] width 312 height 19
click at [159, 180] on div "Recipients This campaign will send to approximately 0 contacts. View Send to Ai…" at bounding box center [427, 249] width 661 height 412
click at [309, 215] on input "text" at bounding box center [428, 217] width 312 height 19
click at [135, 226] on div "Recipients This campaign will send to approximately 0 contacts. View Send to PP…" at bounding box center [427, 249] width 661 height 412
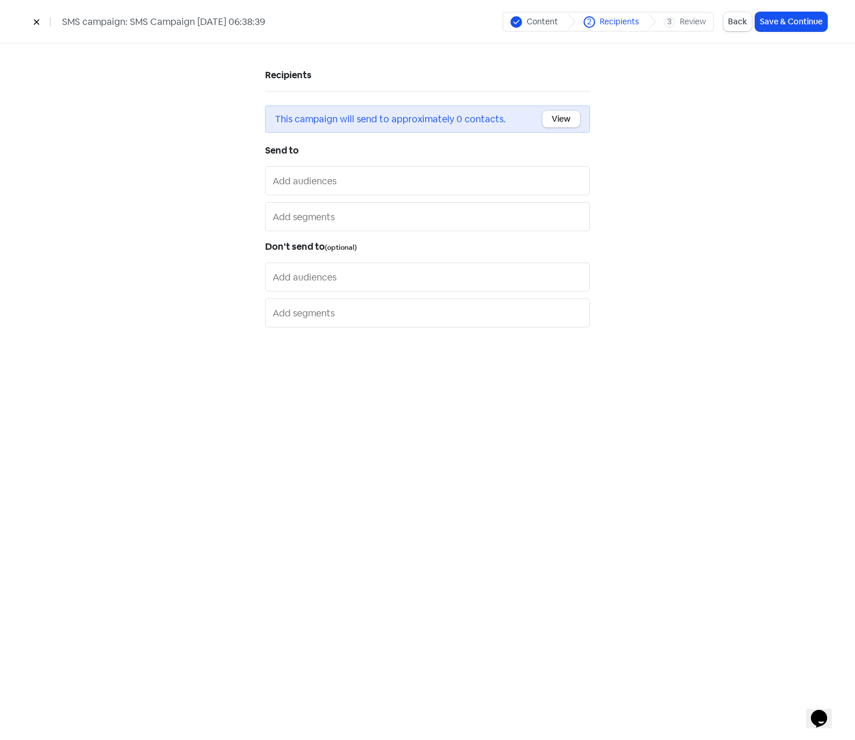
click at [404, 186] on input "text" at bounding box center [428, 181] width 312 height 19
click at [370, 206] on span "Airbnb" at bounding box center [404, 204] width 270 height 14
click at [776, 25] on button "Save & Continue" at bounding box center [791, 21] width 72 height 19
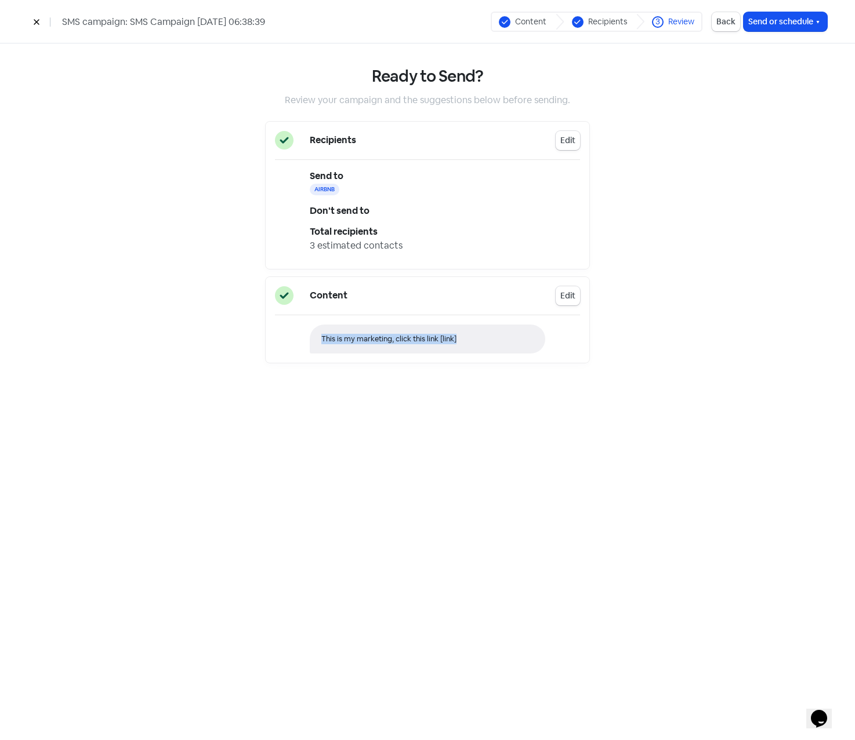
drag, startPoint x: 322, startPoint y: 341, endPoint x: 504, endPoint y: 334, distance: 181.6
click at [504, 334] on div "This is my marketing, click this link [link]" at bounding box center [427, 339] width 235 height 29
click at [476, 344] on div "This is my marketing, click this link [link]" at bounding box center [427, 339] width 235 height 29
click at [816, 19] on icon "button" at bounding box center [817, 21] width 9 height 9
click at [635, 71] on div "Ready to Send? Review your campaign and the suggestions below before sending. R…" at bounding box center [427, 218] width 661 height 350
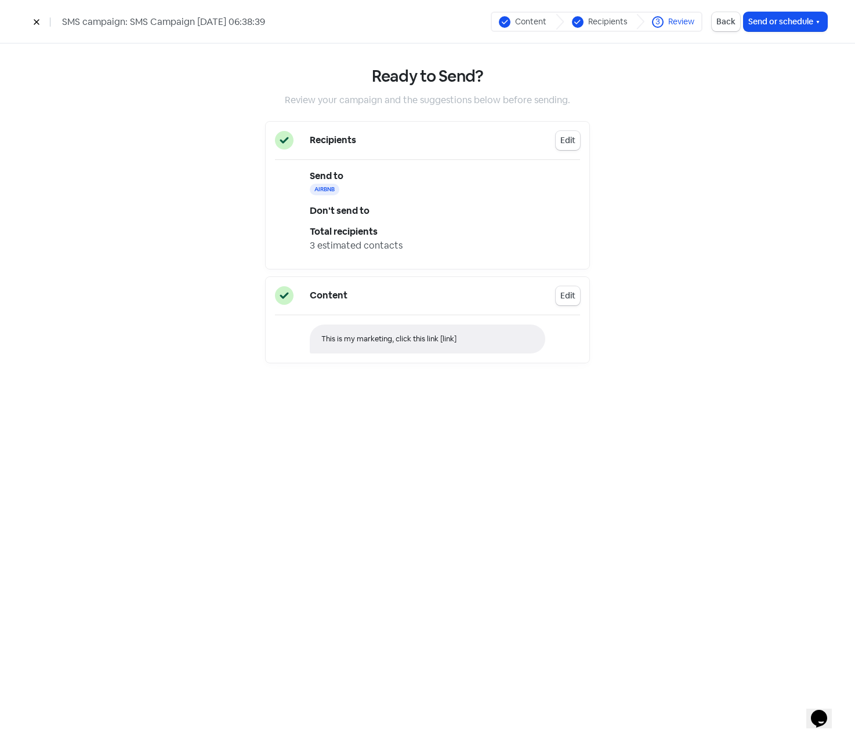
click at [39, 21] on icon at bounding box center [36, 22] width 7 height 7
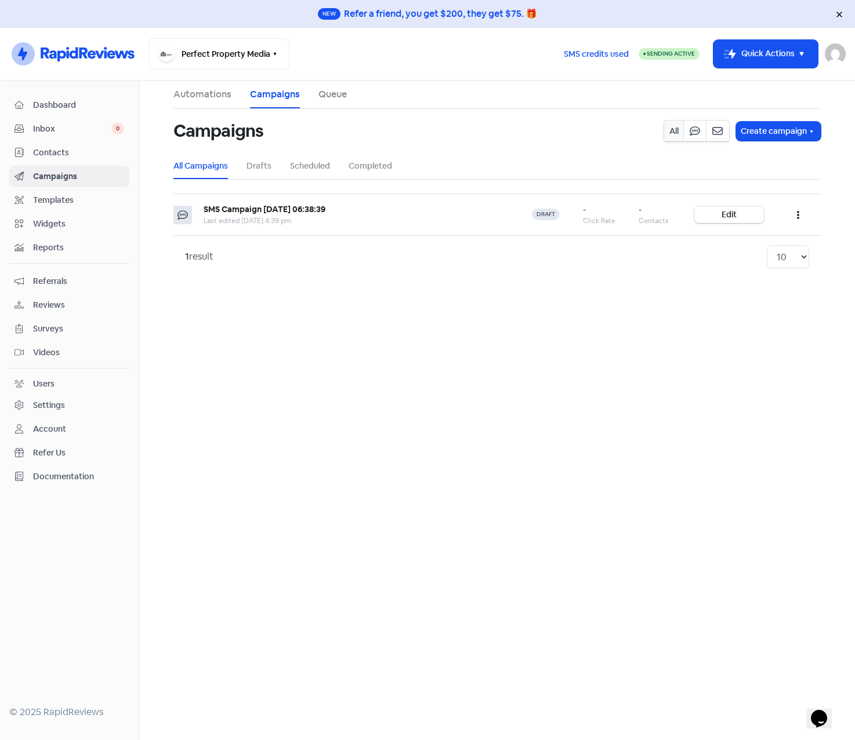
click at [195, 88] on link "Automations" at bounding box center [202, 95] width 58 height 14
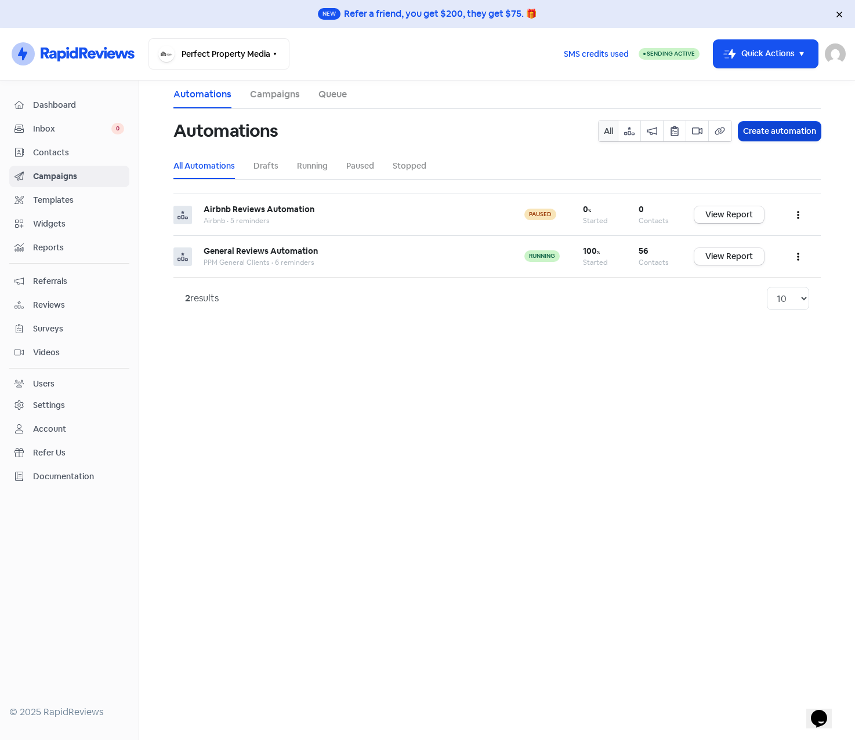
click at [779, 128] on button "Create automation" at bounding box center [779, 131] width 82 height 19
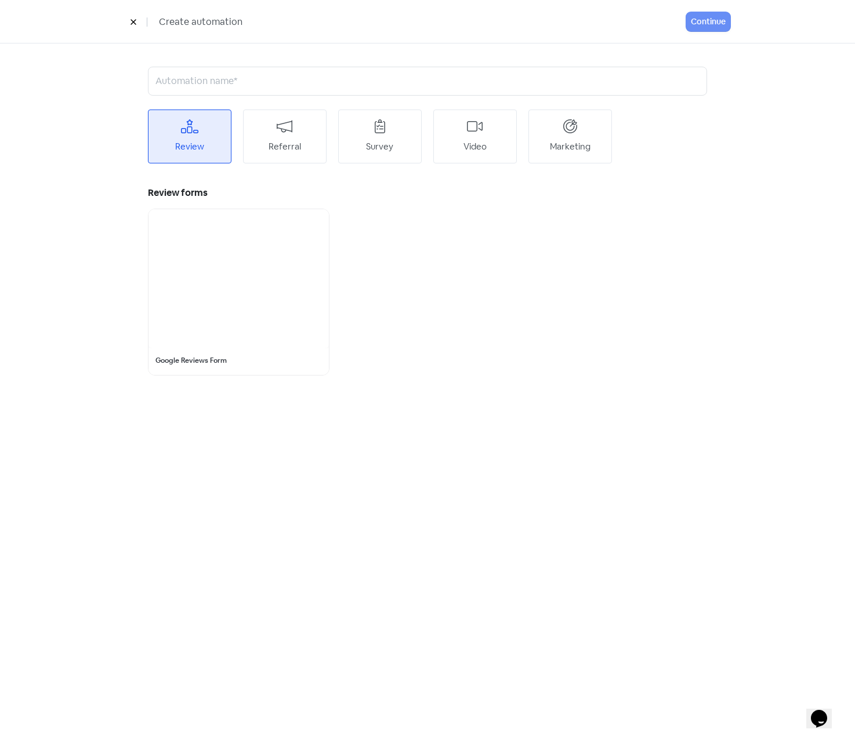
click at [584, 148] on div "Marketing" at bounding box center [570, 146] width 41 height 13
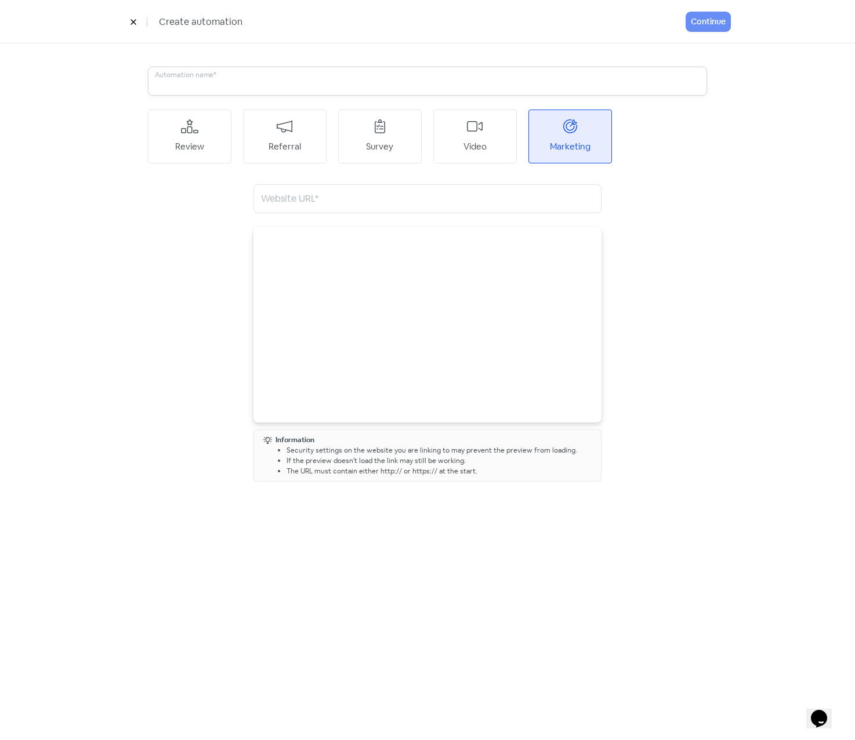
click at [270, 78] on input "text" at bounding box center [427, 81] width 559 height 29
type input "Marketing"
click at [365, 203] on input "text" at bounding box center [427, 198] width 348 height 29
paste input "https://mysoulcounseling.com/reviews-soul-counseling/"
type input "https://mysoulcounseling.com/reviews-soul-counseling/"
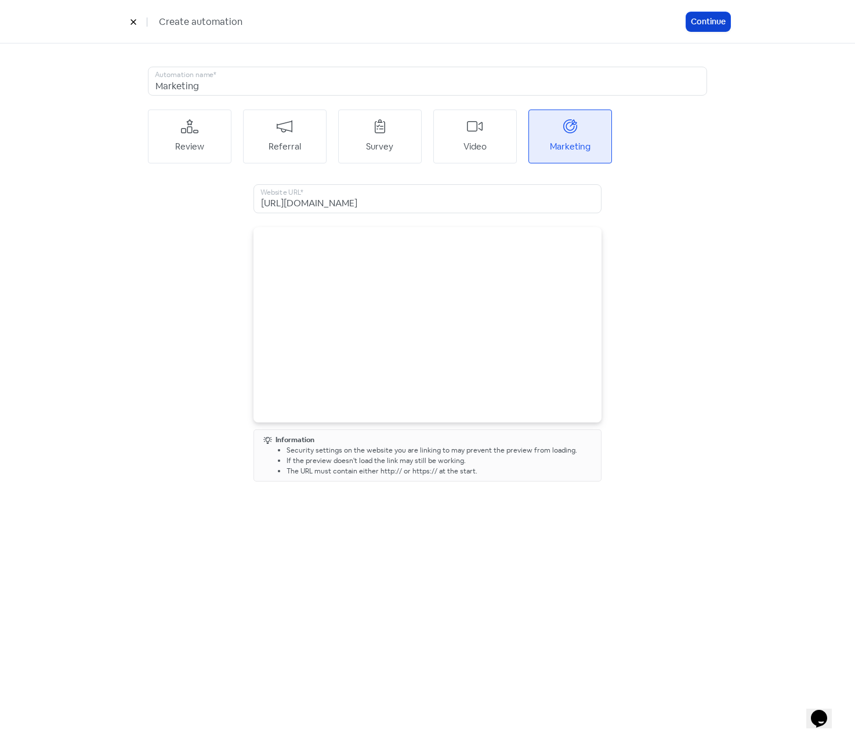
click at [686, 23] on button "Continue" at bounding box center [708, 21] width 44 height 19
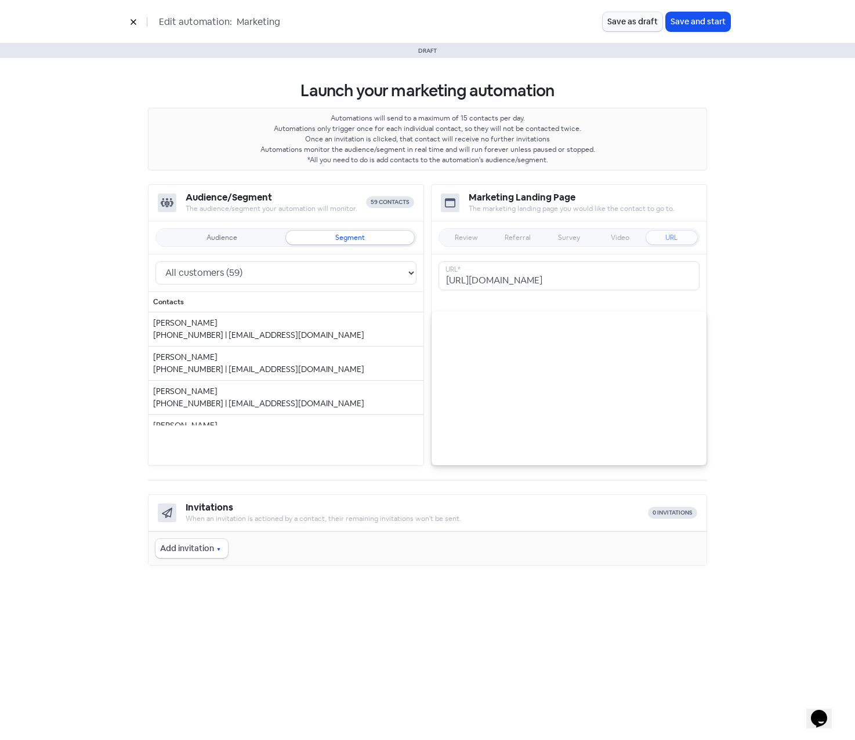
click at [216, 239] on div "Audience" at bounding box center [221, 237] width 31 height 7
click at [340, 227] on div "Audience Segment" at bounding box center [285, 237] width 275 height 33
click at [341, 232] on div "Segment" at bounding box center [350, 238] width 128 height 14
click at [244, 278] on select "PPM General Clients (56) All leads (0) All customers (59) All contacts (59)" at bounding box center [285, 272] width 261 height 23
select select "2026"
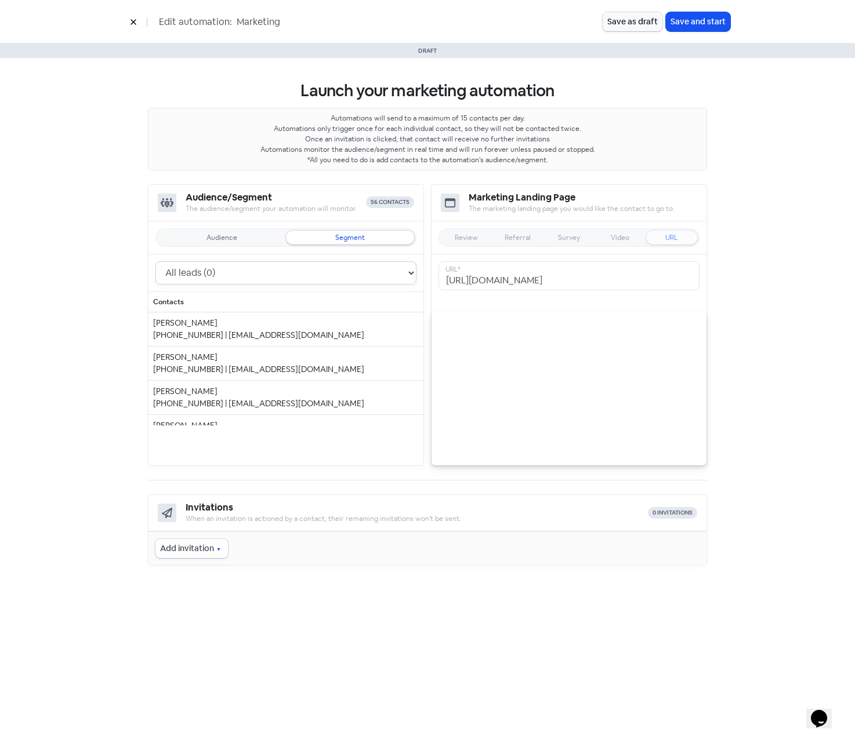
click at [155, 261] on select "PPM General Clients (56) All leads (0) All customers (59) All contacts (59)" at bounding box center [285, 272] width 261 height 23
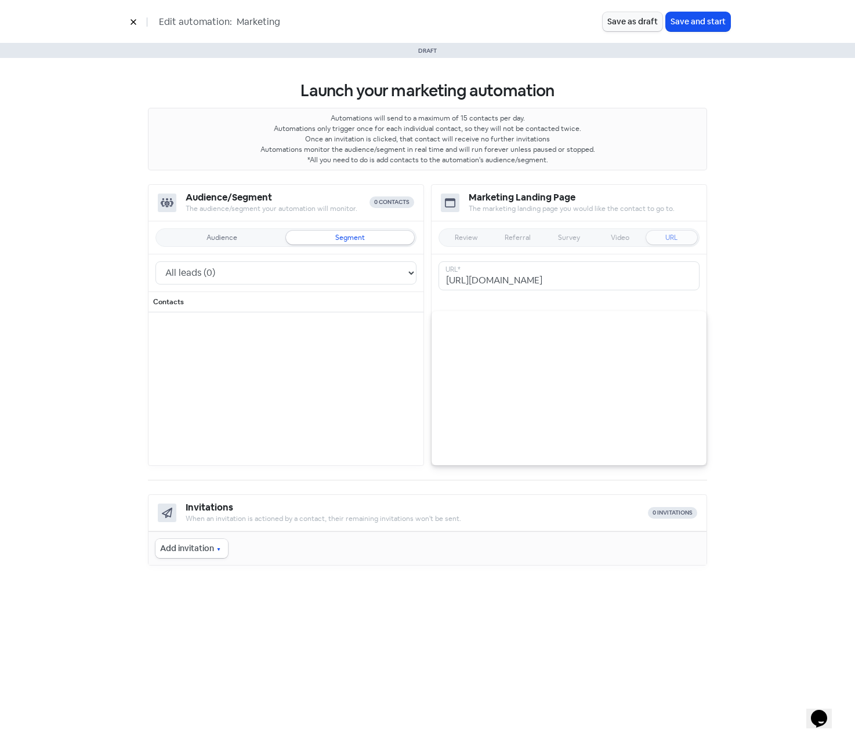
click at [210, 552] on button "Add invitation" at bounding box center [191, 548] width 72 height 19
click at [215, 518] on span "Drag & drop email" at bounding box center [227, 519] width 79 height 14
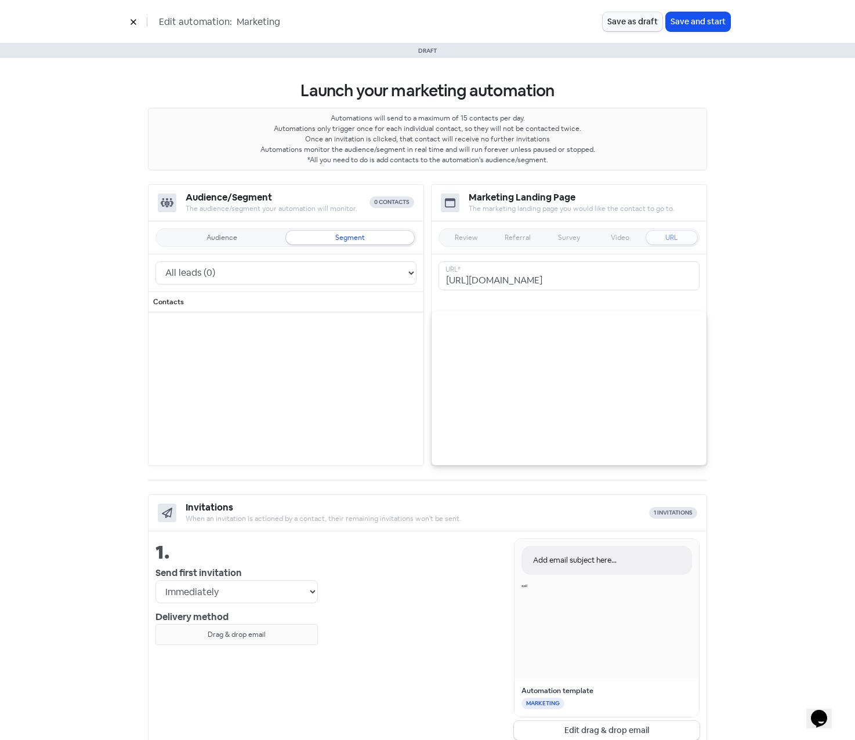
scroll to position [98, 0]
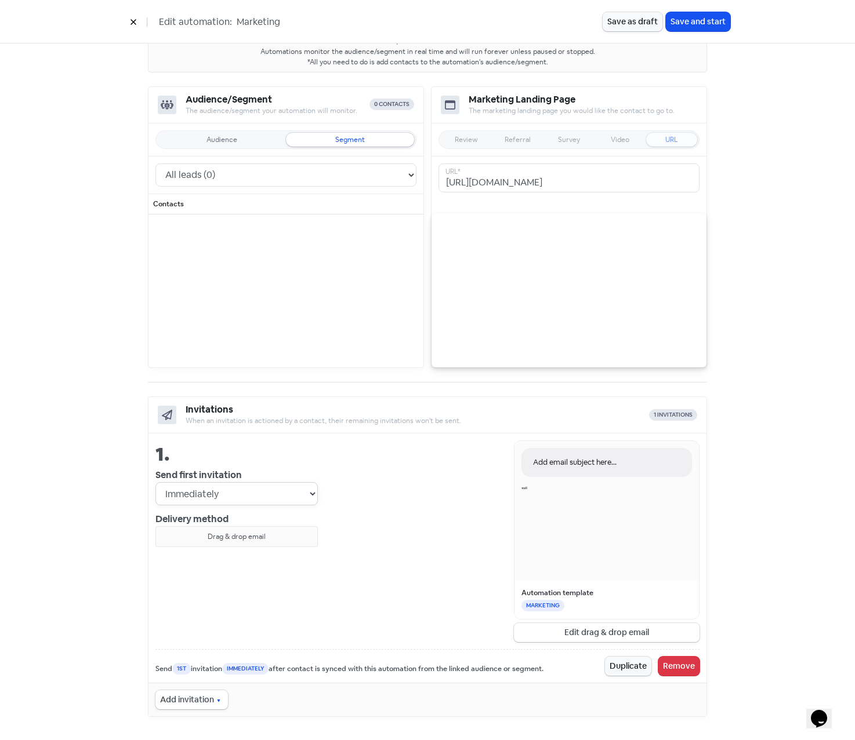
click at [266, 494] on select "Immediately 1 day after 2 days after 3 days after 4 days after 5 days after 6 d…" at bounding box center [236, 493] width 162 height 23
select select "6"
click at [155, 482] on select "Immediately 1 day after 2 days after 3 days after 4 days after 5 days after 6 d…" at bounding box center [236, 493] width 162 height 23
click at [622, 24] on button "Save as draft" at bounding box center [632, 21] width 60 height 19
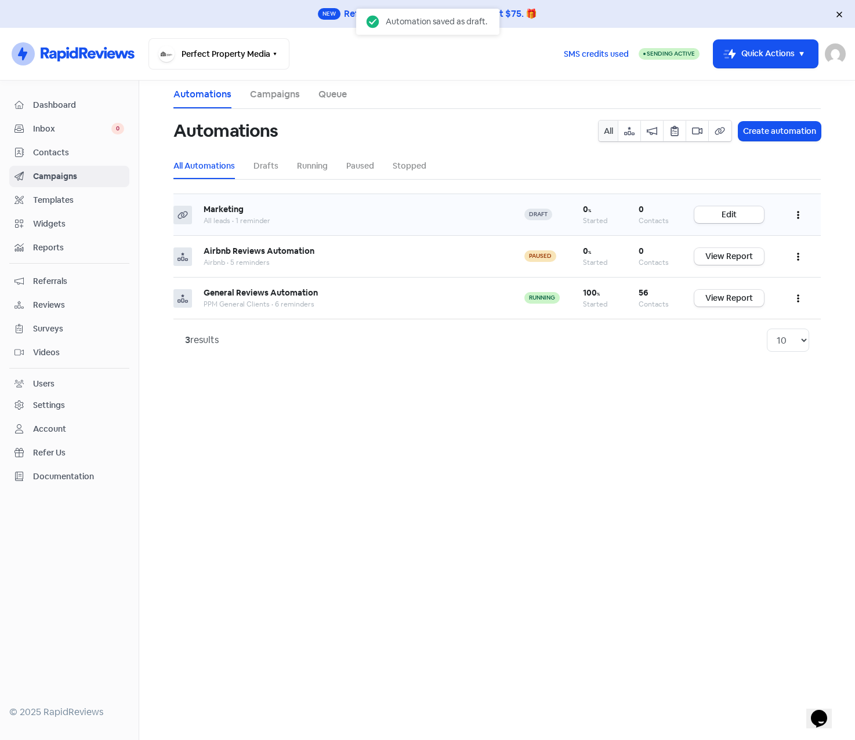
click at [800, 210] on button "button" at bounding box center [798, 214] width 22 height 27
click at [732, 296] on button "Delete" at bounding box center [763, 295] width 92 height 23
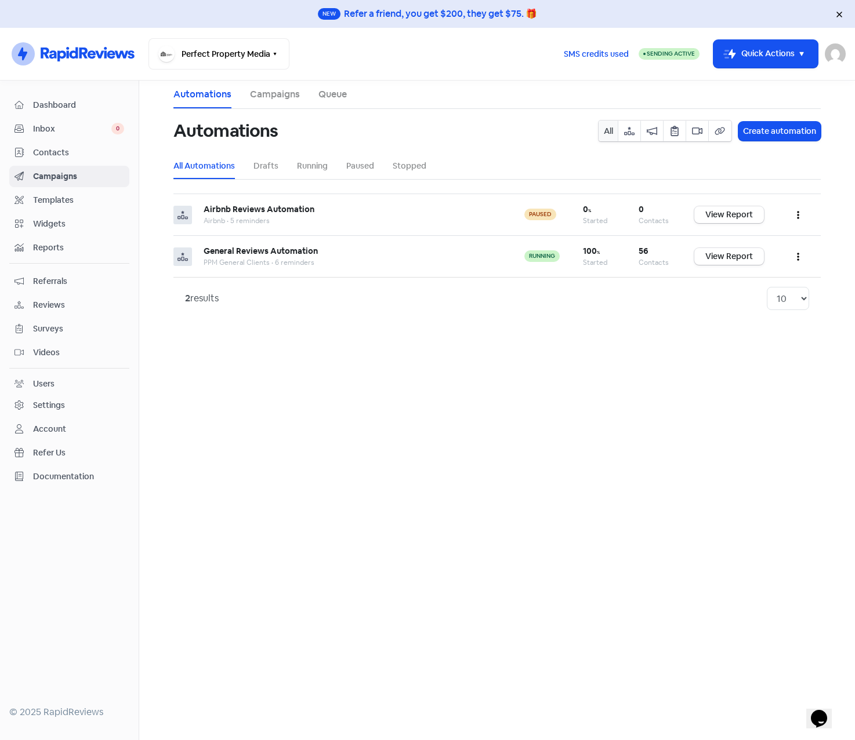
click at [46, 408] on div "Settings" at bounding box center [49, 405] width 32 height 12
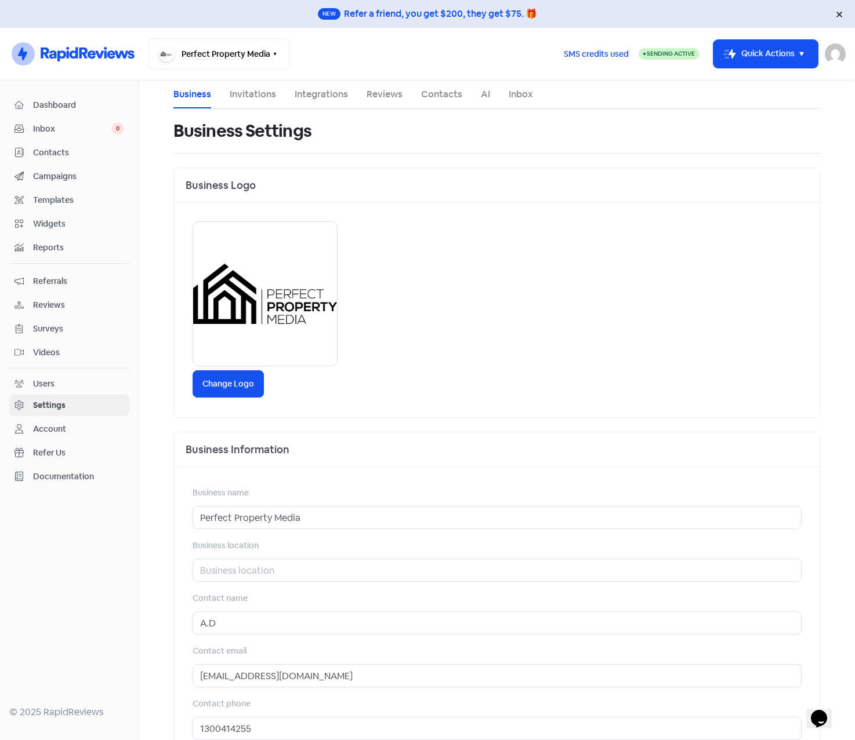
click at [50, 222] on span "Widgets" at bounding box center [78, 224] width 91 height 12
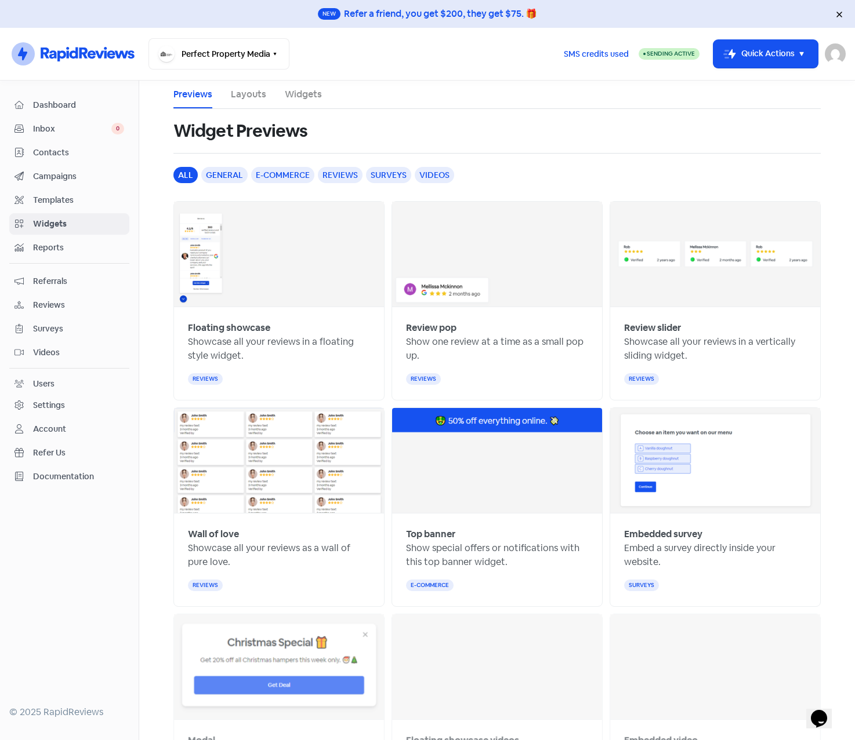
click at [292, 94] on link "Widgets" at bounding box center [303, 95] width 37 height 14
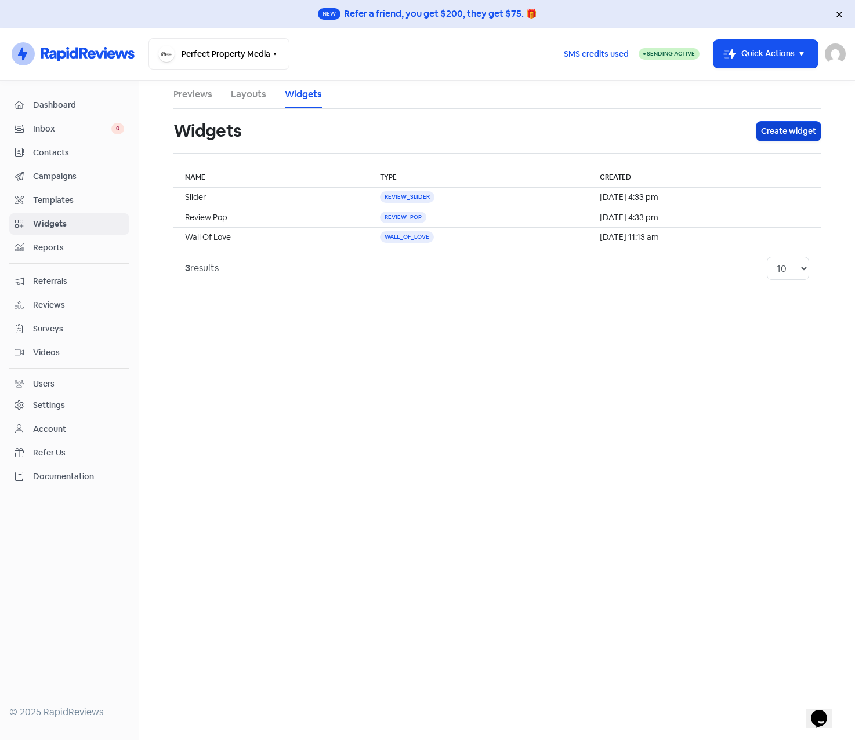
click at [788, 130] on button "Create widget" at bounding box center [788, 131] width 64 height 19
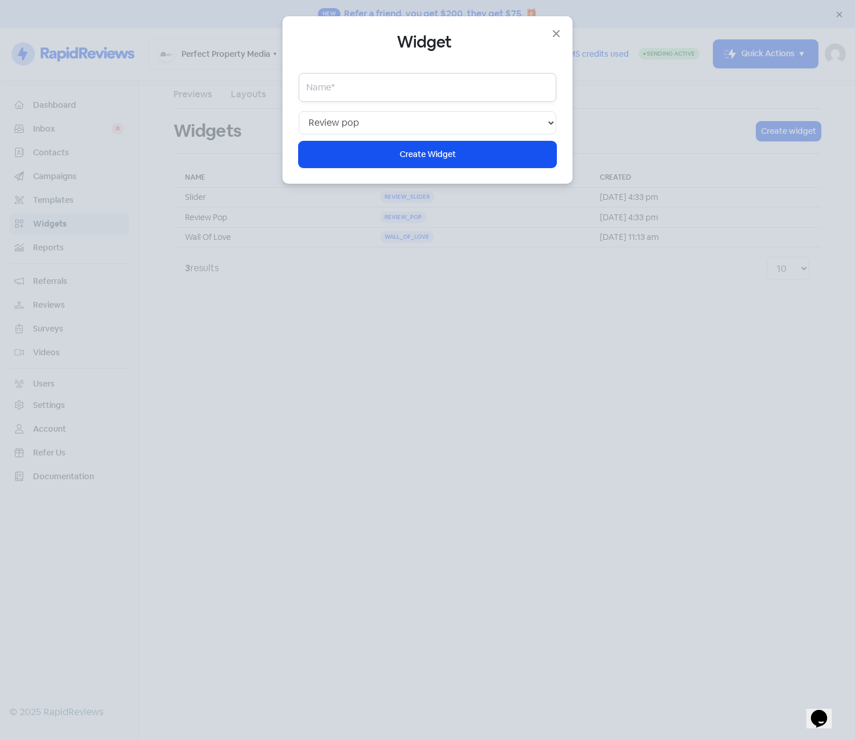
click at [421, 90] on input "text" at bounding box center [427, 87] width 257 height 29
click at [416, 119] on select "Web chat Floating showcase Review pop Review slider Wall of love Top banner Sur…" at bounding box center [427, 122] width 257 height 23
select select "web_chat"
click at [299, 111] on select "Web chat Floating showcase Review pop Review slider Wall of love Top banner Sur…" at bounding box center [427, 122] width 257 height 23
click at [376, 93] on input "text" at bounding box center [427, 87] width 257 height 29
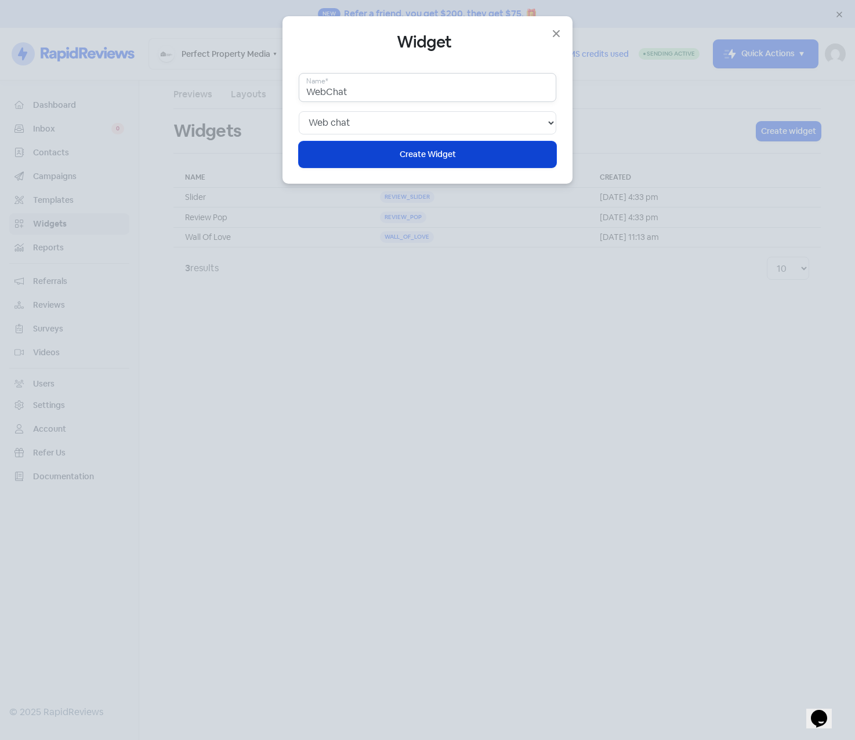
type input "WebChat"
click at [385, 165] on button "Icon For Loading Create Widget" at bounding box center [427, 154] width 257 height 26
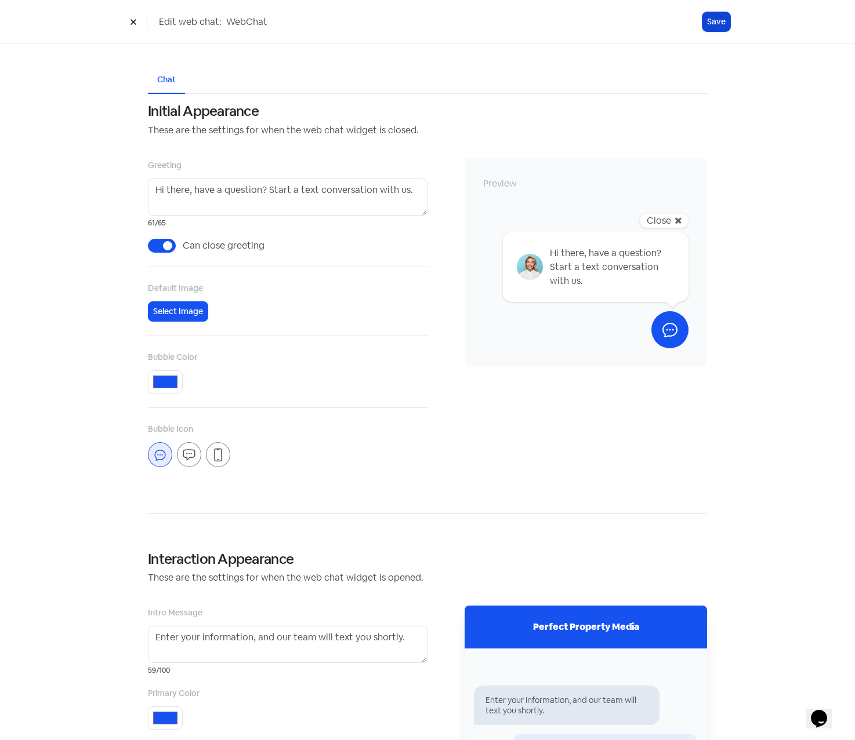
click at [718, 24] on button "Save" at bounding box center [716, 21] width 28 height 19
click at [133, 21] on icon at bounding box center [133, 22] width 7 height 7
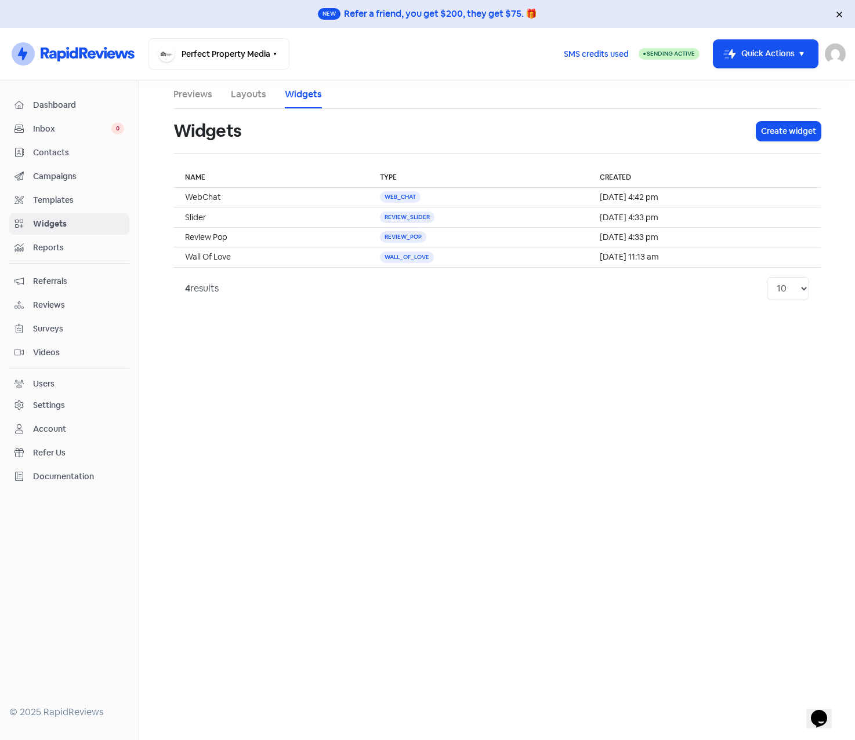
click at [839, 52] on img at bounding box center [834, 53] width 21 height 21
click at [747, 133] on link "Sign out" at bounding box center [771, 134] width 147 height 19
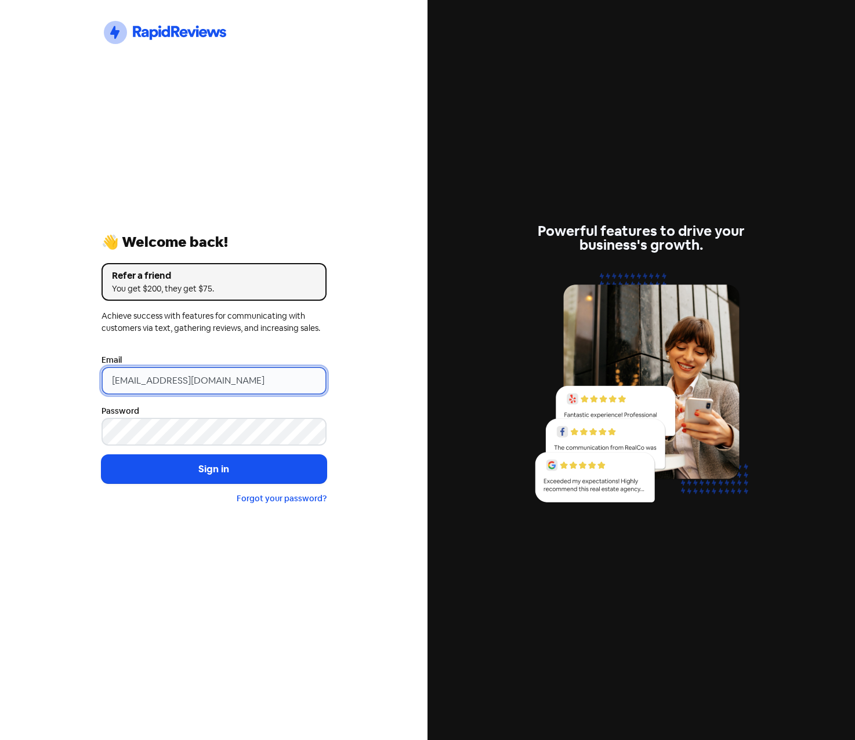
drag, startPoint x: 279, startPoint y: 379, endPoint x: -63, endPoint y: 367, distance: 342.3
click at [0, 367] on html "Icon For Thunder-circle 👋 Welcome back! Refer a friend You get $200, they get $…" at bounding box center [427, 370] width 855 height 740
type input "[EMAIL_ADDRESS][DOMAIN_NAME]"
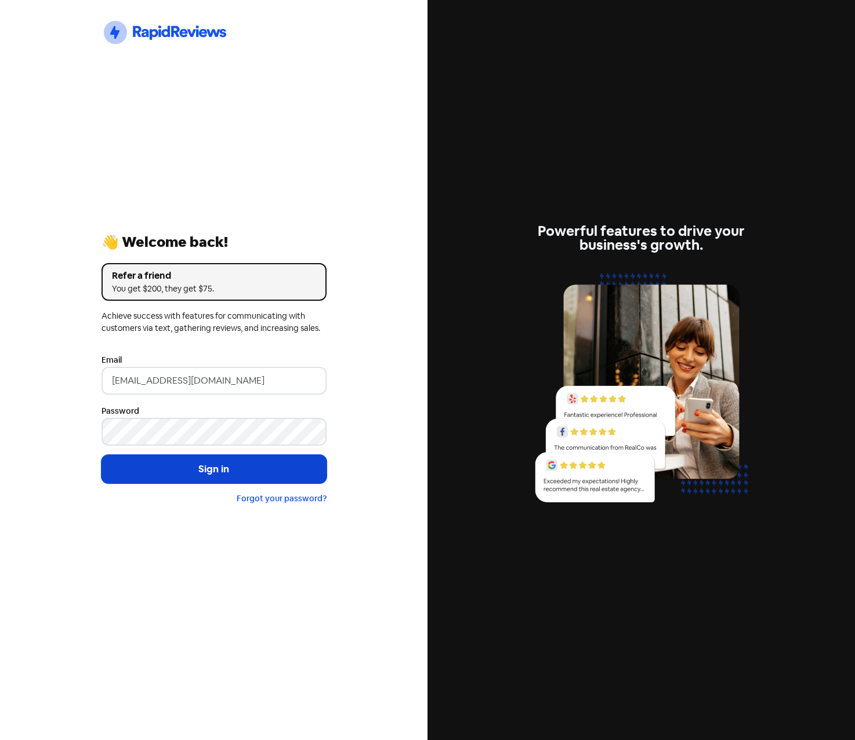
click at [191, 473] on button "Sign in" at bounding box center [213, 469] width 225 height 29
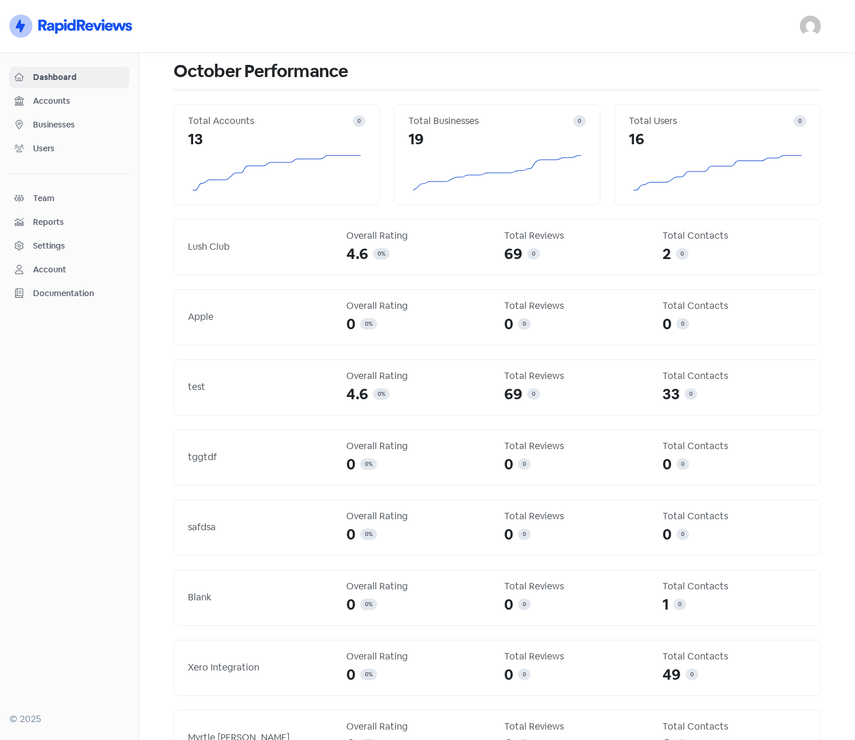
click at [45, 127] on span "Businesses" at bounding box center [78, 125] width 91 height 12
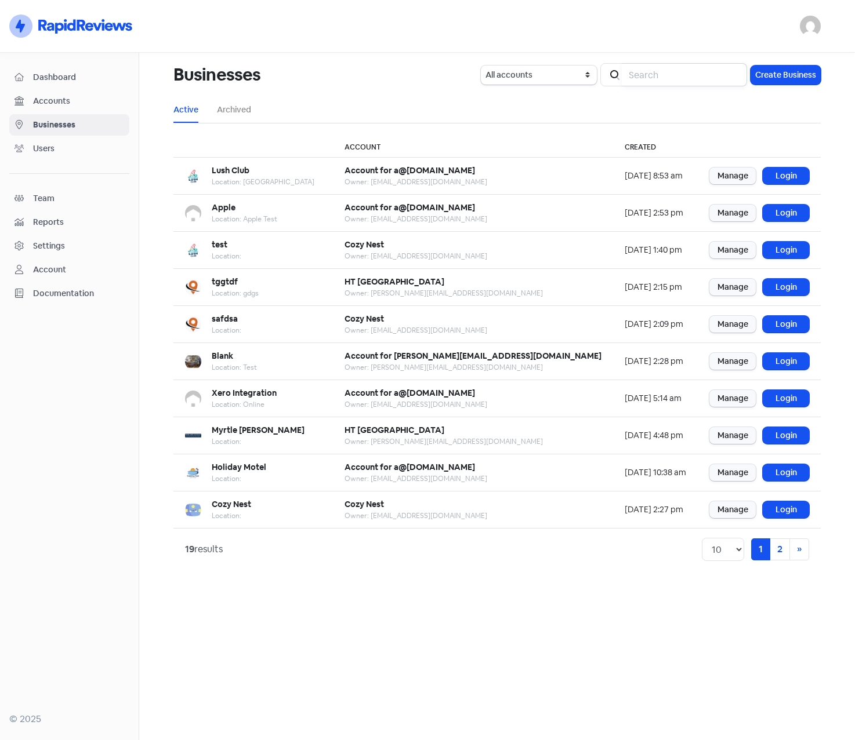
click at [702, 65] on input "search" at bounding box center [683, 74] width 125 height 23
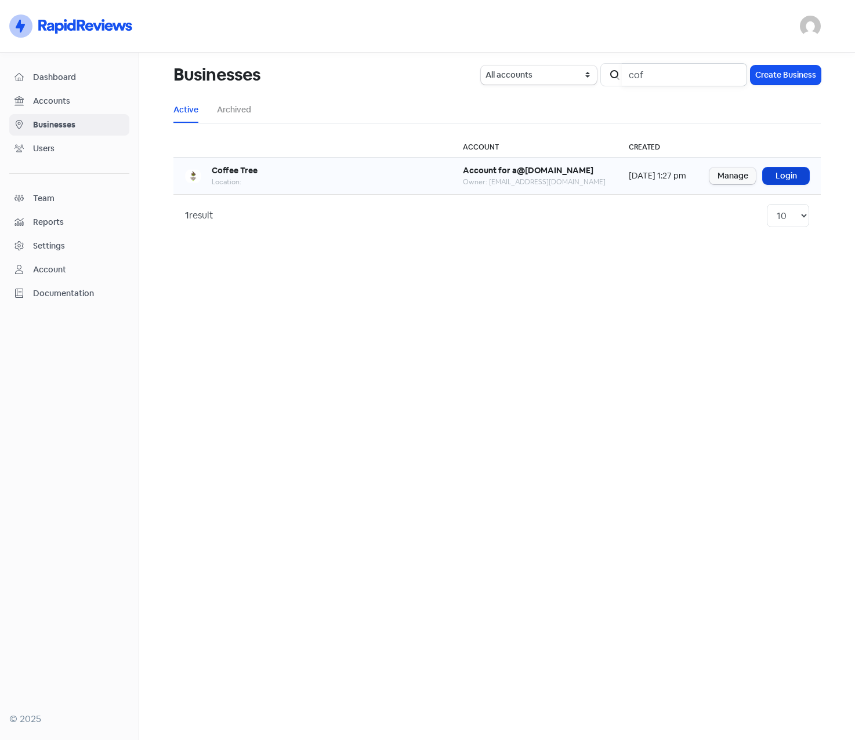
type input "cof"
click at [789, 176] on link "Login" at bounding box center [785, 176] width 46 height 17
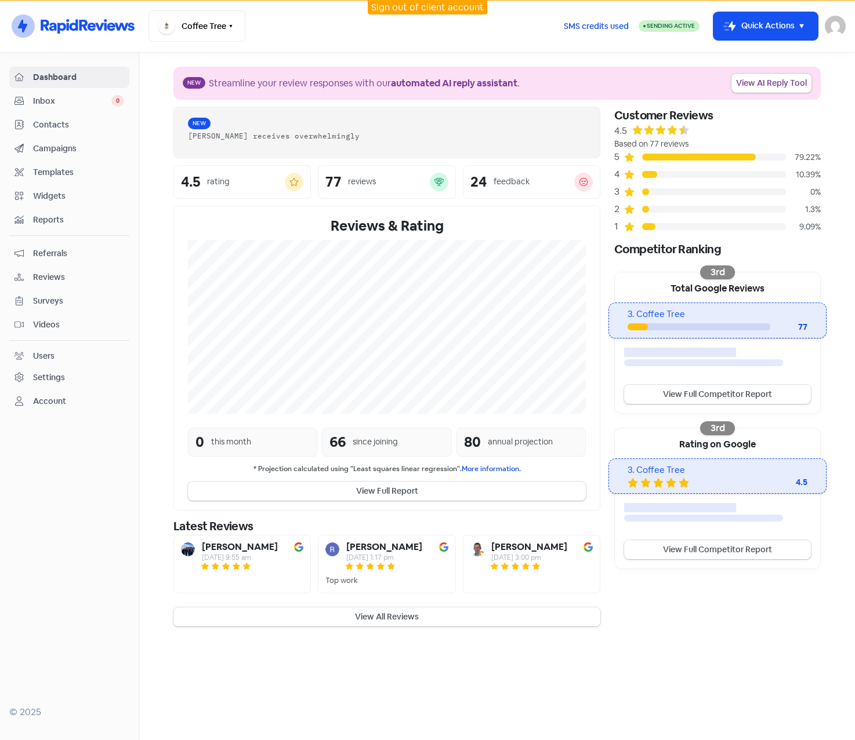
click at [49, 95] on span "Inbox" at bounding box center [72, 101] width 78 height 12
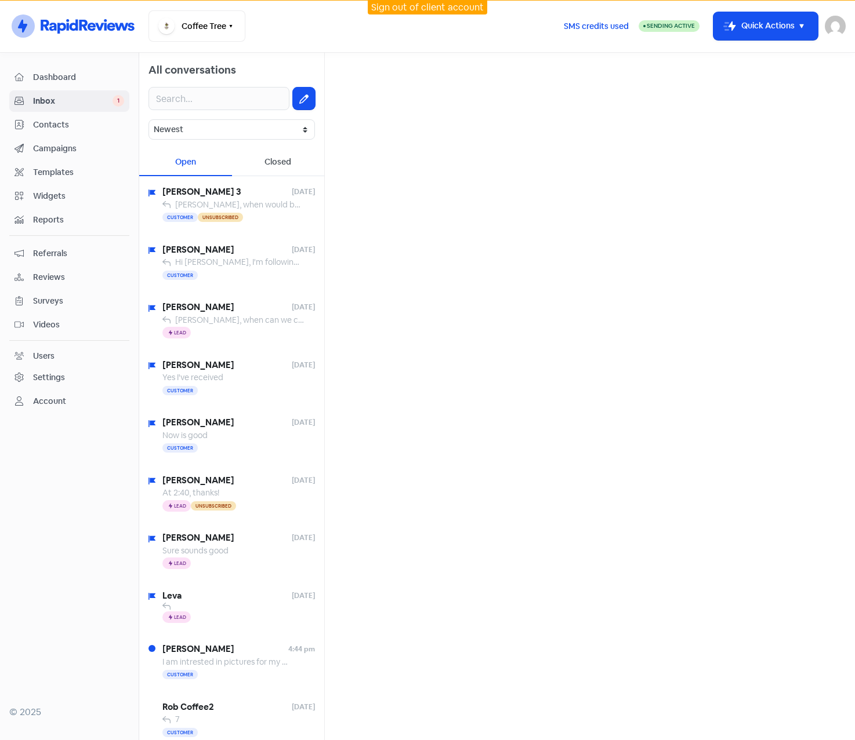
click at [42, 100] on span "Inbox" at bounding box center [72, 101] width 79 height 12
click at [277, 160] on div "Closed" at bounding box center [278, 162] width 93 height 27
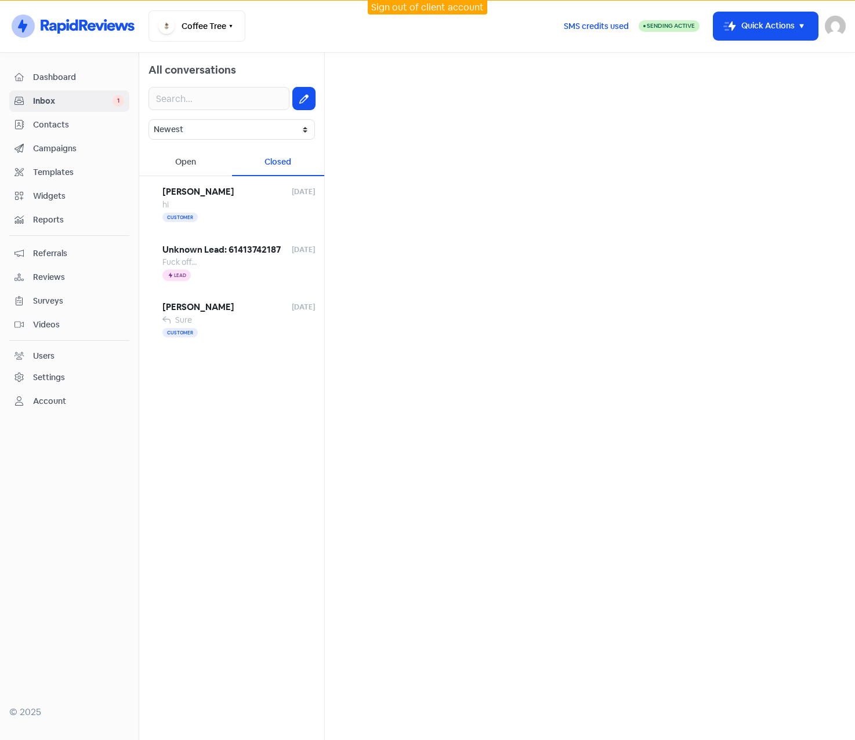
click at [180, 159] on div "Open" at bounding box center [185, 162] width 93 height 27
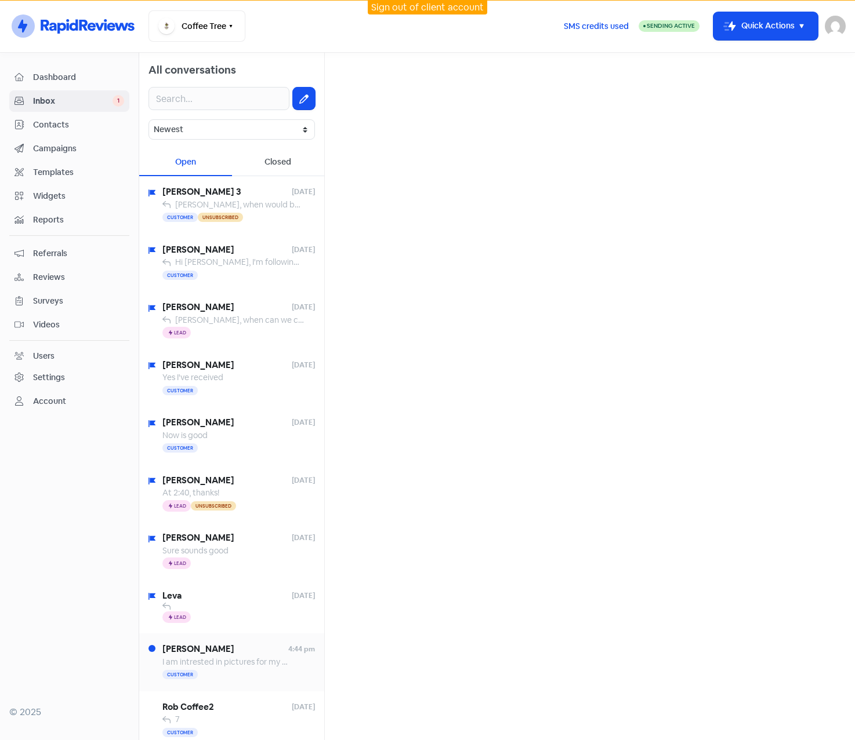
click at [211, 649] on span "[PERSON_NAME]" at bounding box center [225, 649] width 126 height 13
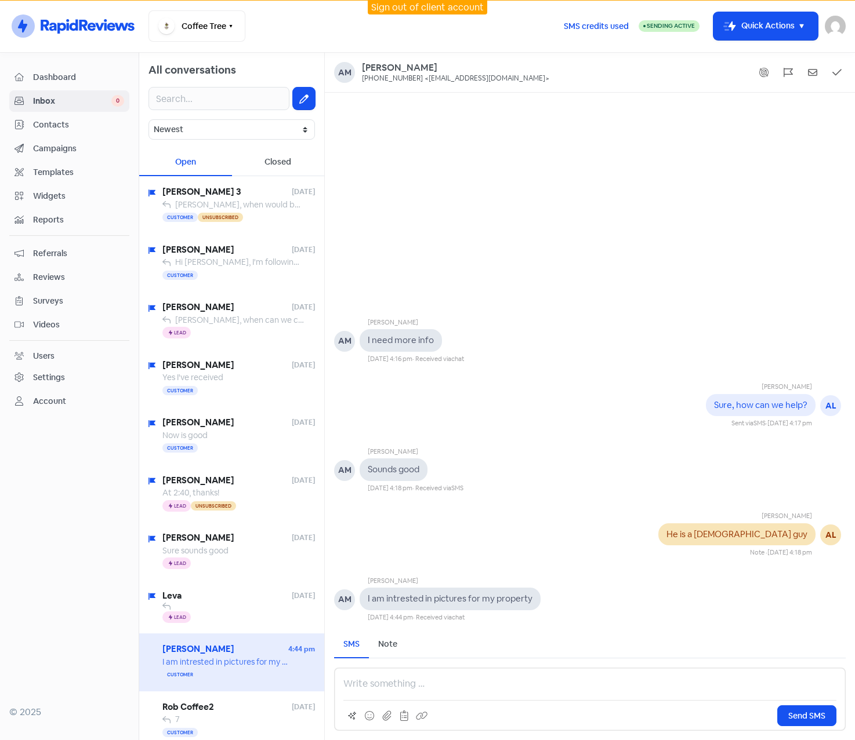
click at [507, 689] on p at bounding box center [589, 684] width 493 height 14
click at [819, 709] on button "Send SMS" at bounding box center [806, 716] width 59 height 21
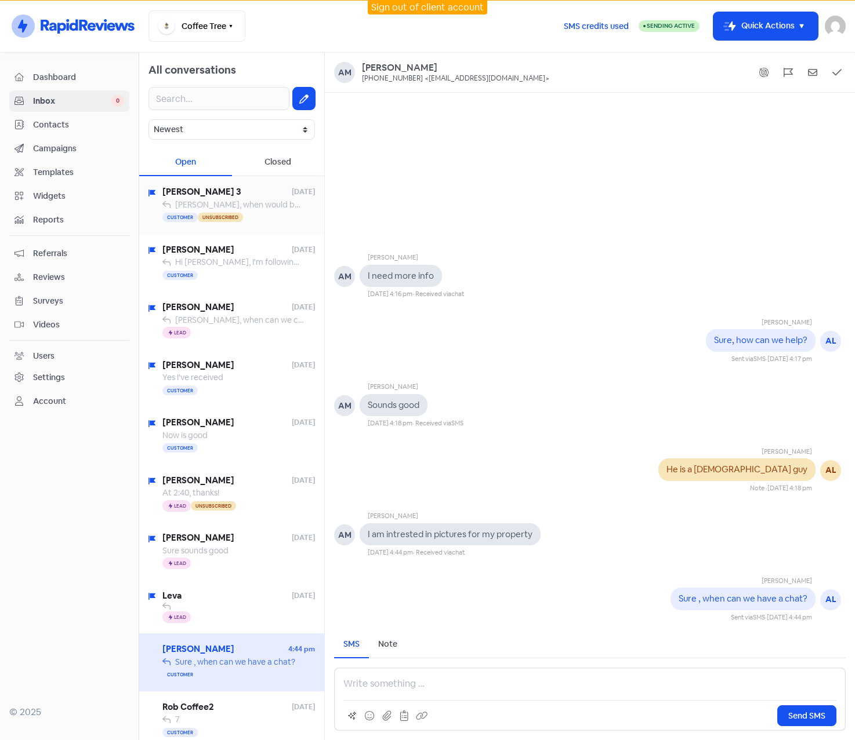
click at [206, 192] on span "Allen 3" at bounding box center [226, 192] width 129 height 13
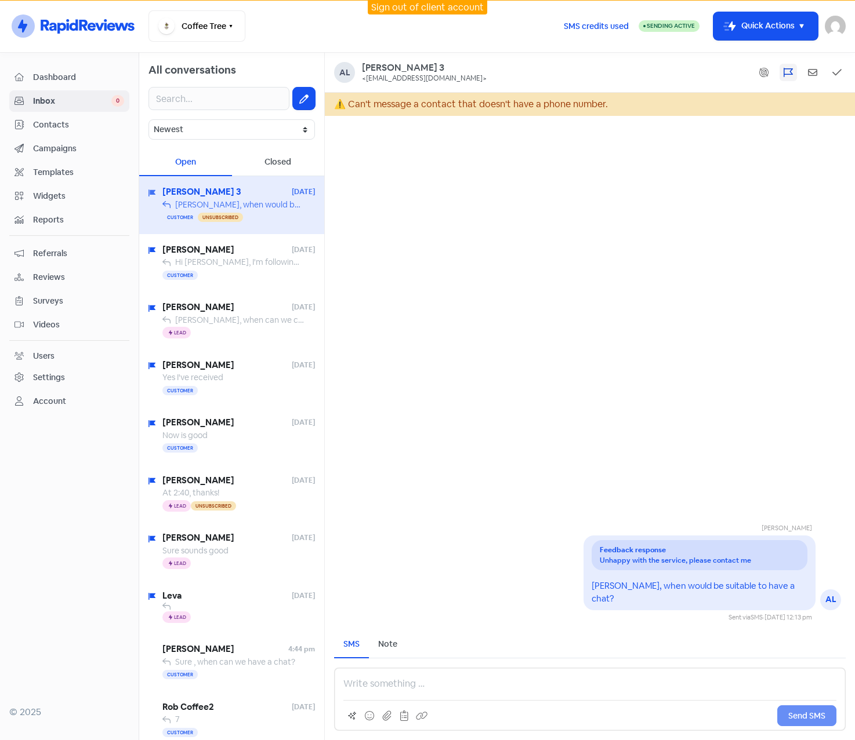
click at [785, 74] on icon at bounding box center [787, 72] width 9 height 9
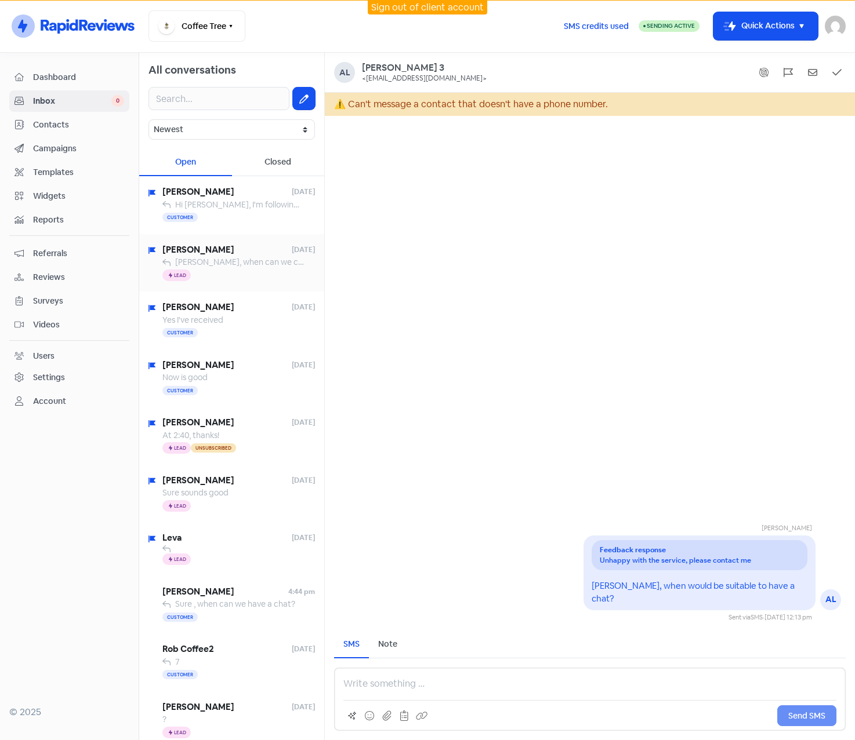
click at [158, 256] on div "Amos 27 Feb 24 Sure Amos, when can we chat? Icon For Thunder Lead" at bounding box center [231, 263] width 185 height 58
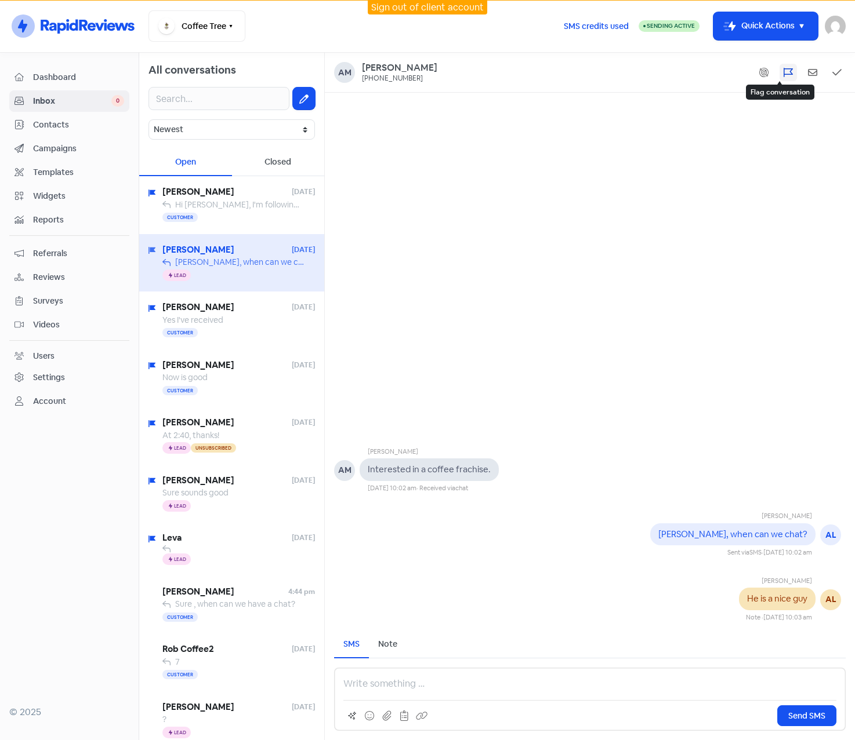
click at [787, 68] on icon at bounding box center [787, 72] width 9 height 9
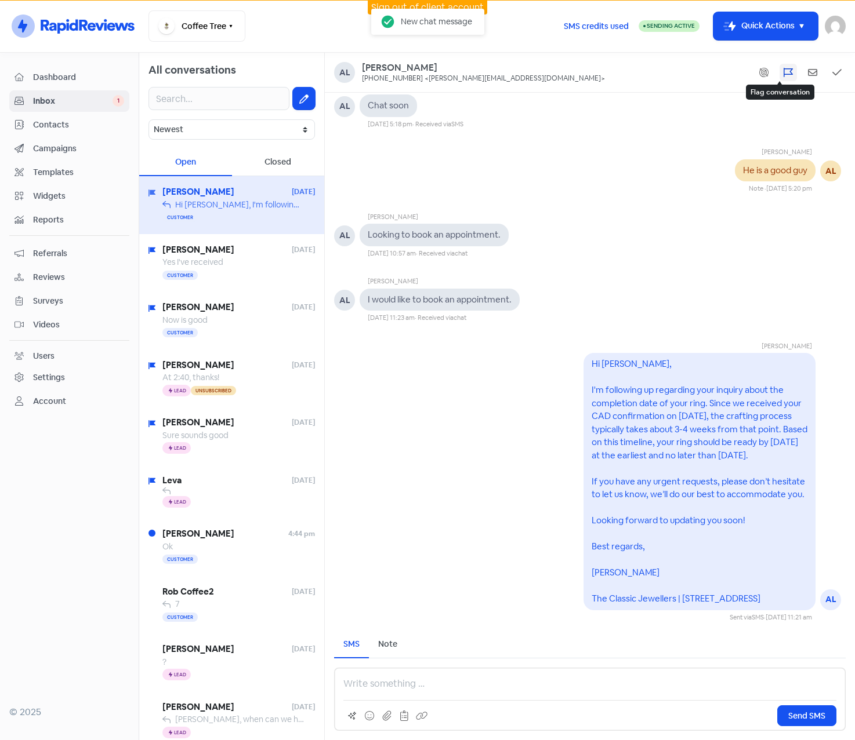
click at [786, 72] on icon at bounding box center [787, 72] width 9 height 9
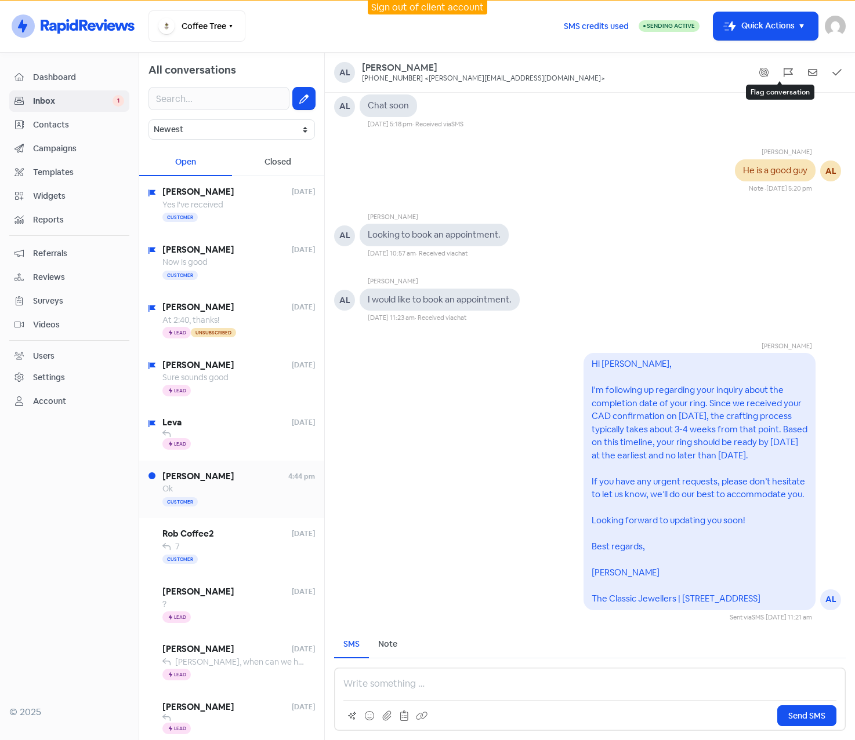
click at [218, 485] on div "Ok" at bounding box center [238, 489] width 152 height 12
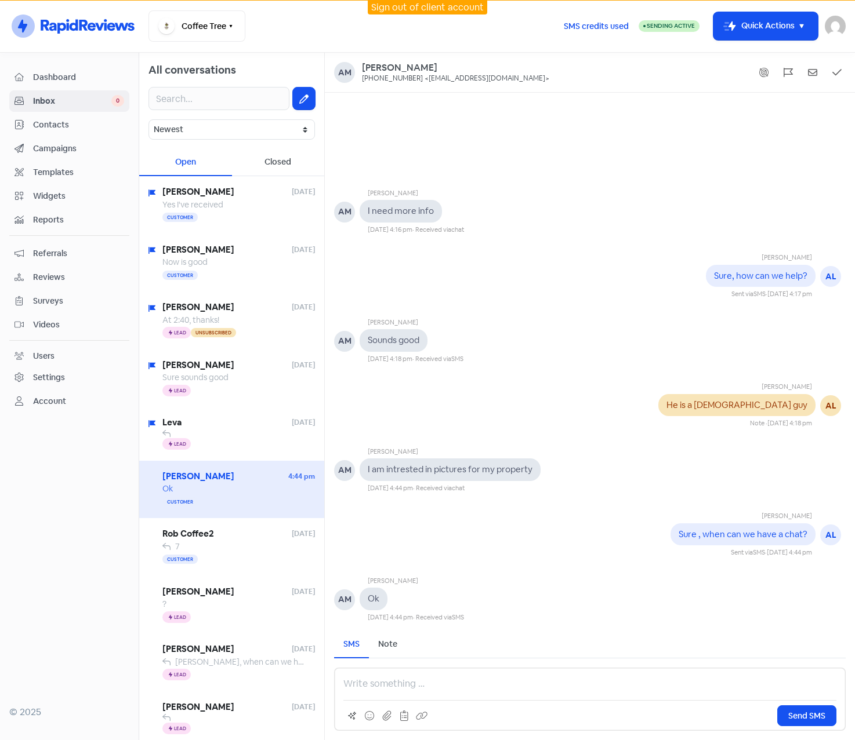
click at [522, 685] on p at bounding box center [589, 684] width 493 height 14
click at [243, 491] on div "Ok" at bounding box center [238, 489] width 152 height 12
click at [190, 431] on div at bounding box center [238, 434] width 152 height 8
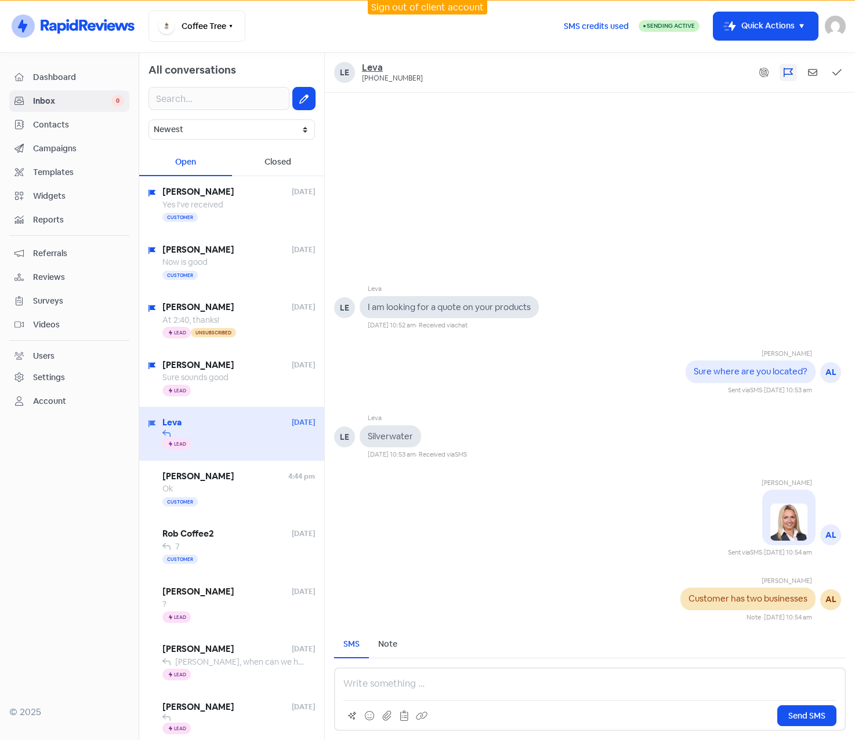
click at [377, 68] on div "Leva" at bounding box center [393, 68] width 63 height 12
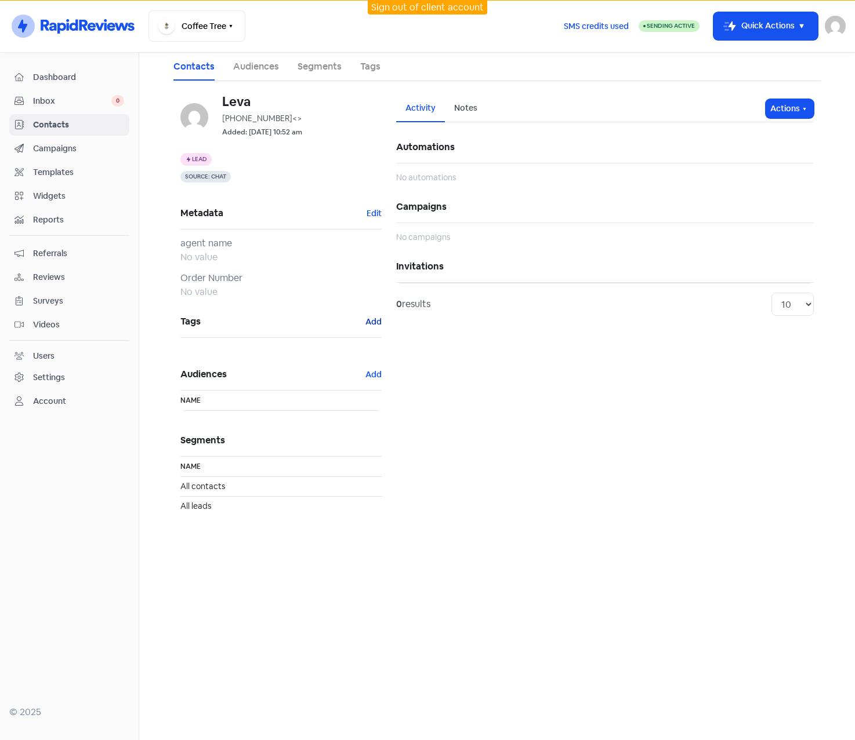
click at [375, 321] on button "Add" at bounding box center [373, 321] width 17 height 13
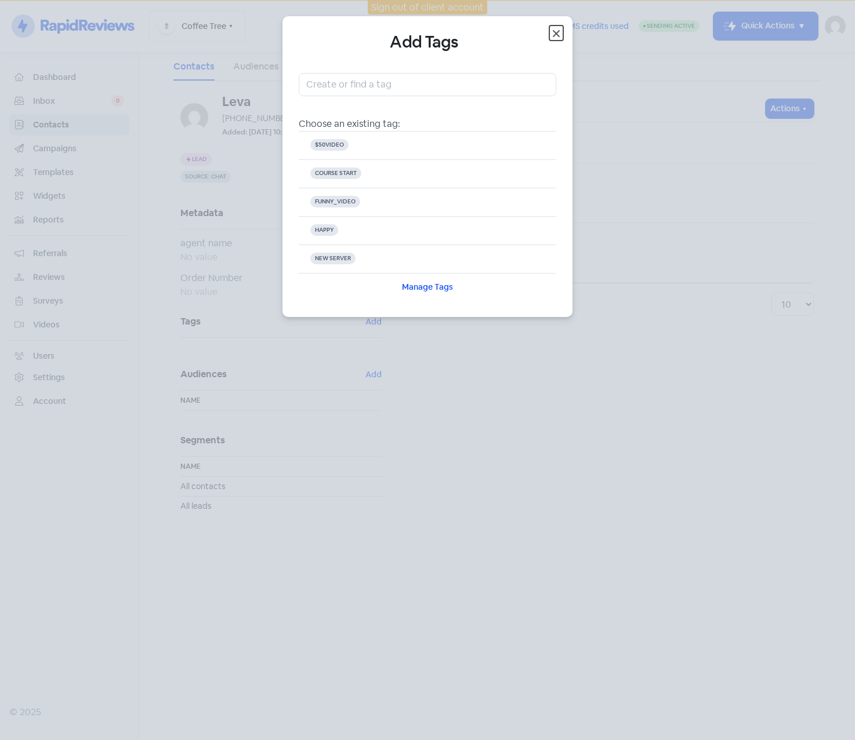
click at [558, 31] on icon "button" at bounding box center [556, 33] width 7 height 7
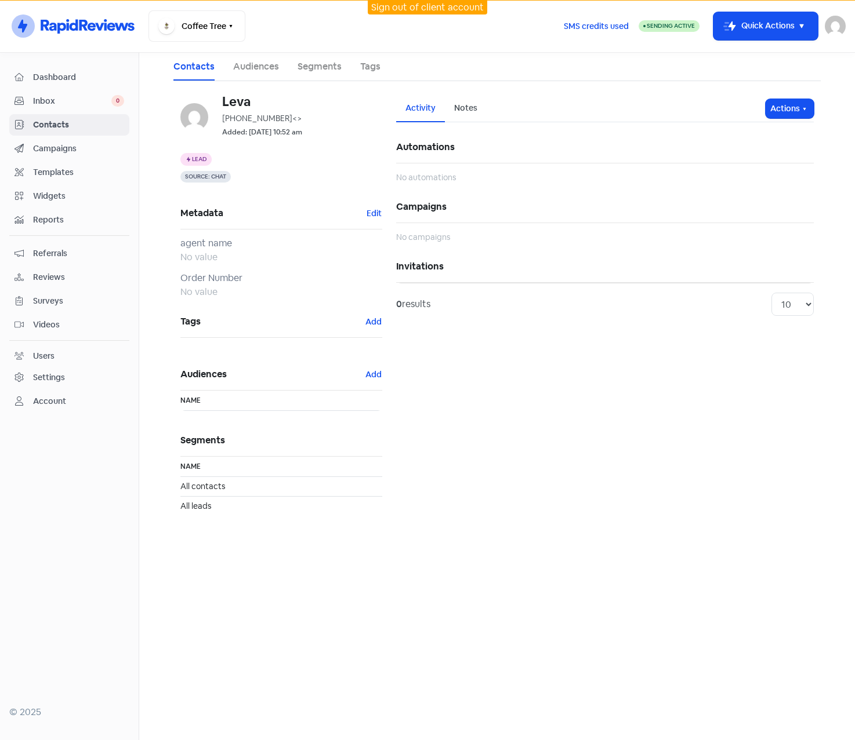
click at [41, 103] on span "Inbox" at bounding box center [72, 101] width 78 height 12
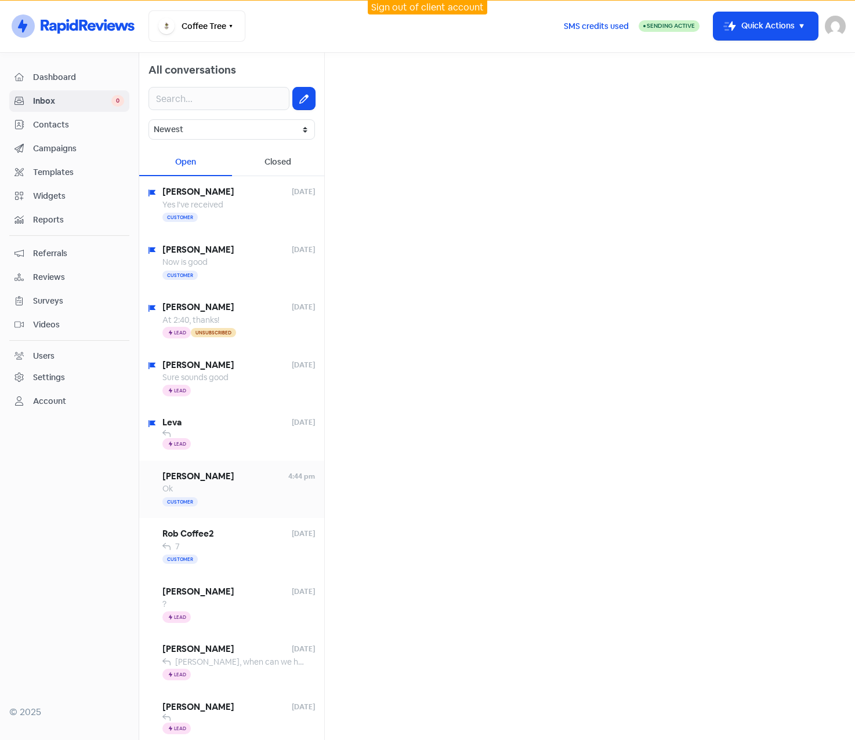
click at [231, 471] on span "Amandeep Sethi" at bounding box center [225, 476] width 126 height 13
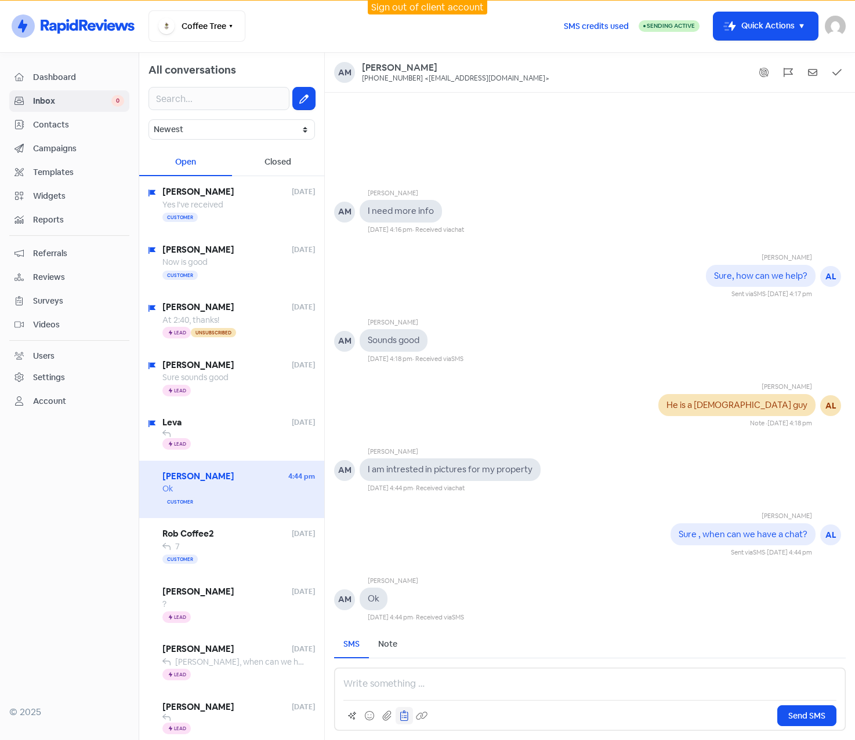
click at [405, 718] on icon at bounding box center [404, 716] width 8 height 10
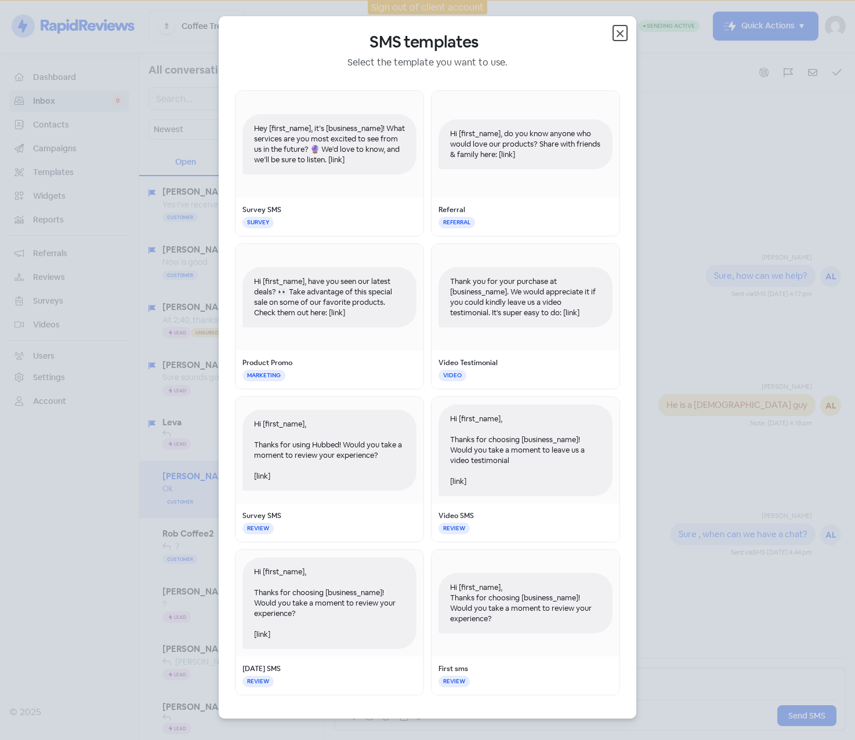
click at [620, 34] on icon "button" at bounding box center [619, 33] width 7 height 7
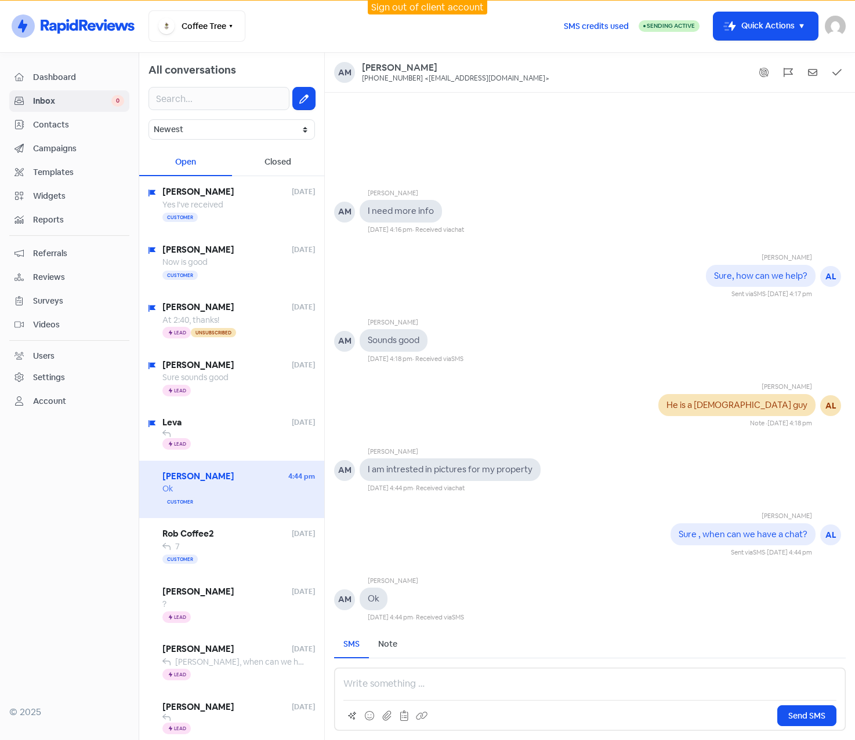
click at [587, 683] on p at bounding box center [589, 684] width 493 height 14
click at [589, 154] on div "Amandeep Sethi AM I need more info 2 Jun 2023, 4:16 pm · Received via chat Alle…" at bounding box center [590, 357] width 530 height 529
click at [390, 717] on icon at bounding box center [386, 716] width 9 height 10
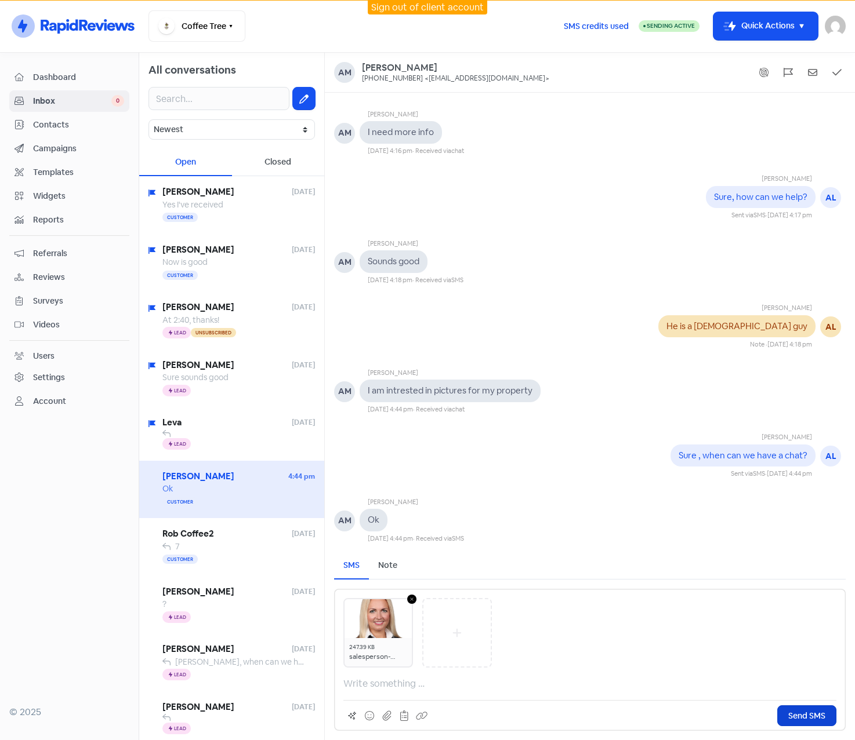
click at [802, 715] on span "Send SMS" at bounding box center [806, 716] width 37 height 12
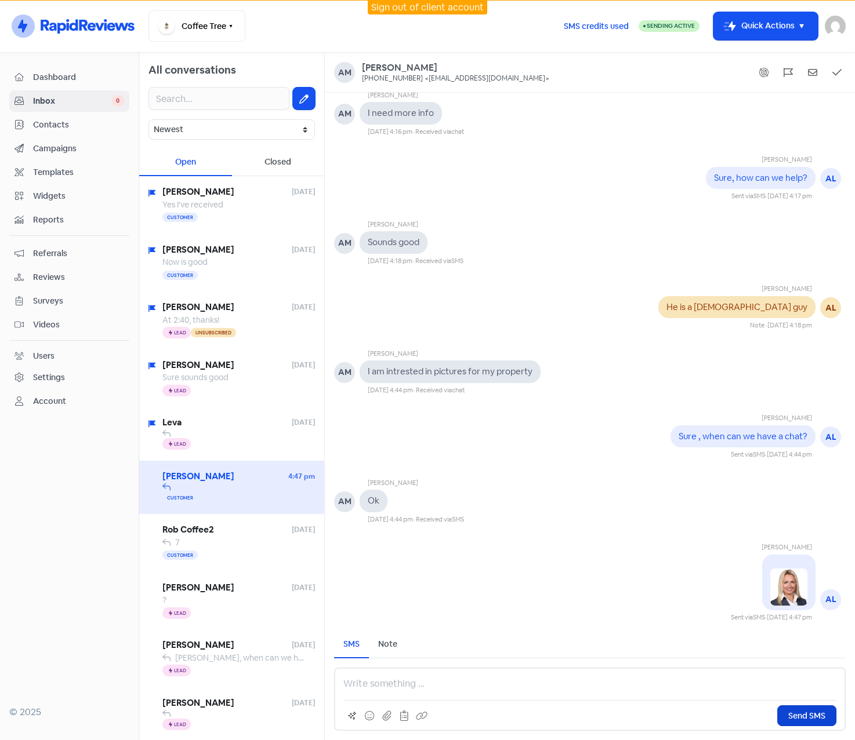
click at [49, 298] on span "Surveys" at bounding box center [78, 301] width 91 height 12
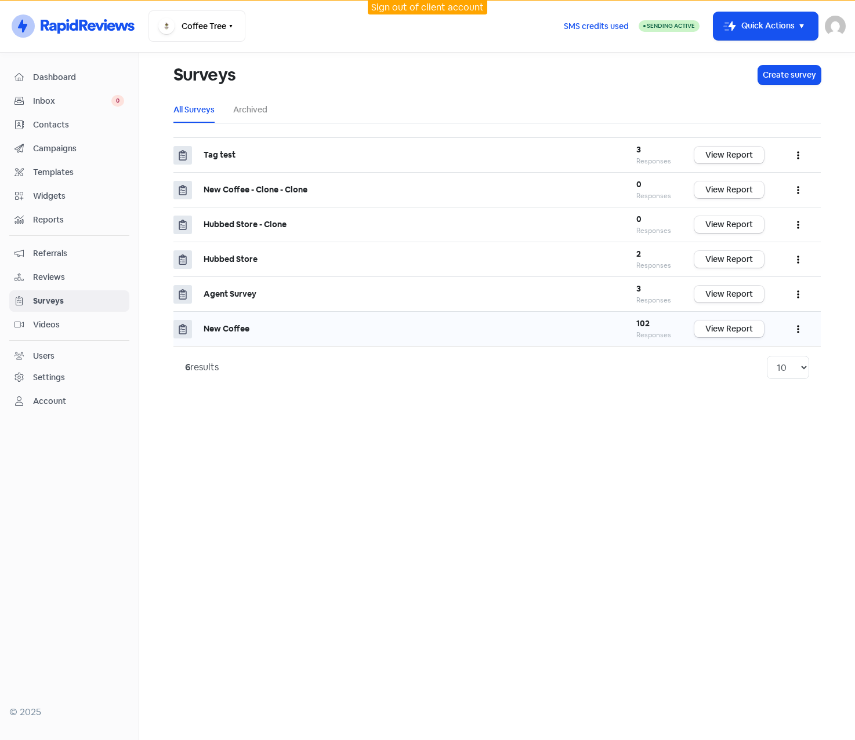
click at [795, 331] on button "button" at bounding box center [798, 328] width 22 height 27
click at [735, 384] on link "Edit" at bounding box center [763, 381] width 92 height 23
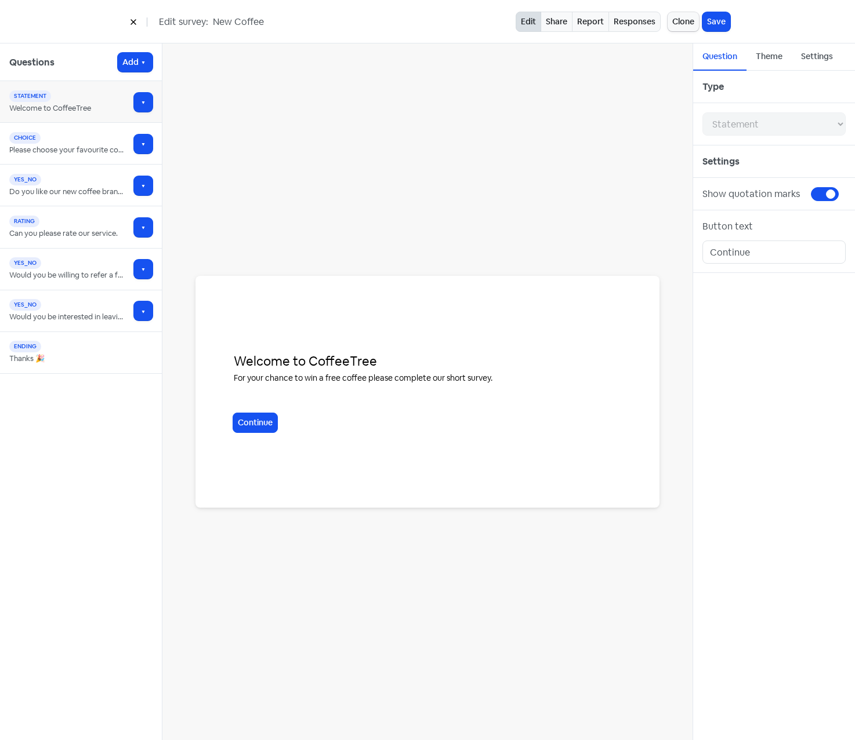
click at [95, 153] on div "Please choose your favourite coffee." at bounding box center [75, 150] width 133 height 12
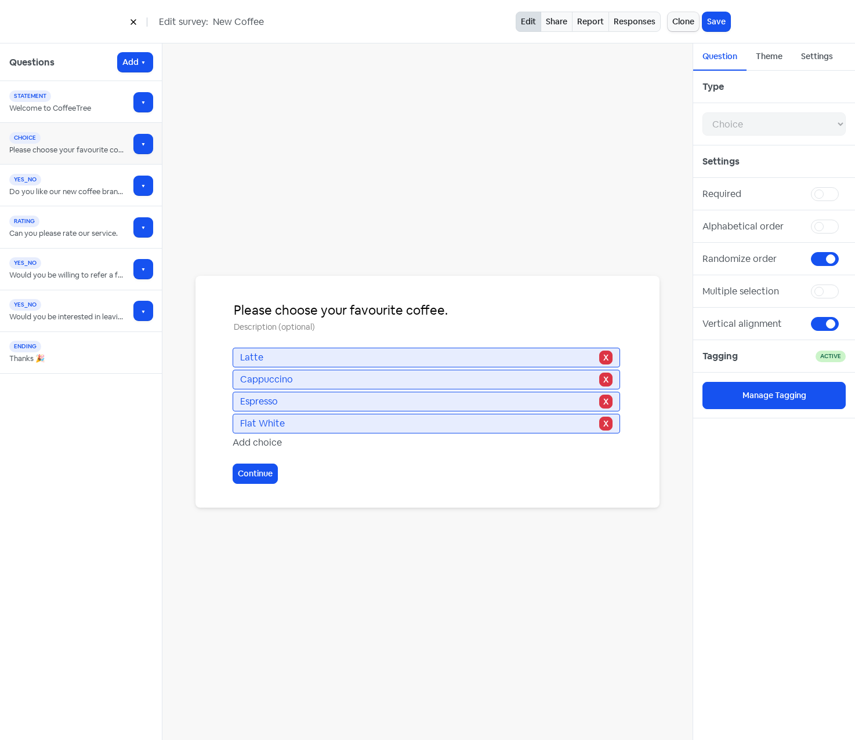
click at [93, 190] on div "Do you like our new coffee brand?" at bounding box center [75, 192] width 133 height 12
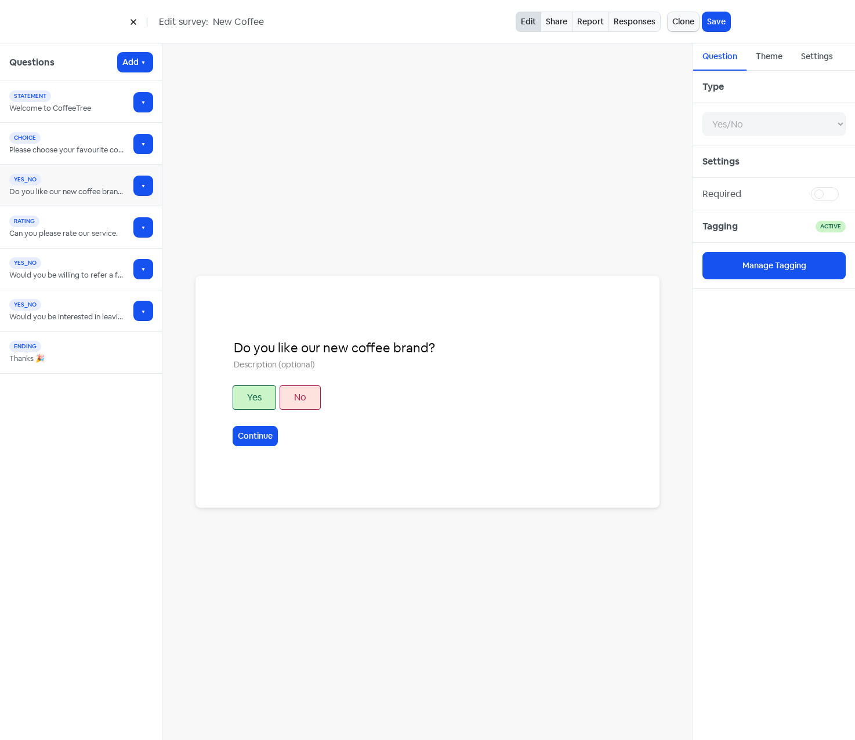
click at [92, 231] on div "Can you please rate our service." at bounding box center [75, 234] width 133 height 12
select select "rating"
select select "10"
select select "nps"
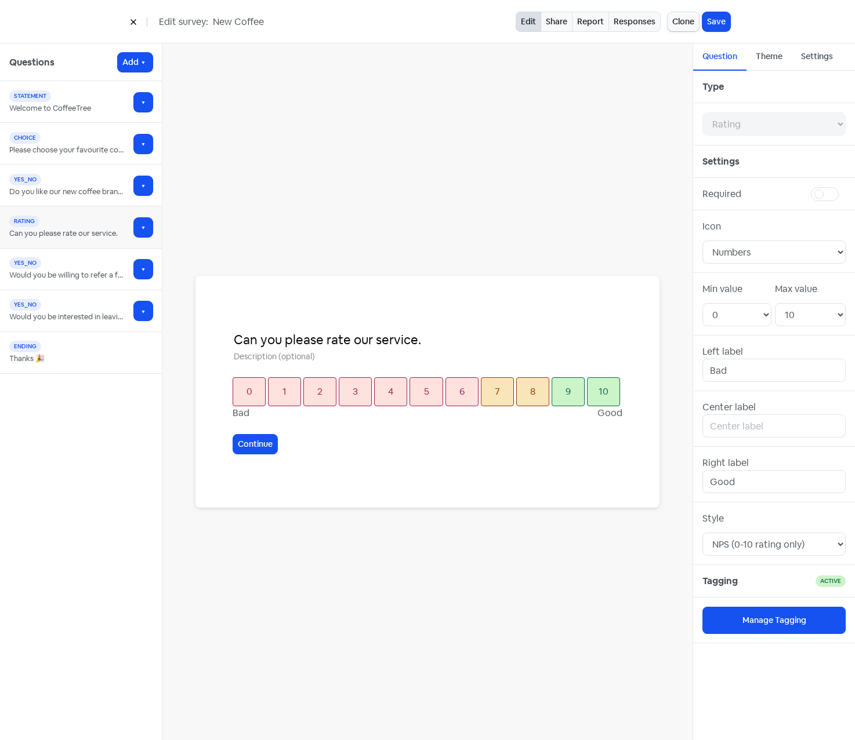
click at [89, 267] on div "yes_no" at bounding box center [75, 264] width 133 height 12
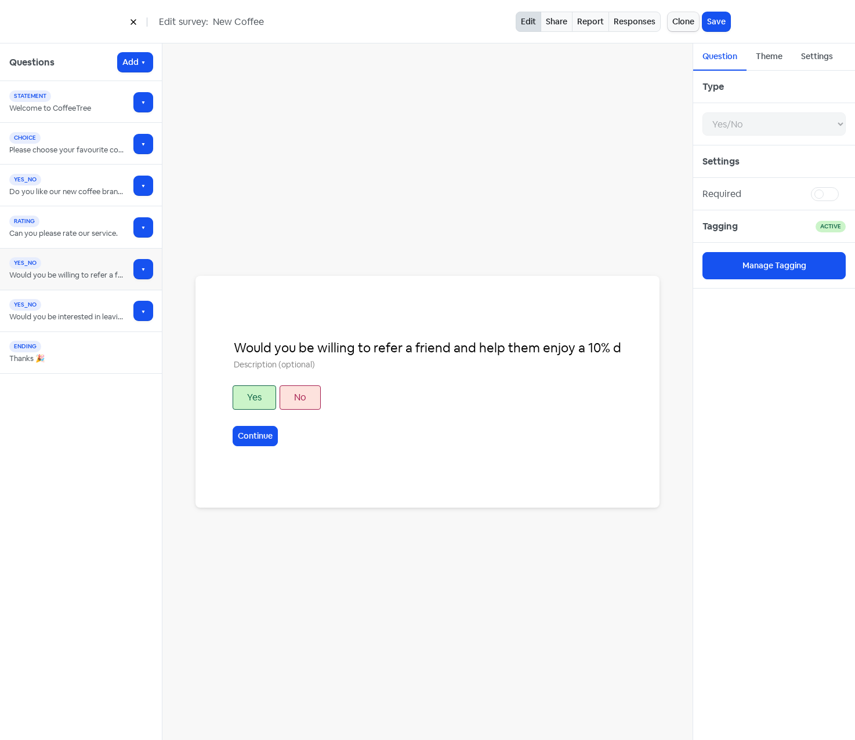
click at [90, 310] on div "yes_no" at bounding box center [75, 306] width 133 height 12
click at [75, 358] on div "Thanks 🎉" at bounding box center [75, 359] width 133 height 12
select select "ending"
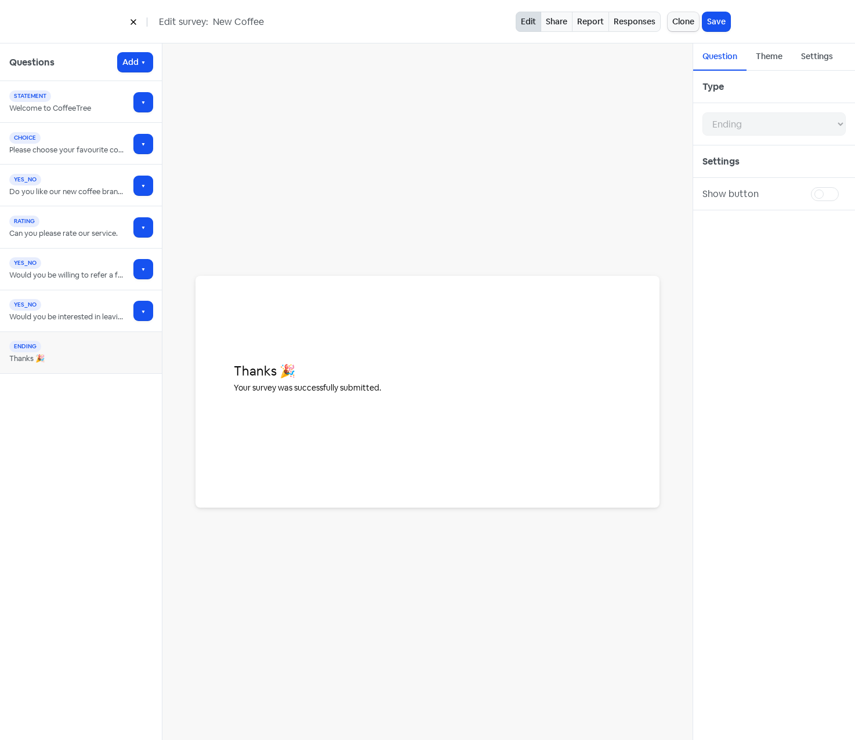
click at [134, 20] on icon at bounding box center [133, 22] width 7 height 7
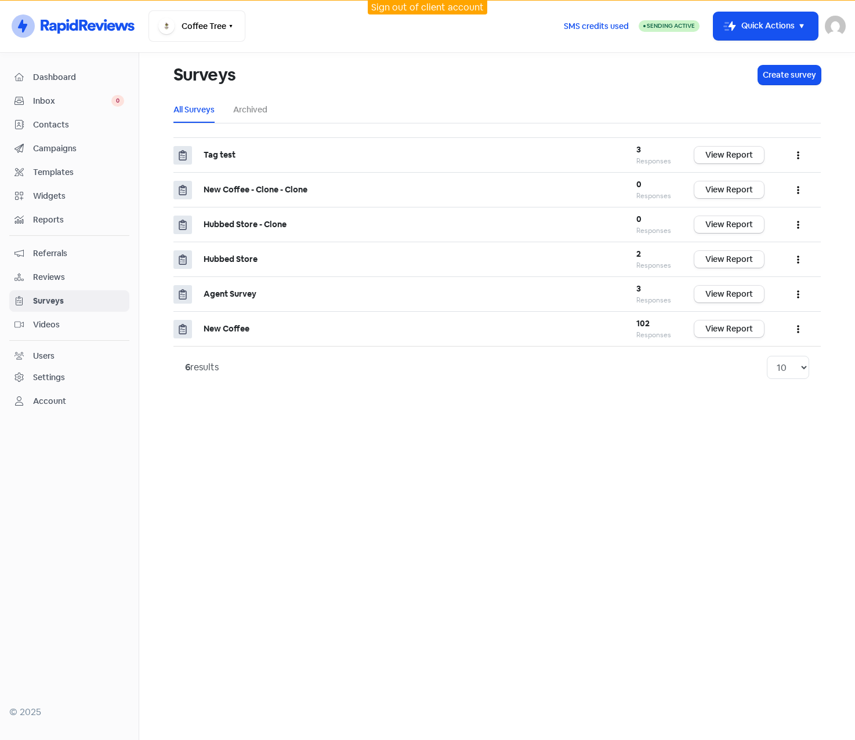
click at [39, 320] on span "Videos" at bounding box center [78, 325] width 91 height 12
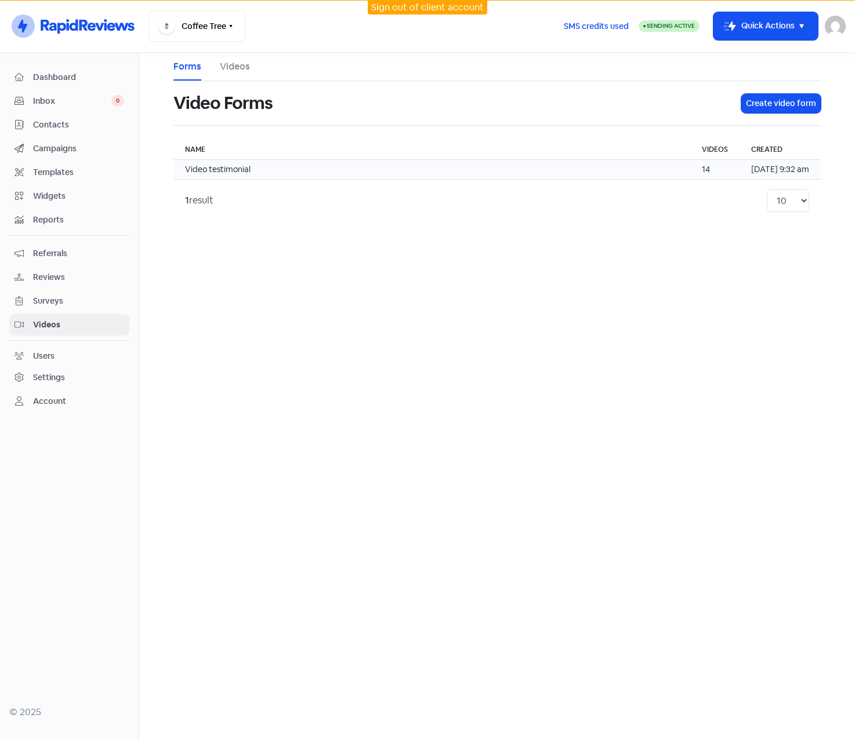
click at [289, 167] on td "Video testimonial" at bounding box center [431, 170] width 517 height 20
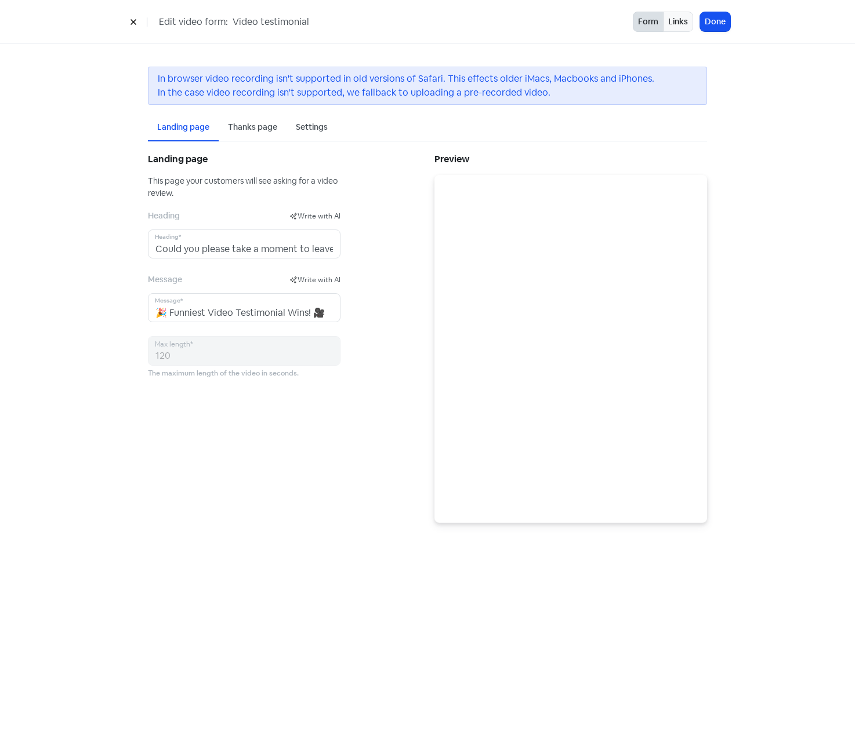
click at [312, 132] on div "Settings" at bounding box center [312, 127] width 32 height 12
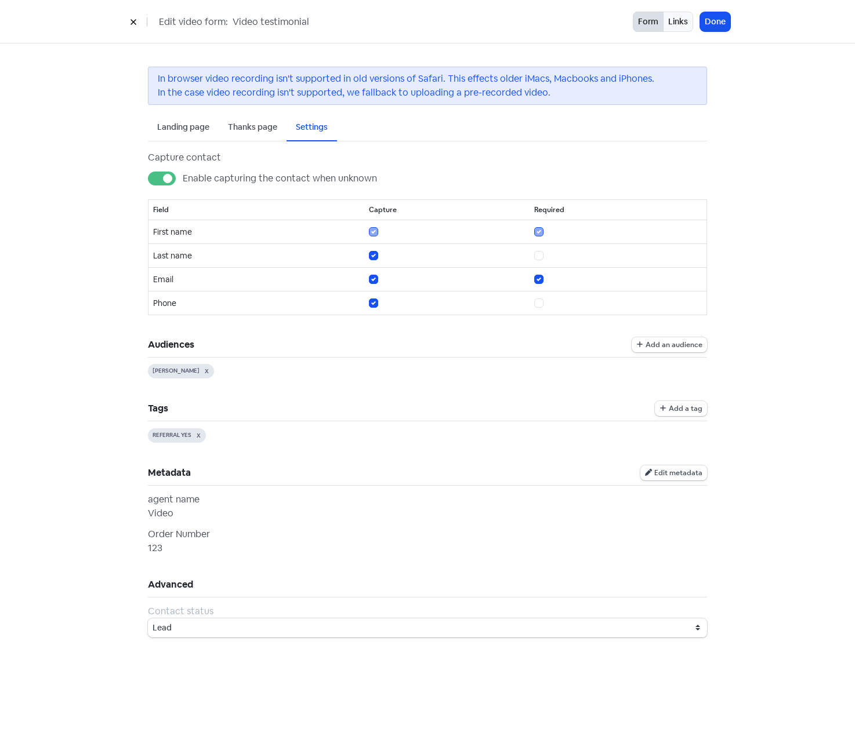
click at [183, 177] on label "Enable capturing the contact when unknown" at bounding box center [280, 179] width 194 height 14
click at [183, 177] on input "Enable capturing the contact when unknown" at bounding box center [187, 176] width 8 height 8
checkbox input "false"
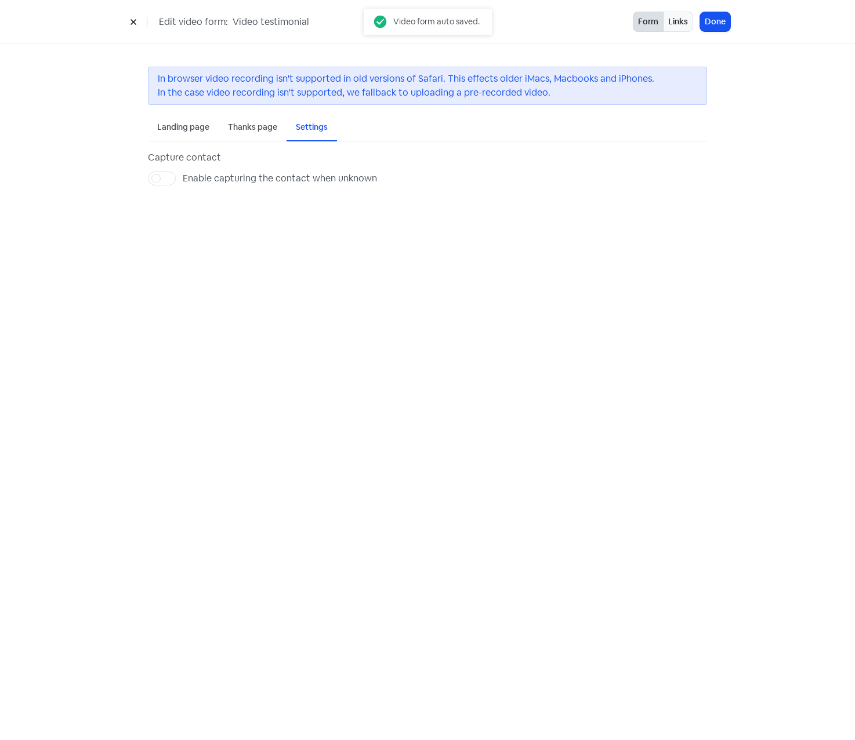
click at [184, 126] on div "Landing page" at bounding box center [183, 127] width 52 height 12
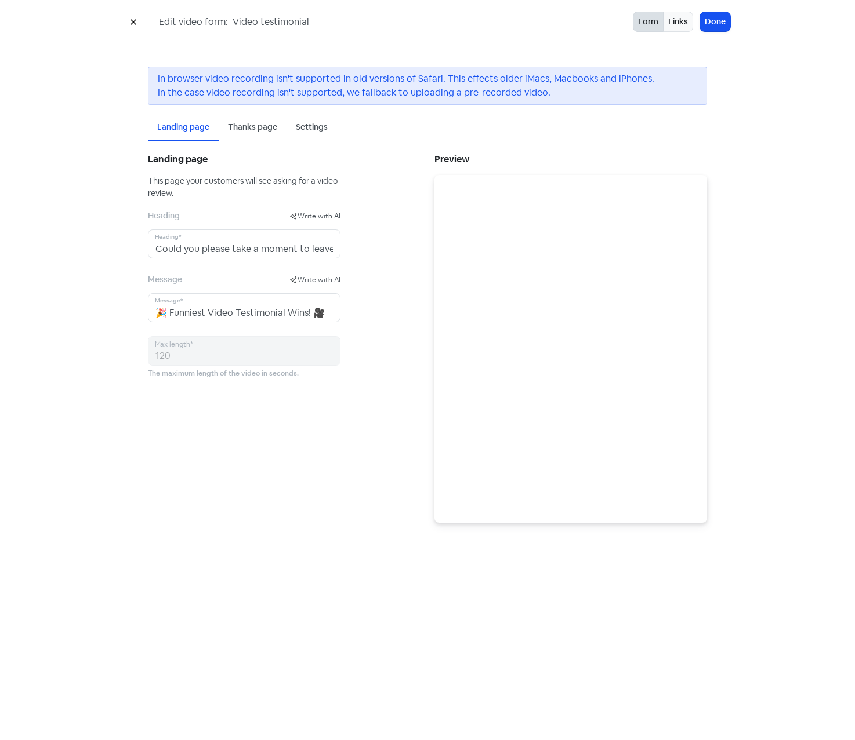
click at [135, 19] on icon at bounding box center [133, 22] width 7 height 7
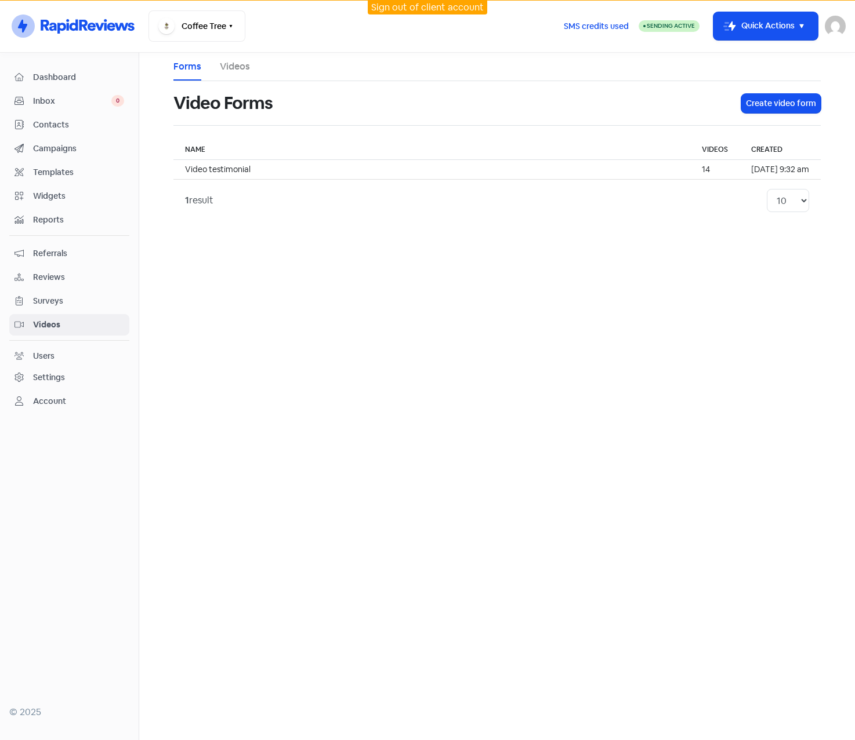
click at [839, 27] on img at bounding box center [834, 26] width 21 height 21
click at [748, 106] on link "Sign out" at bounding box center [771, 106] width 147 height 19
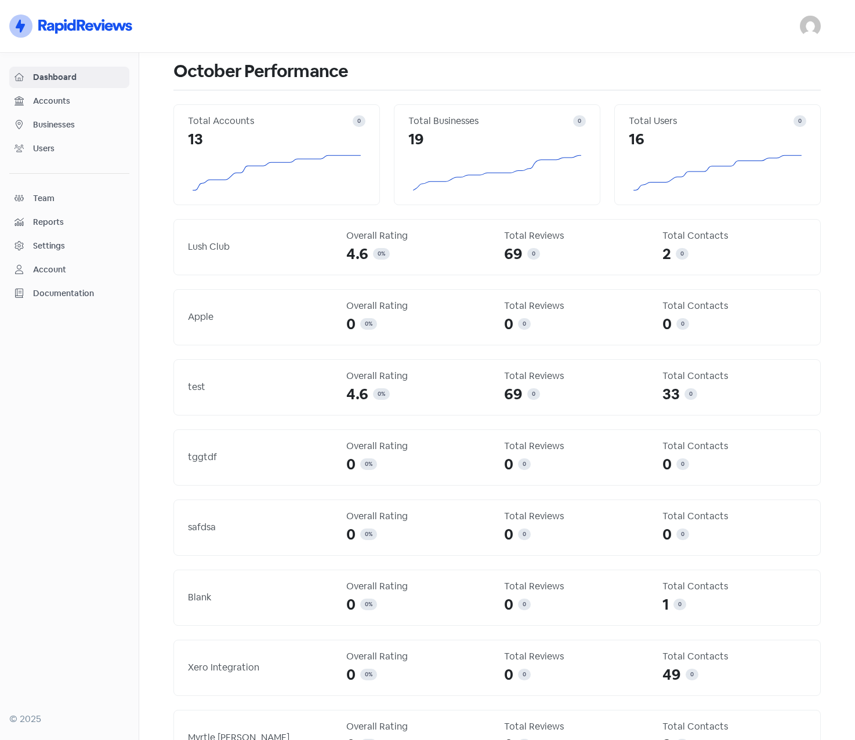
click at [808, 32] on img at bounding box center [809, 26] width 21 height 21
click at [736, 104] on link "Sign out" at bounding box center [746, 106] width 147 height 19
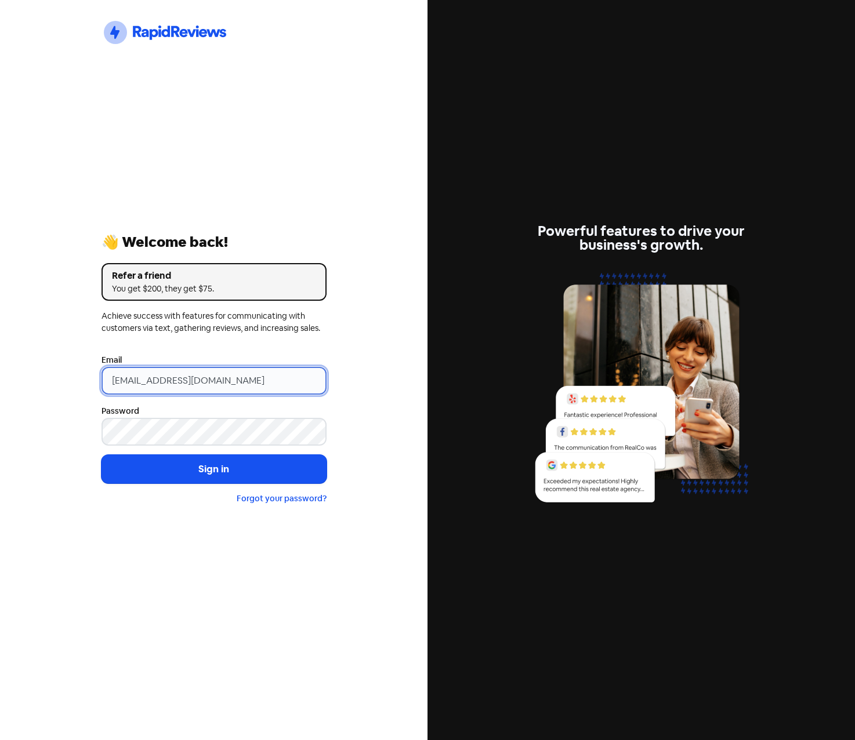
drag, startPoint x: -2, startPoint y: 388, endPoint x: -72, endPoint y: 388, distance: 69.6
click at [0, 388] on html "Icon For Thunder-circle 👋 Welcome back! Refer a friend You get $200, they get $…" at bounding box center [427, 370] width 855 height 740
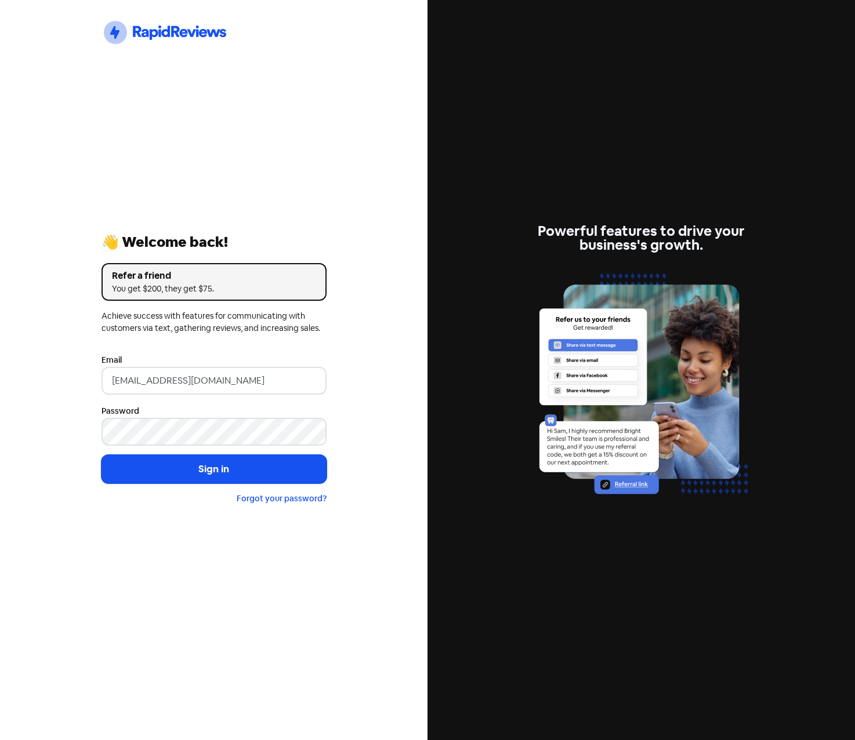
click at [257, 205] on div "Icon For Thunder-circle 👋 Welcome back! Refer a friend You get $200, they get $…" at bounding box center [213, 370] width 243 height 344
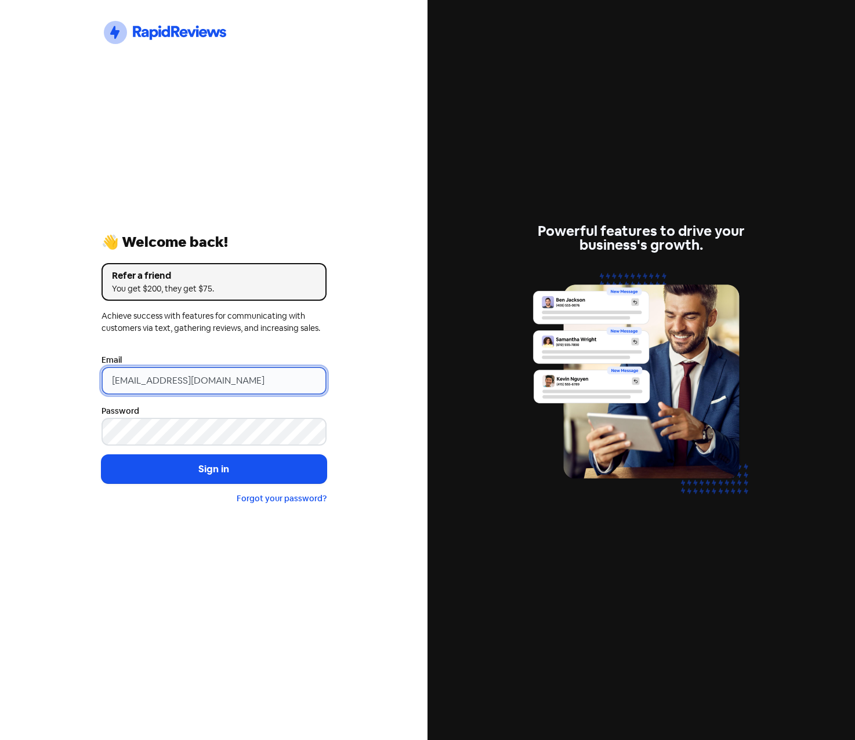
drag, startPoint x: 252, startPoint y: 384, endPoint x: -86, endPoint y: 373, distance: 338.8
click at [0, 373] on html "Icon For Thunder-circle 👋 Welcome back! Refer a friend You get $200, they get $…" at bounding box center [427, 370] width 855 height 740
paste input "info@perfectproperty"
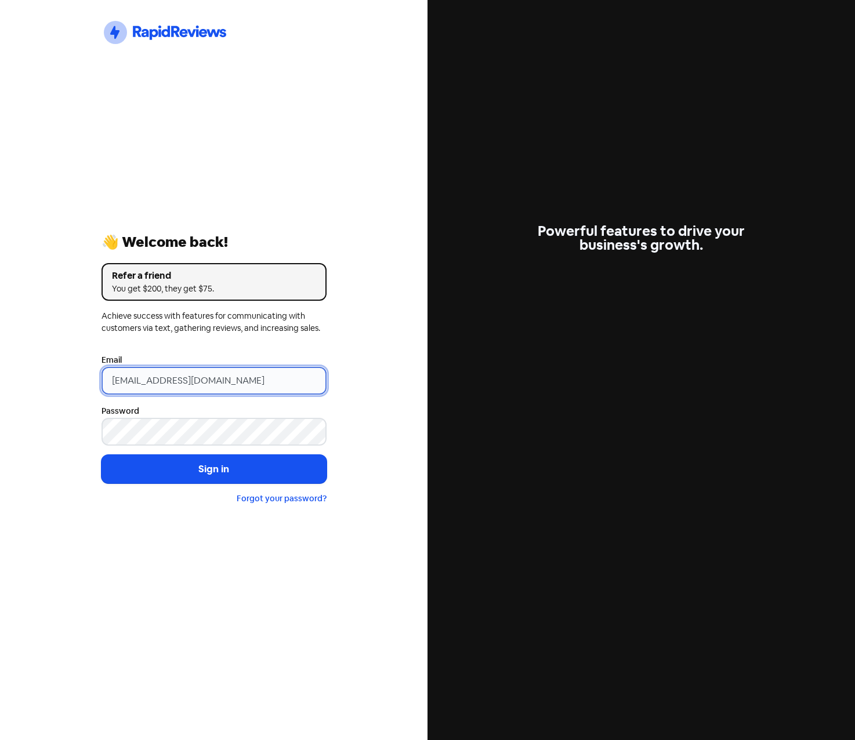
type input "[EMAIL_ADDRESS][DOMAIN_NAME]"
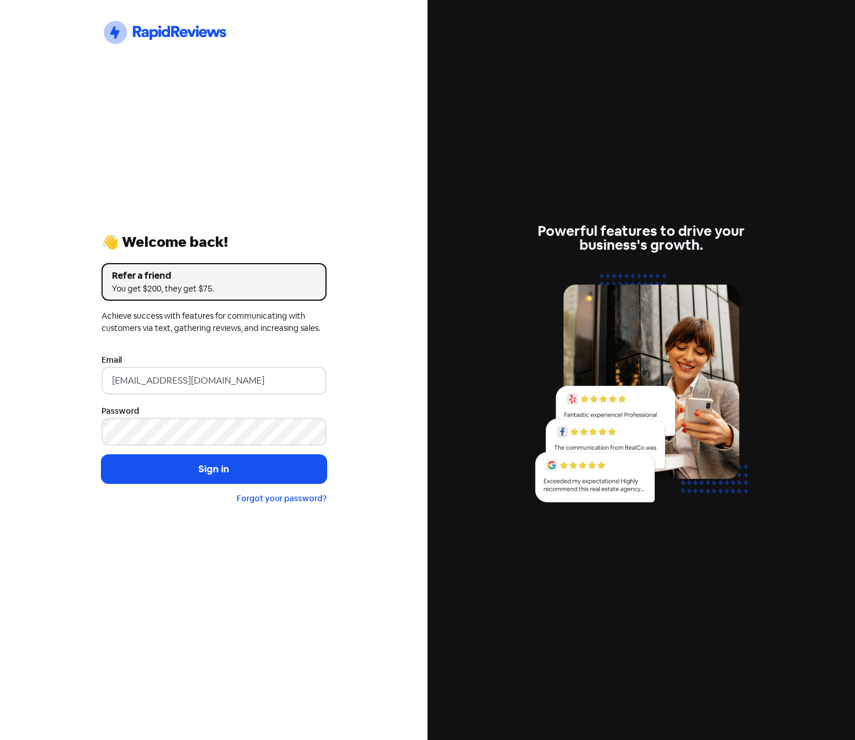
click at [60, 462] on div "Icon For Thunder-circle 👋 Welcome back! Refer a friend You get $200, they get $…" at bounding box center [213, 370] width 427 height 740
click at [178, 481] on button "Sign in" at bounding box center [213, 469] width 225 height 29
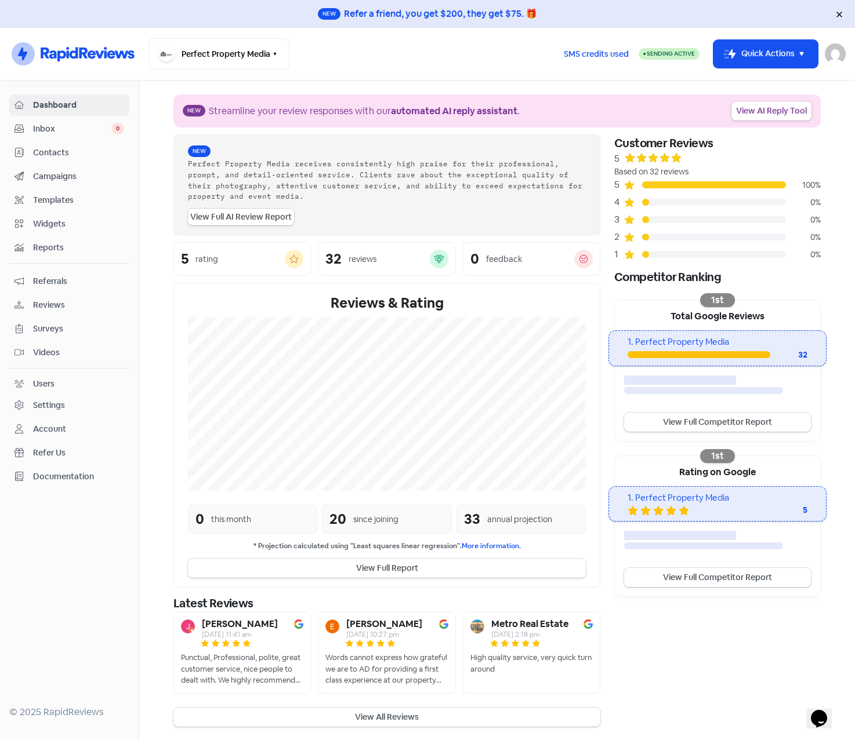
click at [54, 326] on span "Surveys" at bounding box center [78, 329] width 91 height 12
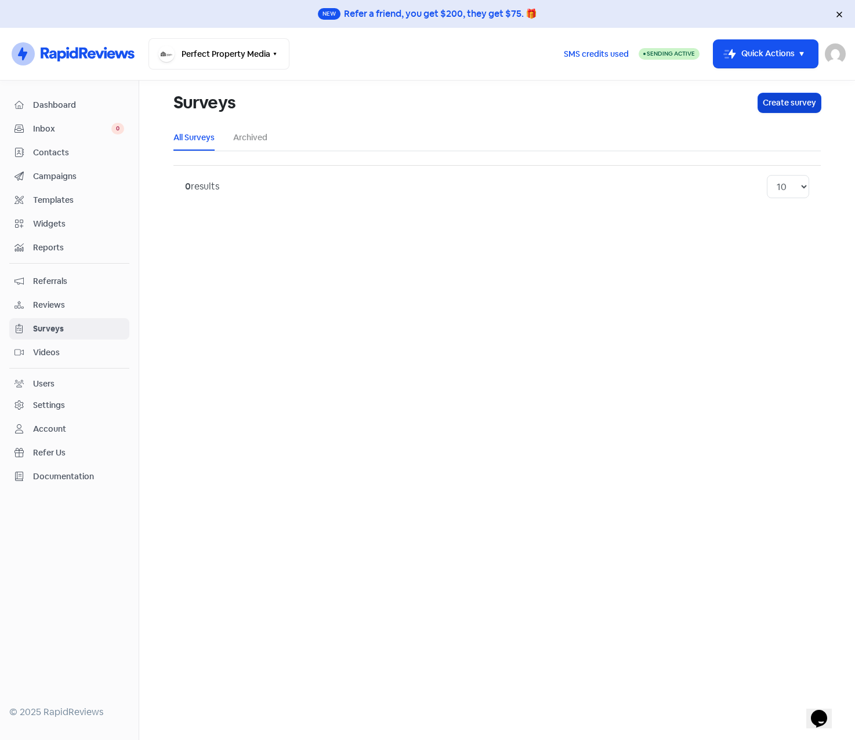
click at [792, 97] on button "Create survey" at bounding box center [789, 102] width 63 height 19
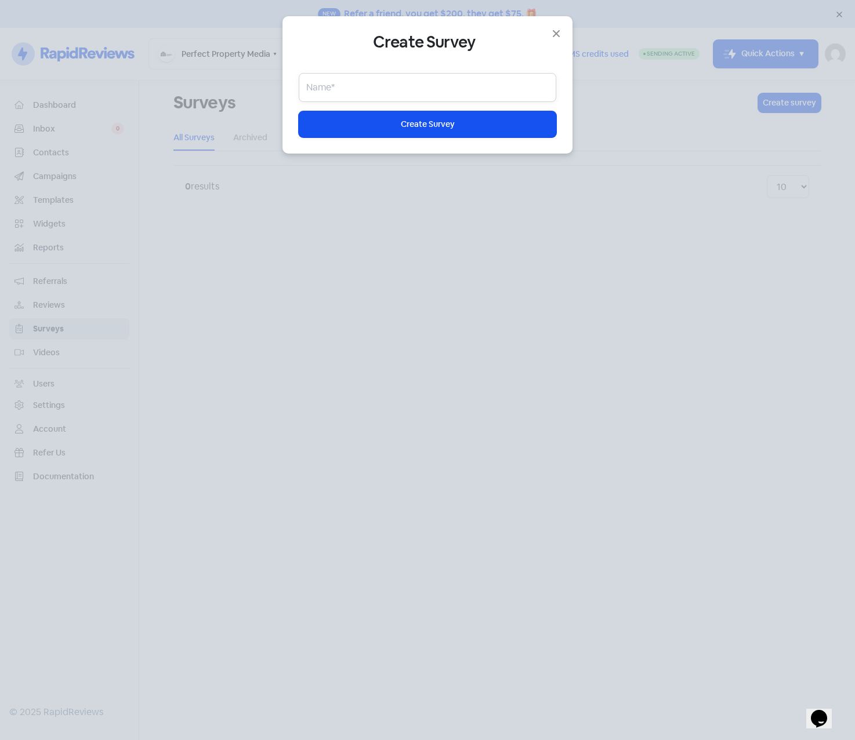
click at [451, 91] on input "text" at bounding box center [427, 87] width 257 height 29
type input "Form 1"
click at [440, 135] on button "Icon For Loading Create Survey" at bounding box center [427, 124] width 257 height 26
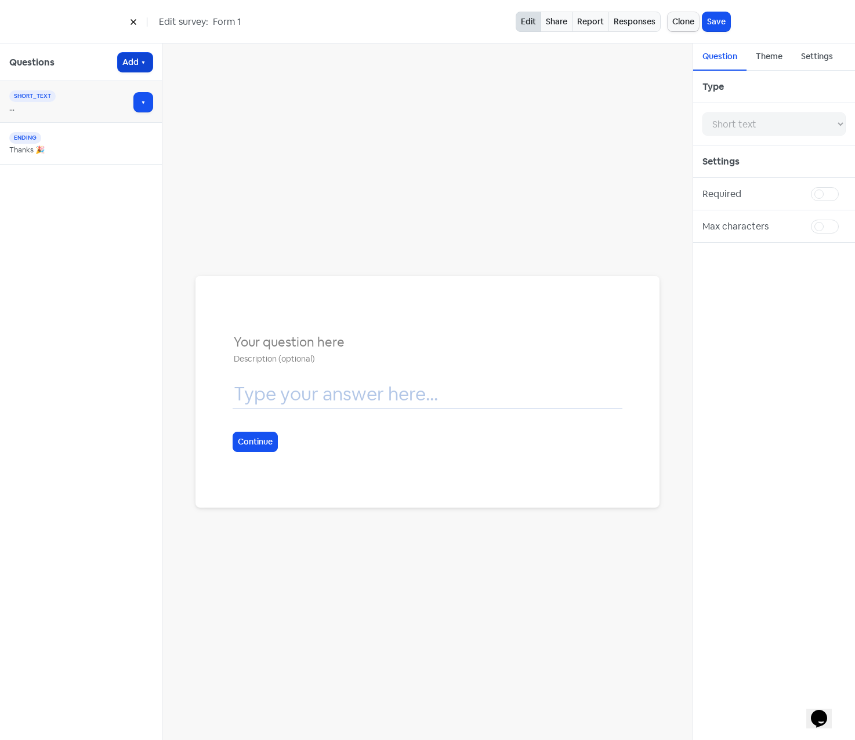
click at [143, 66] on icon "button" at bounding box center [143, 62] width 9 height 9
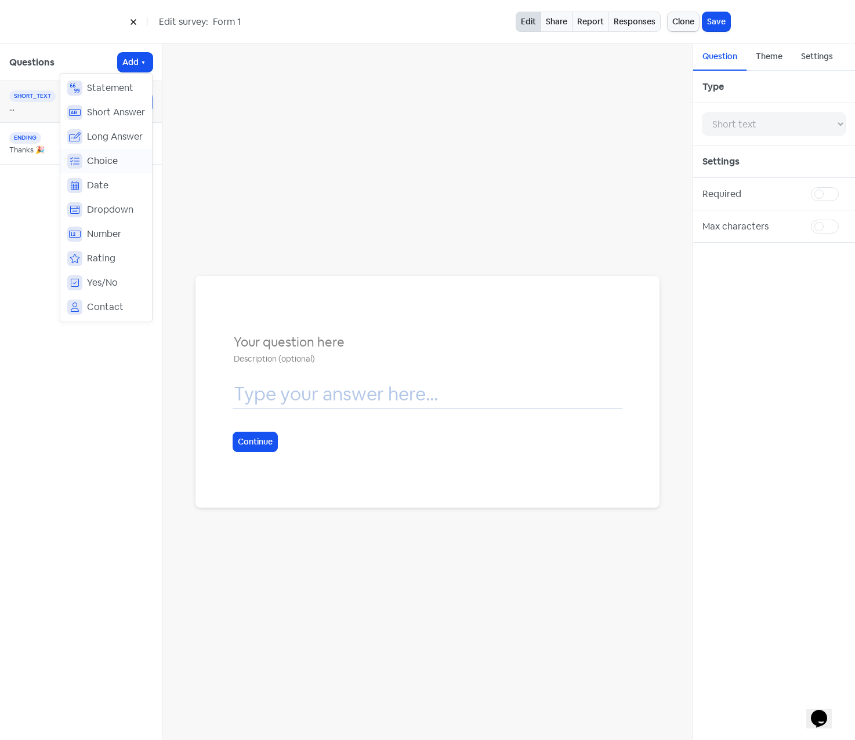
click at [110, 159] on span "Choice" at bounding box center [102, 161] width 31 height 14
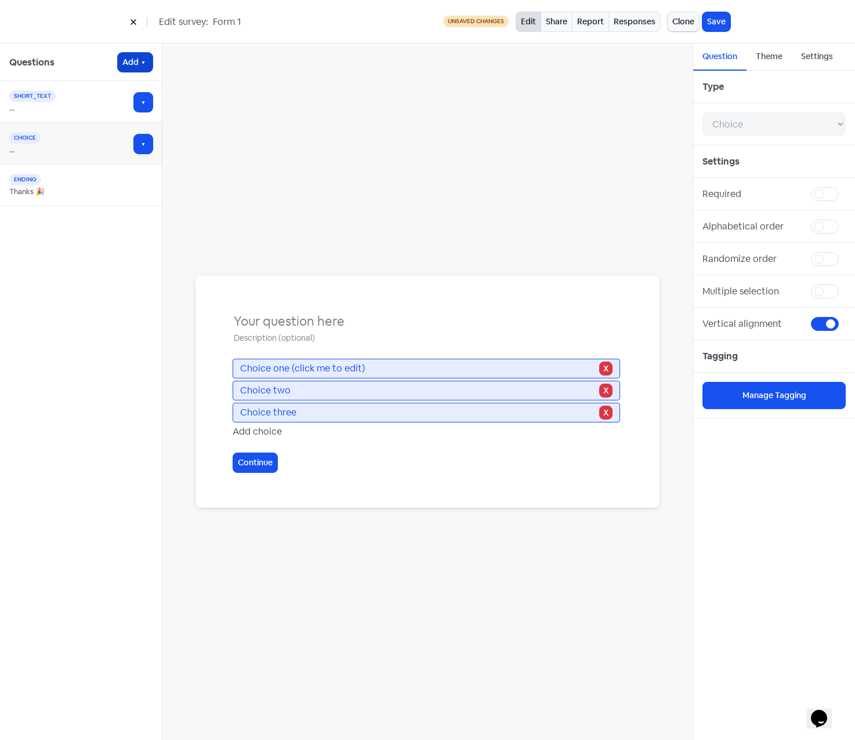
click at [140, 63] on icon "button" at bounding box center [143, 62] width 9 height 9
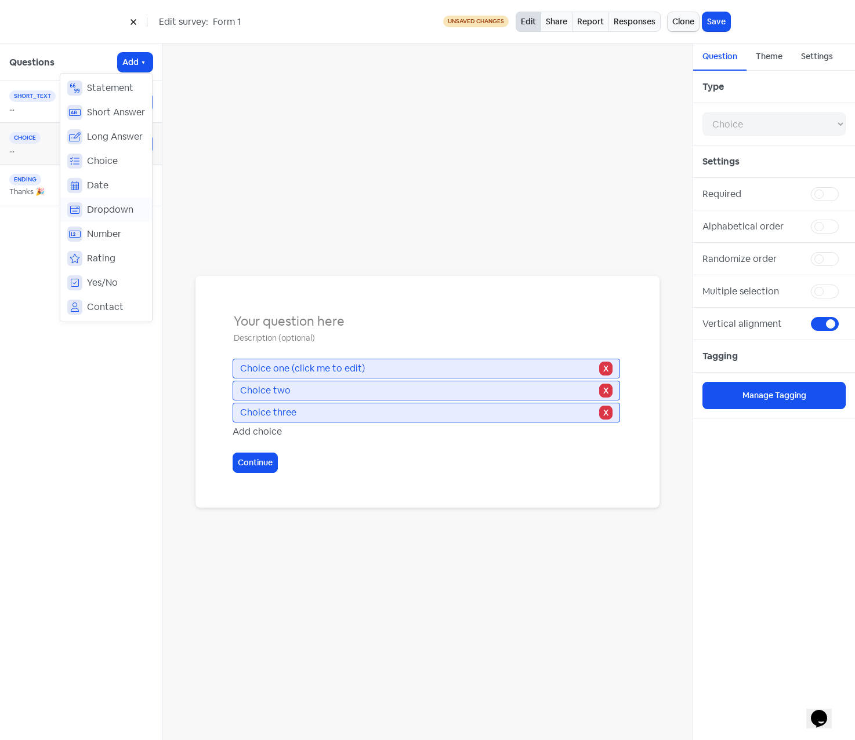
click at [117, 212] on span "Dropdown" at bounding box center [110, 210] width 46 height 14
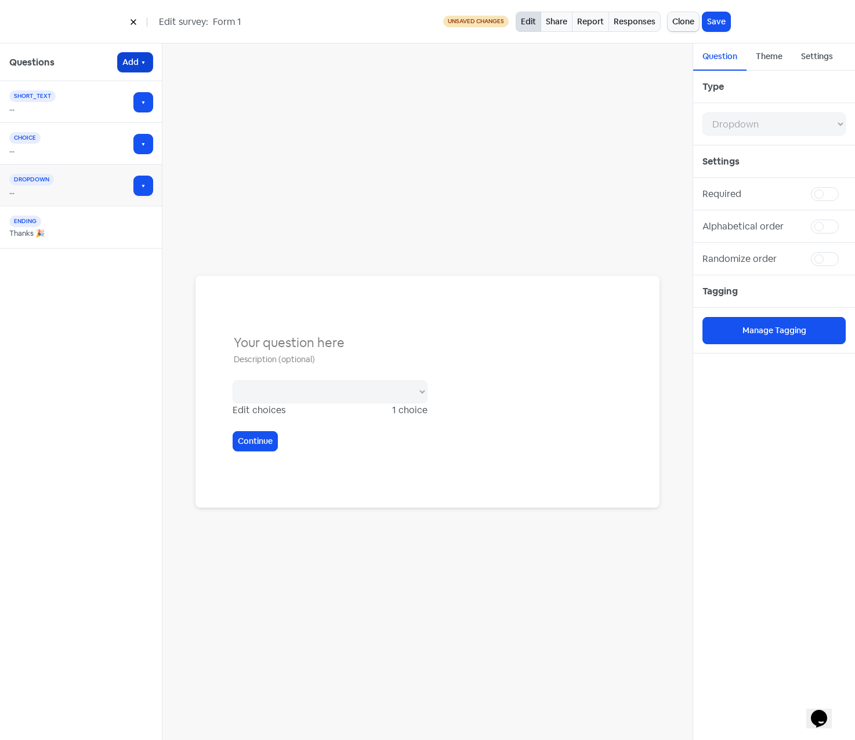
click at [141, 63] on icon "button" at bounding box center [143, 62] width 9 height 9
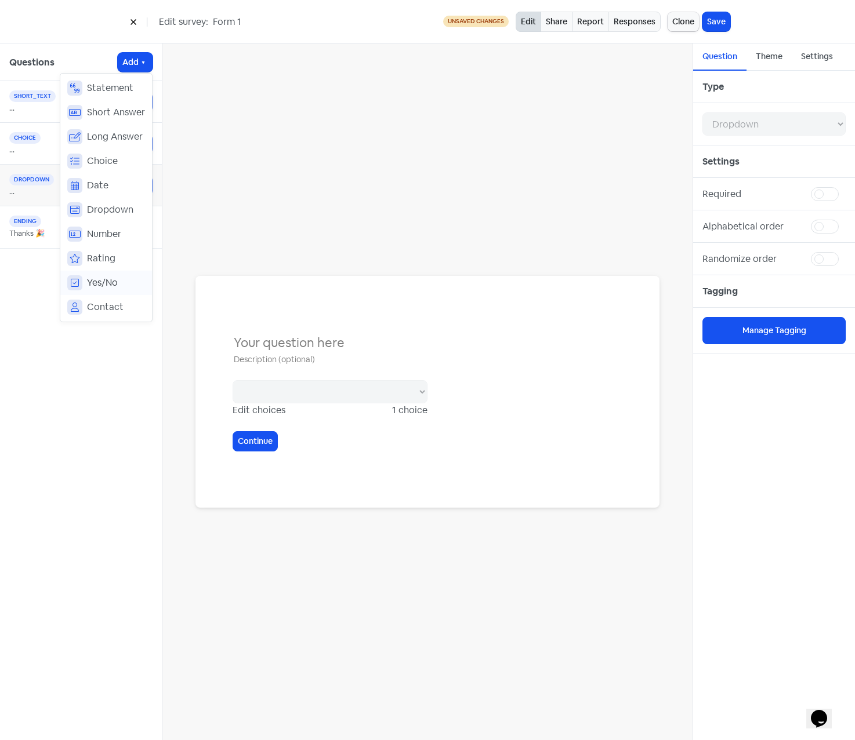
click at [106, 278] on span "Yes/No" at bounding box center [102, 283] width 31 height 14
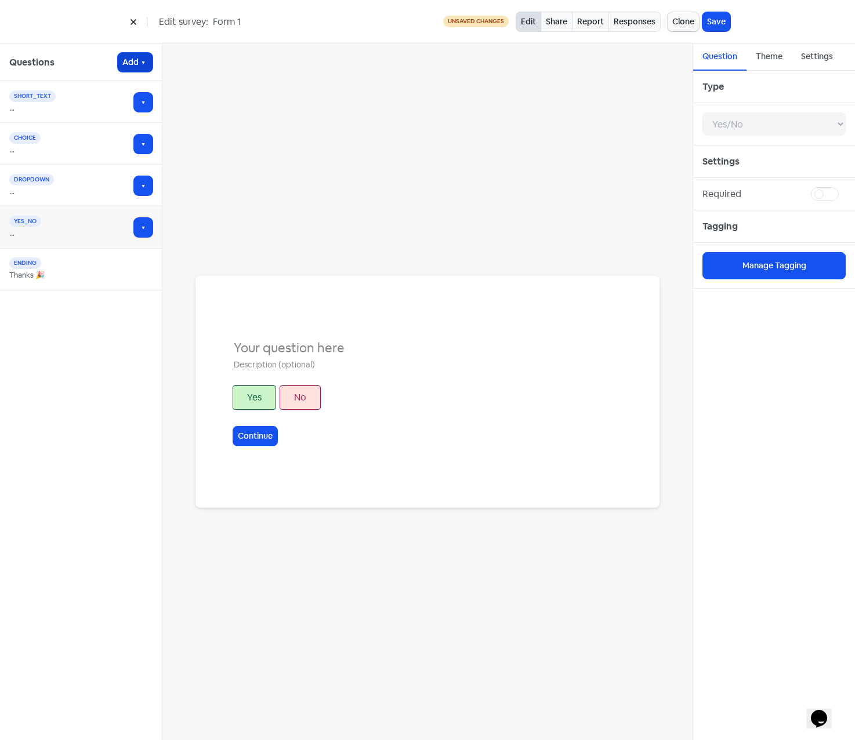
click at [138, 68] on button "Add" at bounding box center [135, 62] width 35 height 19
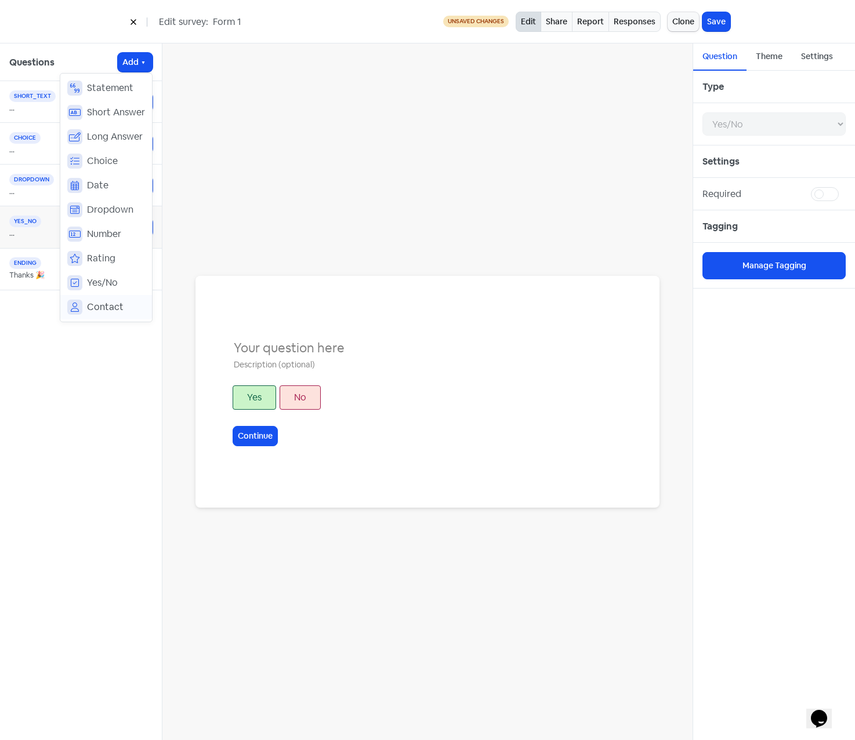
click at [116, 311] on span "Contact" at bounding box center [105, 307] width 37 height 14
select select "contact"
select select "2"
select select "3"
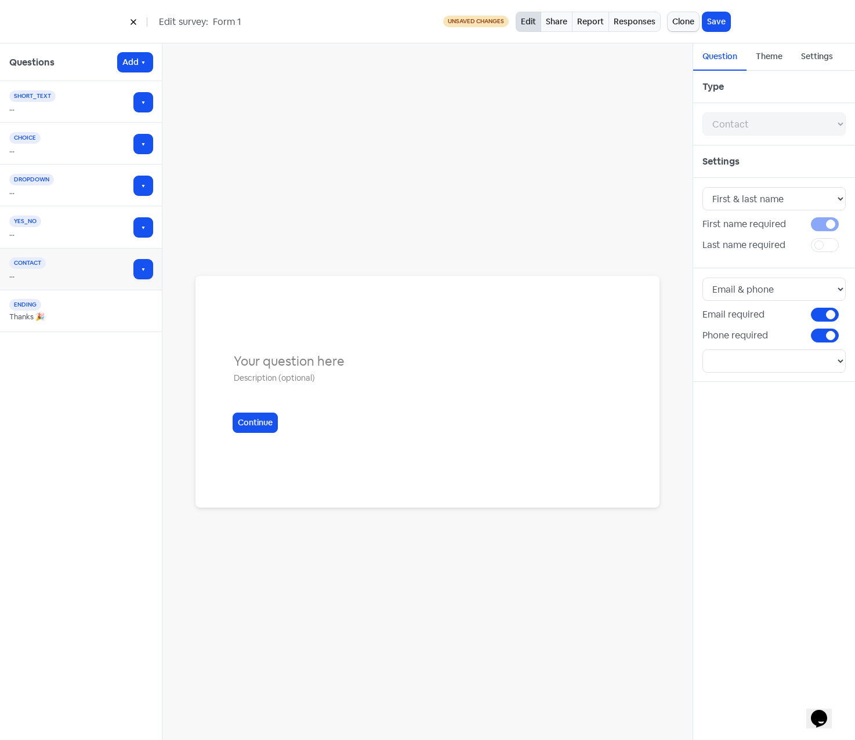
select select "AU"
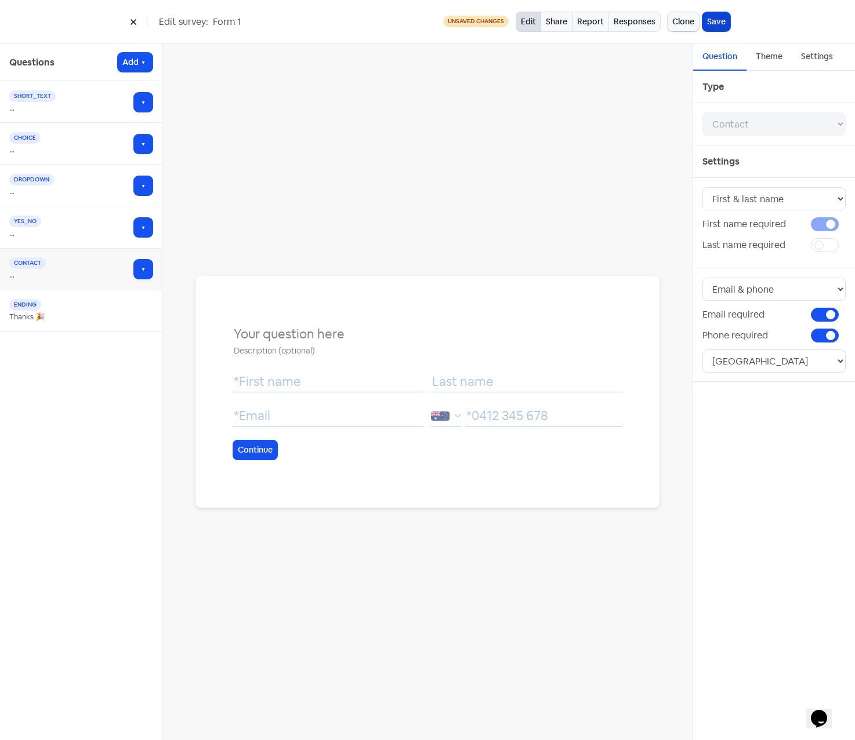
click at [710, 17] on button "Save" at bounding box center [716, 21] width 28 height 19
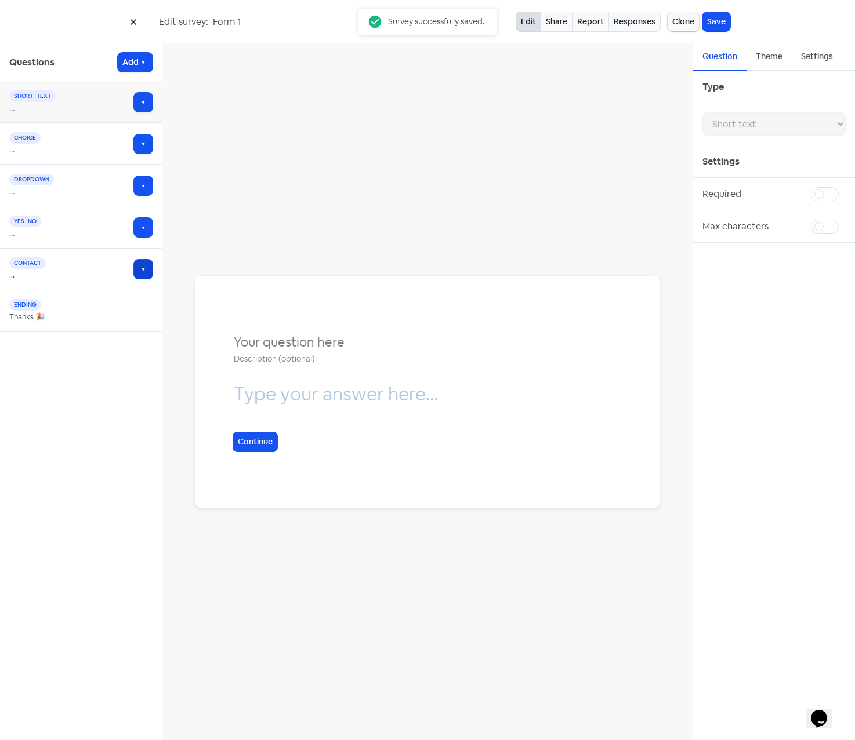
click at [147, 275] on button "button" at bounding box center [143, 269] width 19 height 19
select select "contact"
select select "2"
select select "3"
select select "AU"
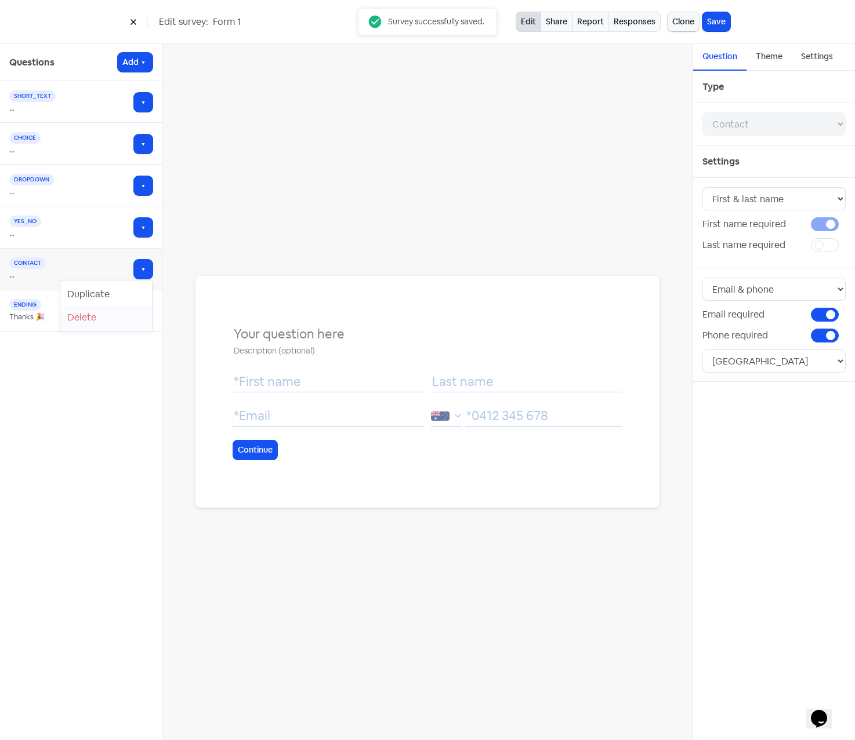
click at [84, 314] on button "Delete" at bounding box center [106, 317] width 92 height 23
select select "yes_no"
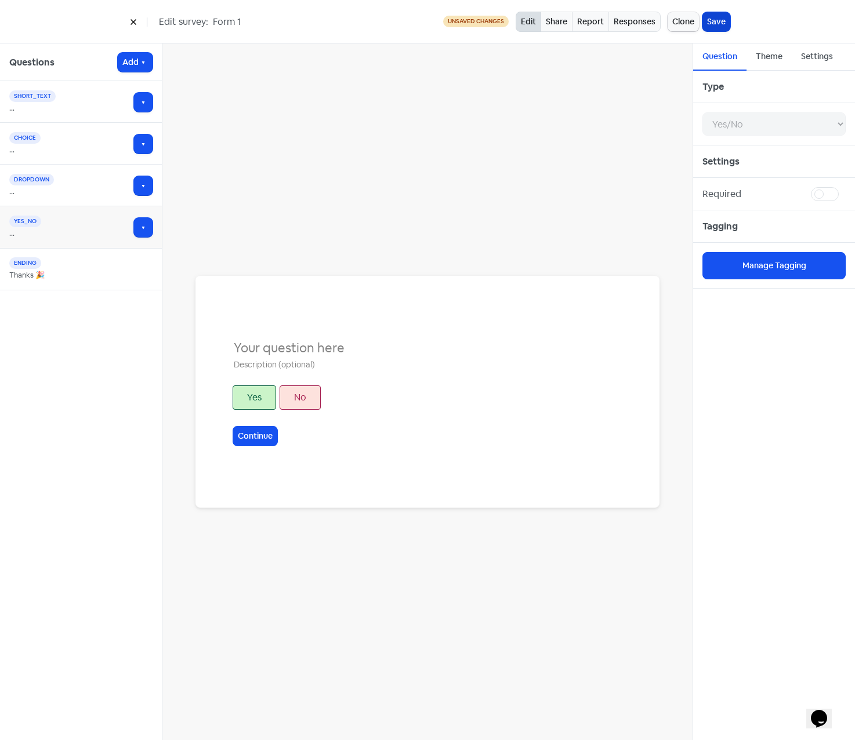
click at [711, 24] on button "Save" at bounding box center [716, 21] width 28 height 19
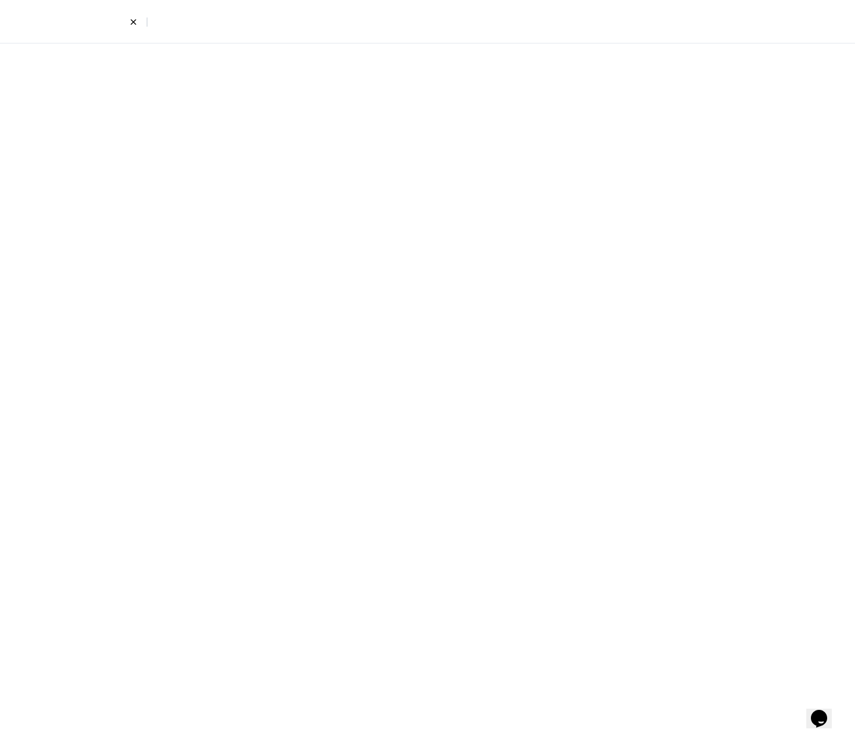
select select "short_text"
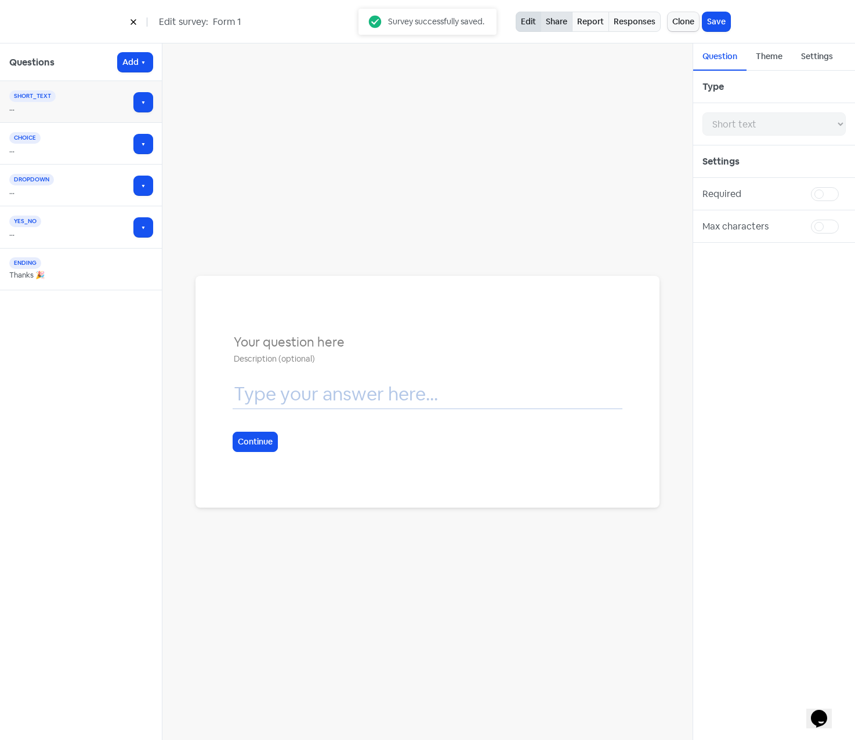
click at [565, 27] on link "Share" at bounding box center [556, 22] width 32 height 20
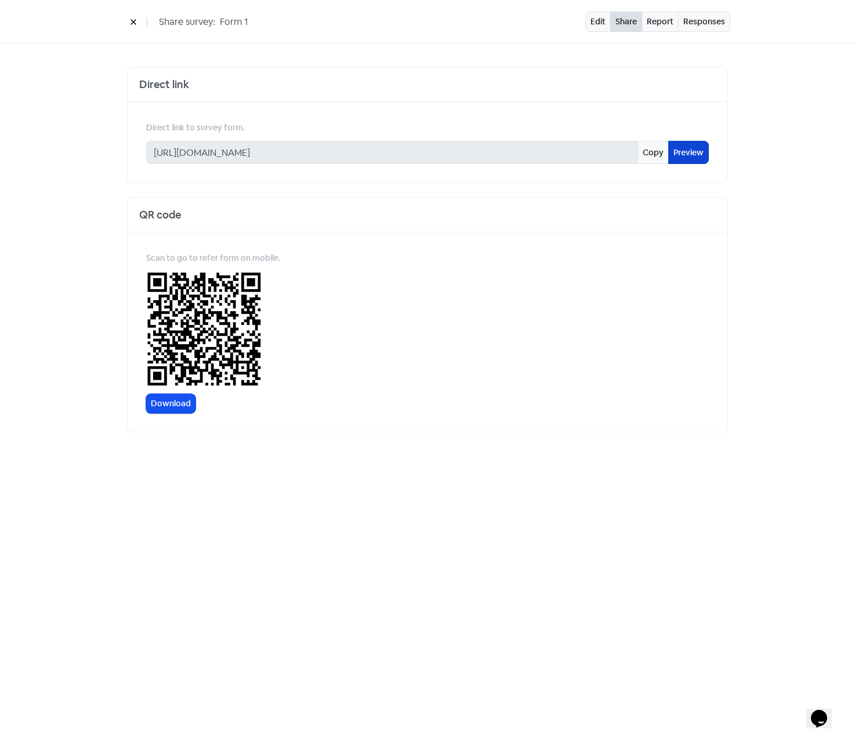
click at [689, 154] on link "Preview" at bounding box center [688, 152] width 41 height 23
click at [660, 23] on link "Report" at bounding box center [659, 22] width 37 height 20
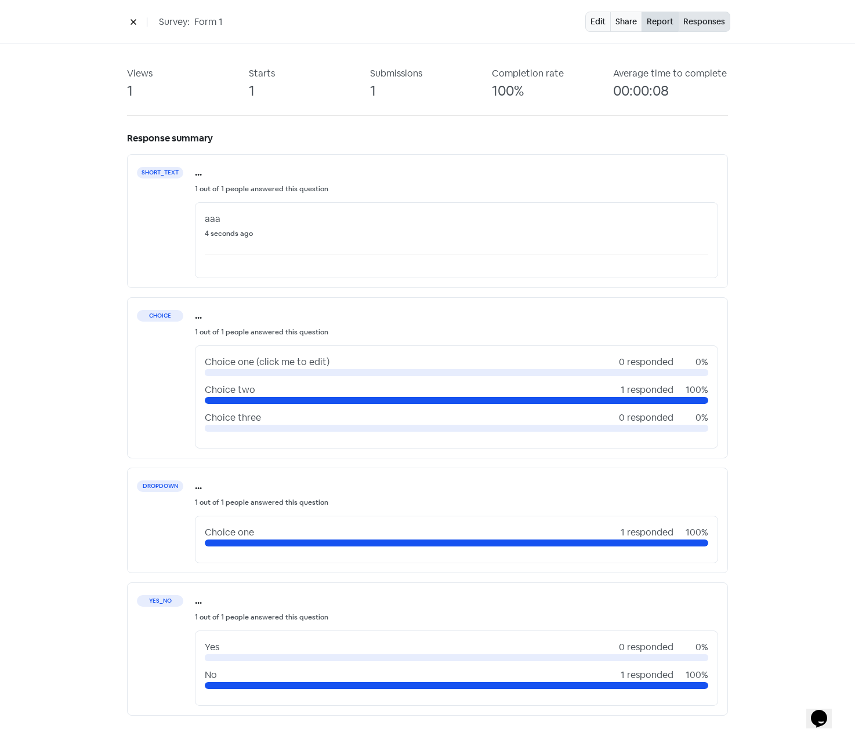
click at [692, 13] on link "Responses" at bounding box center [704, 22] width 52 height 20
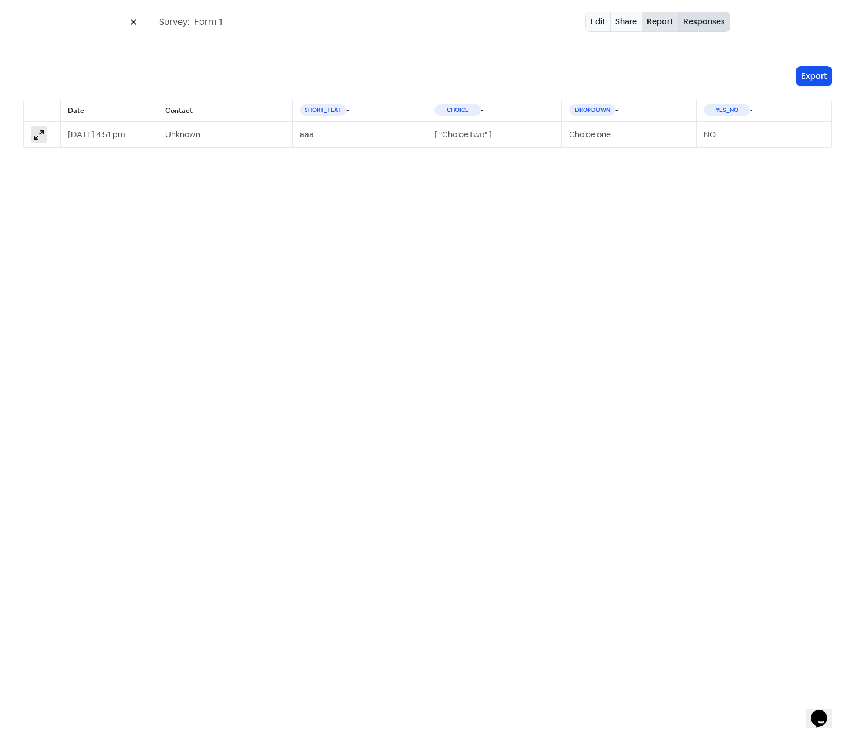
click at [655, 19] on link "Report" at bounding box center [659, 22] width 37 height 20
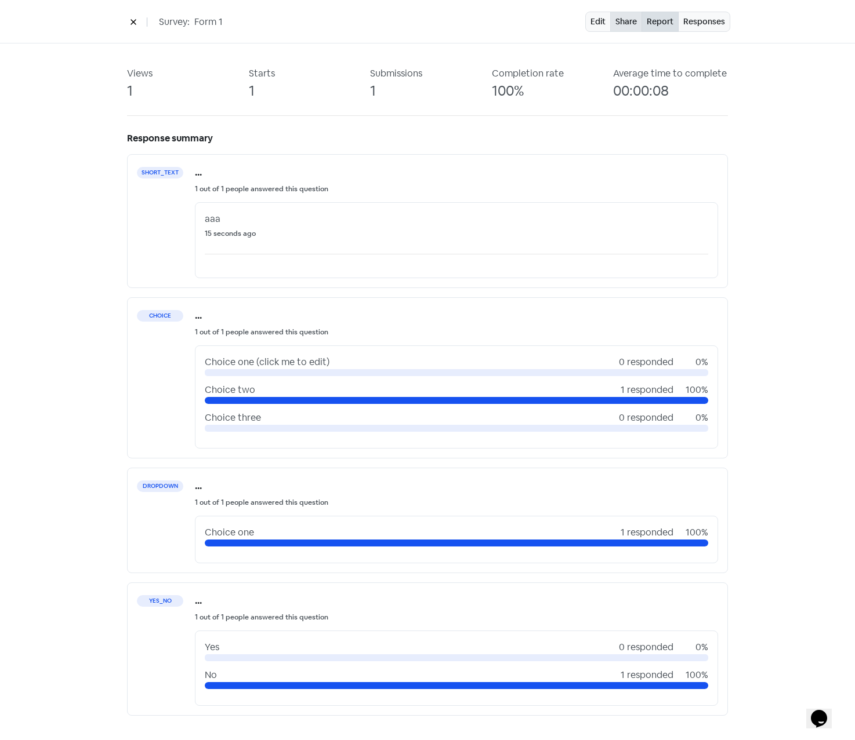
click at [624, 24] on link "Share" at bounding box center [626, 22] width 32 height 20
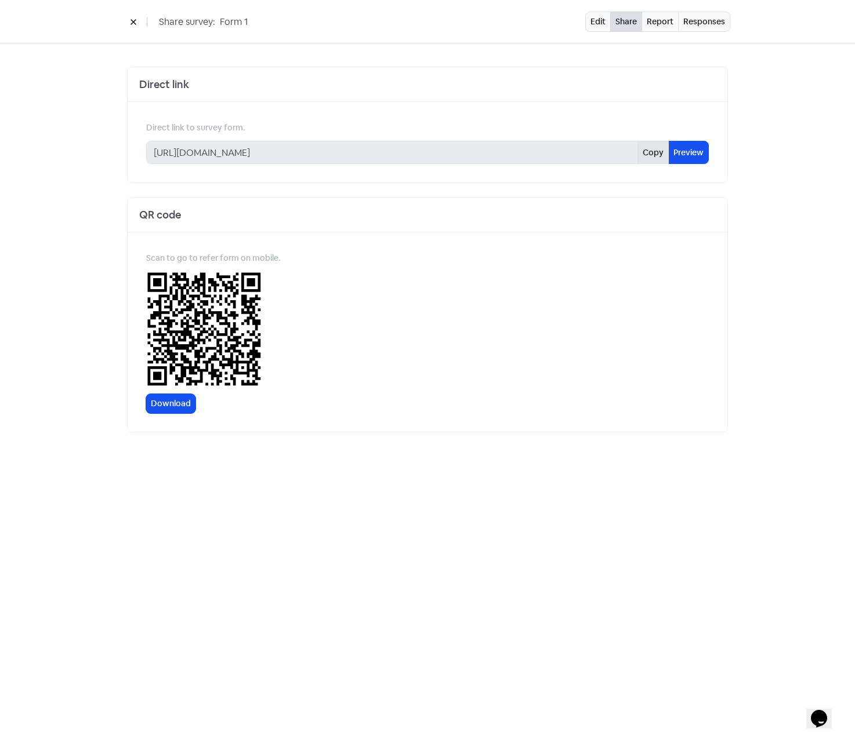
click at [651, 155] on button "Copy" at bounding box center [652, 152] width 31 height 23
click at [68, 155] on div "Direct link Direct link to survey form. https://collect.rapidreviews.com.au/sur…" at bounding box center [427, 256] width 855 height 426
click at [137, 19] on button at bounding box center [133, 22] width 17 height 20
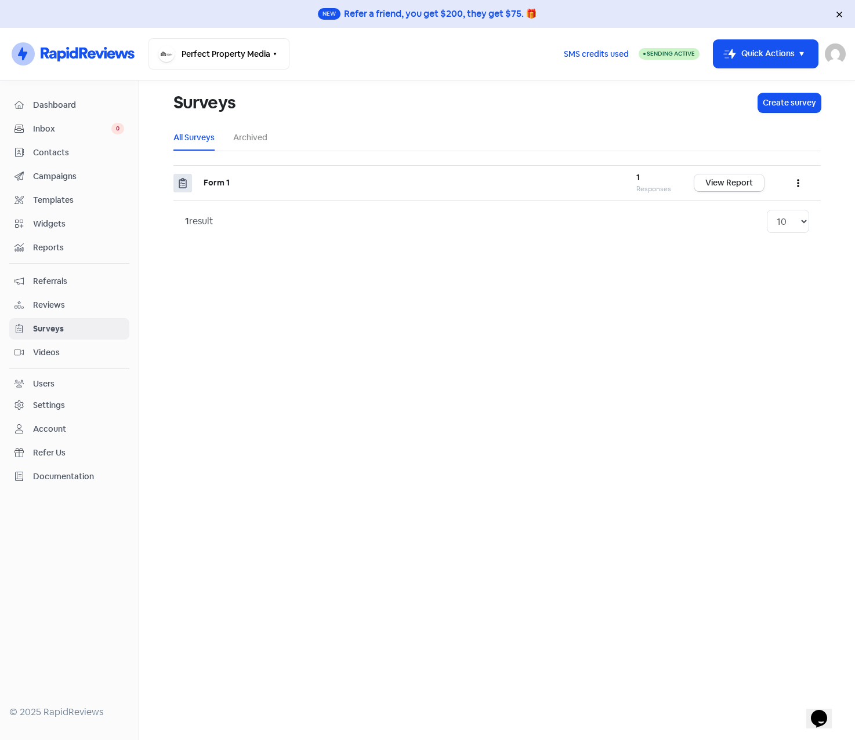
click at [43, 155] on span "Contacts" at bounding box center [78, 153] width 91 height 12
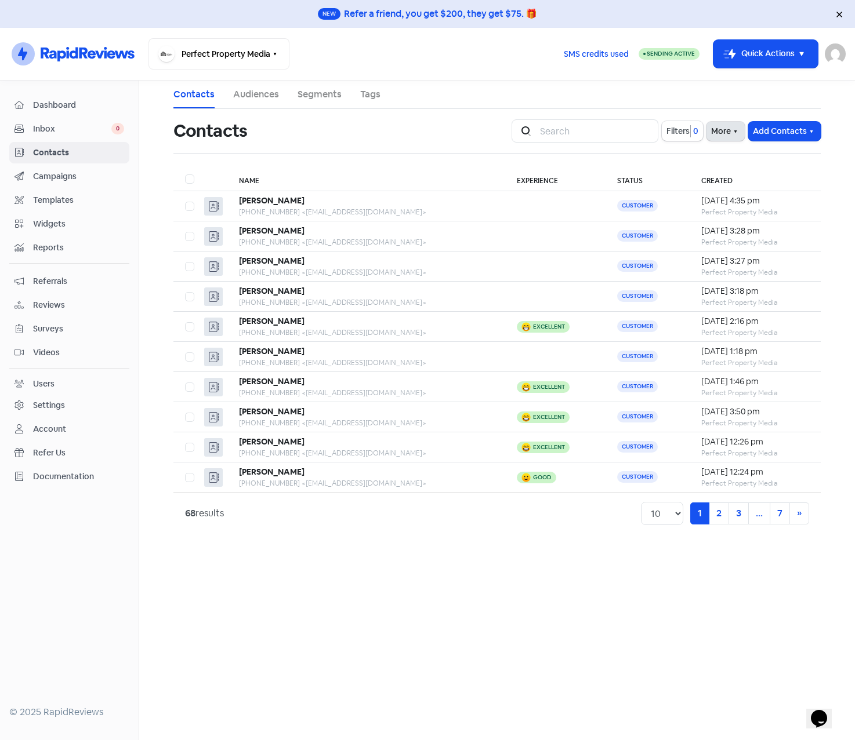
click at [721, 133] on button "More" at bounding box center [725, 131] width 38 height 19
click at [705, 155] on link "External Contact Forms" at bounding box center [689, 156] width 117 height 23
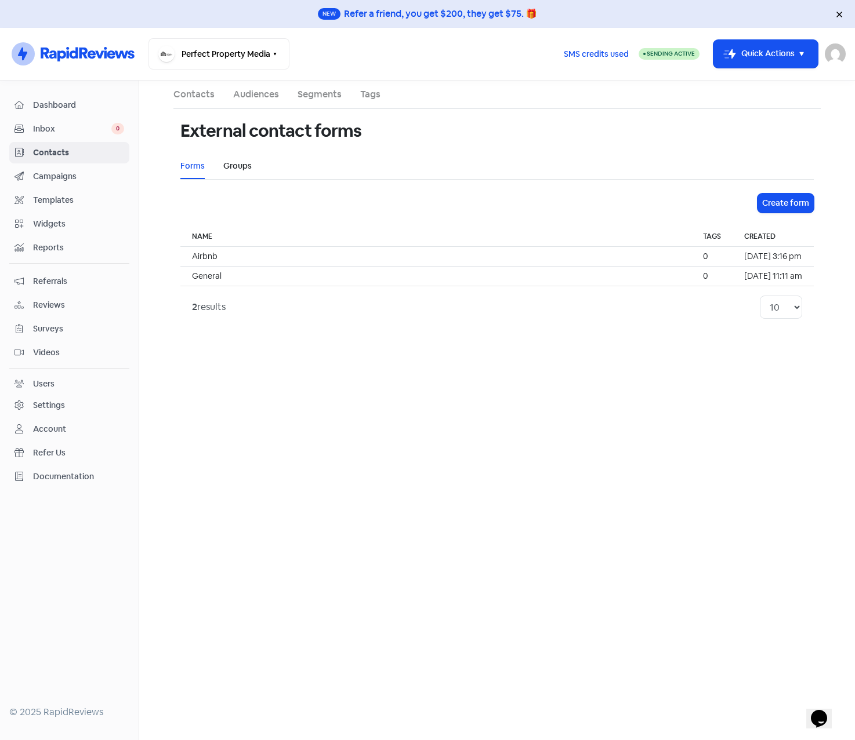
click at [241, 165] on link "Groups" at bounding box center [237, 166] width 28 height 12
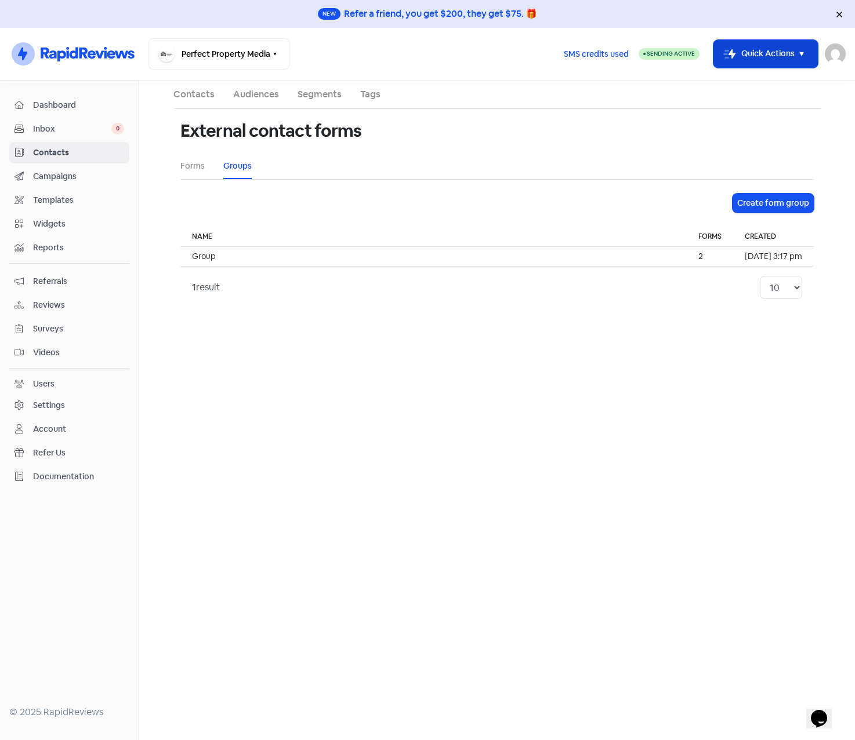
click at [783, 51] on button "Icon For Thunder-move Quick Actions" at bounding box center [765, 54] width 104 height 28
click at [242, 197] on div at bounding box center [456, 203] width 552 height 19
click at [71, 151] on span "Contacts" at bounding box center [78, 153] width 91 height 12
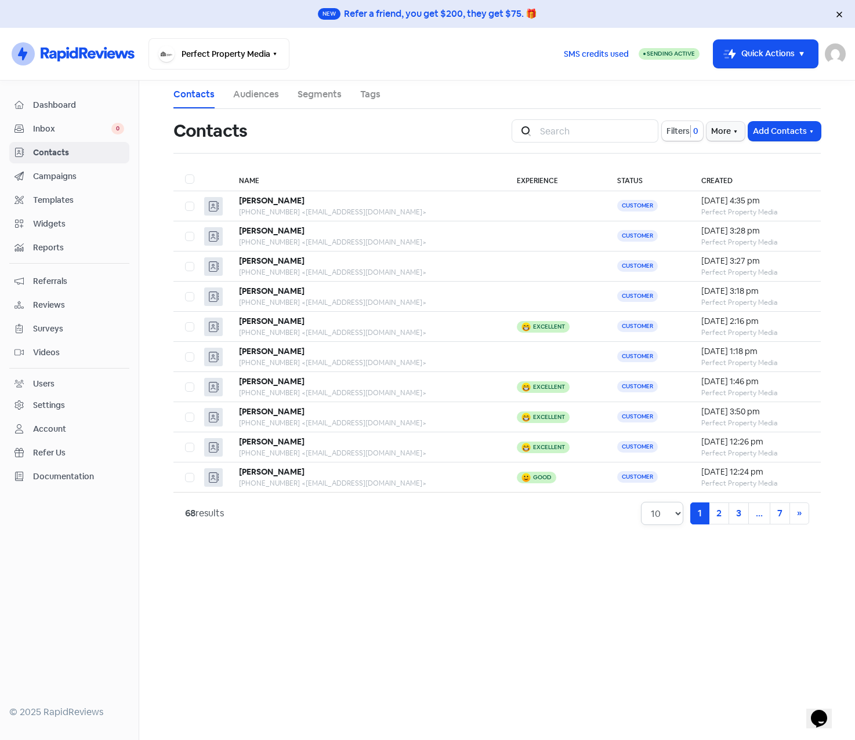
click at [677, 513] on select "10 20 30 50 100" at bounding box center [662, 513] width 42 height 23
click at [580, 201] on td at bounding box center [555, 206] width 100 height 30
click at [69, 175] on span "Campaigns" at bounding box center [78, 176] width 91 height 12
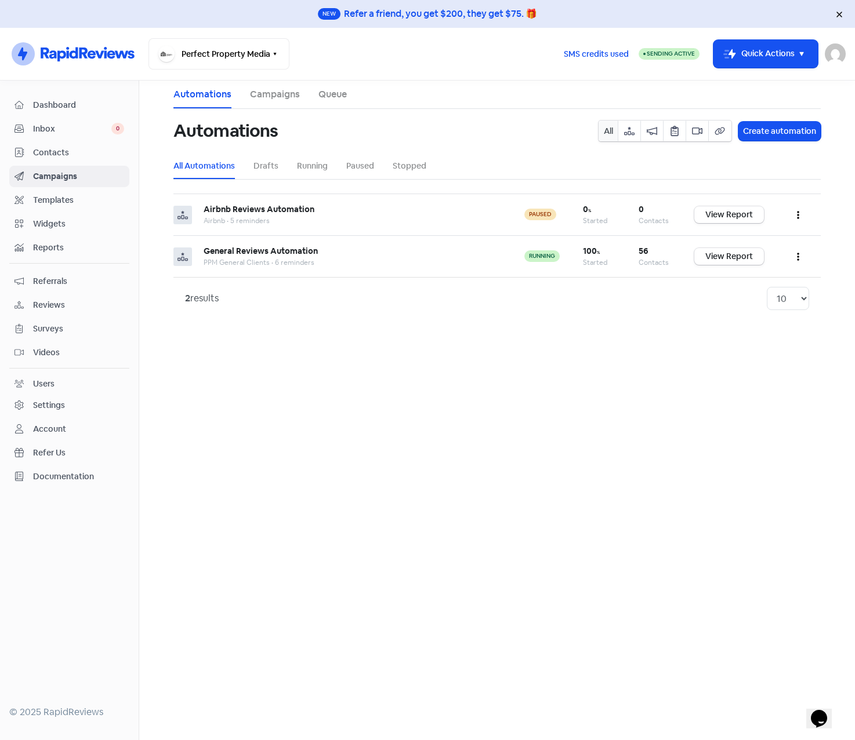
click at [84, 151] on span "Contacts" at bounding box center [78, 153] width 91 height 12
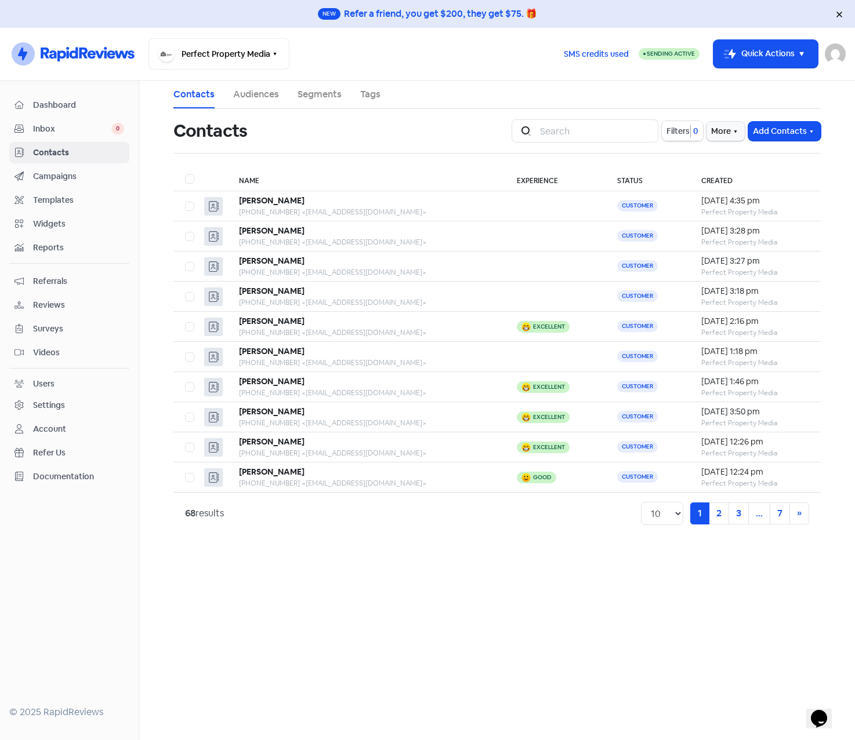
click at [681, 133] on span "Filters" at bounding box center [677, 131] width 23 height 12
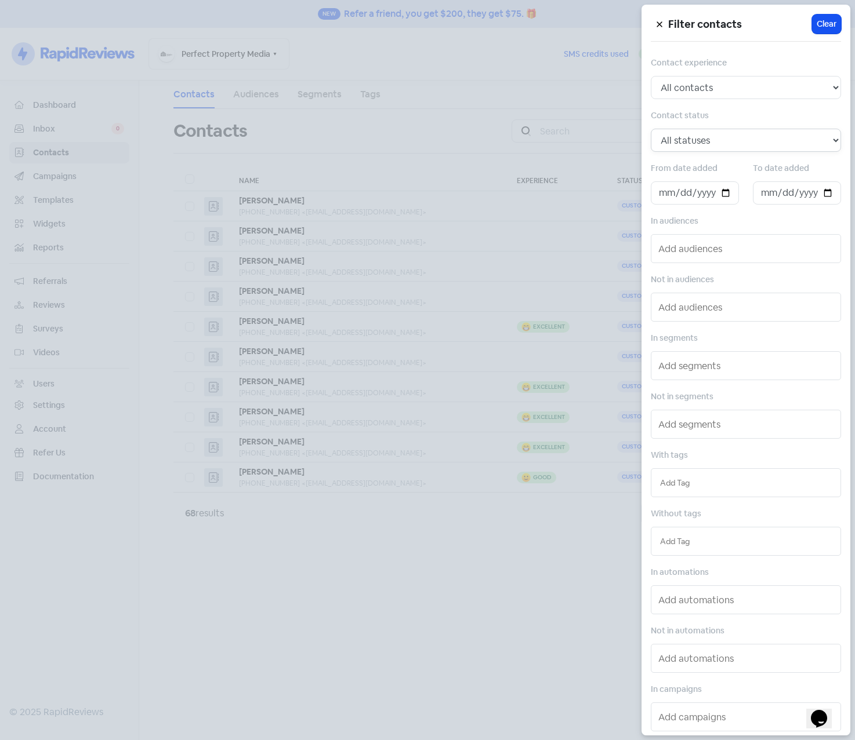
click at [712, 135] on select "All statuses Customer Lead Subscribed Unsubscribed" at bounding box center [745, 140] width 190 height 23
click at [712, 101] on div "Filter contacts Icon For Loading Clear Contact experience All contacts Any expe…" at bounding box center [745, 370] width 209 height 731
click at [714, 89] on select "All contacts Any experience (5, 4, 3, 2, 1) Positive experience (5, 4) Excellen…" at bounding box center [745, 87] width 190 height 23
select select "positive"
click at [650, 76] on select "All contacts Any experience (5, 4, 3, 2, 1) Positive experience (5, 4) Excellen…" at bounding box center [745, 87] width 190 height 23
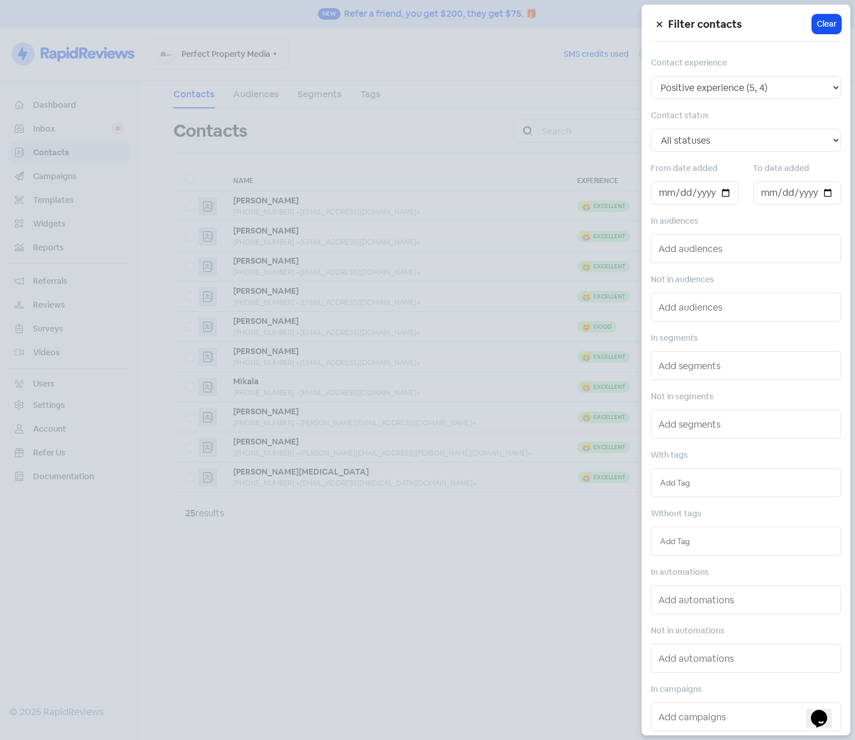
click at [449, 600] on div at bounding box center [427, 370] width 855 height 740
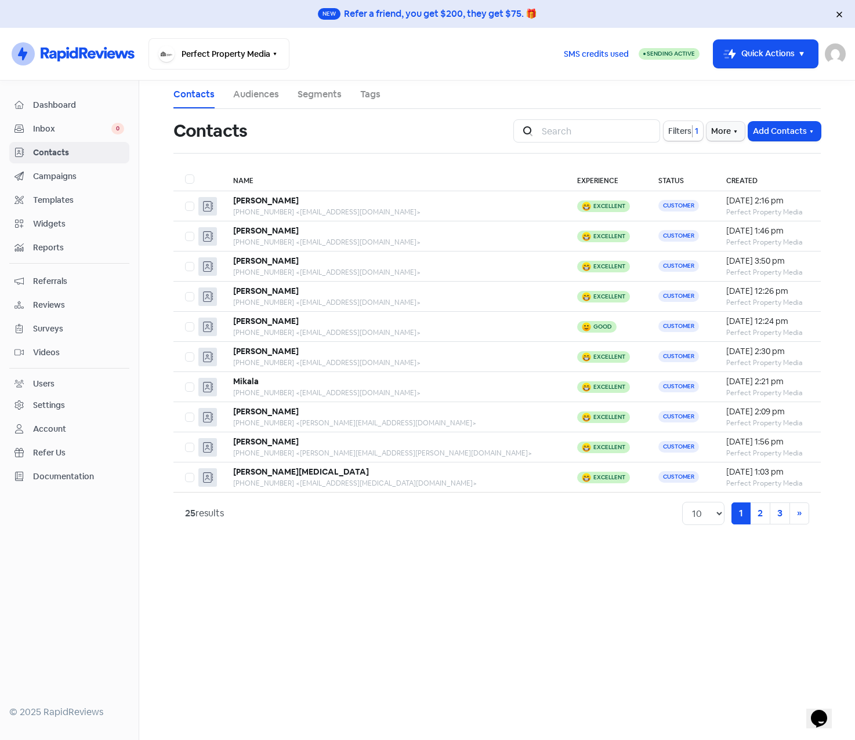
click at [188, 514] on strong "25" at bounding box center [190, 513] width 10 height 12
drag, startPoint x: 187, startPoint y: 513, endPoint x: 194, endPoint y: 513, distance: 7.0
click at [194, 513] on strong "25" at bounding box center [190, 513] width 10 height 12
drag, startPoint x: 194, startPoint y: 513, endPoint x: 285, endPoint y: 522, distance: 91.6
click at [285, 522] on div "25 results 10 20 30 50 100 1 (current) 2 3 » Next" at bounding box center [497, 513] width 624 height 23
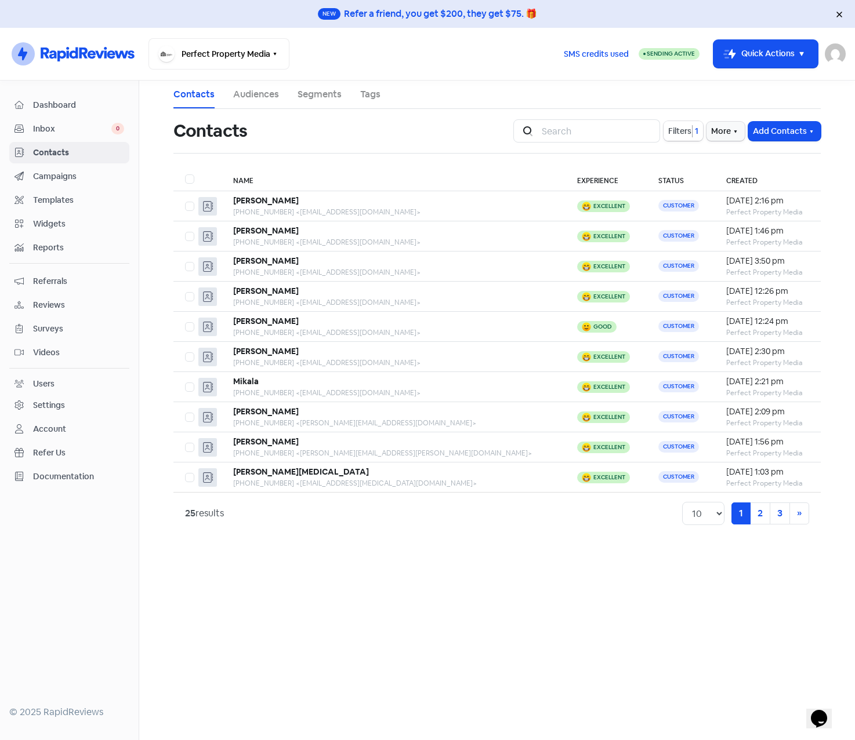
click at [682, 132] on span "Filters" at bounding box center [679, 131] width 23 height 12
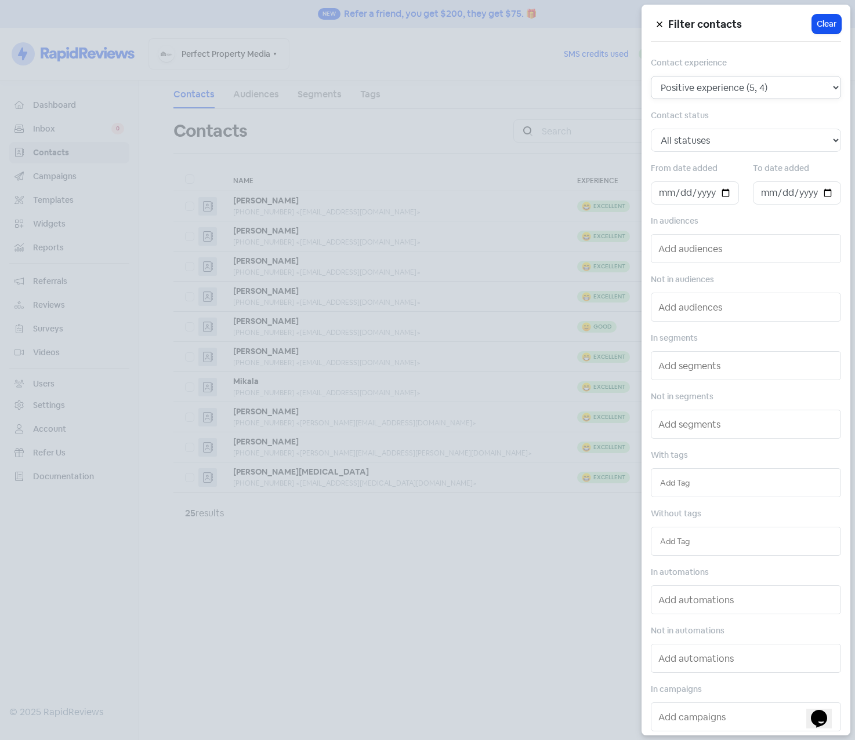
click at [741, 89] on select "All contacts Any experience (5, 4, 3, 2, 1) Positive experience (5, 4) Excellen…" at bounding box center [745, 87] width 190 height 23
select select "5"
click at [650, 76] on select "All contacts Any experience (5, 4, 3, 2, 1) Positive experience (5, 4) Excellen…" at bounding box center [745, 87] width 190 height 23
click at [355, 561] on div at bounding box center [427, 370] width 855 height 740
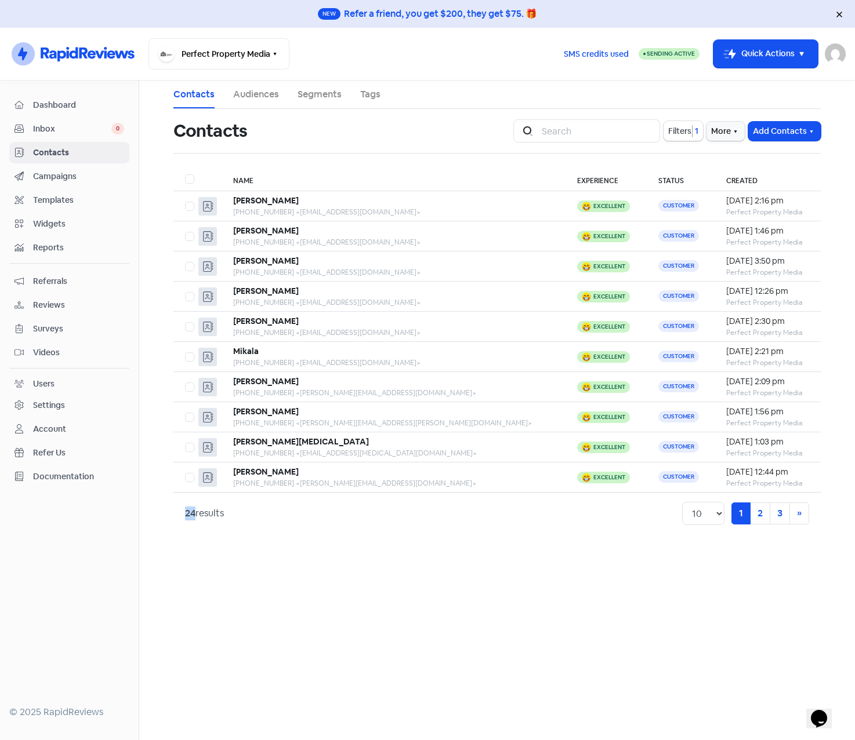
drag, startPoint x: 187, startPoint y: 513, endPoint x: 195, endPoint y: 513, distance: 8.1
click at [195, 513] on strong "24" at bounding box center [190, 513] width 10 height 12
click at [362, 534] on div "24 results 10 20 30 50 100 1 (current) 2 3 » Next" at bounding box center [496, 513] width 647 height 42
click at [65, 106] on span "Dashboard" at bounding box center [78, 105] width 91 height 12
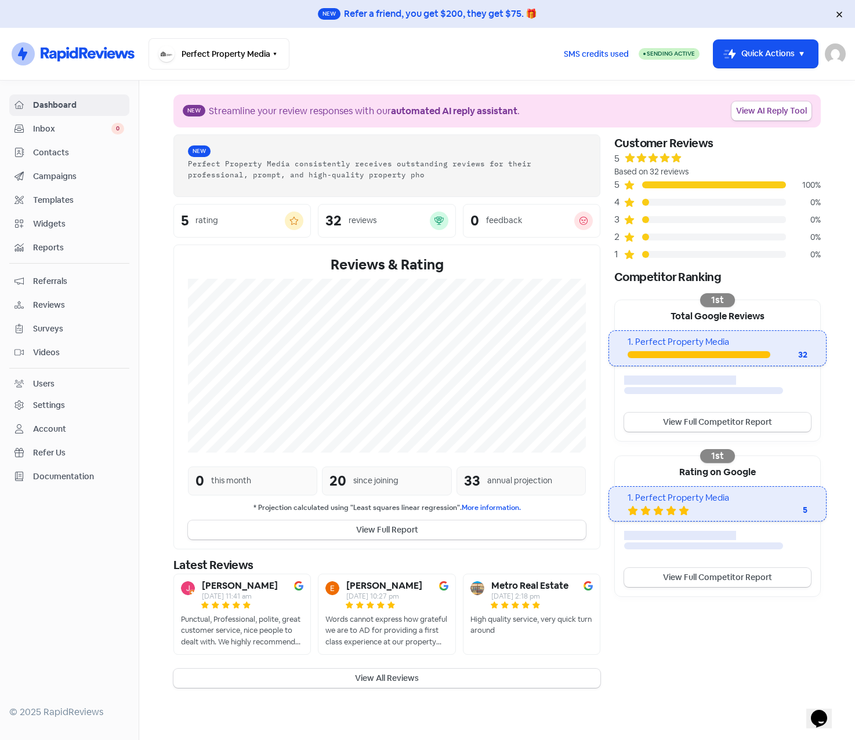
click at [54, 150] on span "Contacts" at bounding box center [78, 153] width 91 height 12
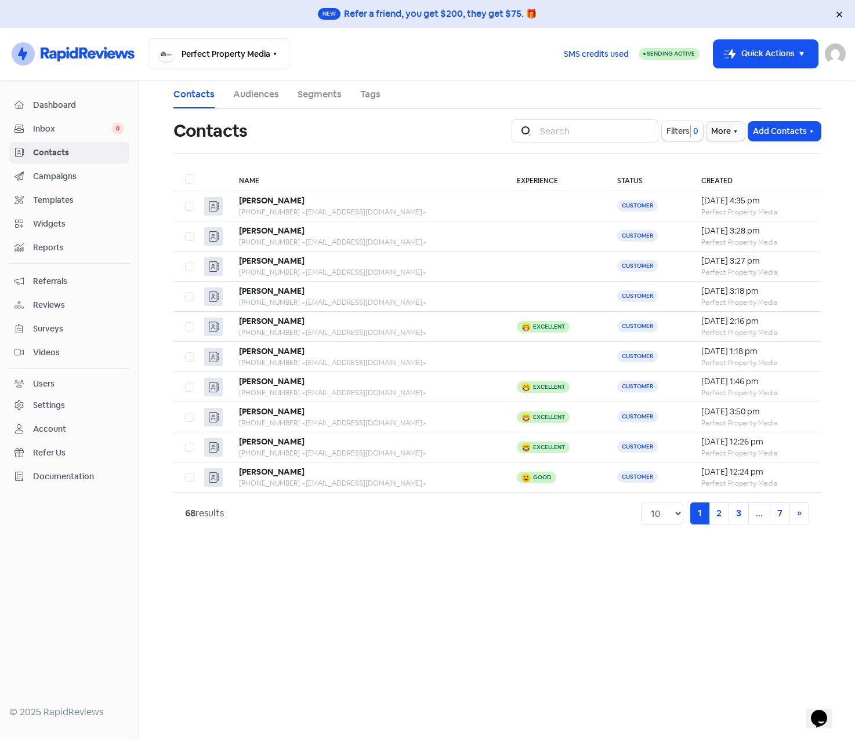
click at [157, 147] on main "Contacts Audiences Segments Tags Contacts Icon For Search Filters 0 More Add Co…" at bounding box center [496, 411] width 715 height 660
click at [51, 179] on span "Campaigns" at bounding box center [78, 176] width 91 height 12
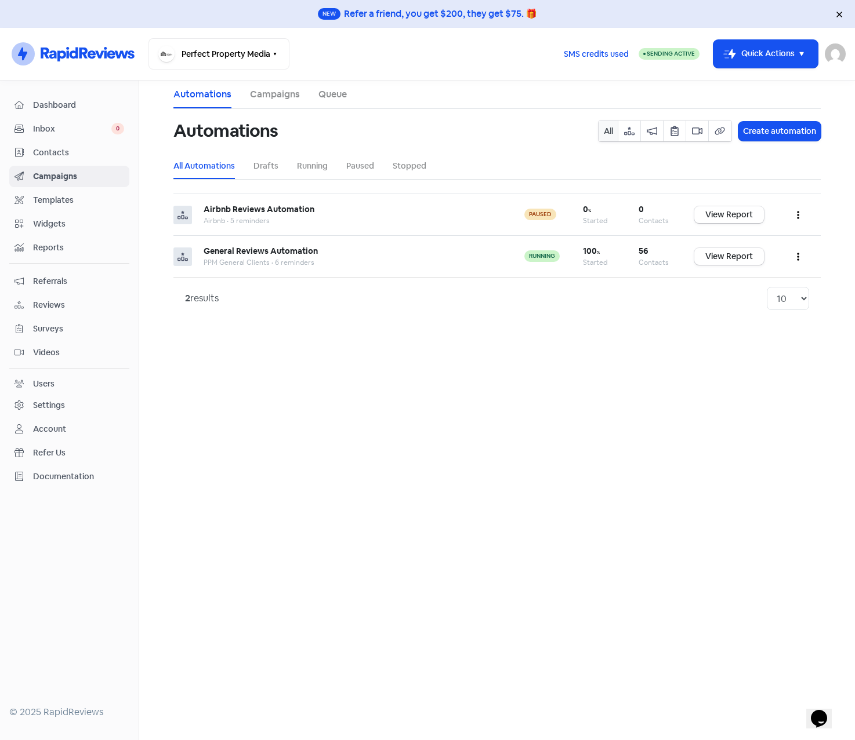
click at [53, 153] on span "Contacts" at bounding box center [78, 153] width 91 height 12
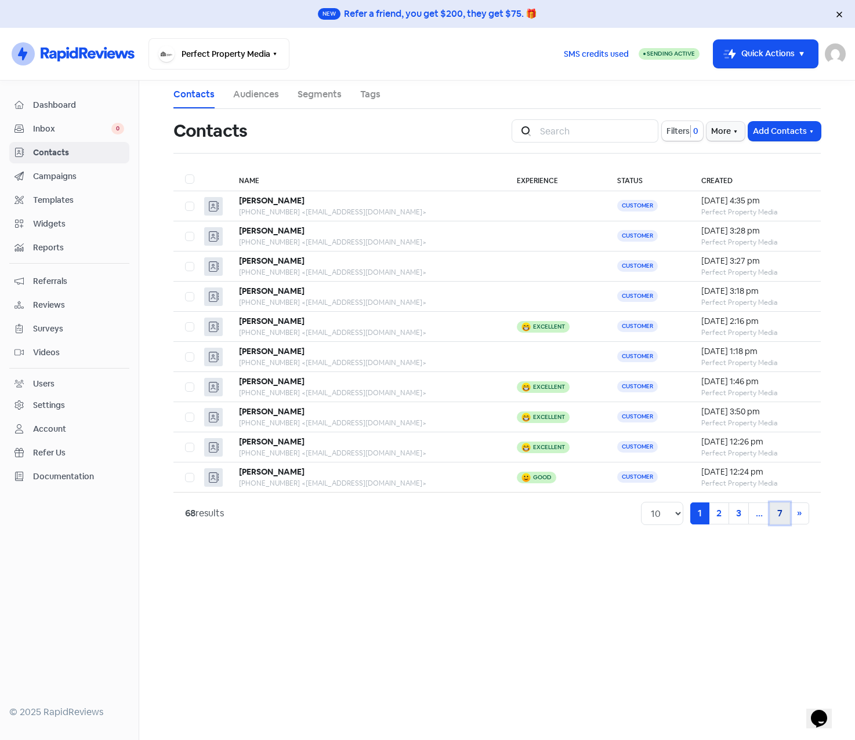
click at [780, 514] on link "7" at bounding box center [779, 514] width 20 height 22
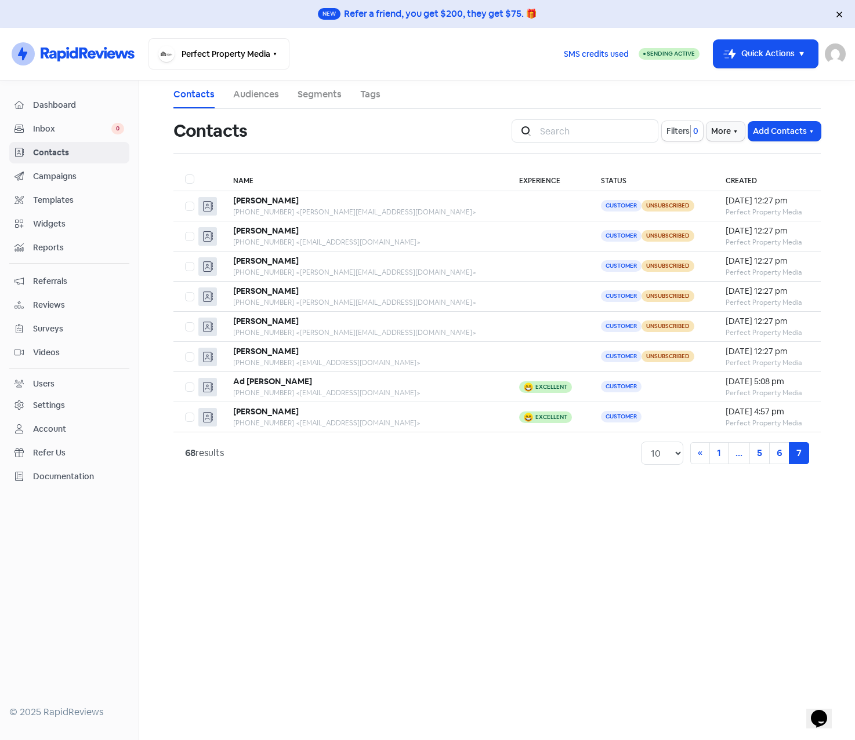
click at [53, 175] on span "Campaigns" at bounding box center [78, 176] width 91 height 12
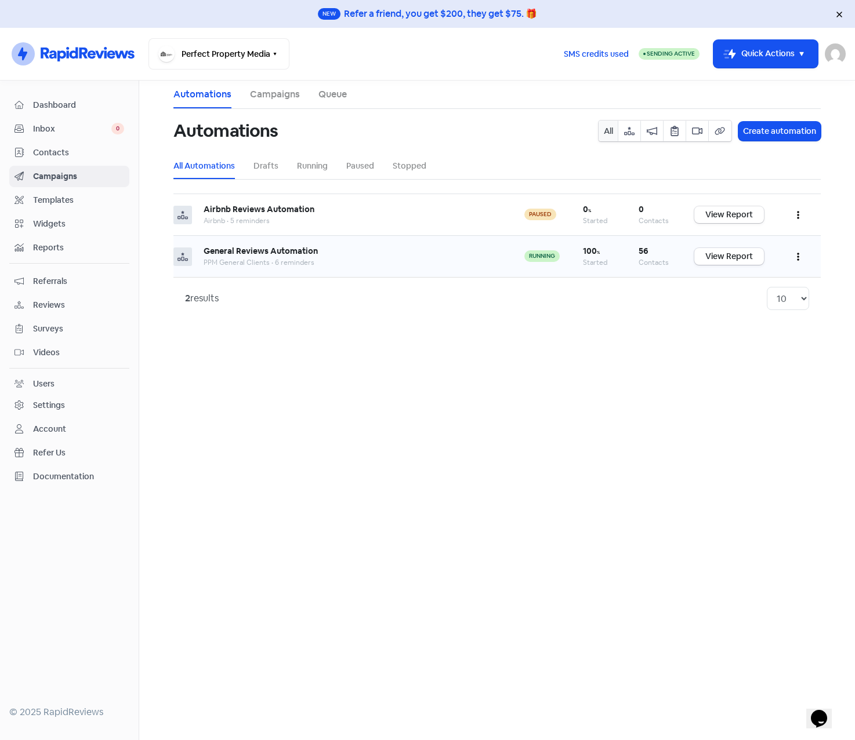
click at [798, 258] on icon "button" at bounding box center [798, 256] width 2 height 9
click at [728, 285] on button "Edit" at bounding box center [763, 285] width 92 height 23
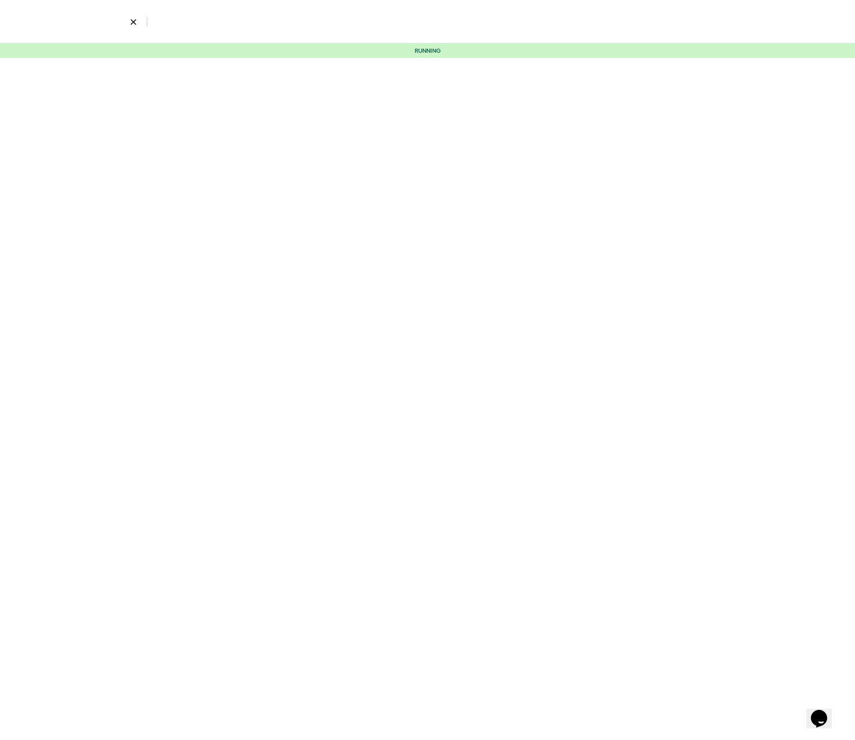
select select "3"
select select "4"
select select "7"
select select "8"
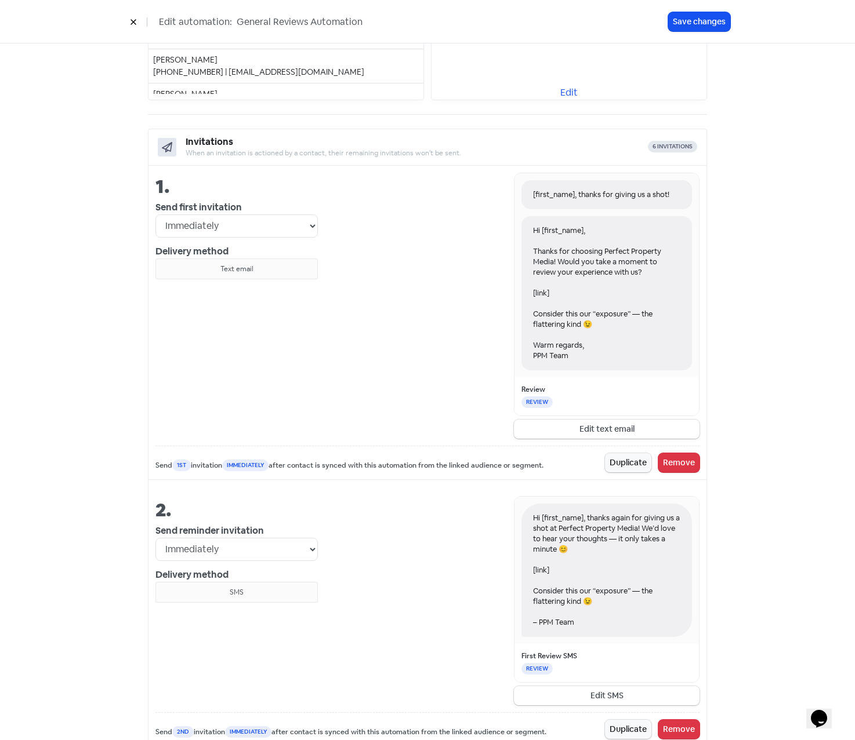
scroll to position [406, 0]
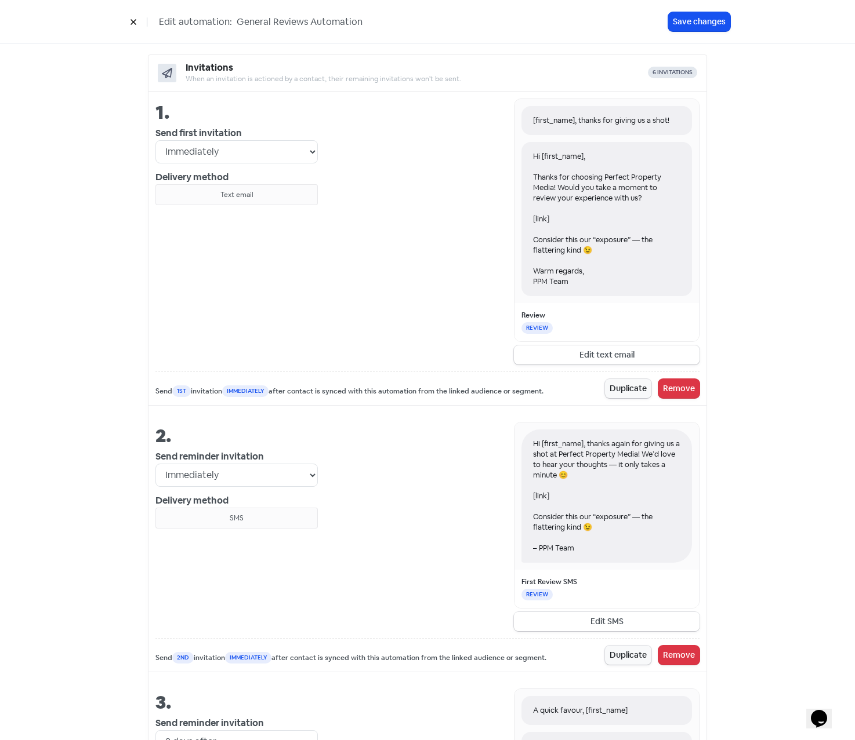
click at [609, 622] on button "Edit SMS" at bounding box center [607, 621] width 186 height 19
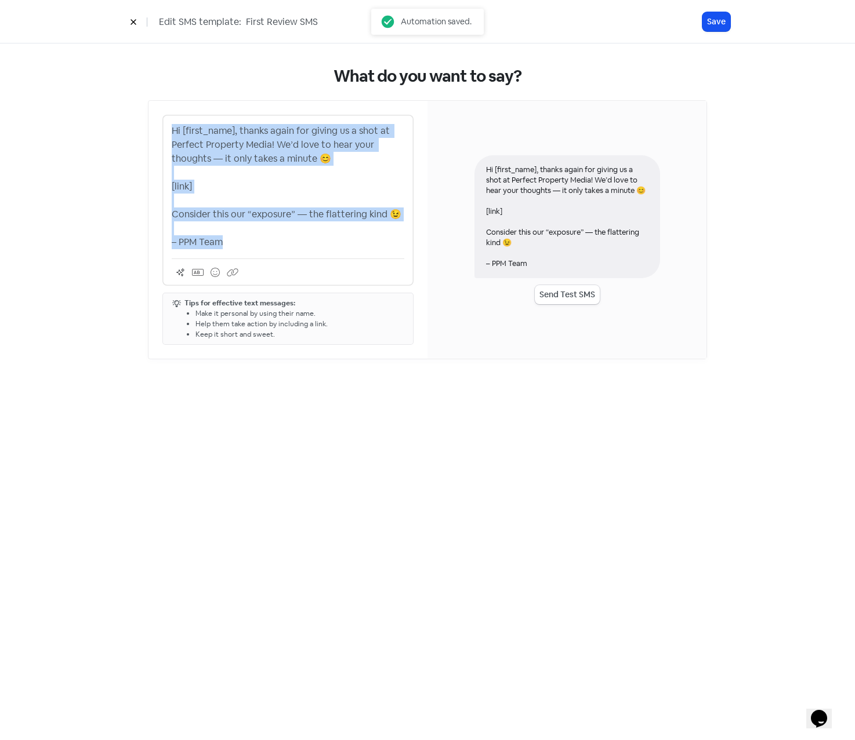
drag, startPoint x: 172, startPoint y: 129, endPoint x: 270, endPoint y: 272, distance: 173.5
click at [270, 272] on div "Hi [first_name], thanks again for giving us a shot at Perfect Property Media! W…" at bounding box center [287, 200] width 251 height 171
copy p "Hi [first_name], thanks again for giving us a shot at Perfect Property Media! W…"
click at [133, 20] on icon at bounding box center [133, 22] width 7 height 7
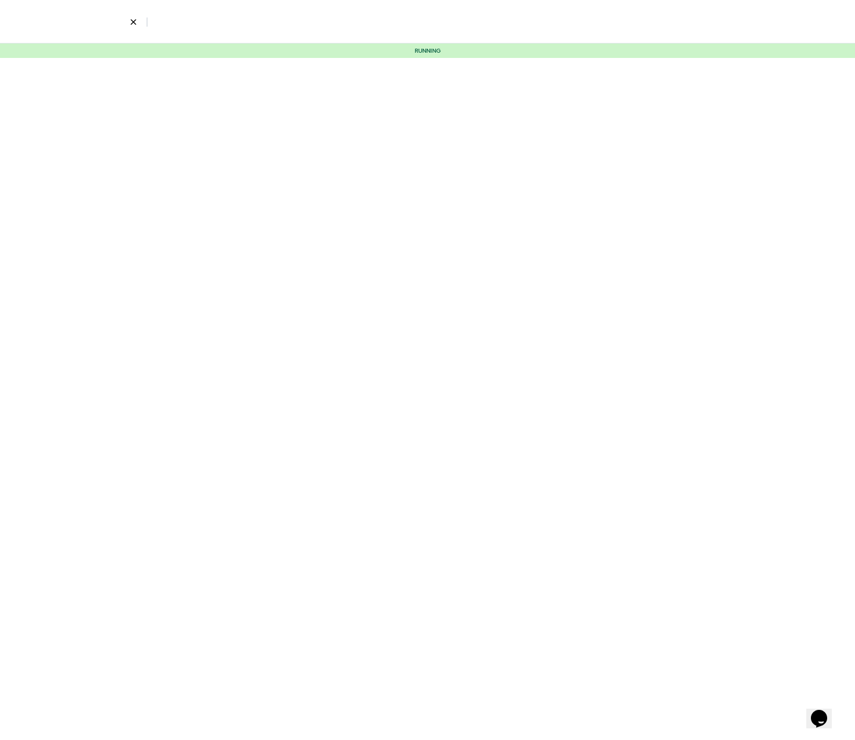
select select "3"
select select "4"
select select "7"
select select "8"
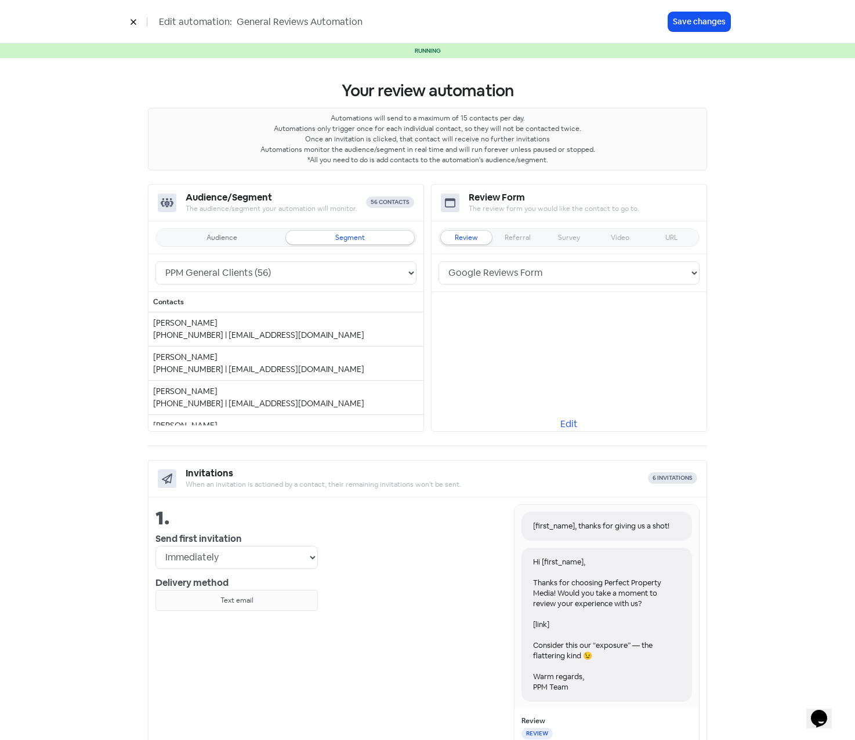
drag, startPoint x: 132, startPoint y: 19, endPoint x: 129, endPoint y: 27, distance: 8.6
click at [132, 19] on icon at bounding box center [133, 22] width 7 height 7
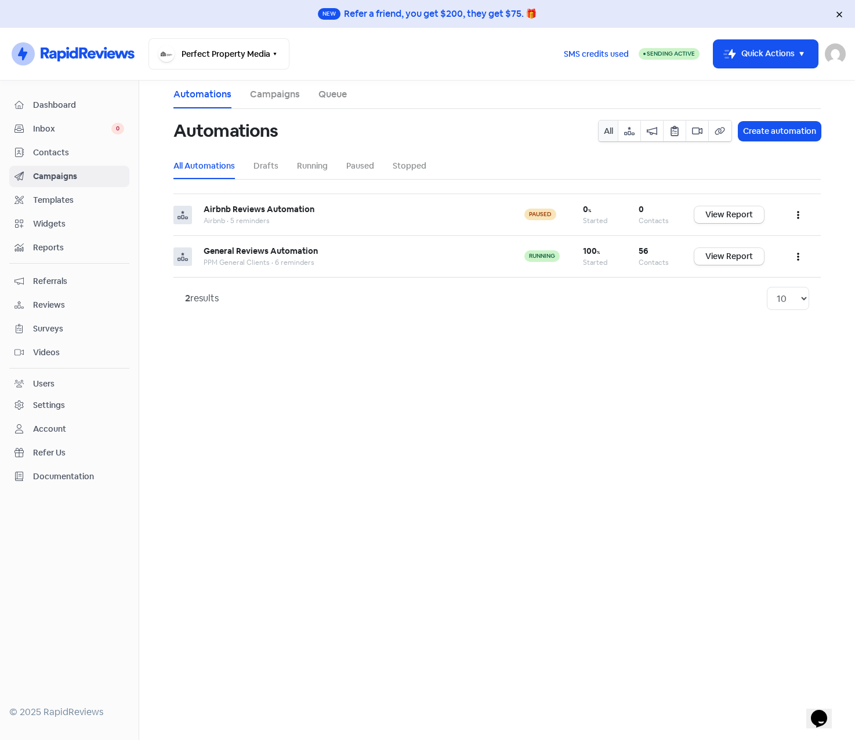
click at [54, 195] on span "Templates" at bounding box center [78, 200] width 91 height 12
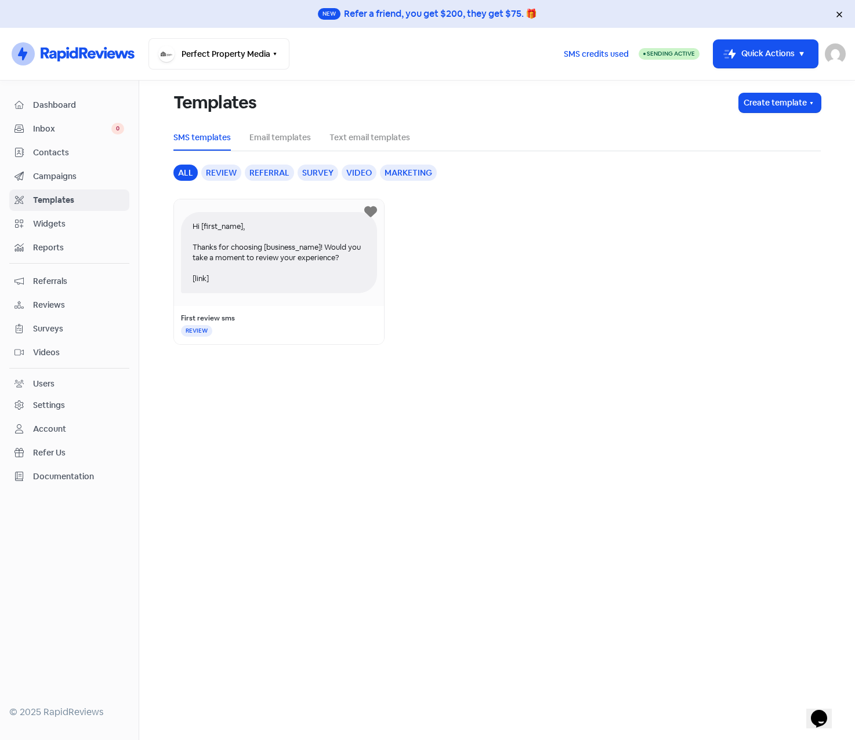
click at [232, 233] on div "Hi [first_name], Thanks for choosing [business_name]! Would you take a moment t…" at bounding box center [279, 252] width 196 height 81
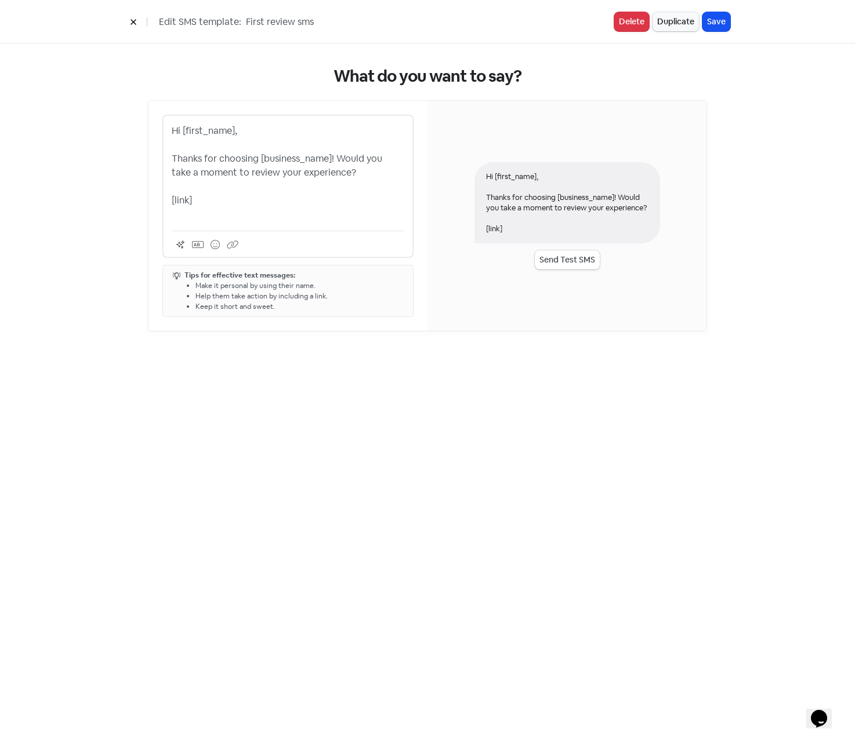
click at [241, 195] on p "Hi [first_name], Thanks for choosing [business_name]! Would you take a moment t…" at bounding box center [288, 172] width 232 height 97
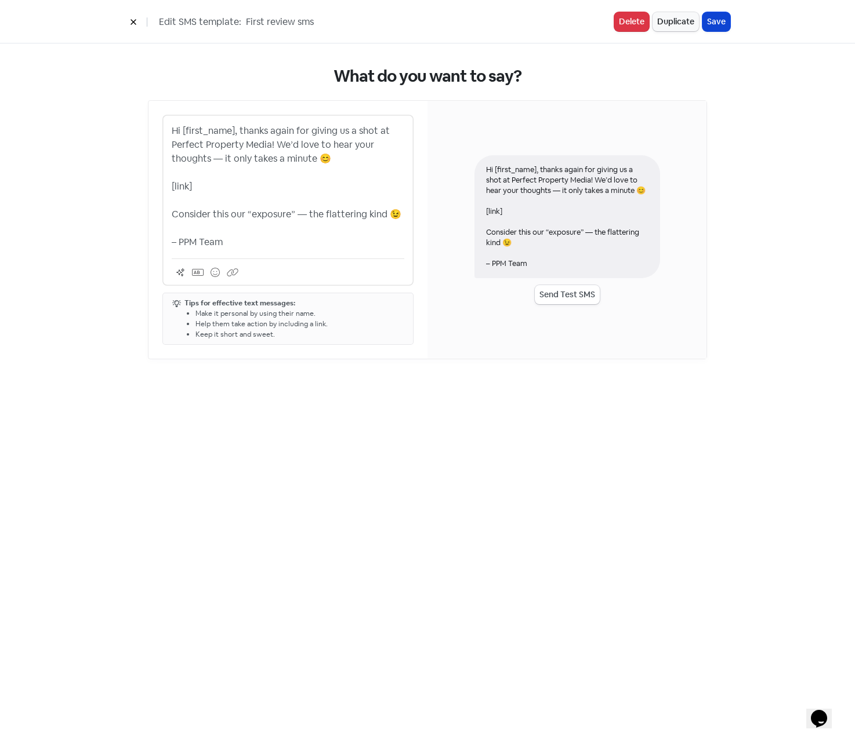
click at [721, 20] on button "Save" at bounding box center [716, 21] width 28 height 19
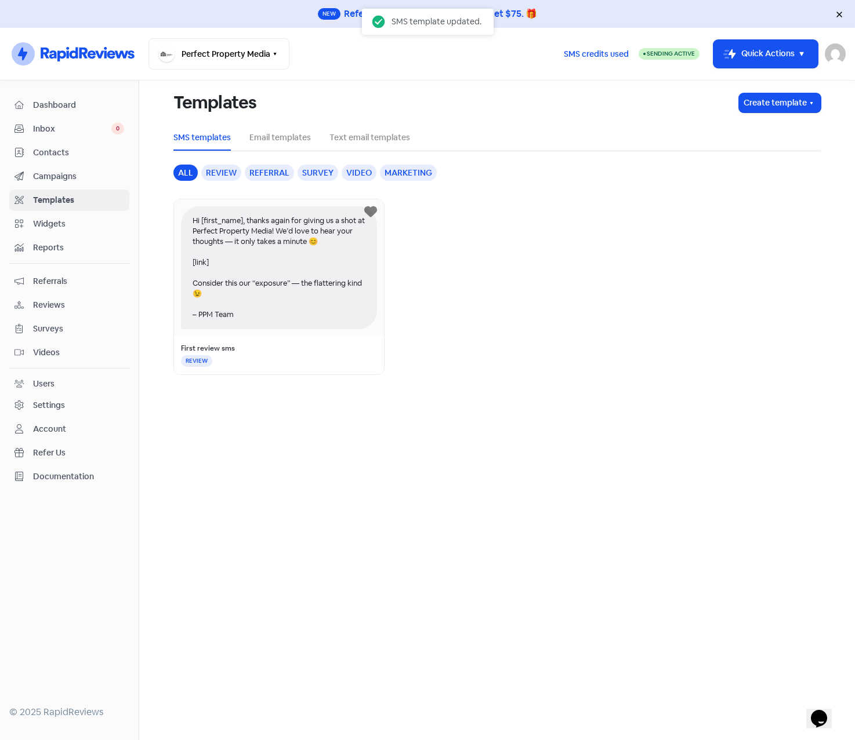
click at [46, 152] on span "Contacts" at bounding box center [78, 153] width 91 height 12
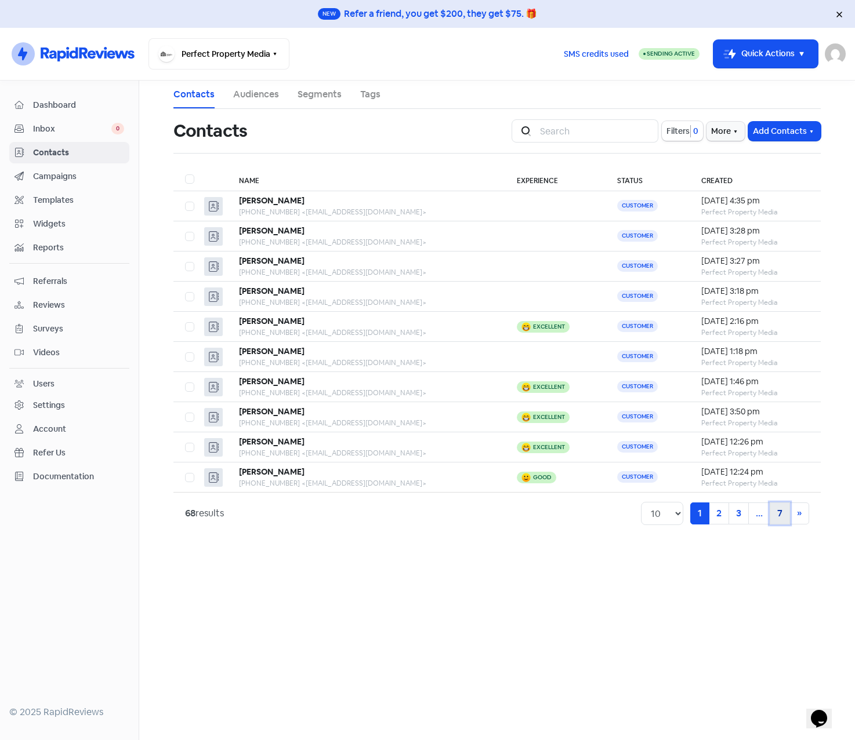
click at [784, 512] on link "7" at bounding box center [779, 514] width 20 height 22
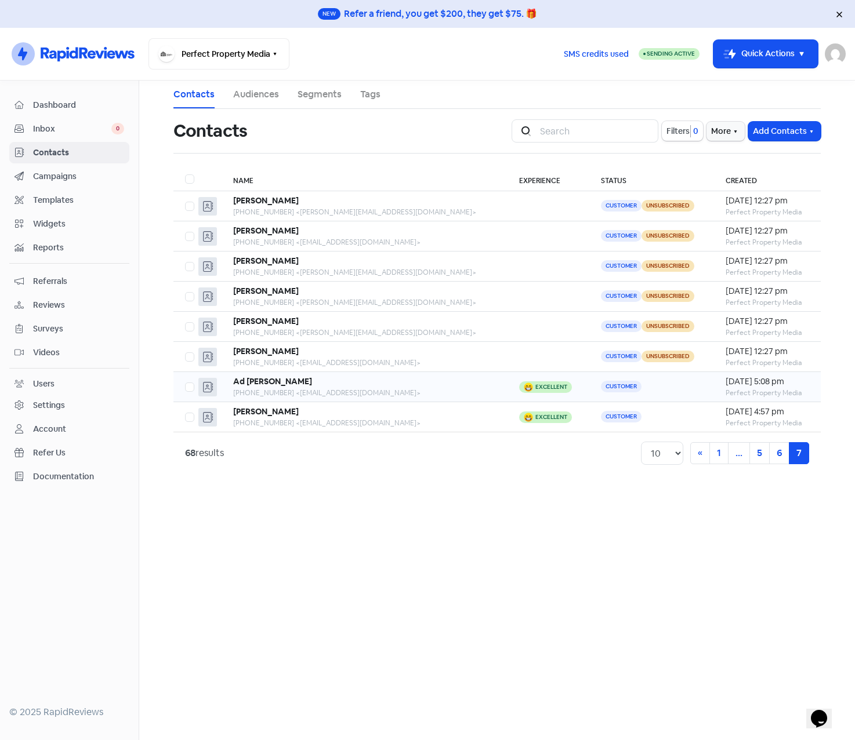
click at [438, 378] on td "Ad Sethi +61411102544 <amandeepsethi@hotmail.com>" at bounding box center [364, 387] width 286 height 30
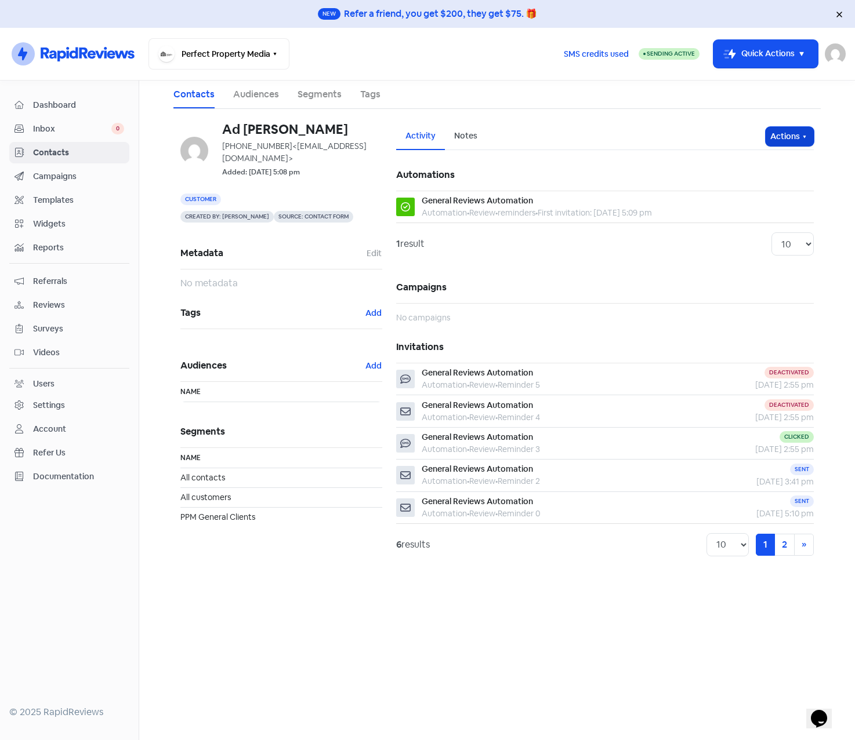
click at [804, 132] on icon "button" at bounding box center [803, 136] width 9 height 9
click at [749, 162] on button "Send invitation" at bounding box center [767, 161] width 92 height 23
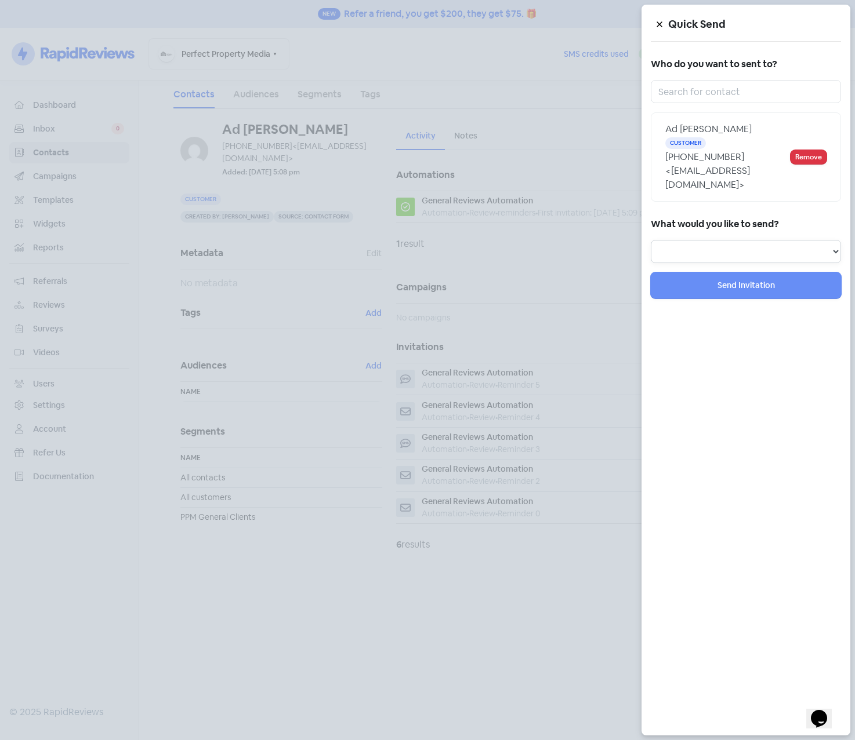
click at [740, 240] on select "Review Invitation Referral Invitation Survey Invitation Video Invitation" at bounding box center [745, 251] width 190 height 23
select select "review"
click at [650, 240] on select "Review Invitation Referral Invitation Survey Invitation Video Invitation" at bounding box center [745, 251] width 190 height 23
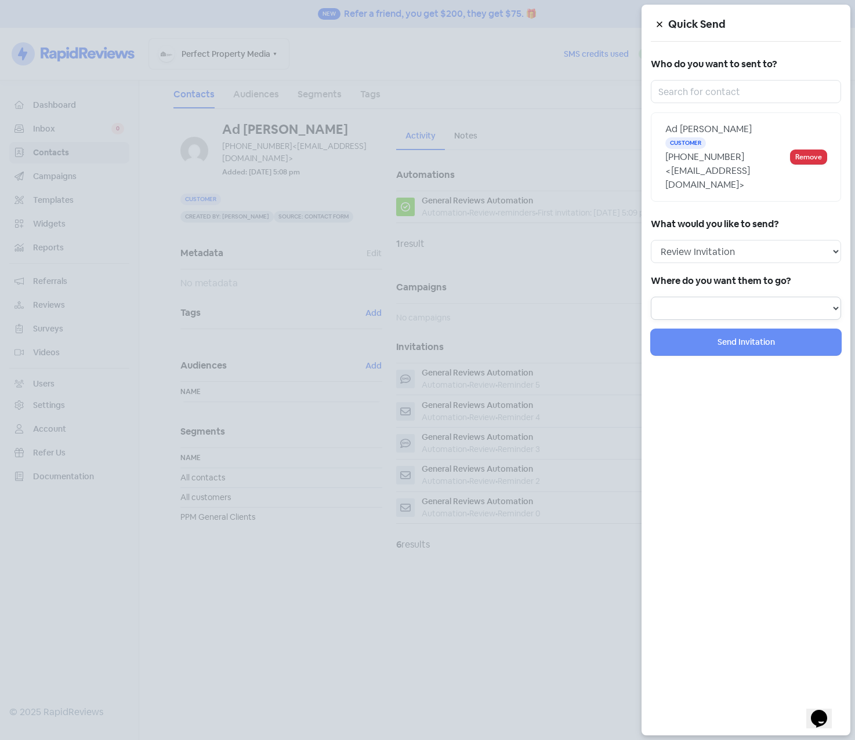
click at [738, 297] on select "Review form: Google Reviews Form" at bounding box center [745, 308] width 190 height 23
select select "786"
click at [650, 297] on select "Review form: Google Reviews Form" at bounding box center [745, 308] width 190 height 23
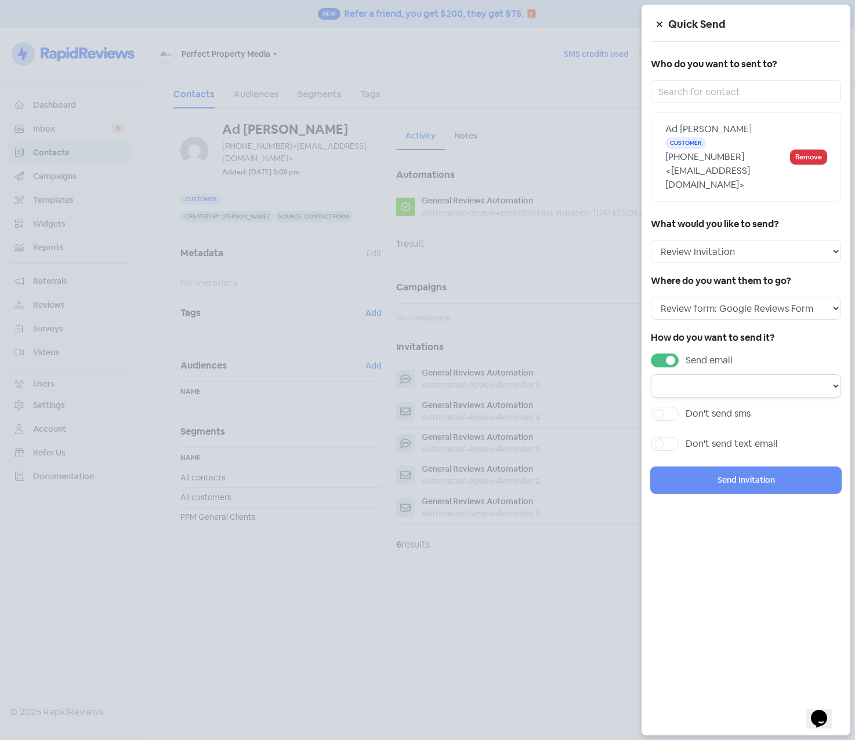
click at [710, 375] on select at bounding box center [745, 386] width 190 height 23
click at [685, 407] on label "Don't send sms" at bounding box center [717, 414] width 65 height 14
click at [685, 407] on input "Don't send sms" at bounding box center [689, 411] width 8 height 8
checkbox input "true"
select select
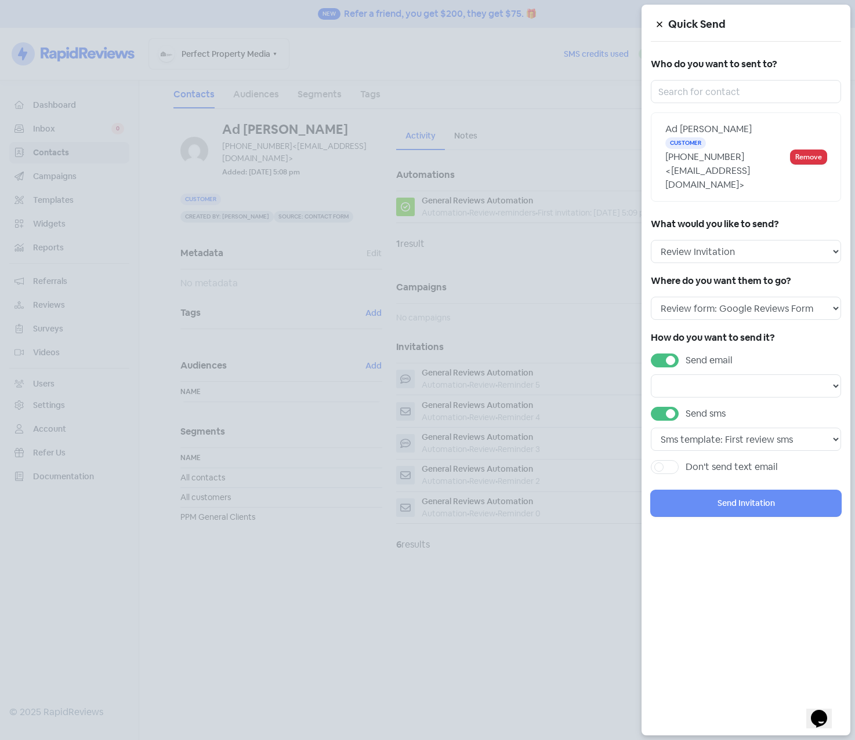
click at [685, 354] on label "Send email" at bounding box center [708, 361] width 47 height 14
click at [685, 354] on input "Send email" at bounding box center [689, 358] width 8 height 8
checkbox input "false"
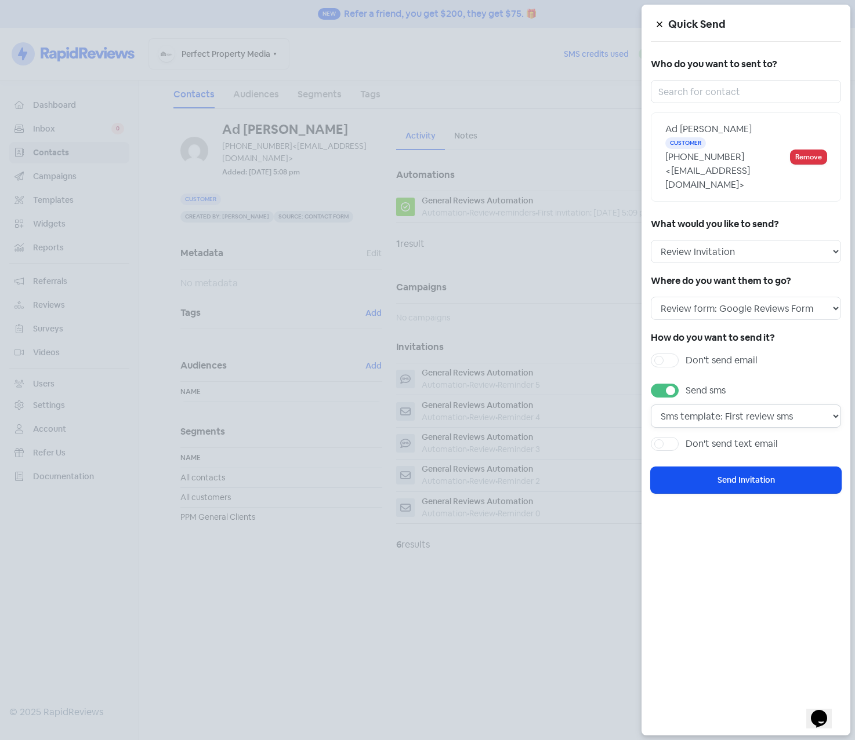
click at [723, 405] on select "Sms template: First review sms" at bounding box center [745, 416] width 190 height 23
click at [650, 405] on select "Sms template: First review sms" at bounding box center [745, 416] width 190 height 23
click at [735, 469] on button "Send Invitation" at bounding box center [745, 480] width 190 height 26
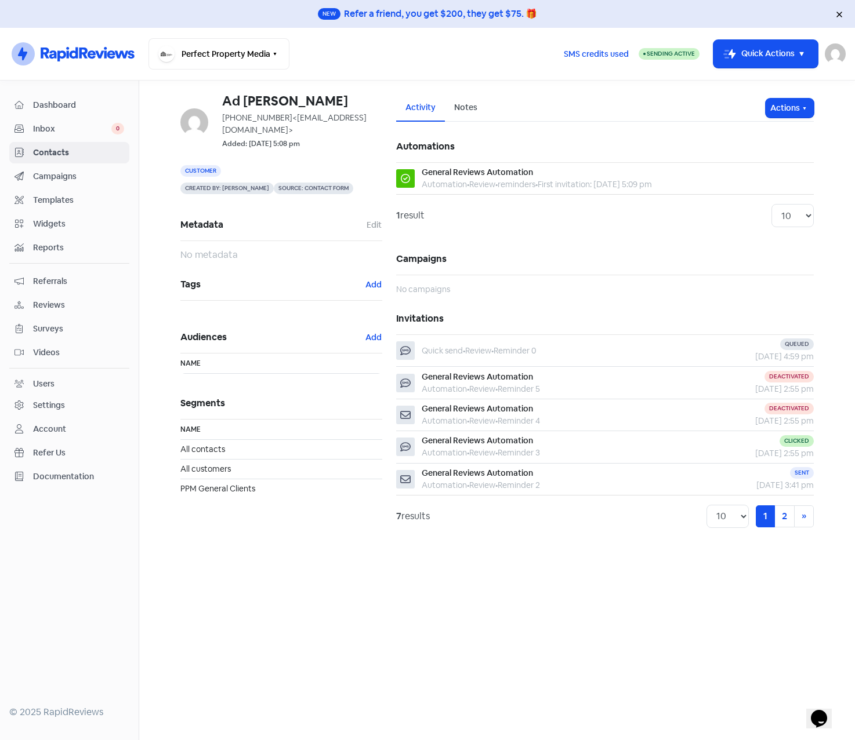
click at [661, 59] on div "Sending Active" at bounding box center [668, 54] width 61 height 12
select select "[GEOGRAPHIC_DATA]/[GEOGRAPHIC_DATA]"
select select "09:30:00"
select select "17:30:00"
select select "09:30:00"
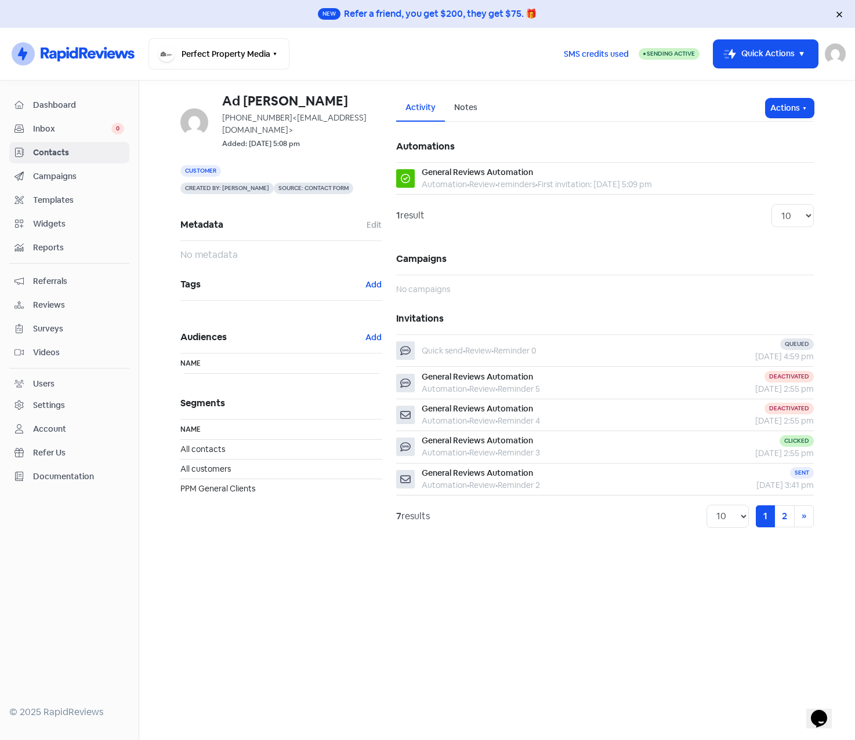
select select "17:30:00"
select select "09:30:00"
select select "17:30:00"
select select "09:30:00"
select select "17:30:00"
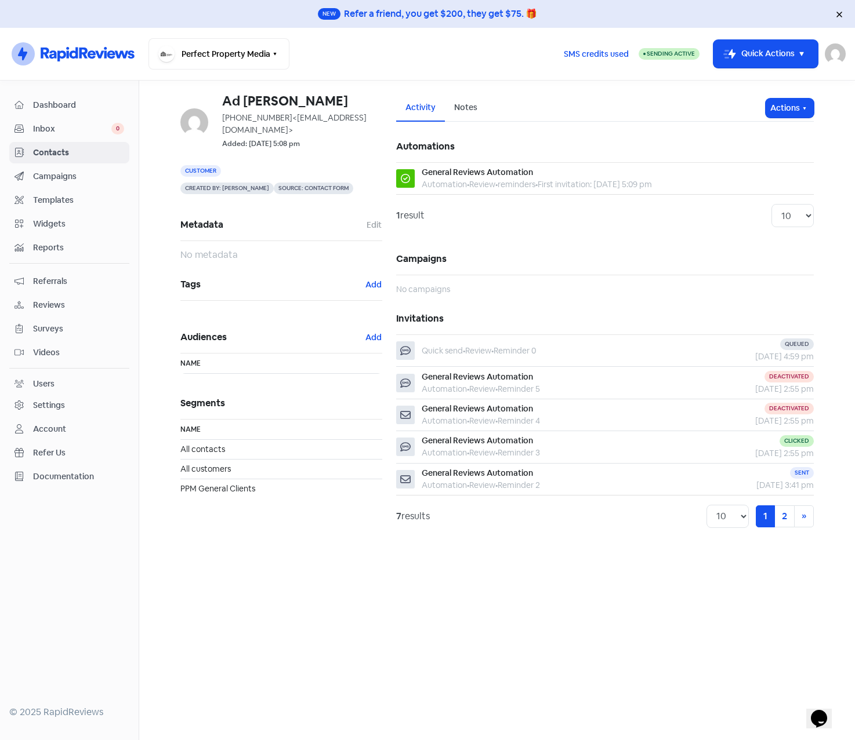
select select "09:30:00"
select select "17:30:00"
select select "AU"
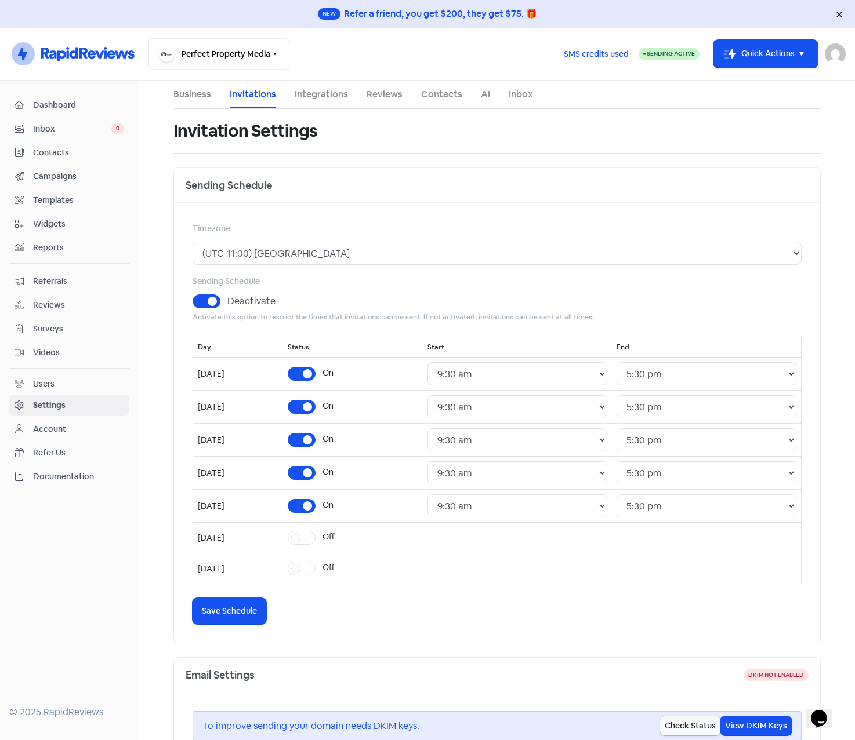
click at [55, 159] on div "Contacts" at bounding box center [69, 152] width 110 height 13
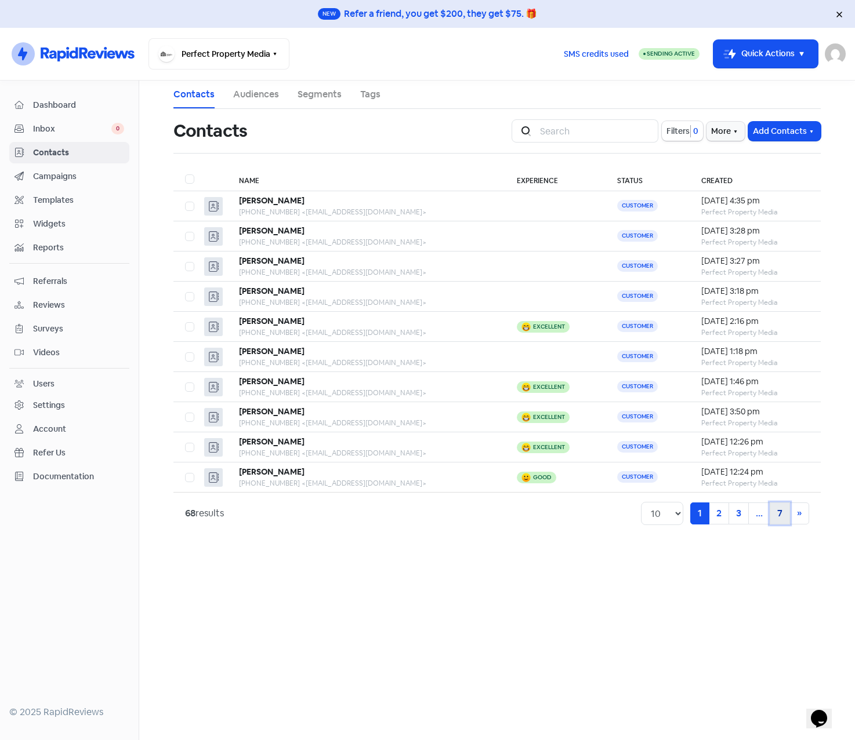
click at [784, 515] on link "7" at bounding box center [779, 514] width 20 height 22
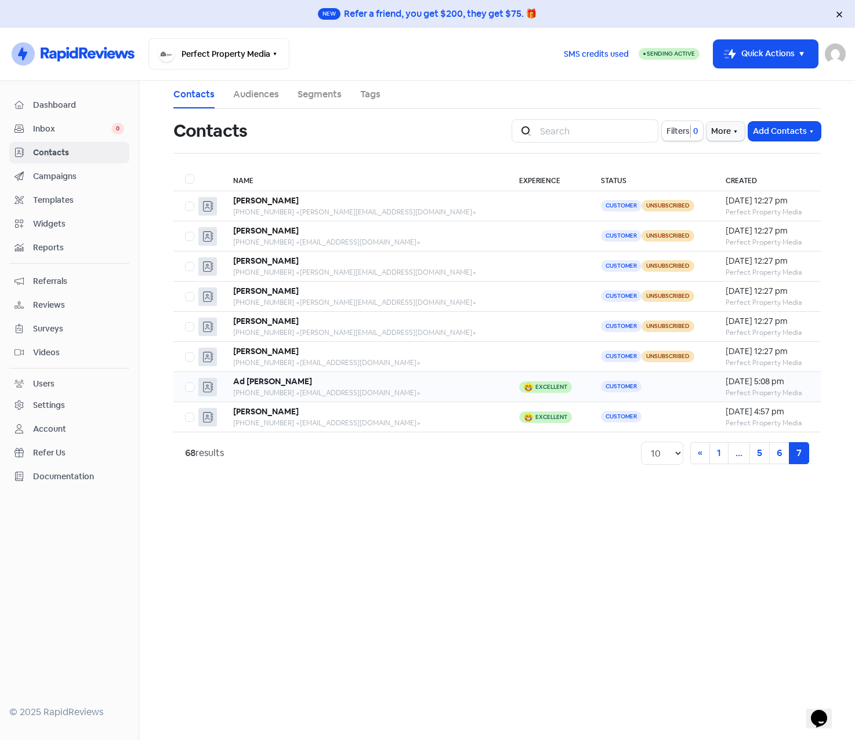
click at [344, 383] on div "Ad [PERSON_NAME]" at bounding box center [364, 382] width 263 height 12
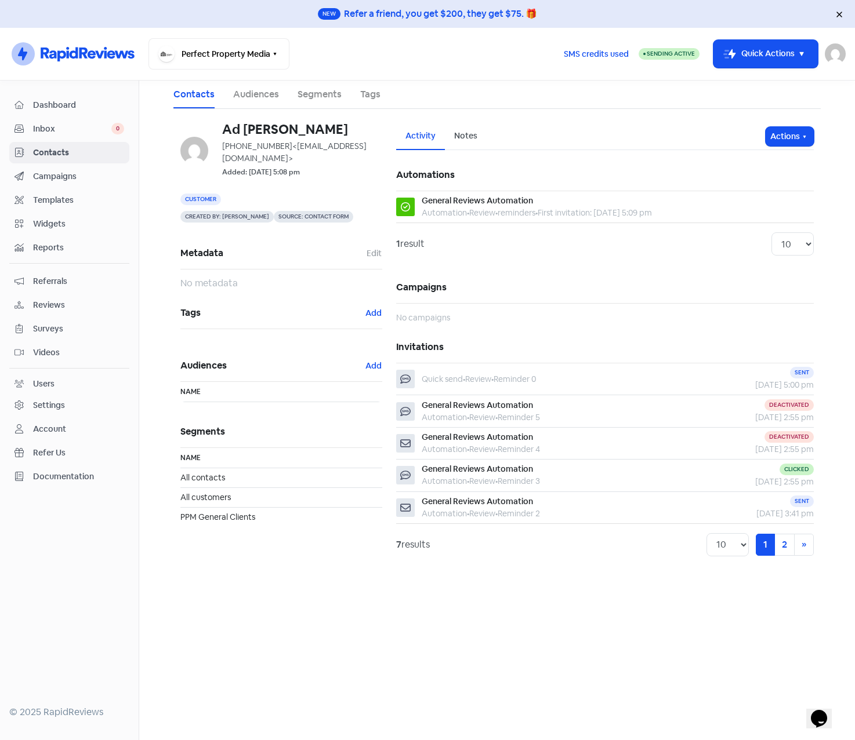
click at [51, 245] on span "Reports" at bounding box center [78, 248] width 91 height 12
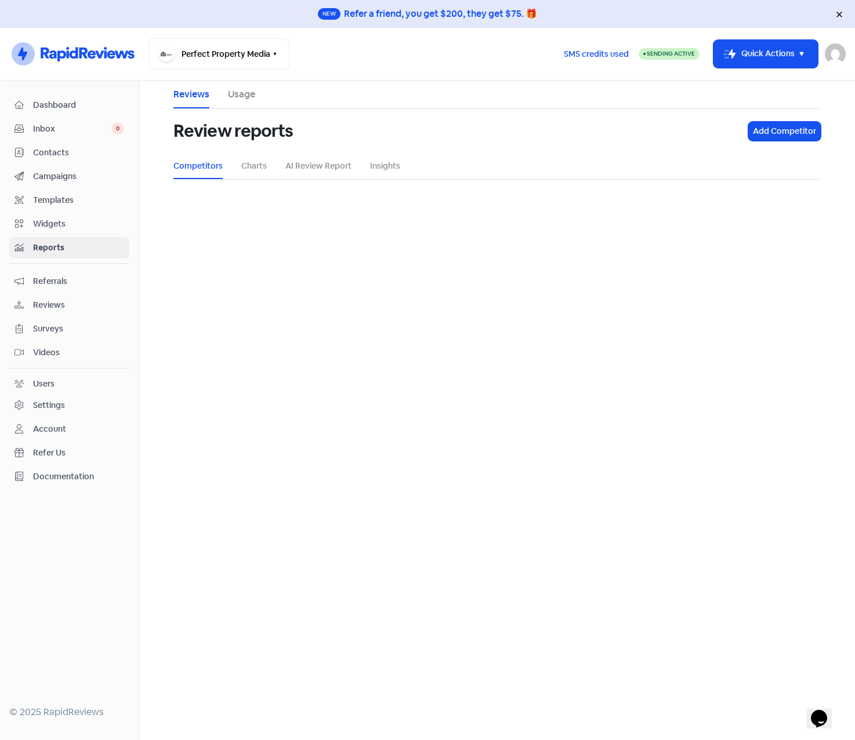
click at [249, 86] on li "Usage" at bounding box center [241, 95] width 27 height 28
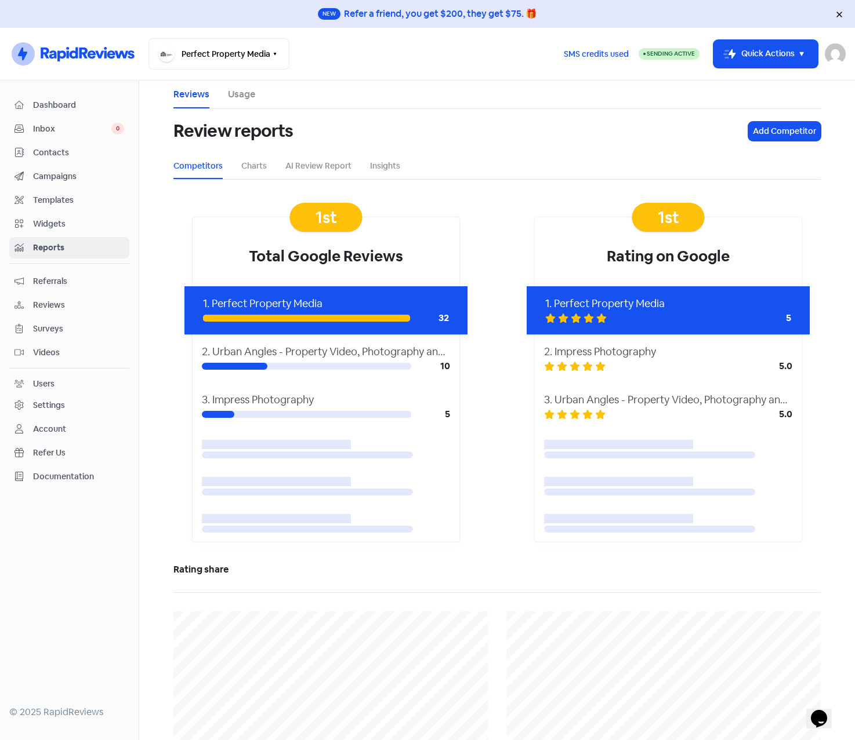
click at [243, 96] on link "Usage" at bounding box center [241, 95] width 27 height 14
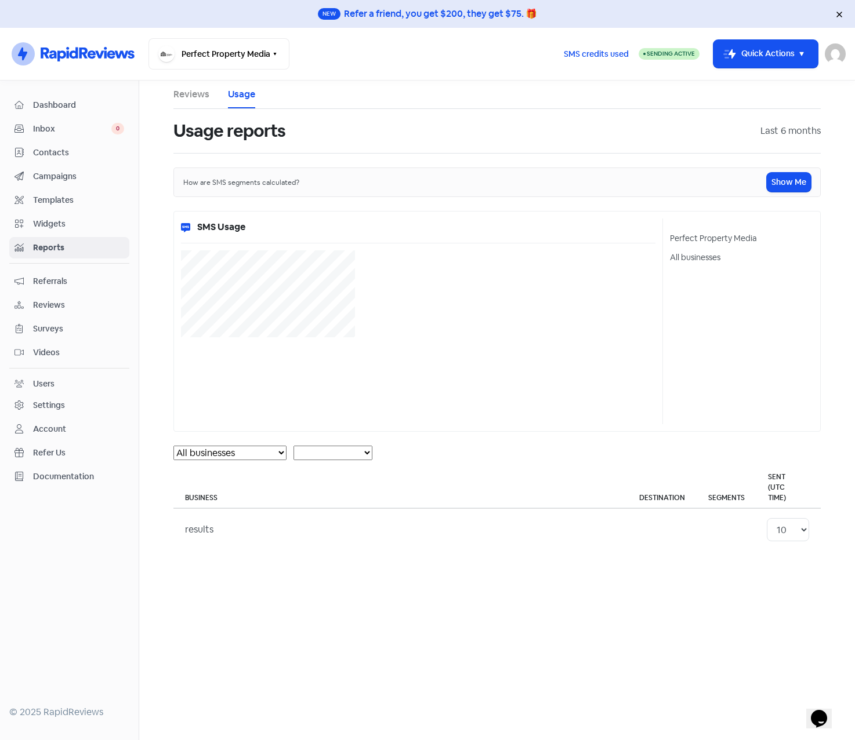
select select "[object Object]"
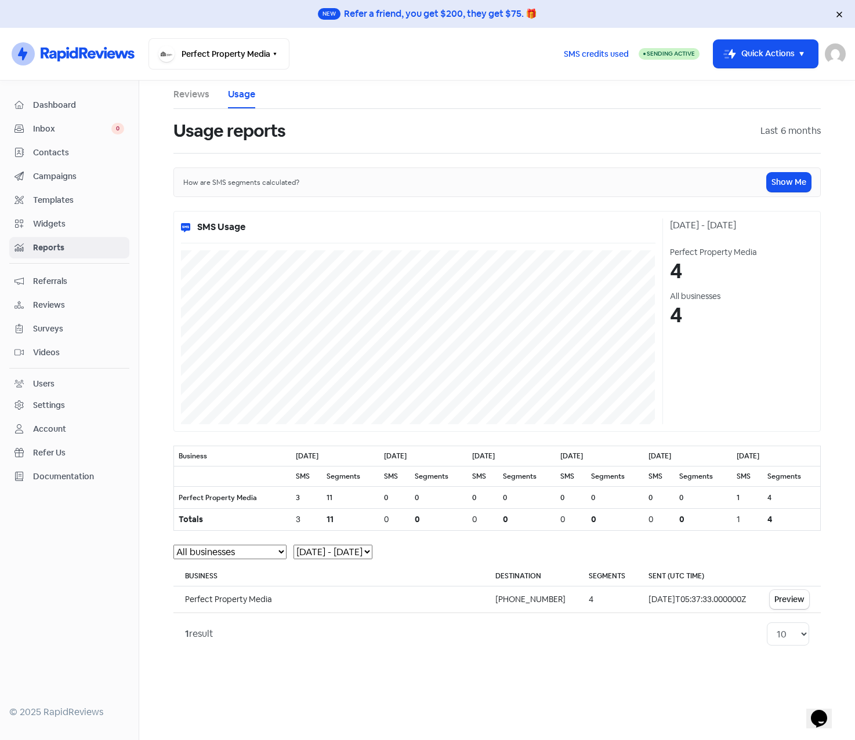
click at [43, 104] on span "Dashboard" at bounding box center [78, 105] width 91 height 12
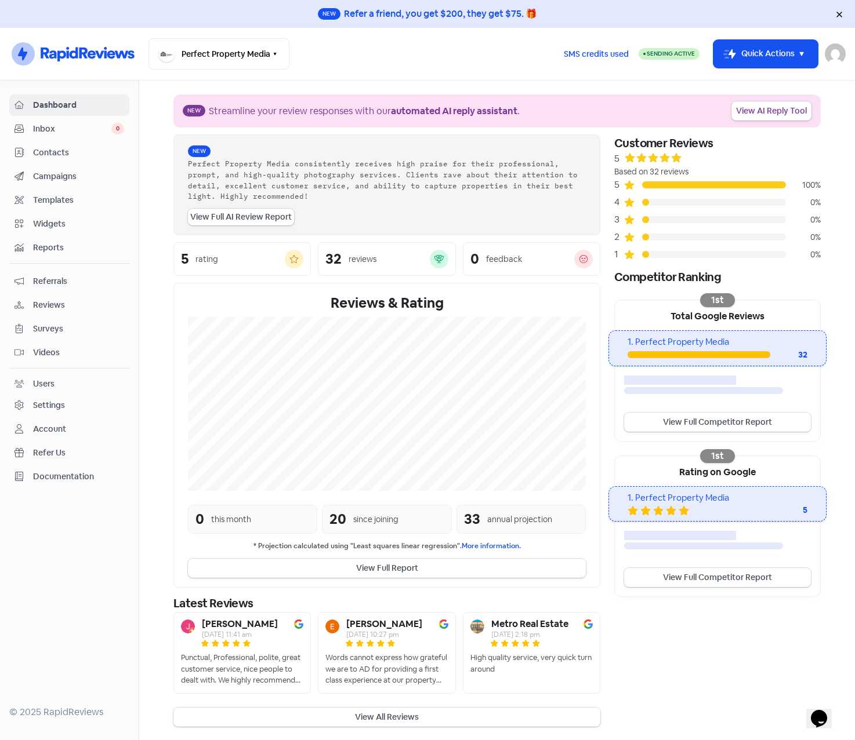
click at [152, 176] on section "New Streamline your review responses with our automated AI reply assistant . Vi…" at bounding box center [496, 411] width 715 height 660
click at [829, 49] on img at bounding box center [834, 53] width 21 height 21
click at [755, 136] on link "Sign out" at bounding box center [771, 134] width 147 height 19
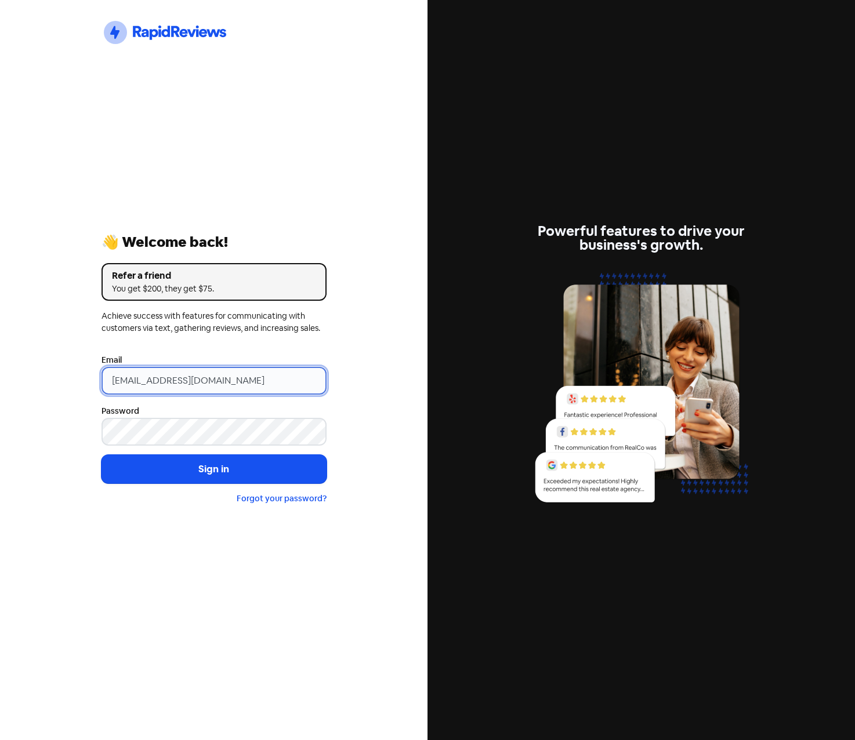
drag, startPoint x: 252, startPoint y: 380, endPoint x: -82, endPoint y: 361, distance: 335.1
click at [0, 361] on html "Icon For Thunder-circle 👋 Welcome back! Refer a friend You get $200, they get $…" at bounding box center [427, 370] width 855 height 740
paste input "pm@allwrightbourke"
type input "[EMAIL_ADDRESS][DOMAIN_NAME]"
click at [24, 344] on div "Icon For Thunder-circle 👋 Welcome back! Refer a friend You get $200, they get $…" at bounding box center [213, 370] width 427 height 740
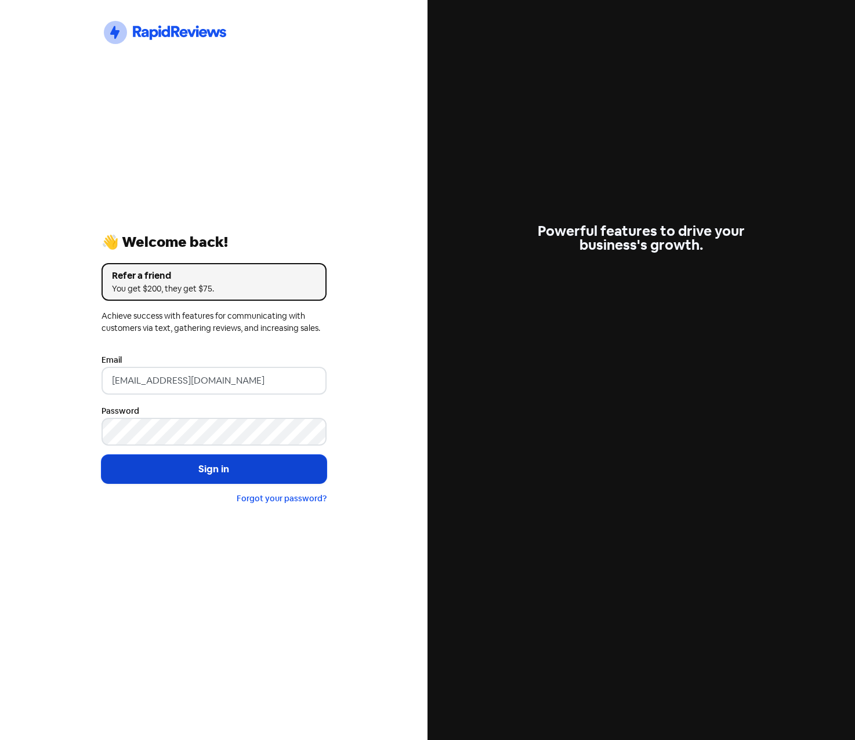
click at [195, 477] on button "Sign in" at bounding box center [213, 469] width 225 height 29
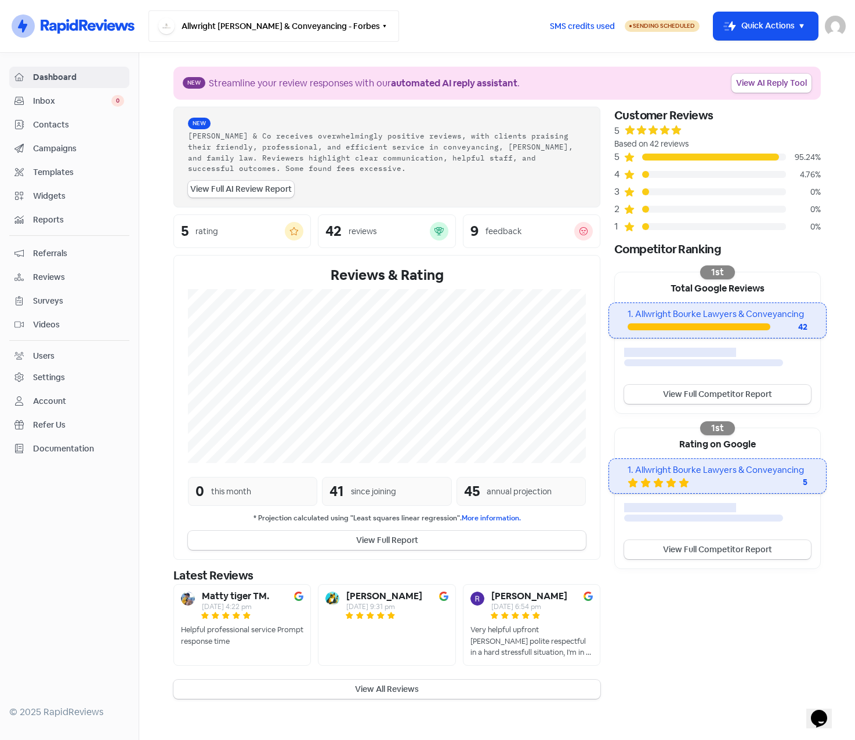
click at [381, 24] on icon "button" at bounding box center [384, 25] width 9 height 9
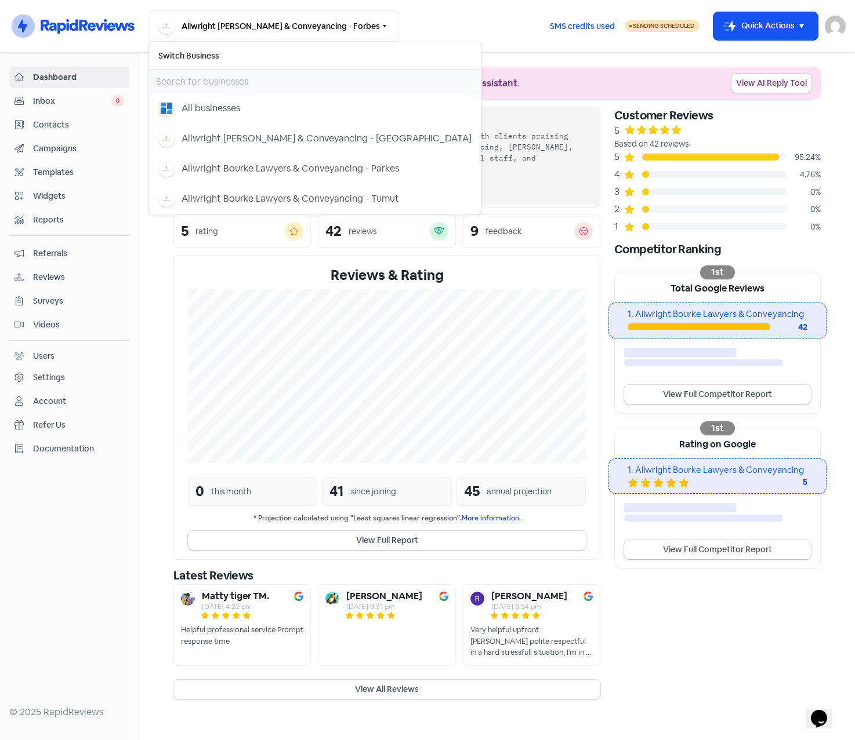
click at [441, 24] on div "Allwright Bourke Lawyers & Conveyancing - Forbes Switch Business All businesses…" at bounding box center [343, 25] width 391 height 31
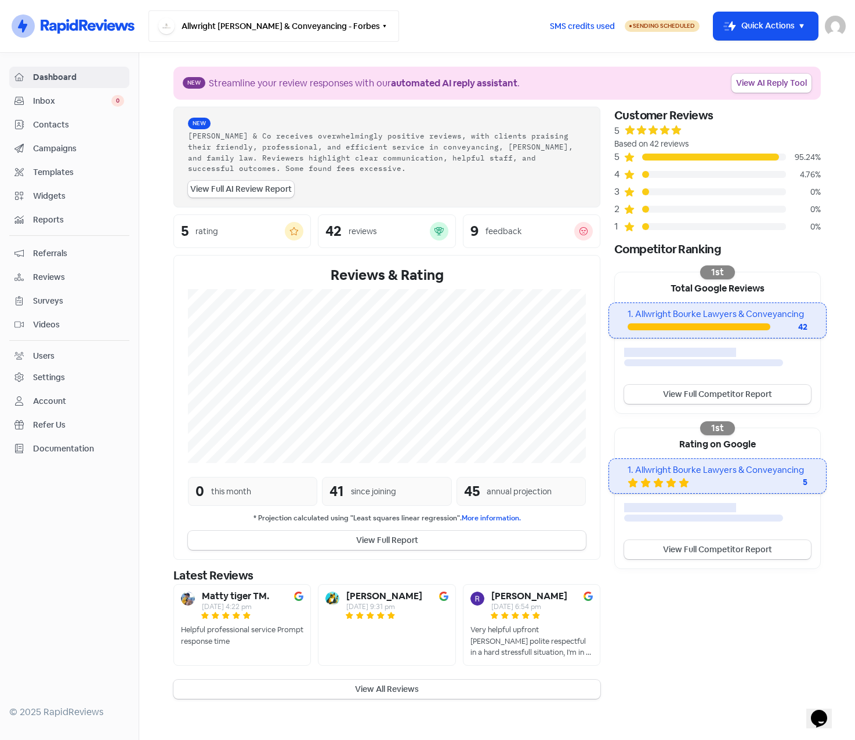
click at [380, 21] on icon "button" at bounding box center [384, 25] width 9 height 9
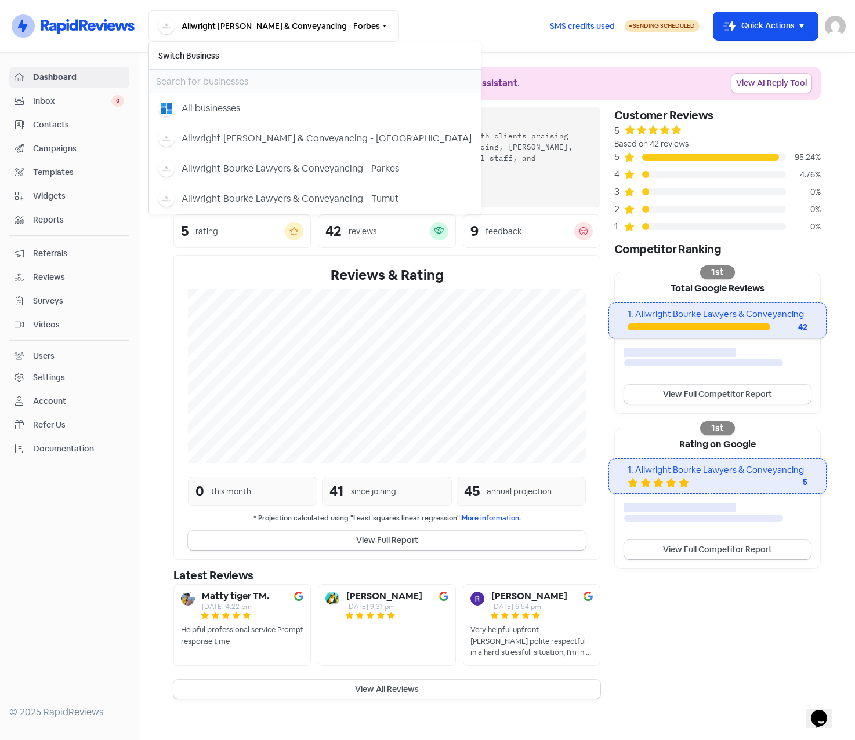
click at [431, 26] on div "Allwright Bourke Lawyers & Conveyancing - Forbes Switch Business All businesses…" at bounding box center [343, 25] width 391 height 31
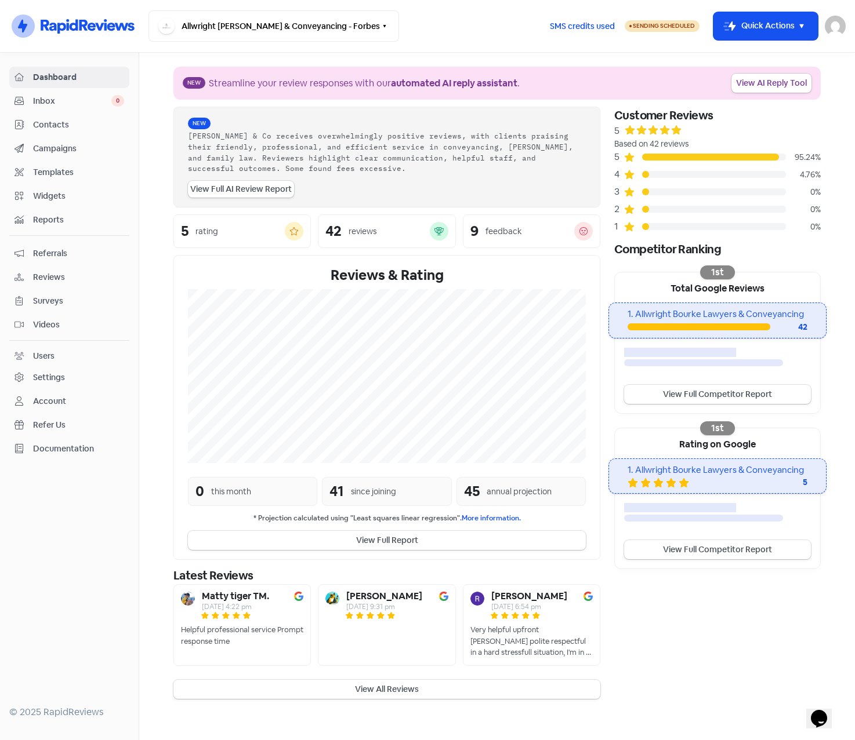
click at [144, 146] on section "New Streamline your review responses with our automated AI reply assistant . Vi…" at bounding box center [496, 383] width 715 height 660
click at [146, 63] on section "New Streamline your review responses with our automated AI reply assistant . Vi…" at bounding box center [496, 383] width 715 height 660
